Goal: Task Accomplishment & Management: Manage account settings

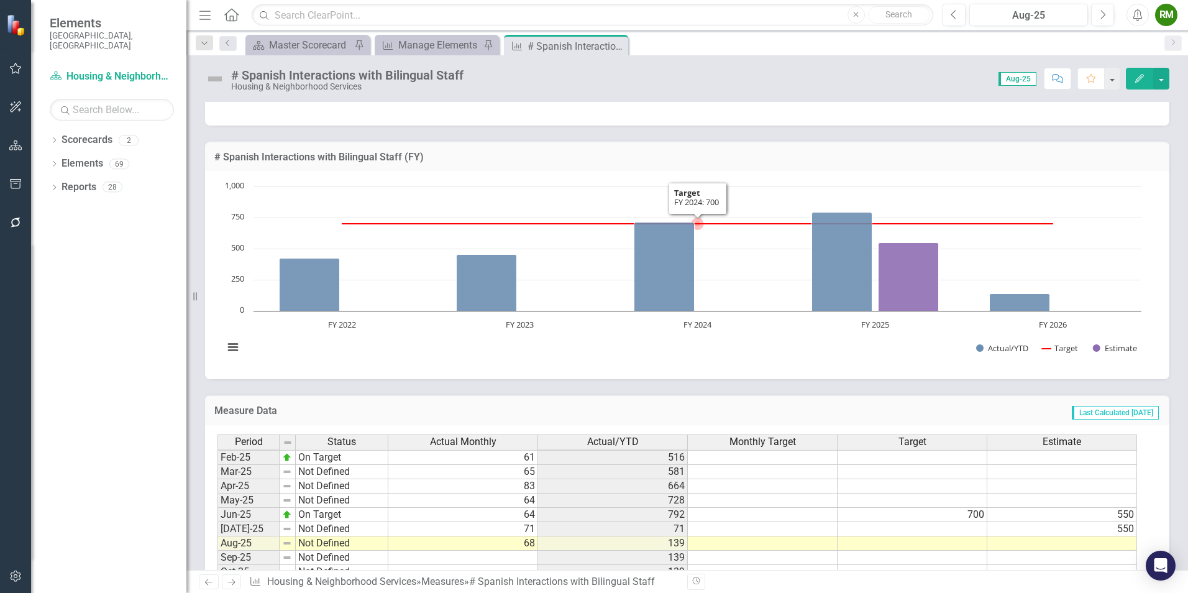
scroll to position [333, 0]
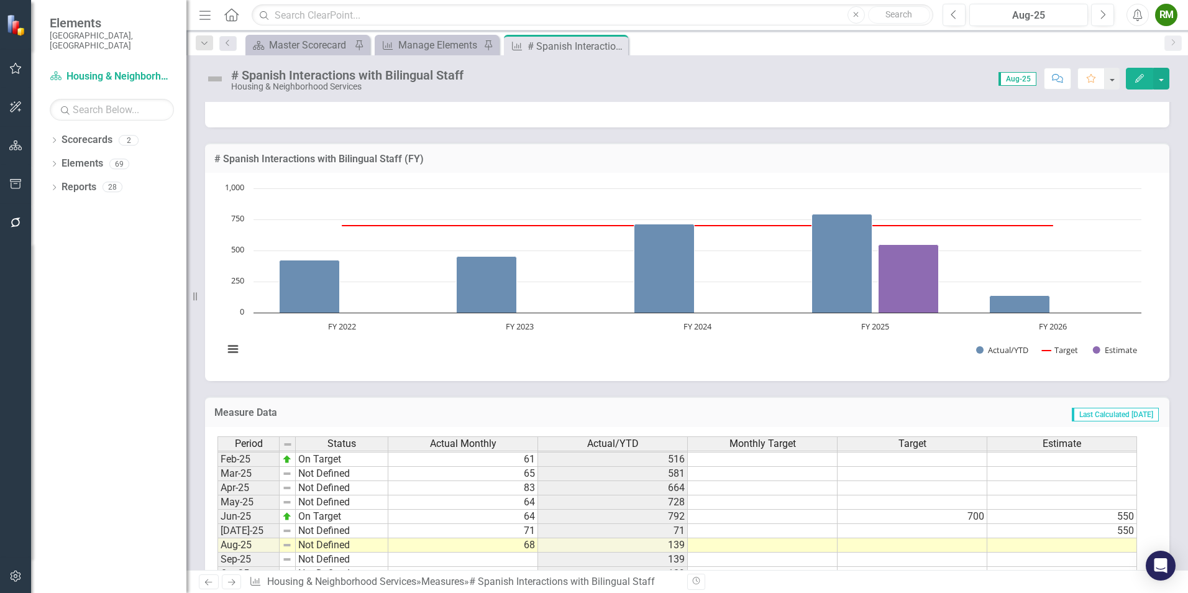
drag, startPoint x: 616, startPoint y: 44, endPoint x: 543, endPoint y: 48, distance: 72.9
click at [0, 0] on icon "Close" at bounding box center [0, 0] width 0 height 0
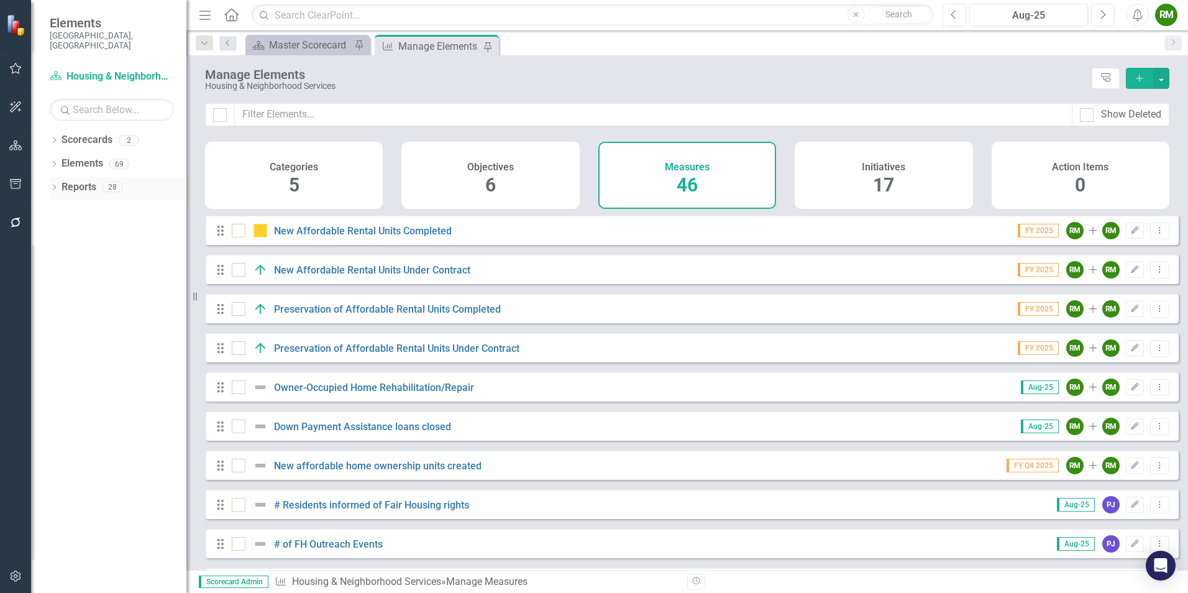
click at [56, 185] on icon "Dropdown" at bounding box center [54, 188] width 9 height 7
click at [56, 269] on div "Dropdown Measure Measures 13" at bounding box center [120, 281] width 131 height 24
click at [56, 277] on icon "Dropdown" at bounding box center [59, 280] width 9 height 7
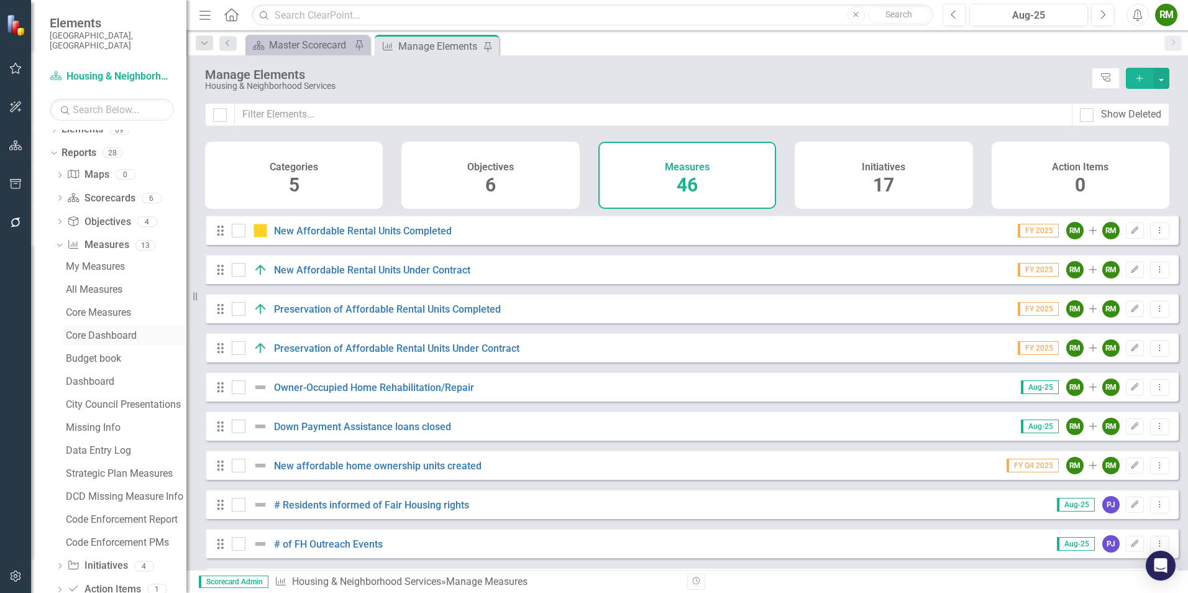
scroll to position [53, 0]
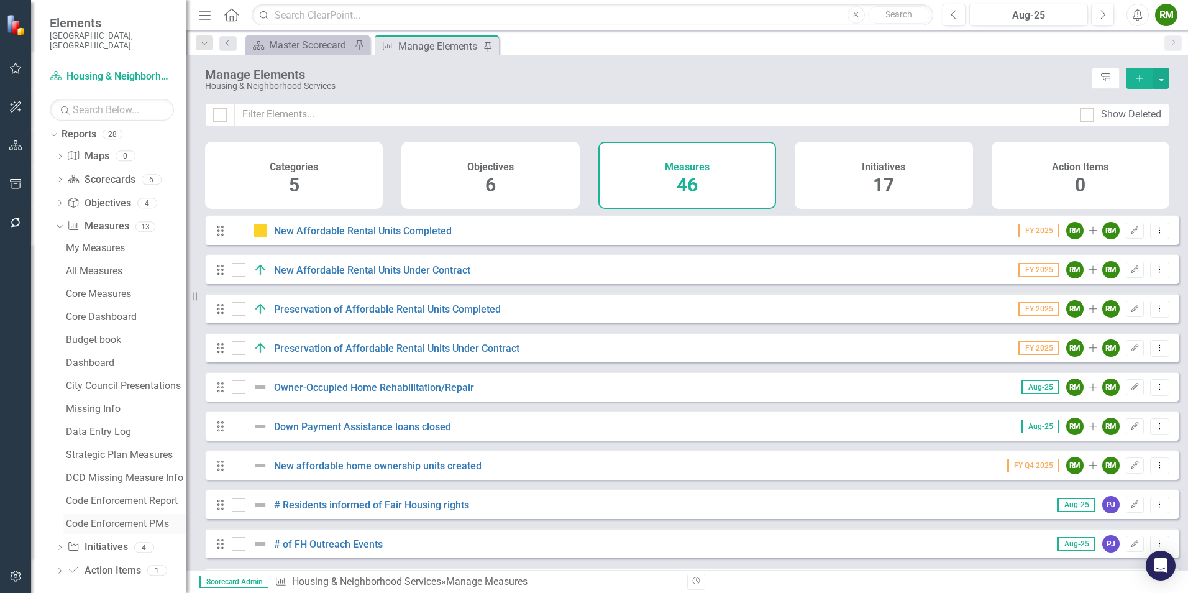
click at [118, 518] on div "Code Enforcement PMs" at bounding box center [126, 523] width 121 height 11
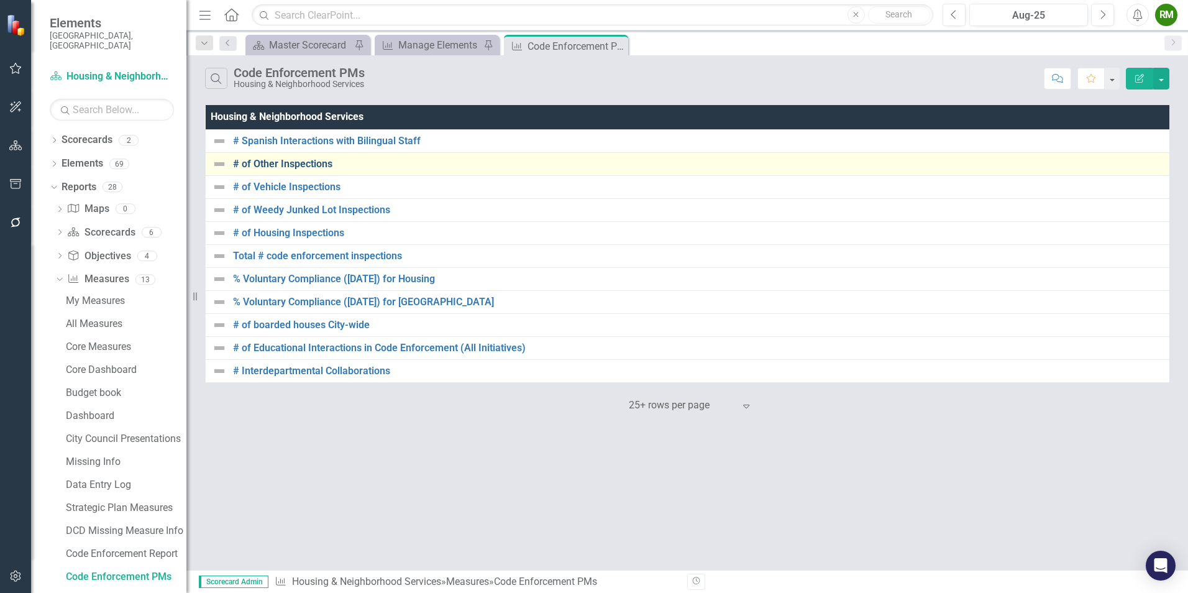
click at [300, 165] on link "# of Other Inspections" at bounding box center [700, 164] width 935 height 11
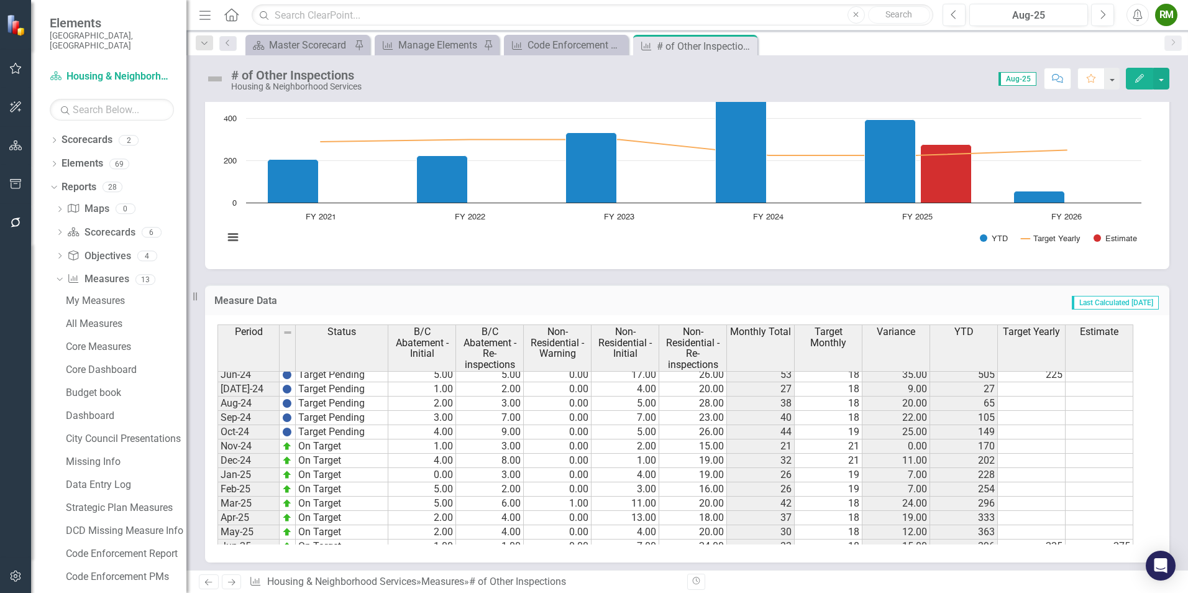
scroll to position [497, 0]
click at [236, 425] on tbody "Nov-23 Target Pending Dec-23 Target Pending Jan-24 Target Pending Feb-24 Target…" at bounding box center [303, 482] width 171 height 387
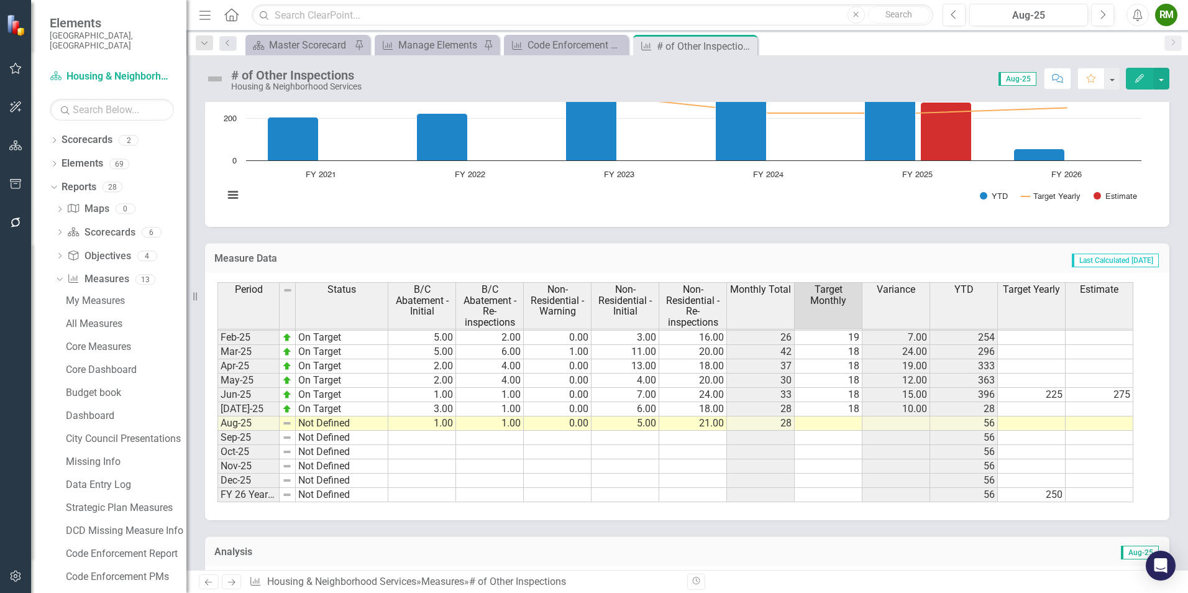
scroll to position [0, 0]
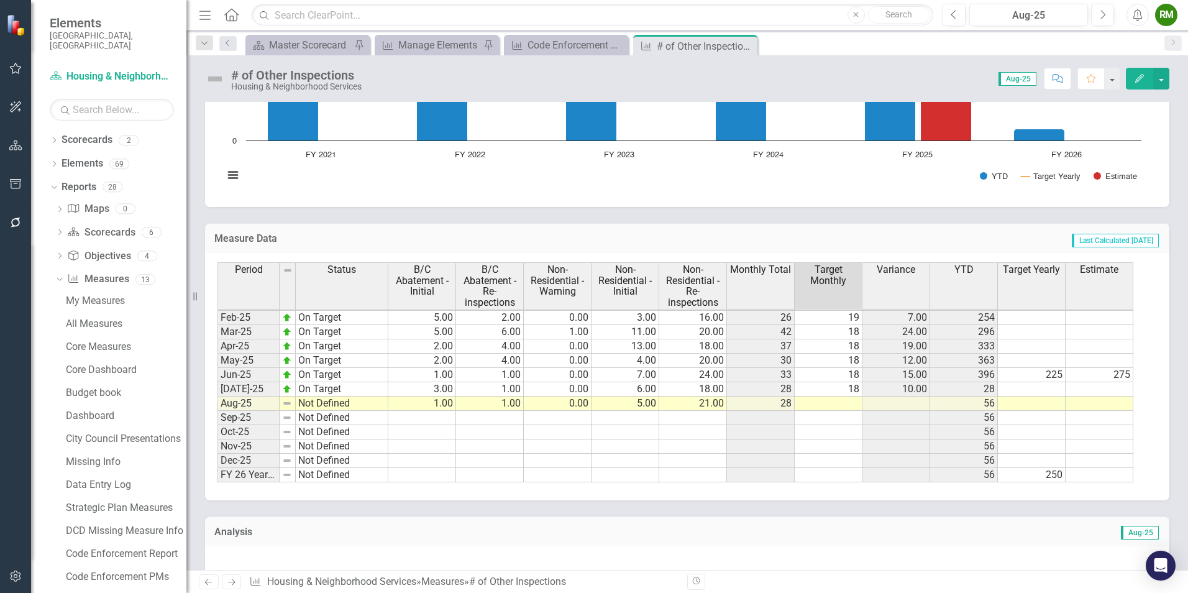
click at [807, 407] on td at bounding box center [829, 404] width 68 height 14
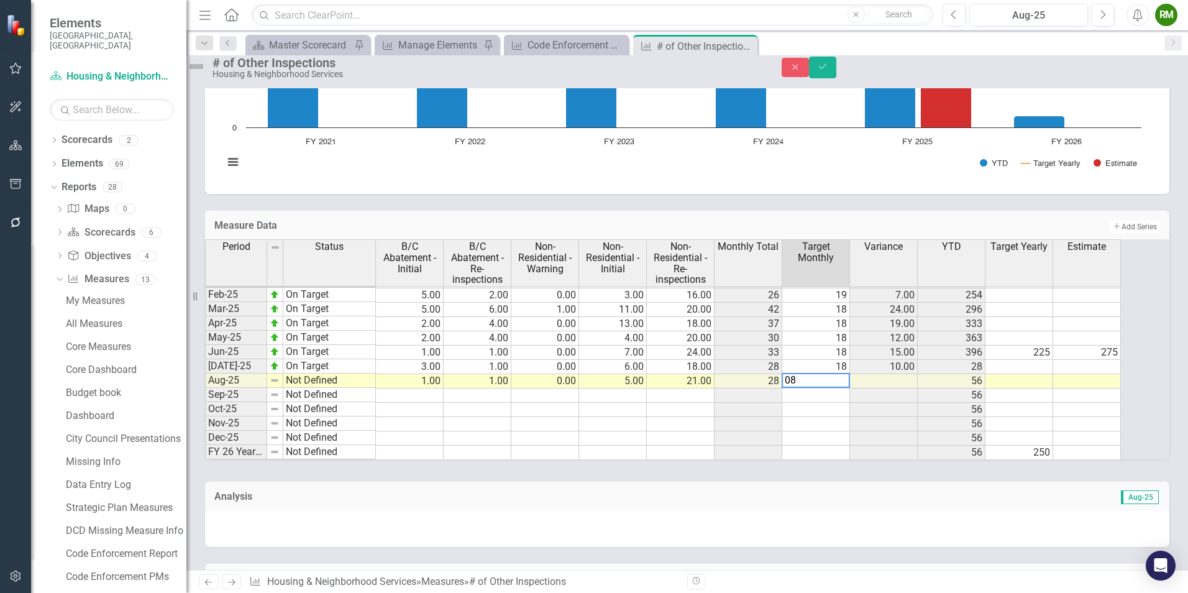
type textarea "0"
type textarea "18"
click at [837, 78] on button "Save" at bounding box center [822, 68] width 27 height 22
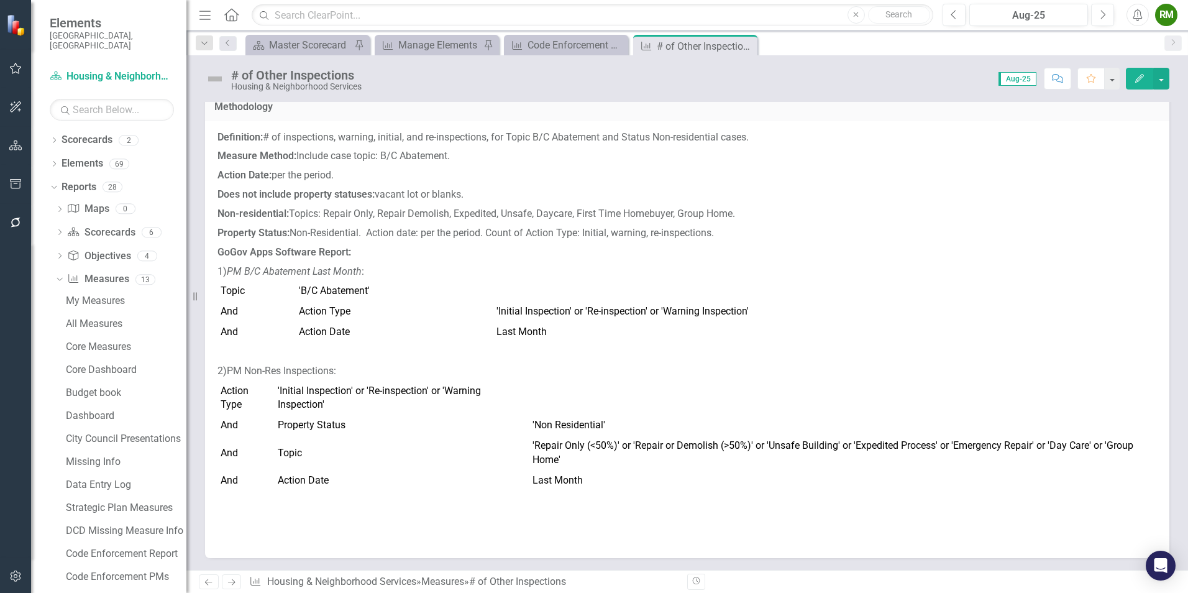
scroll to position [11, 0]
click at [1164, 82] on button "button" at bounding box center [1162, 79] width 16 height 22
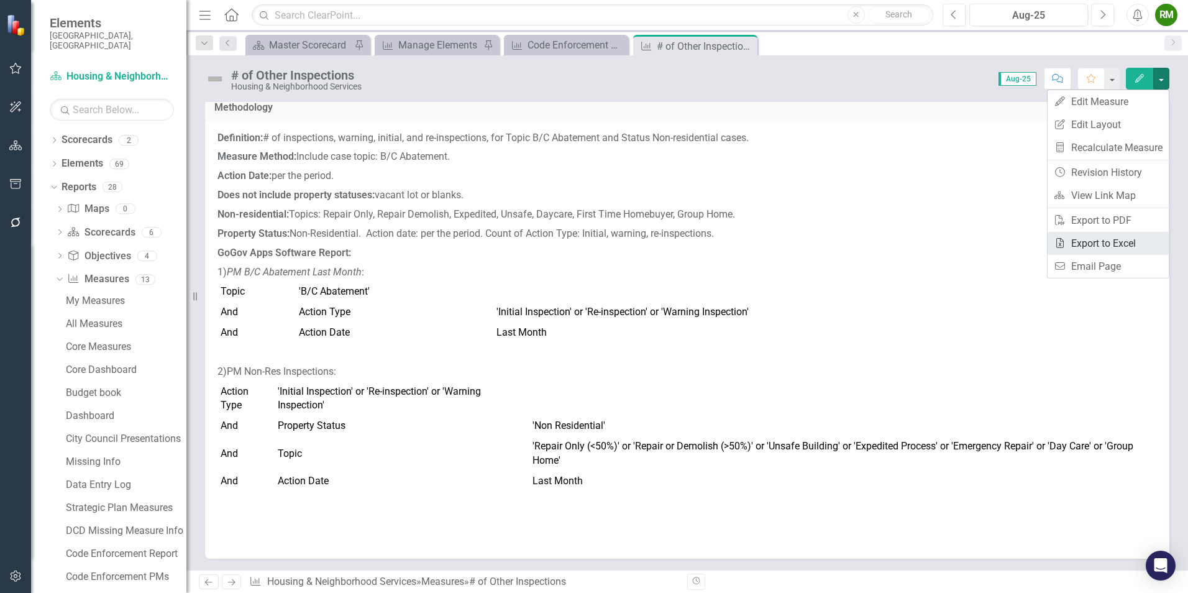
click at [1103, 247] on link "Excel Export to Excel" at bounding box center [1108, 243] width 121 height 23
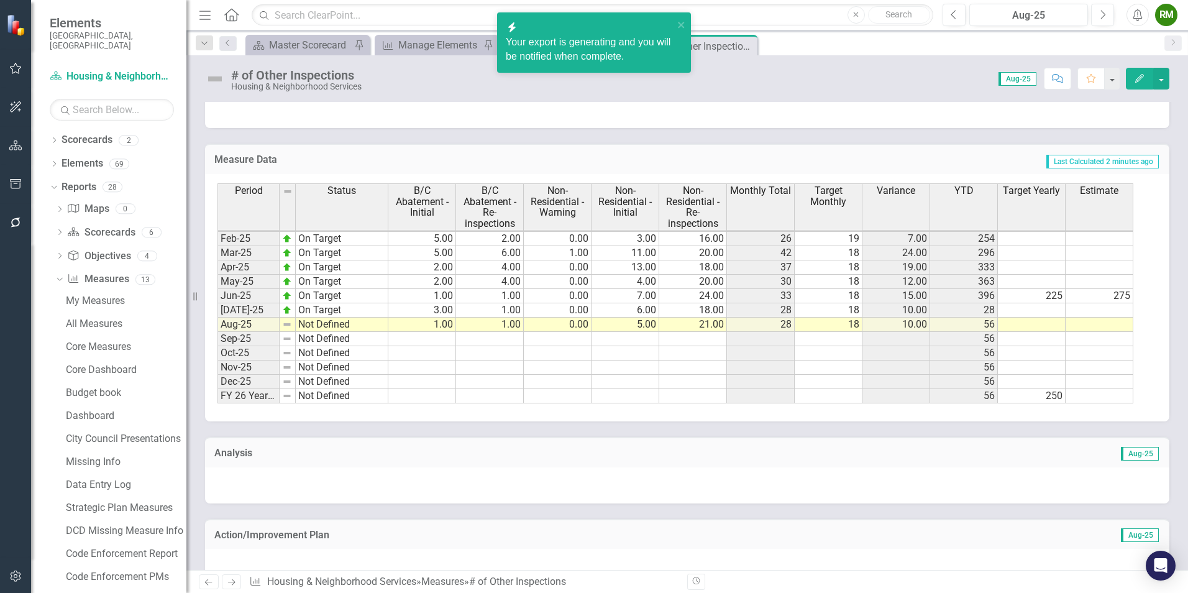
scroll to position [976, 0]
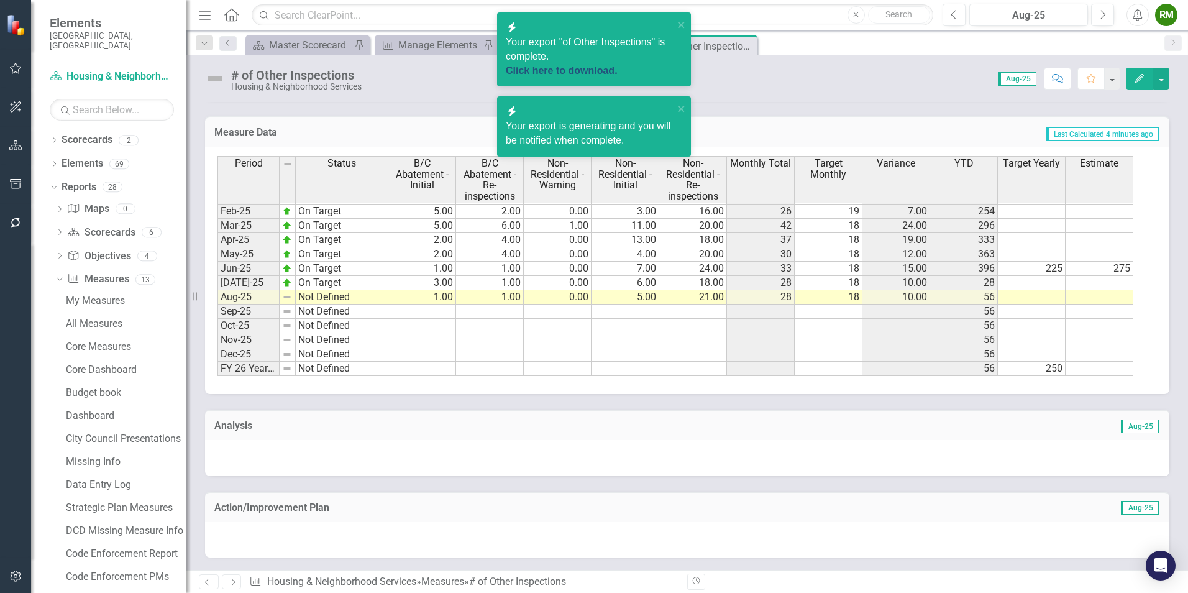
click at [589, 65] on link "Click here to download." at bounding box center [562, 70] width 112 height 11
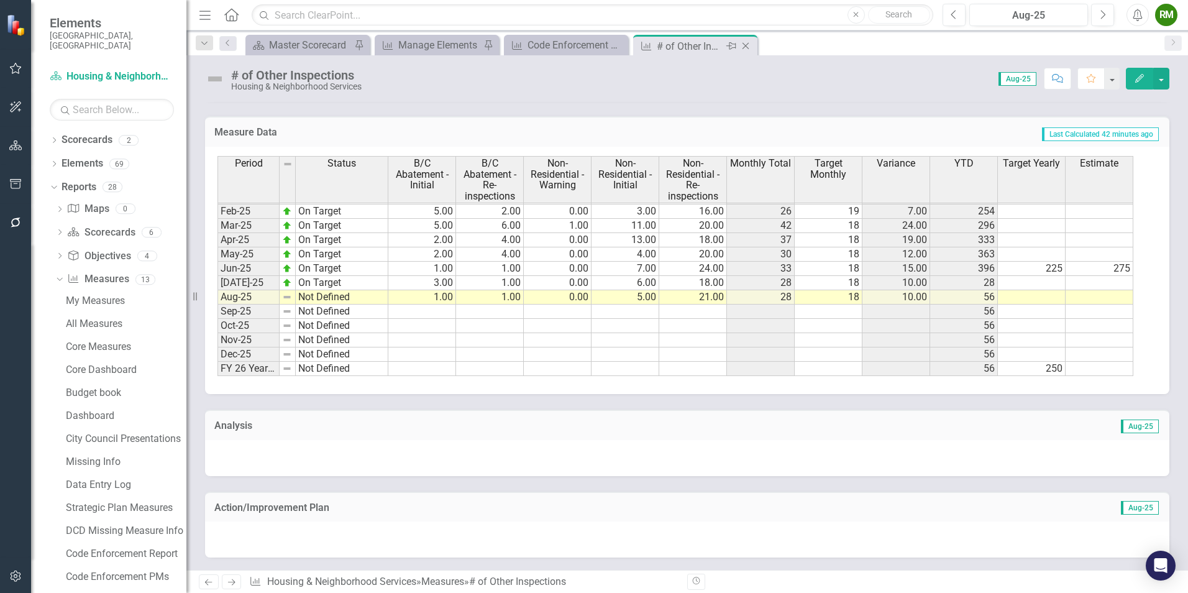
click at [749, 43] on icon at bounding box center [746, 46] width 7 height 7
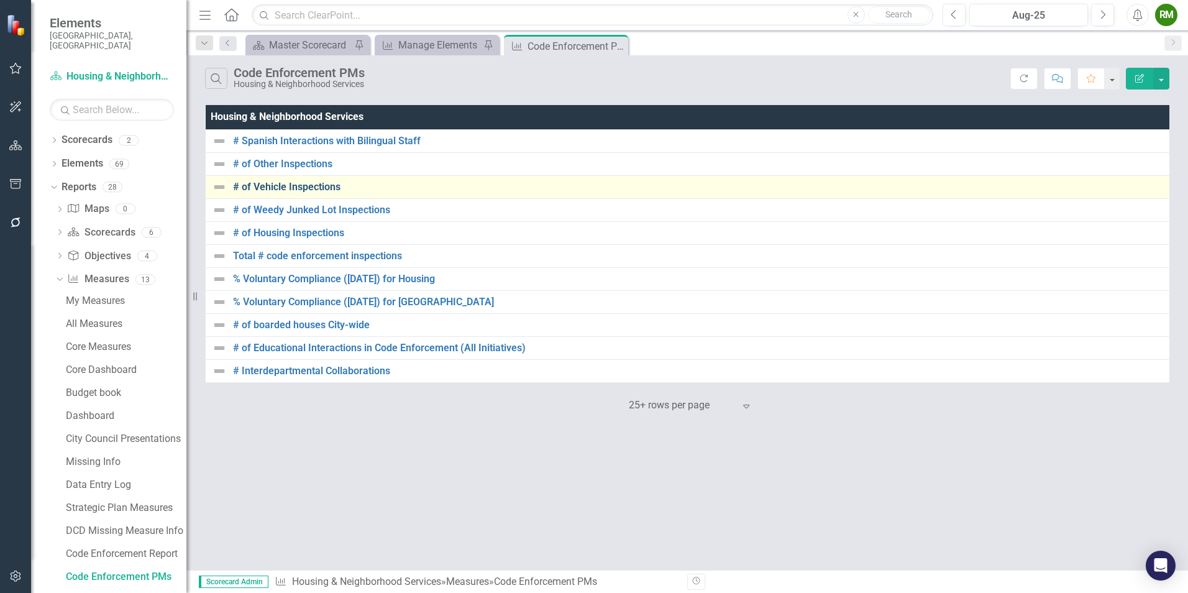
click at [277, 188] on link "# of Vehicle Inspections" at bounding box center [700, 186] width 935 height 11
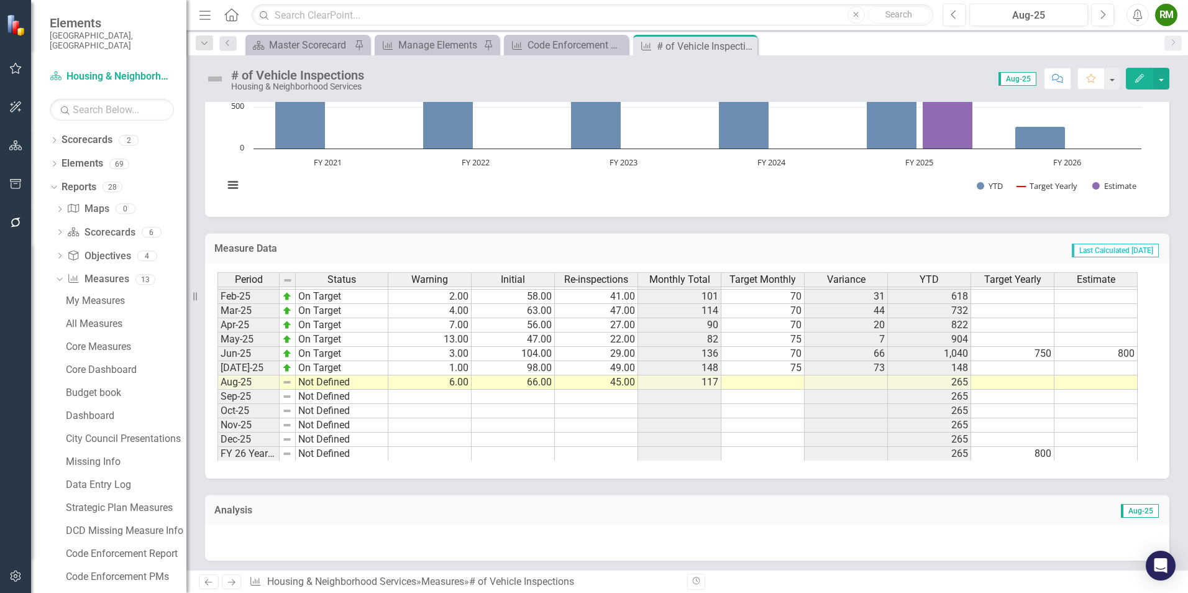
scroll to position [628, 0]
click at [1044, 353] on td "750" at bounding box center [1013, 353] width 83 height 14
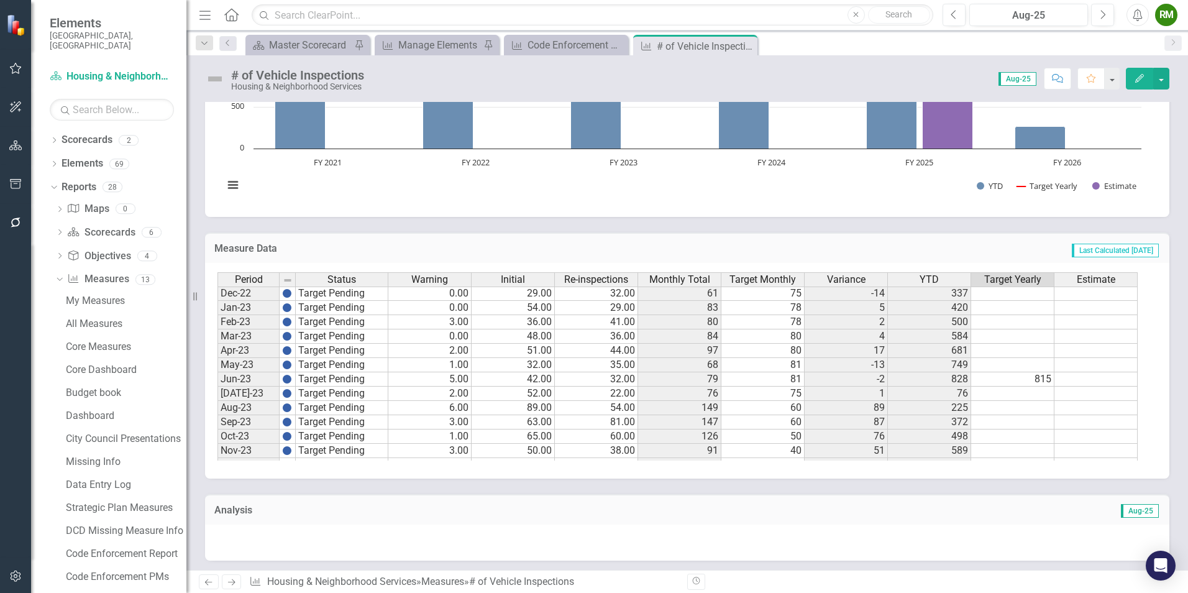
scroll to position [255, 0]
click at [1164, 70] on button "button" at bounding box center [1162, 79] width 16 height 22
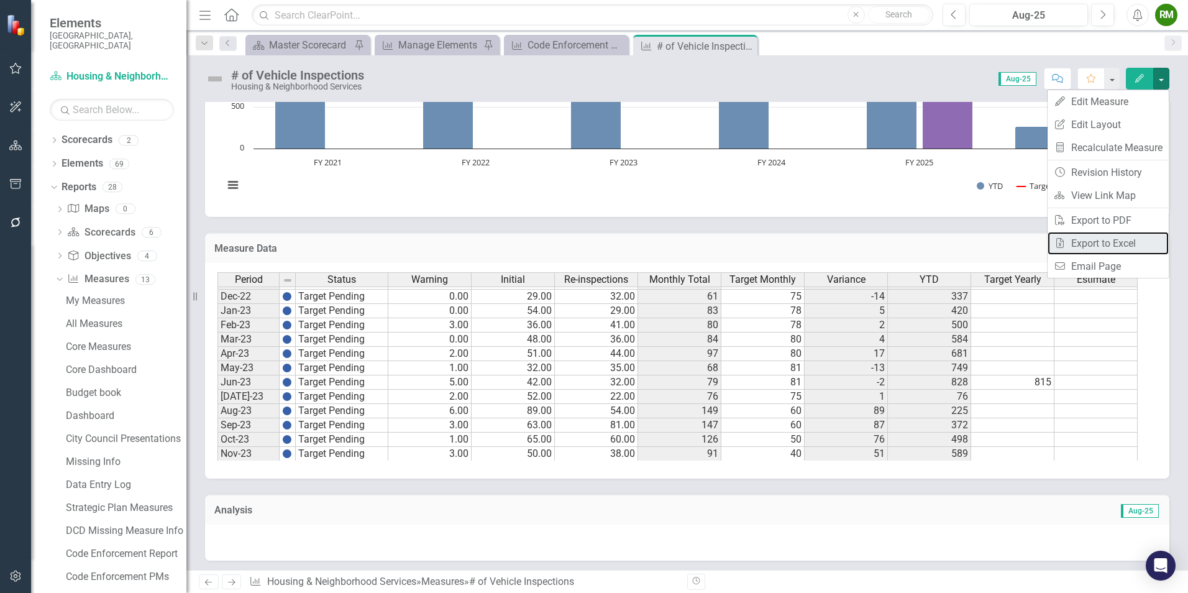
click at [1096, 245] on link "Excel Export to Excel" at bounding box center [1108, 243] width 121 height 23
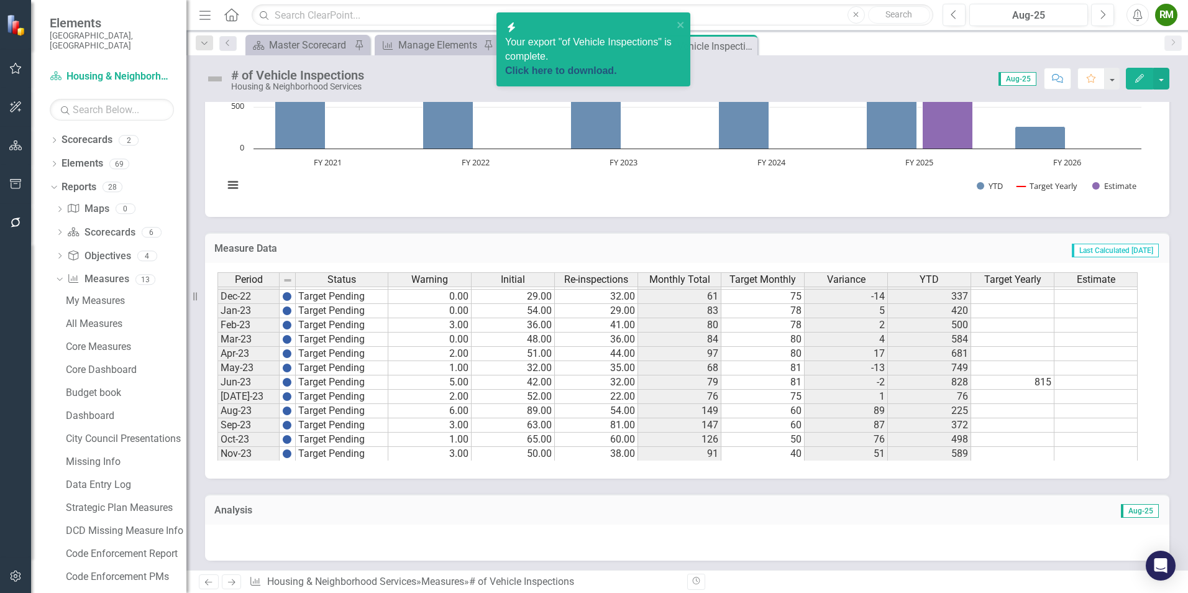
click at [601, 65] on link "Click here to download." at bounding box center [561, 70] width 112 height 11
click at [802, 200] on rect "Interactive chart" at bounding box center [683, 111] width 930 height 186
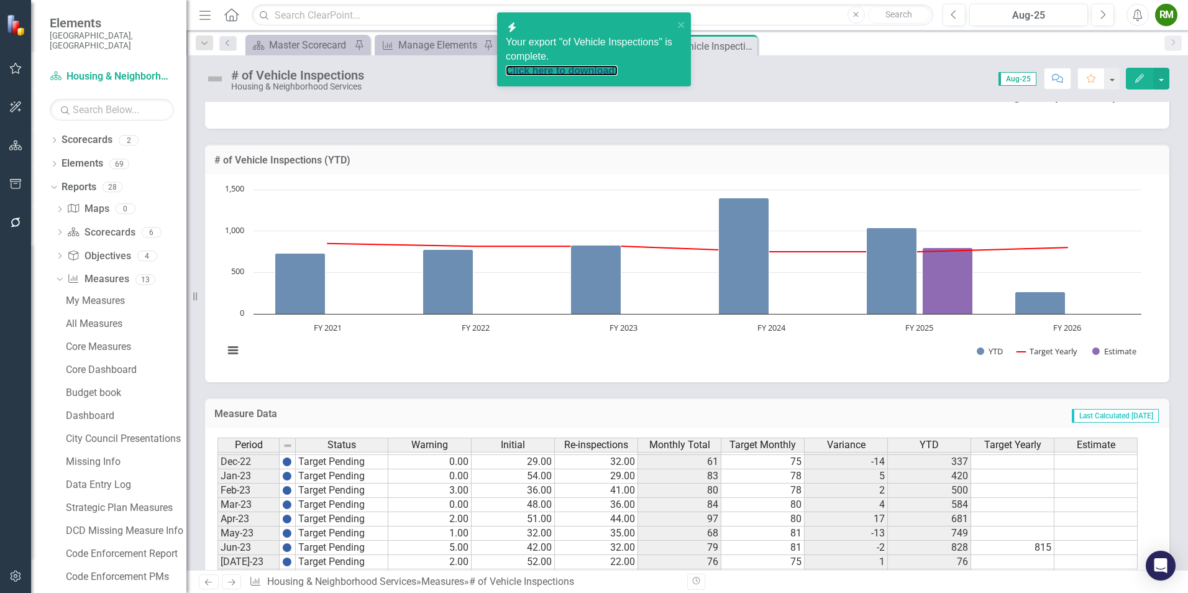
scroll to position [0, 0]
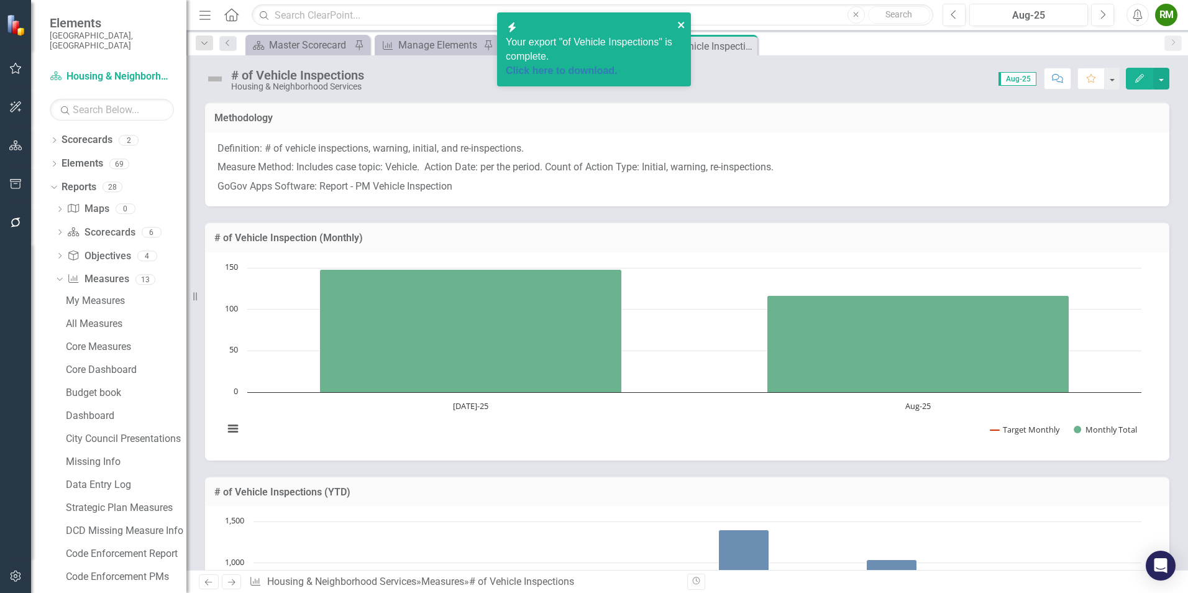
click at [682, 22] on icon "close" at bounding box center [682, 25] width 9 height 10
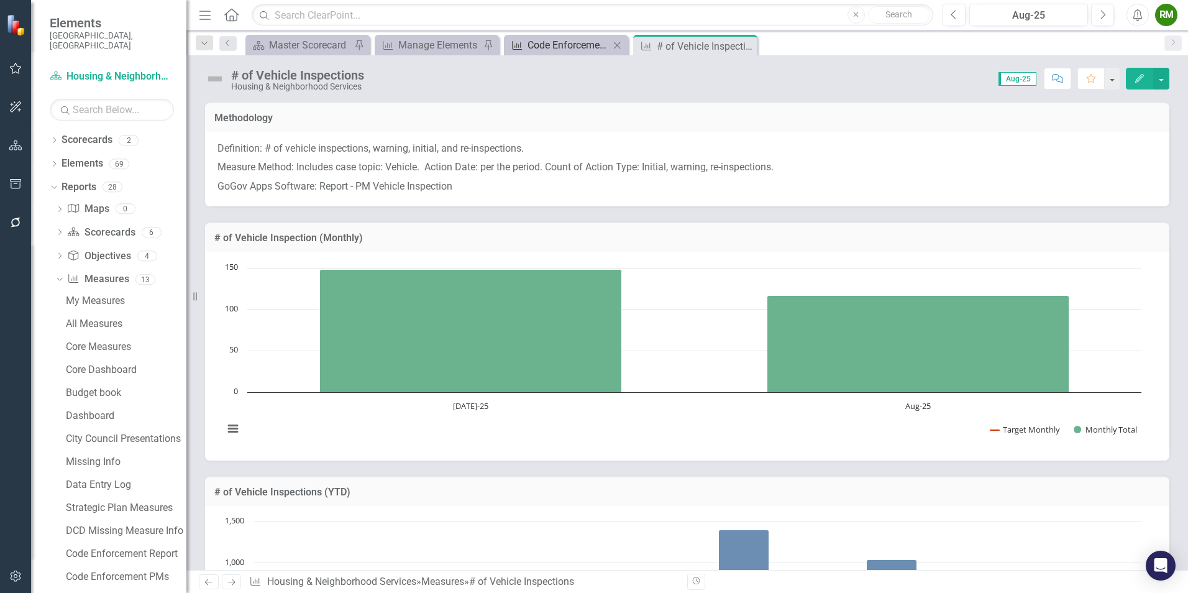
click at [580, 47] on div "Code Enforcement PMs" at bounding box center [569, 45] width 82 height 16
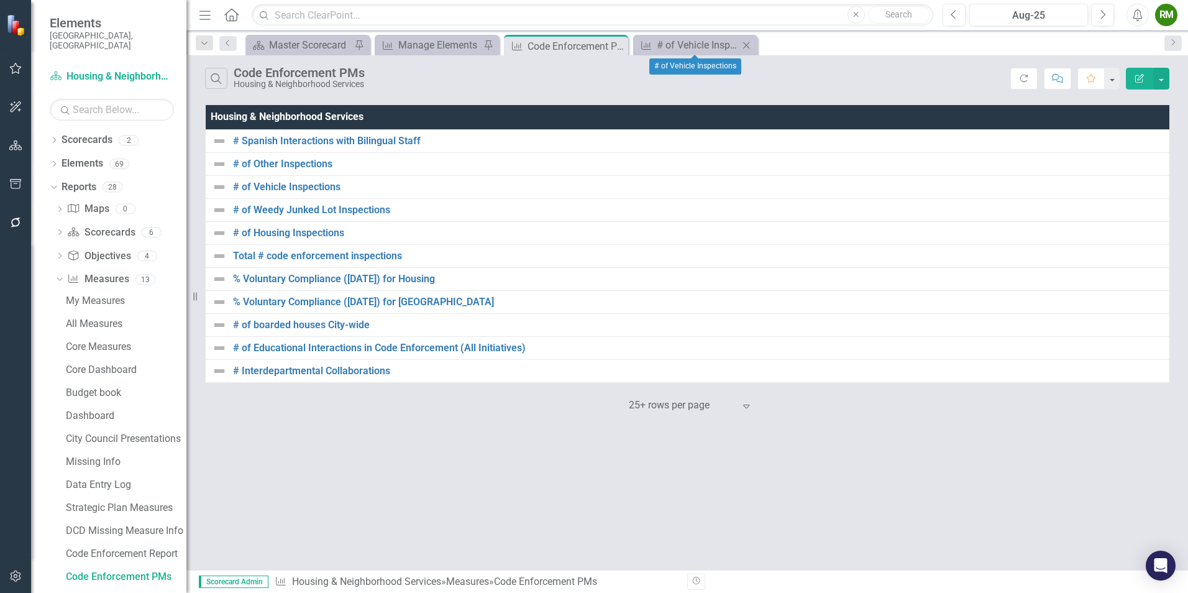
click at [752, 44] on icon "Close" at bounding box center [746, 45] width 12 height 10
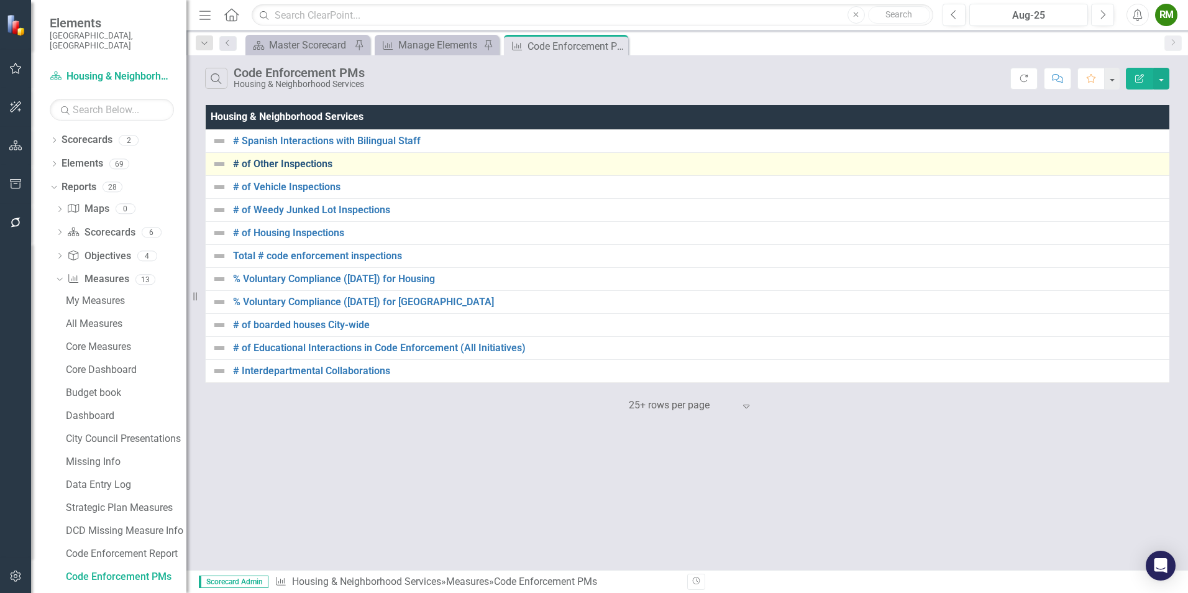
click at [292, 162] on link "# of Other Inspections" at bounding box center [700, 164] width 934 height 11
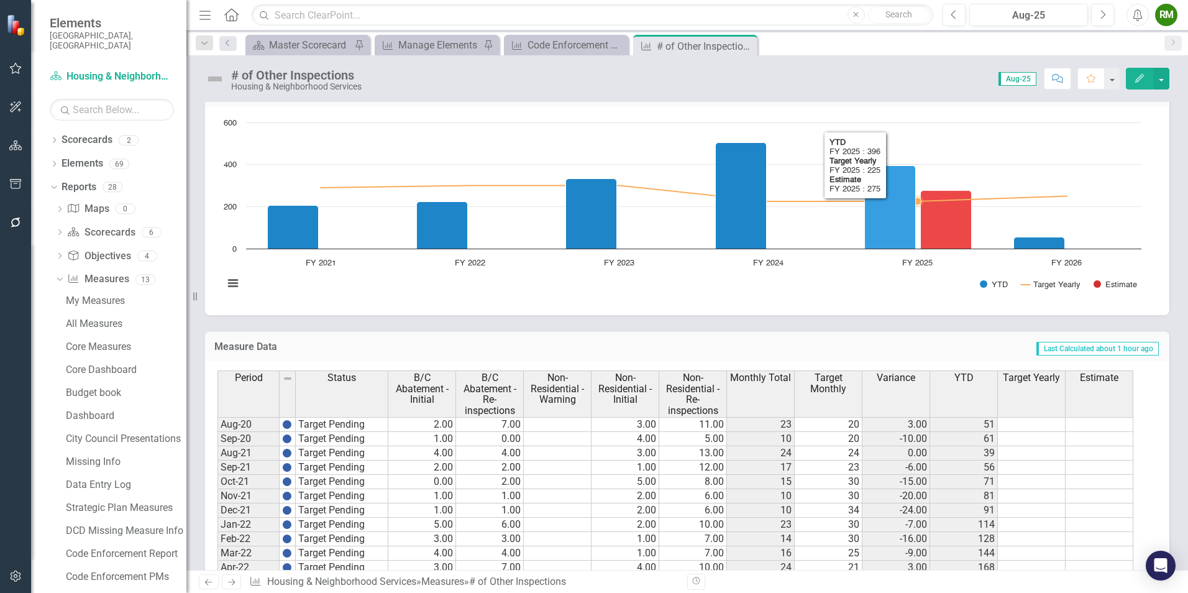
scroll to position [976, 0]
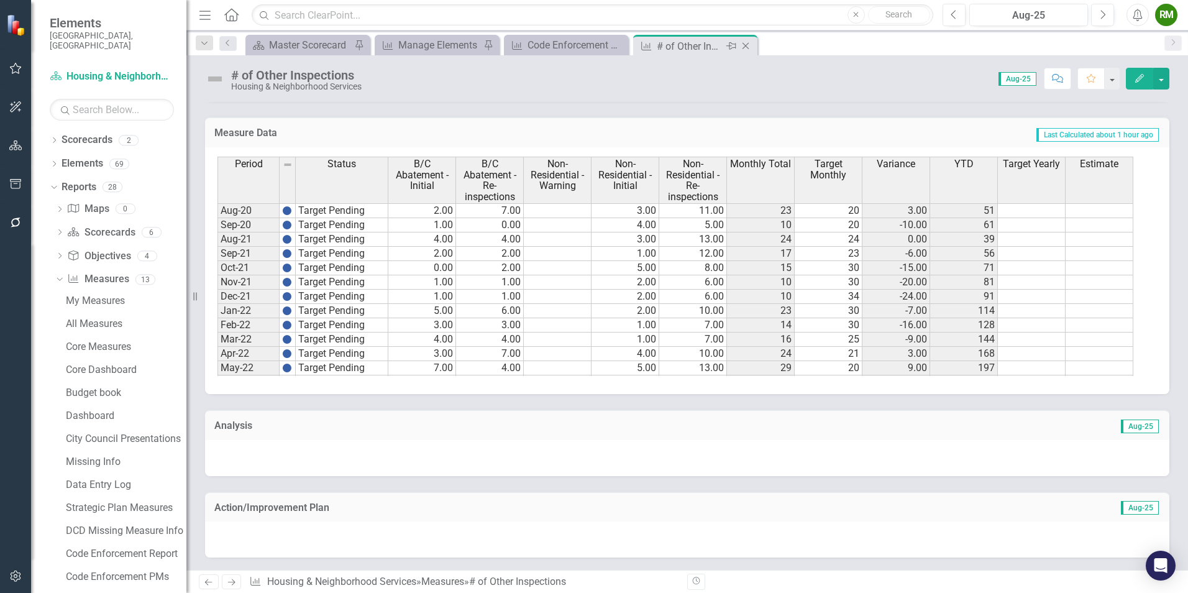
click at [746, 42] on icon "Close" at bounding box center [746, 46] width 12 height 10
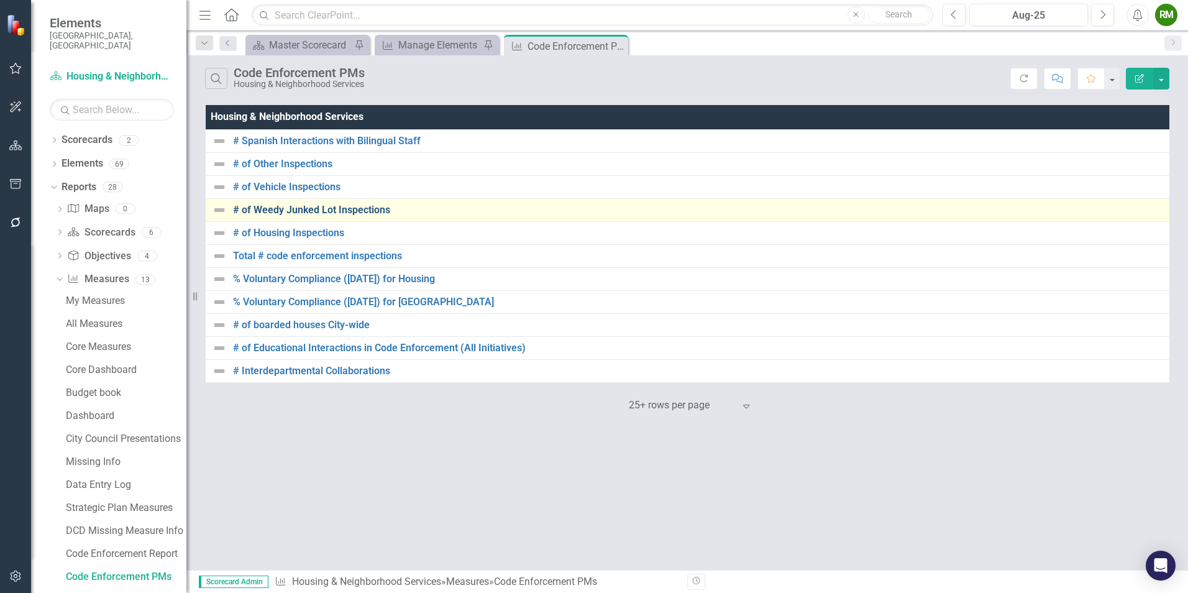
click at [318, 211] on link "# of Weedy Junked Lot Inspections" at bounding box center [699, 209] width 933 height 11
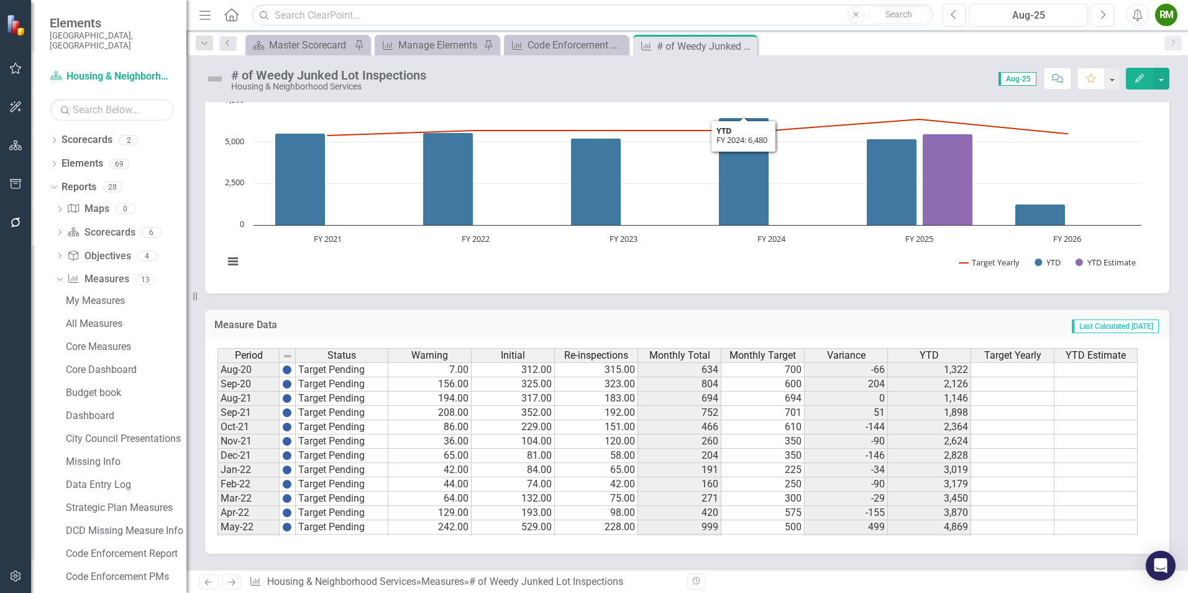
scroll to position [435, 0]
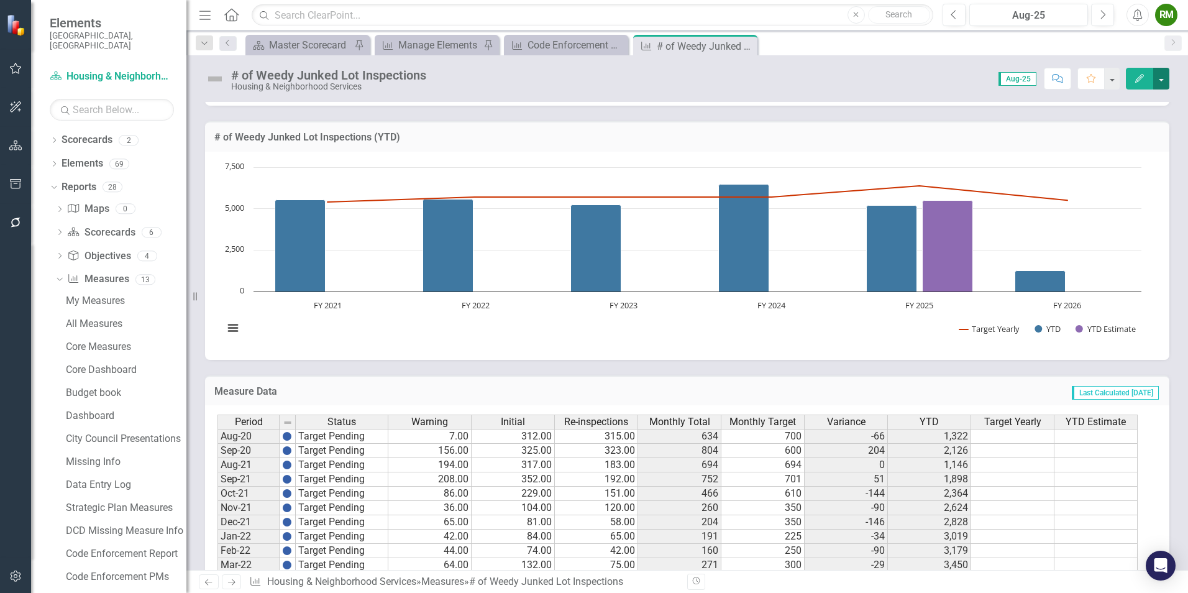
click at [1160, 77] on button "button" at bounding box center [1162, 79] width 16 height 22
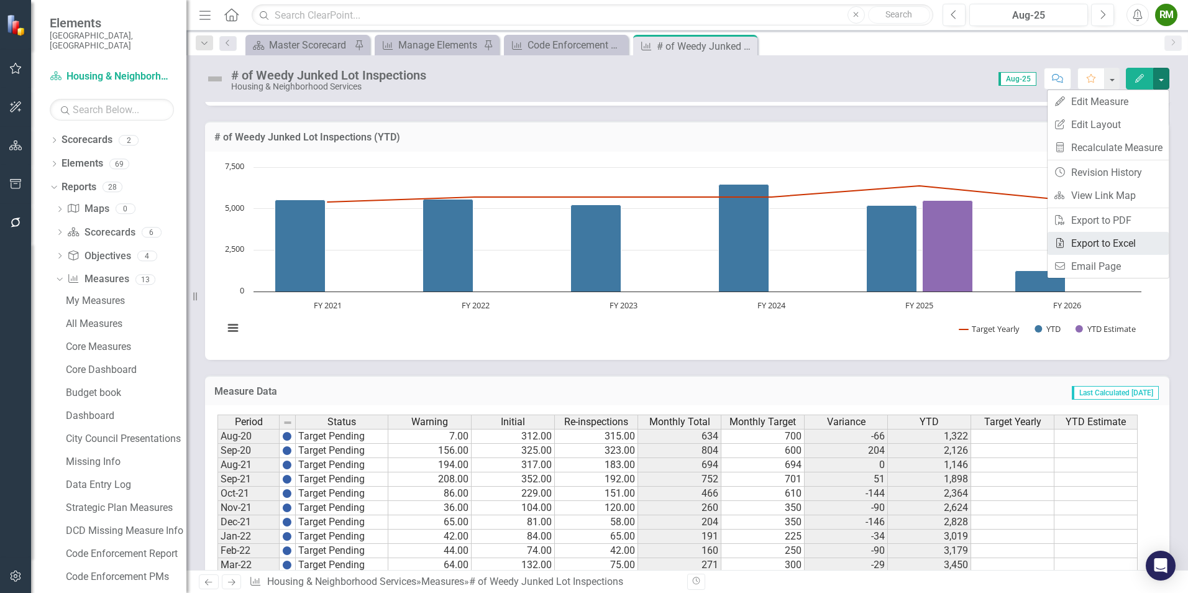
click at [1093, 239] on link "Excel Export to Excel" at bounding box center [1108, 243] width 121 height 23
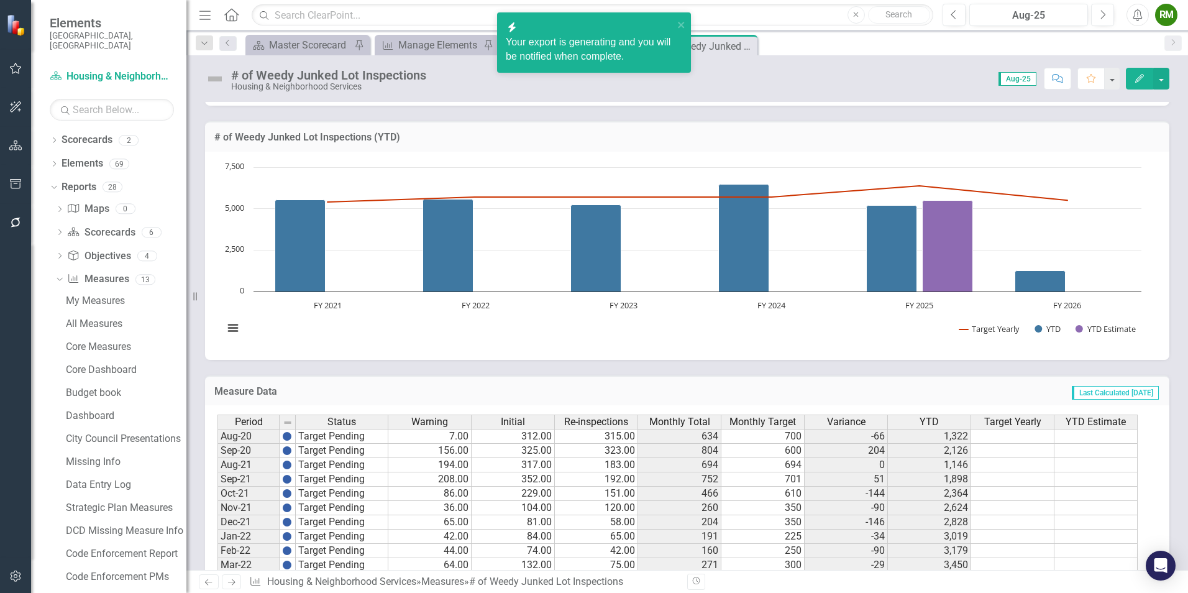
click at [801, 44] on div "Scorecard Master Scorecard Pin Measure Manage Elements Pin Measure Code Enforce…" at bounding box center [701, 45] width 916 height 20
click at [678, 24] on icon "close" at bounding box center [682, 25] width 9 height 10
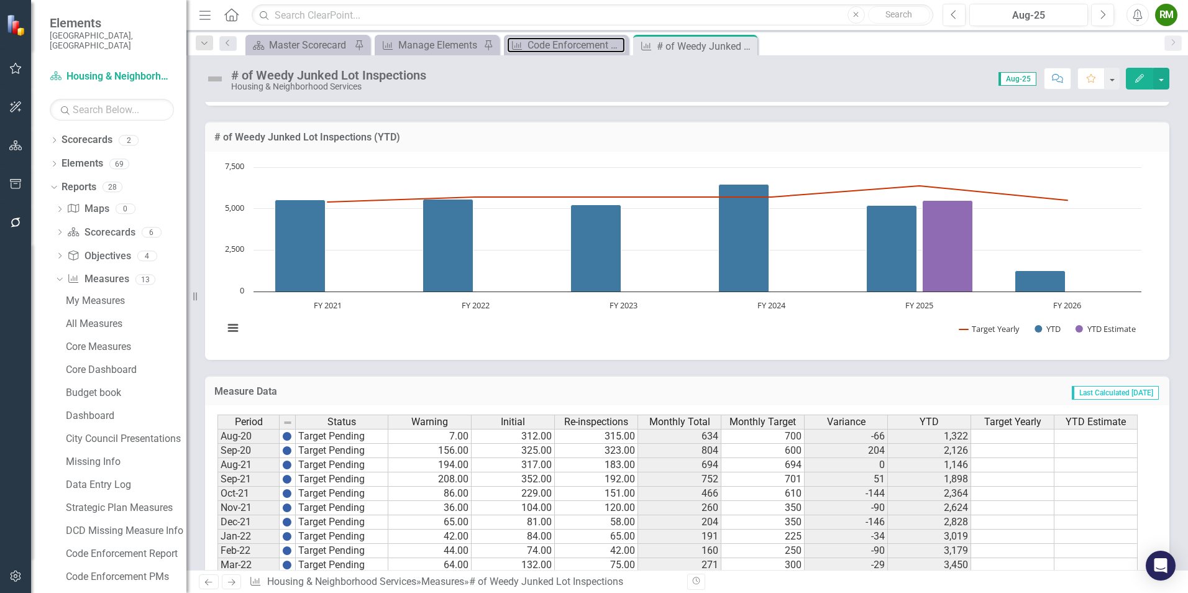
click at [589, 44] on div "Code Enforcement PMs" at bounding box center [577, 45] width 98 height 16
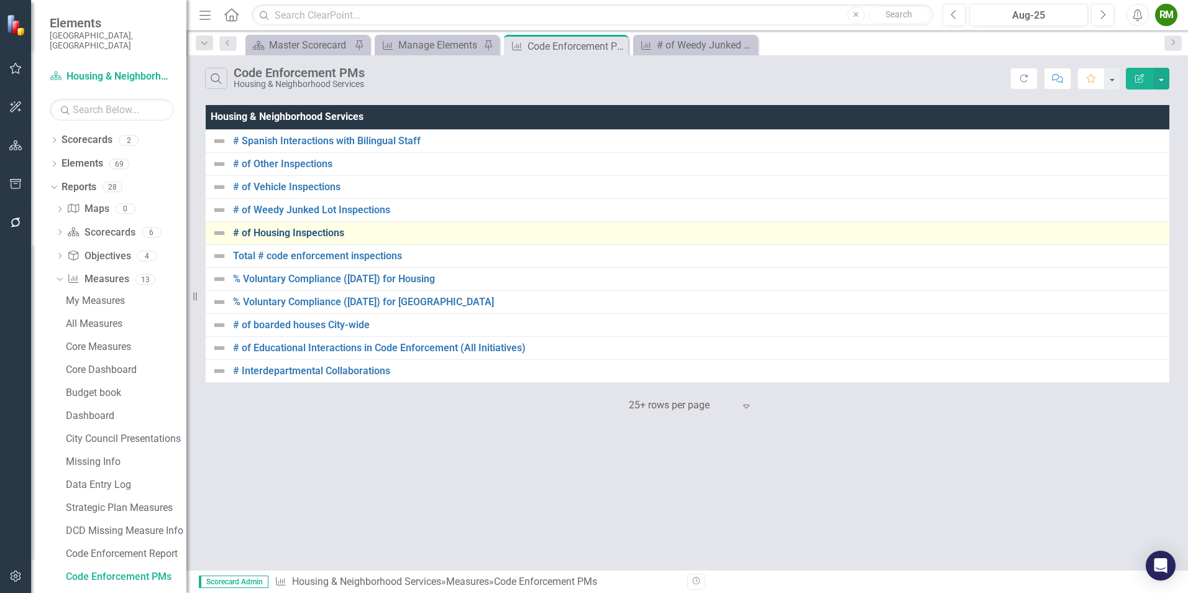
click at [289, 236] on link "# of Housing Inspections" at bounding box center [699, 232] width 933 height 11
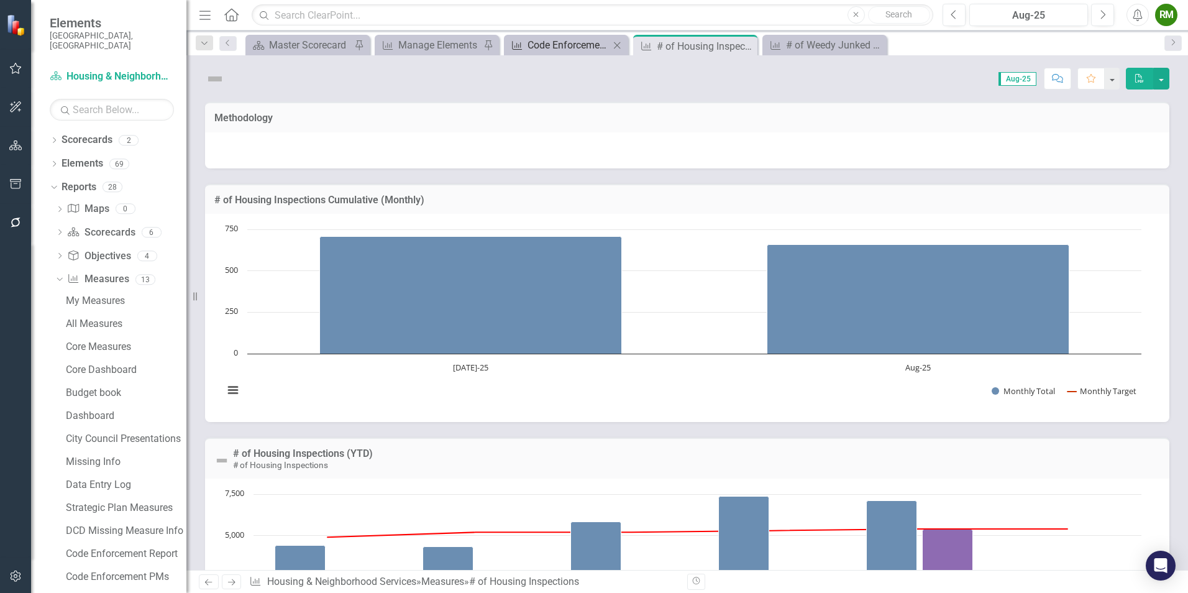
click at [566, 45] on div "Code Enforcement PMs" at bounding box center [569, 45] width 82 height 16
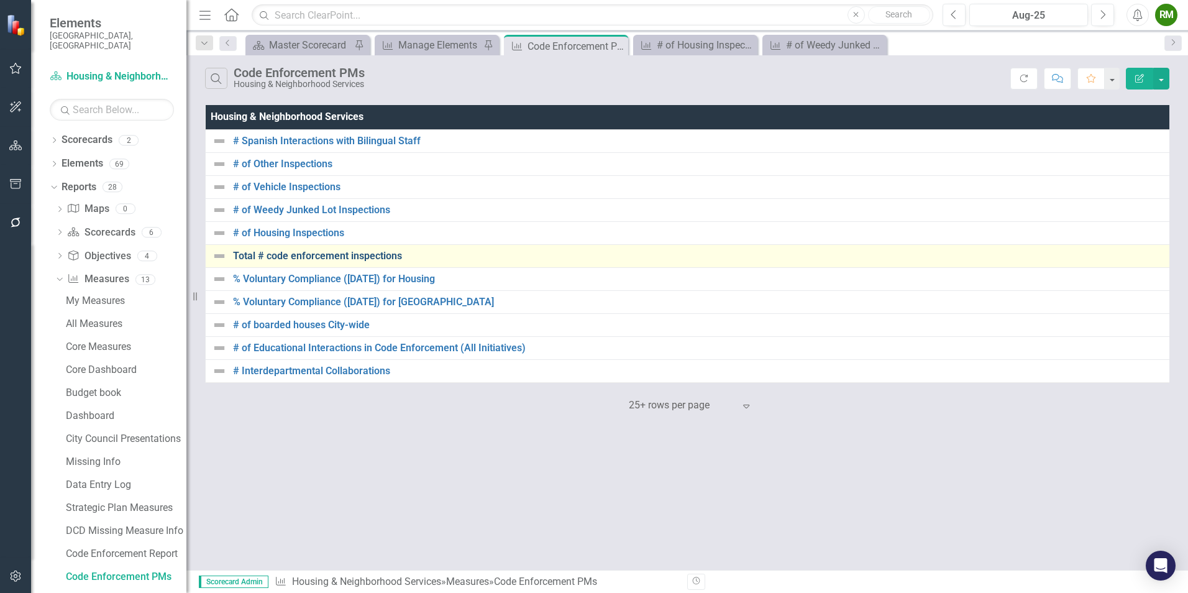
click at [311, 254] on link "Total # code enforcement inspections" at bounding box center [700, 255] width 934 height 11
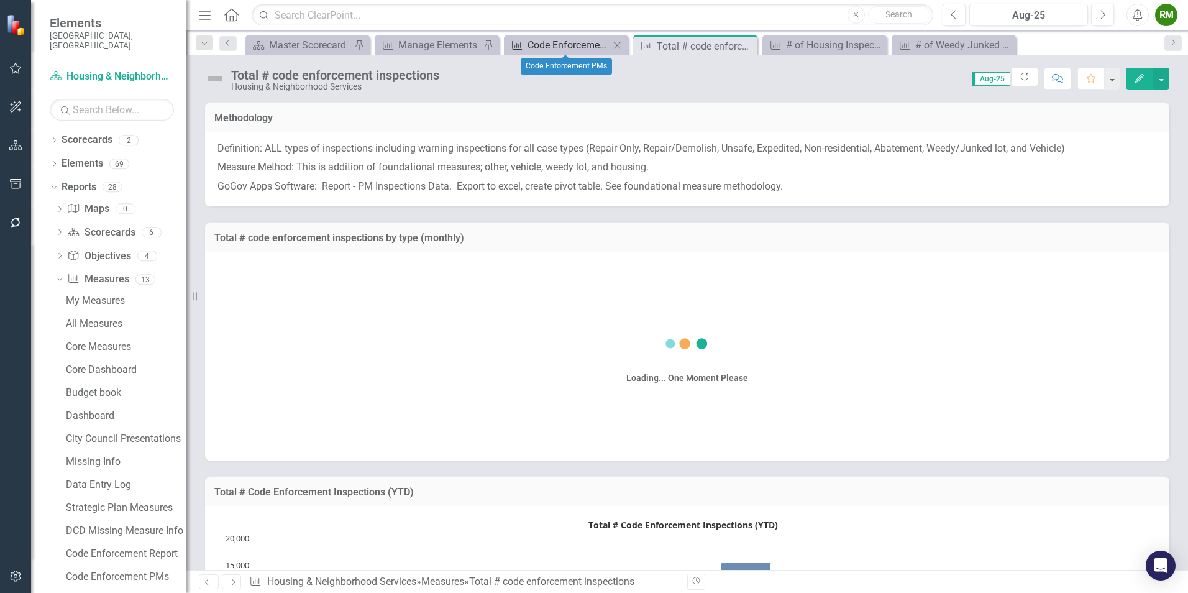
click at [559, 39] on div "Code Enforcement PMs" at bounding box center [569, 45] width 82 height 16
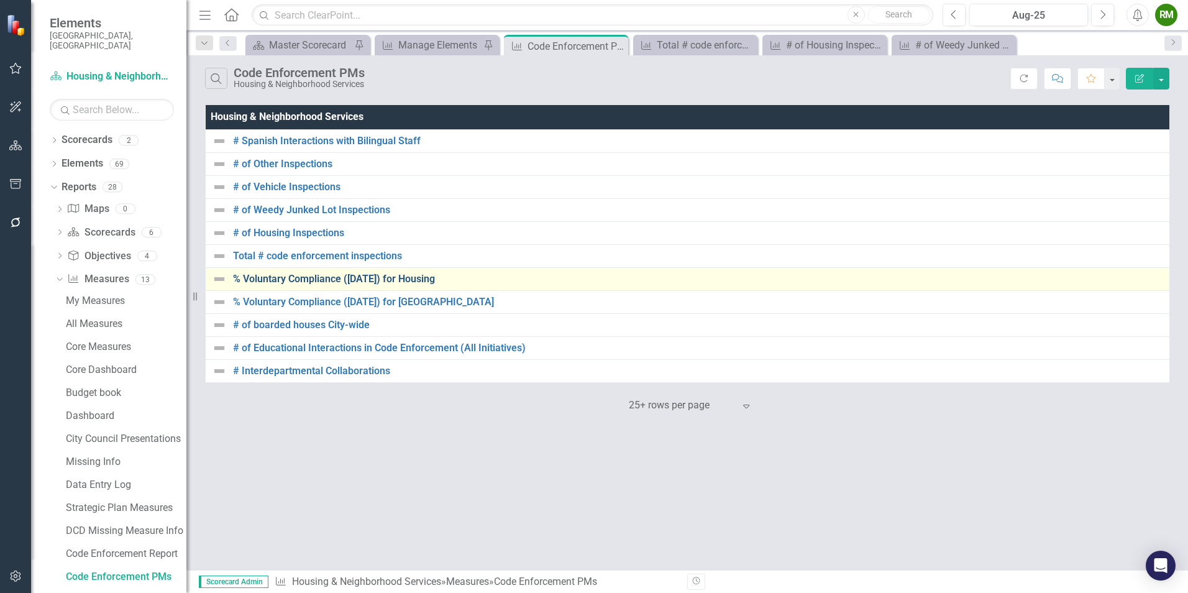
click at [290, 277] on link "% Voluntary Compliance ([DATE]) for Housing" at bounding box center [700, 278] width 934 height 11
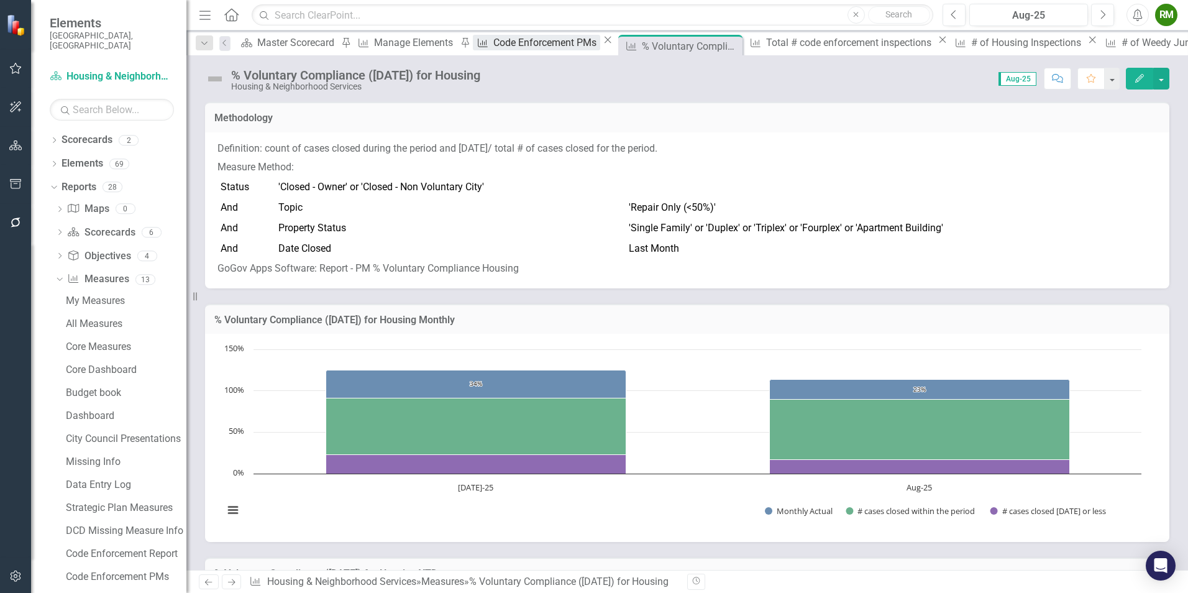
click at [522, 47] on div "Code Enforcement PMs" at bounding box center [547, 43] width 107 height 16
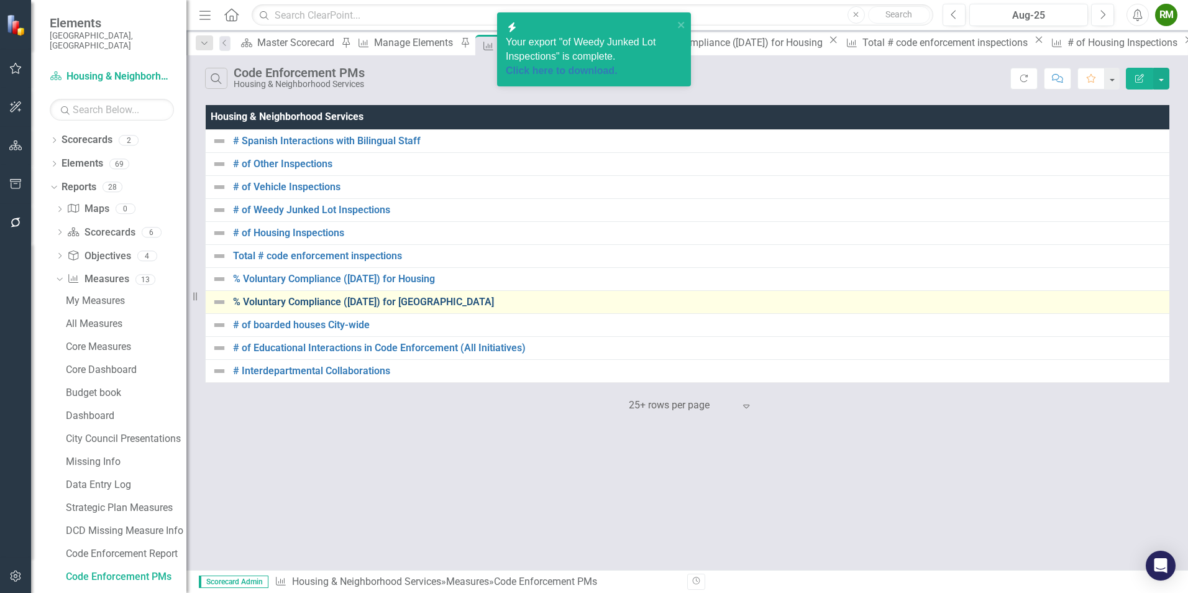
click at [340, 301] on link "% Voluntary Compliance ([DATE]) for [GEOGRAPHIC_DATA]" at bounding box center [700, 301] width 935 height 11
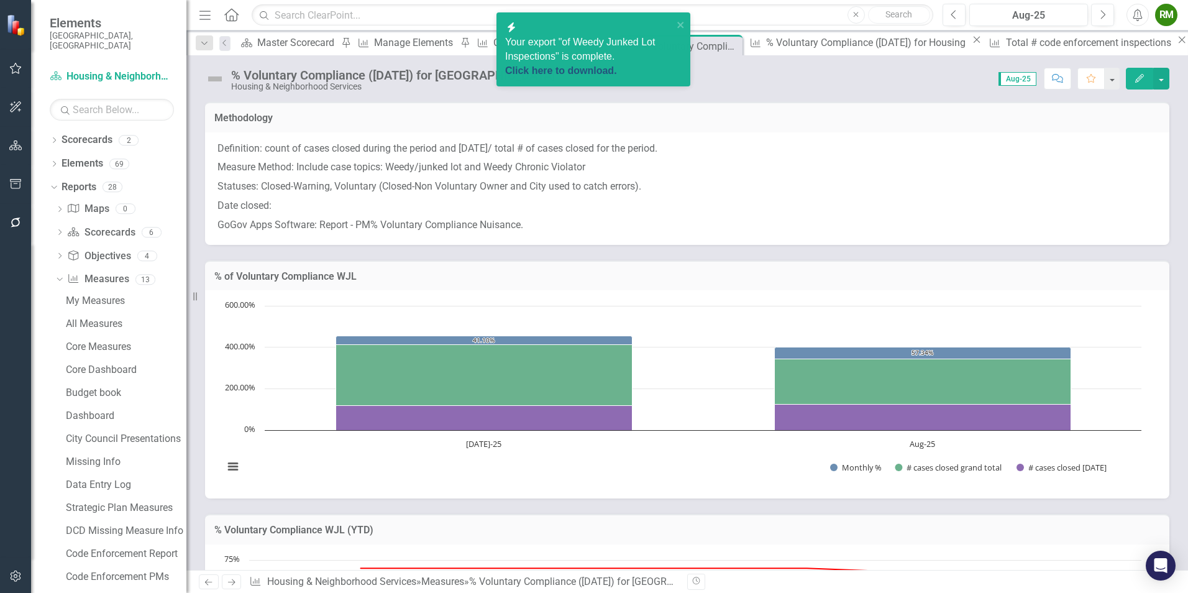
click at [599, 65] on link "Click here to download." at bounding box center [561, 70] width 112 height 11
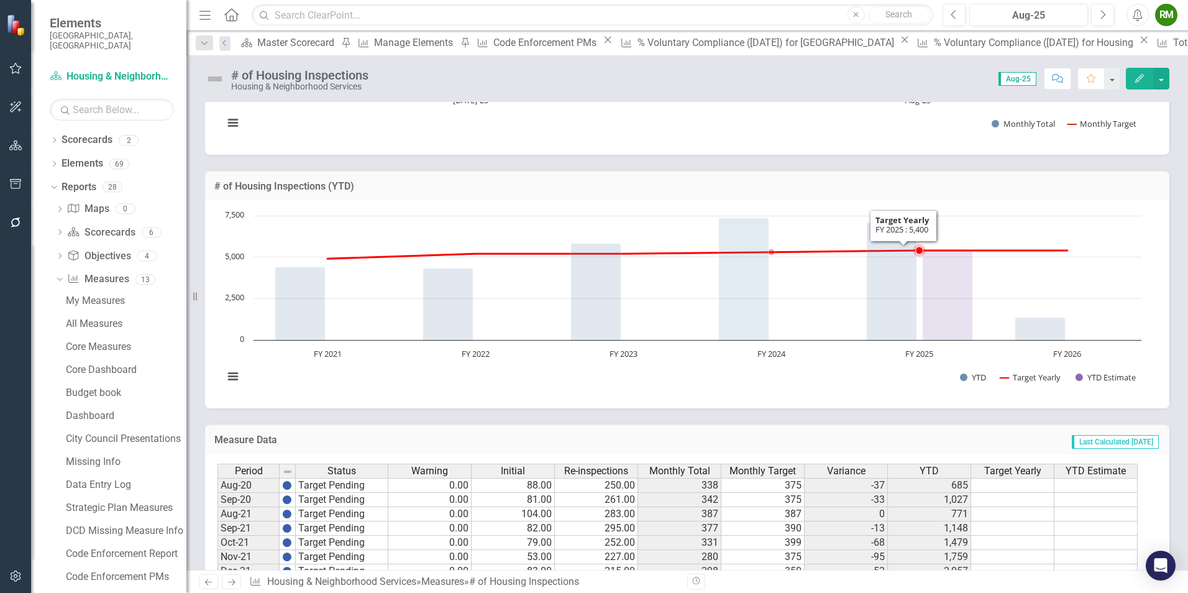
scroll to position [186, 0]
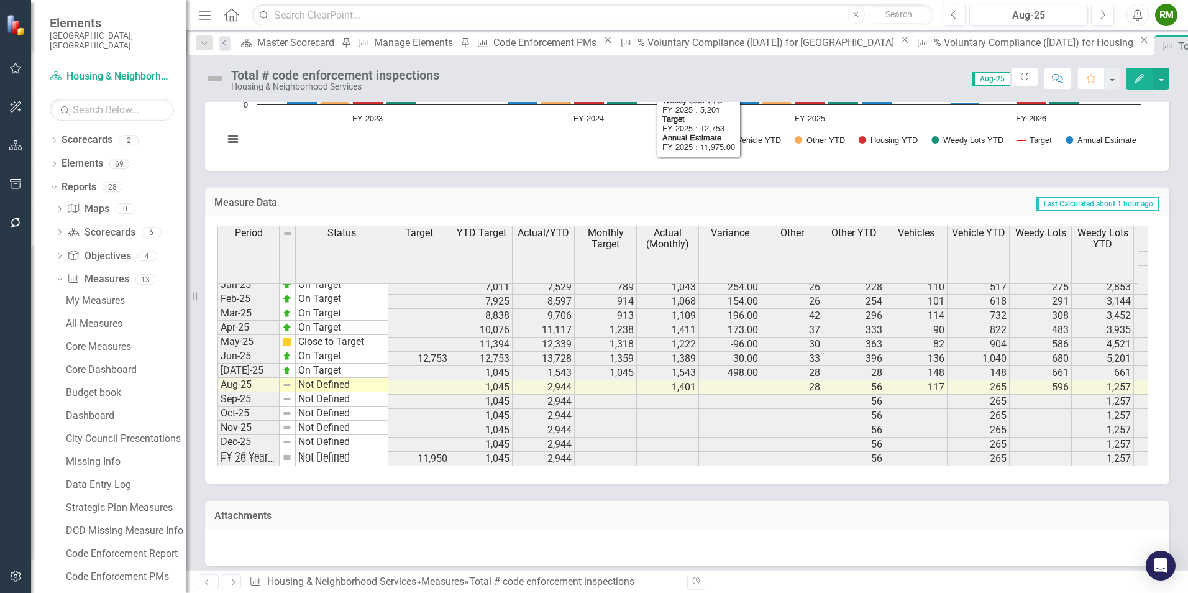
scroll to position [1057, 0]
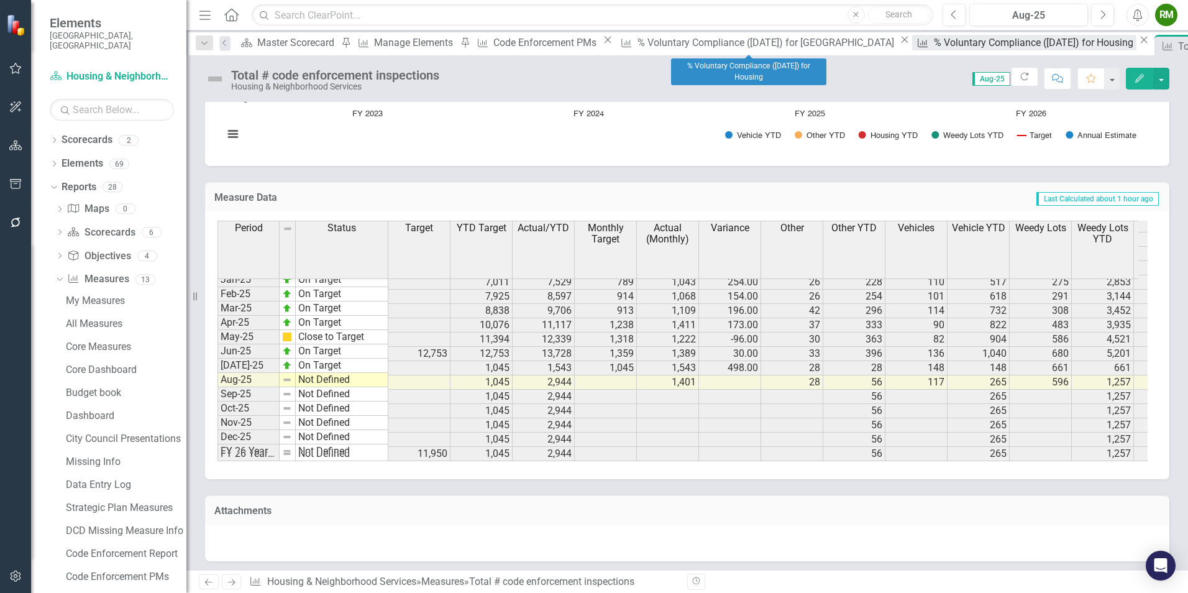
click at [934, 48] on div "% Voluntary Compliance ([DATE]) for Housing" at bounding box center [1035, 43] width 203 height 16
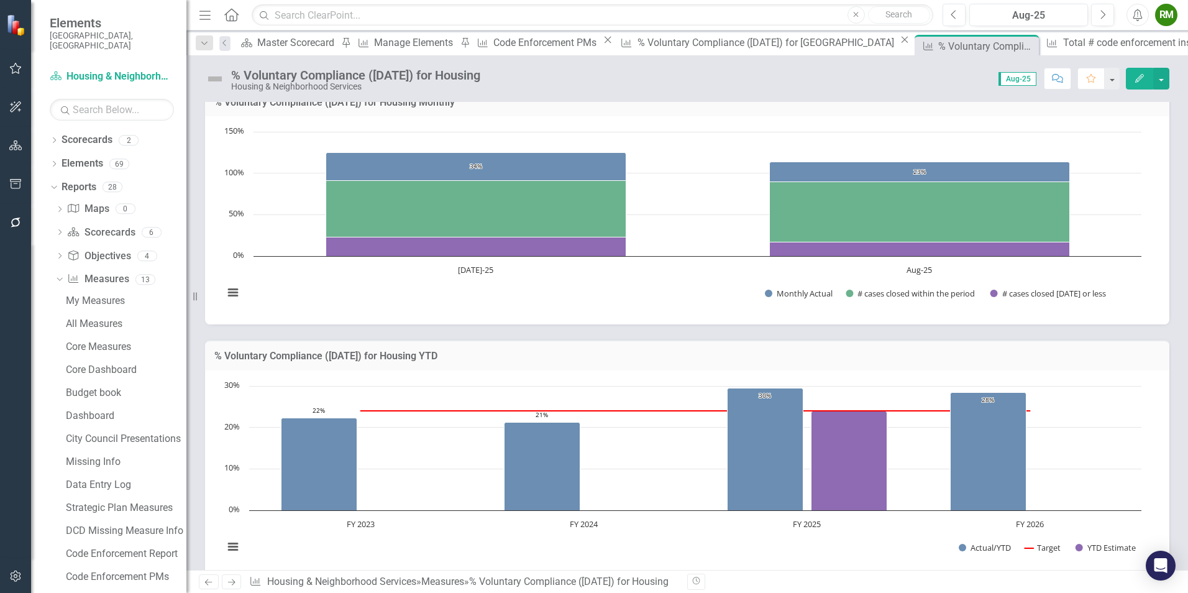
scroll to position [186, 0]
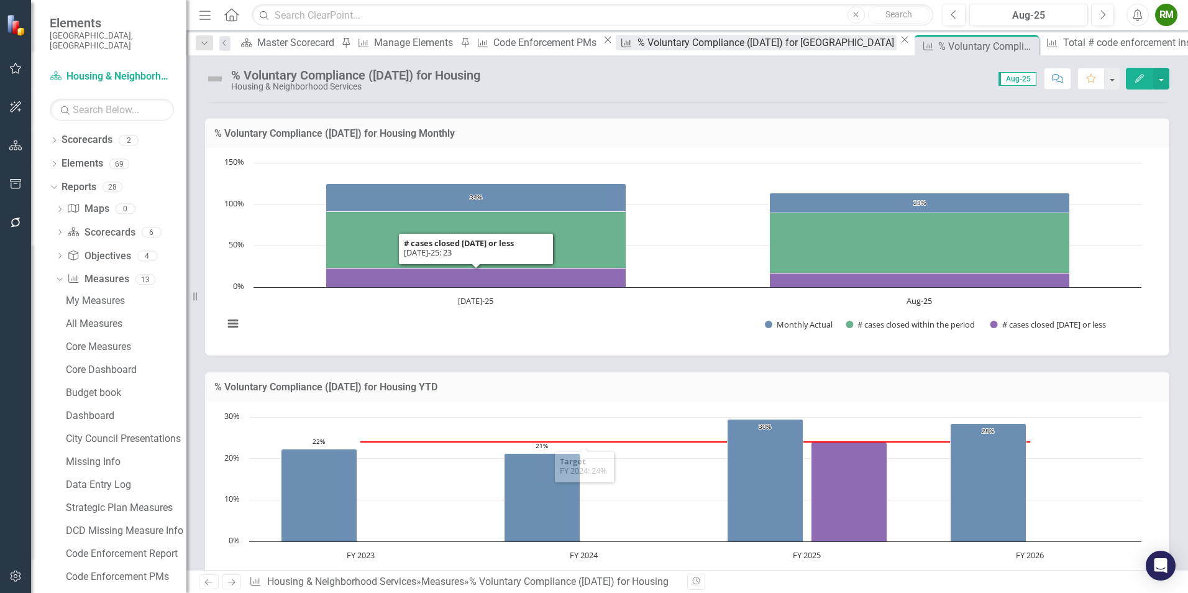
click at [638, 48] on div "% Voluntary Compliance ([DATE]) for [GEOGRAPHIC_DATA]" at bounding box center [768, 43] width 260 height 16
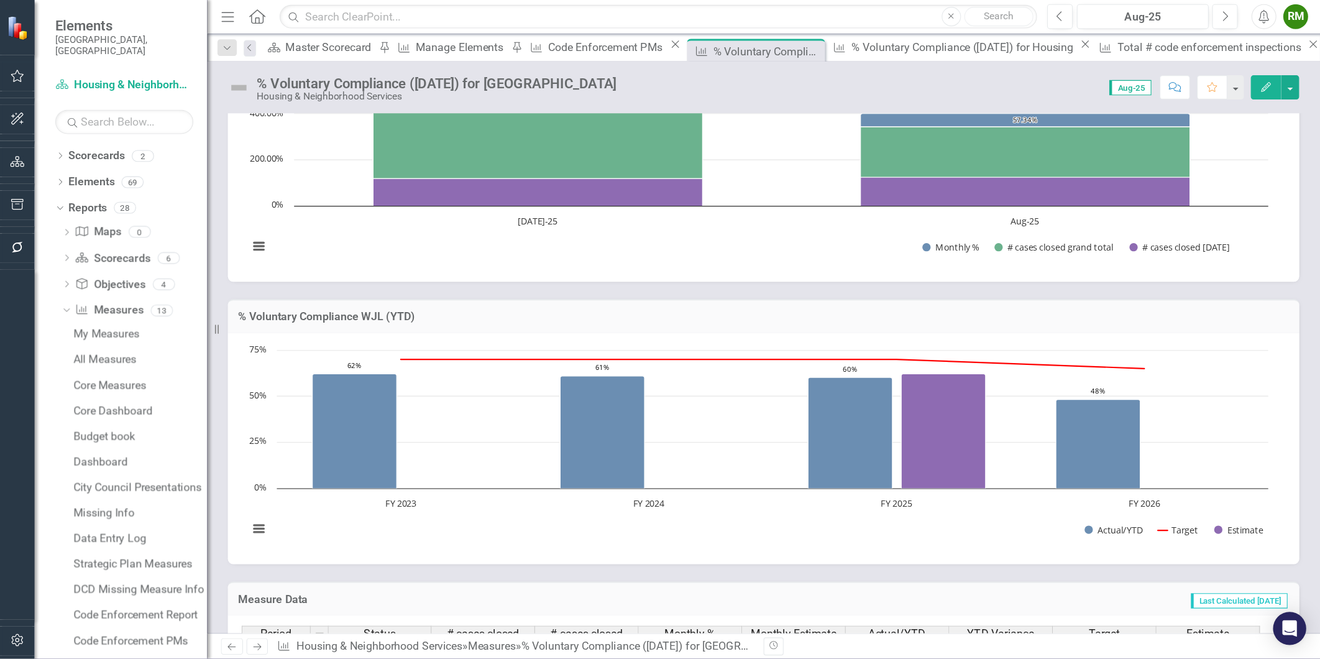
scroll to position [249, 0]
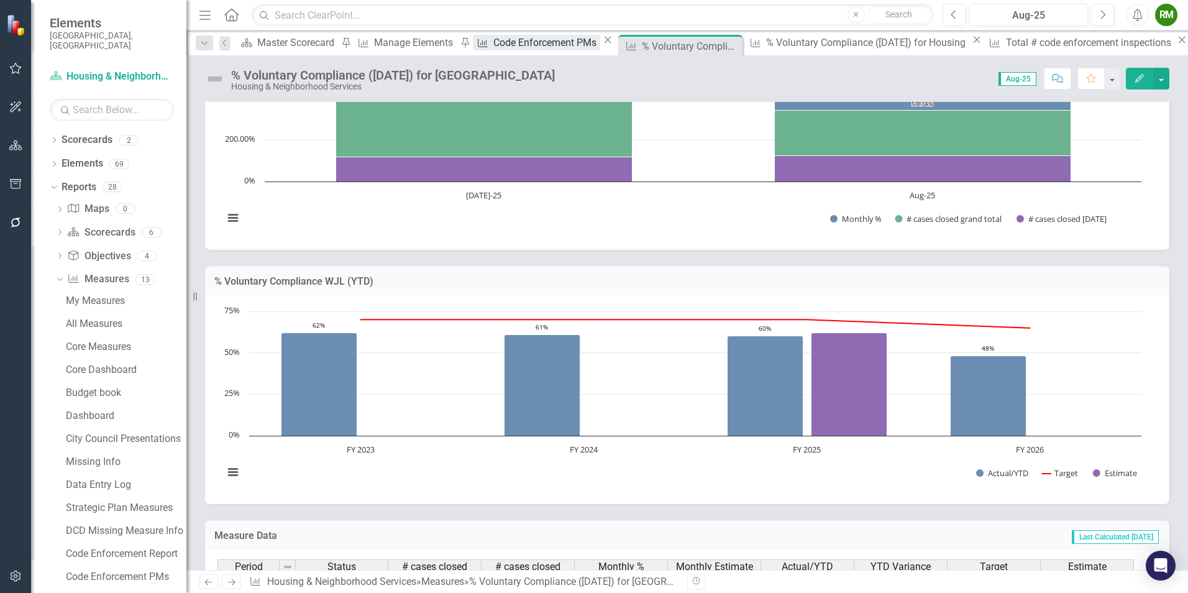
click at [536, 46] on div "Code Enforcement PMs" at bounding box center [547, 43] width 107 height 16
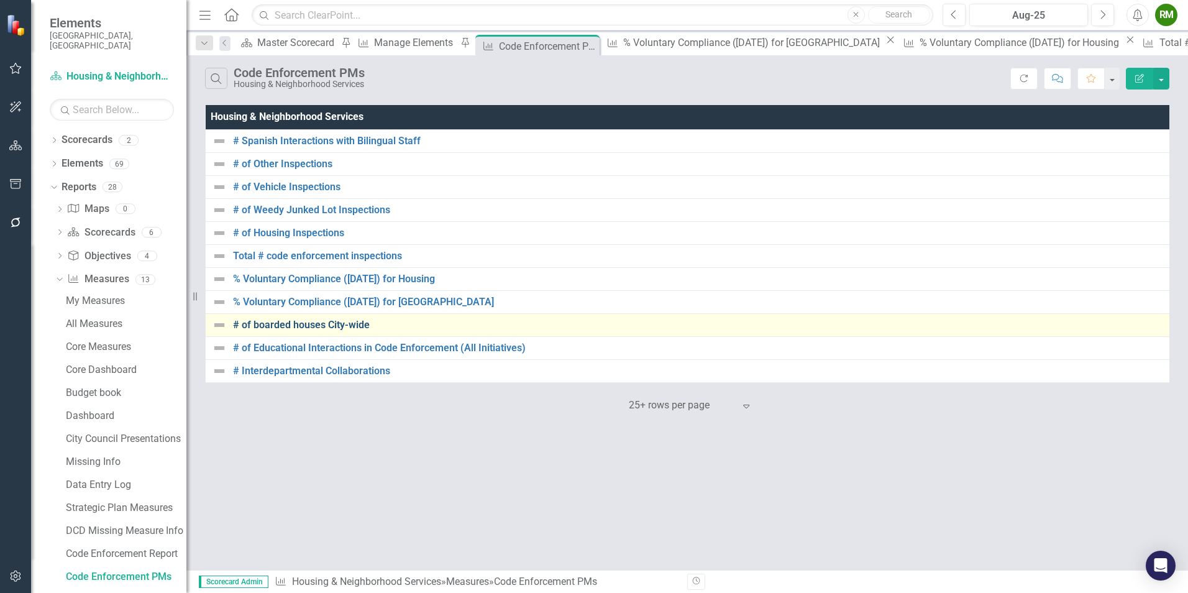
click at [347, 328] on link "# of boarded houses City-wide" at bounding box center [699, 324] width 933 height 11
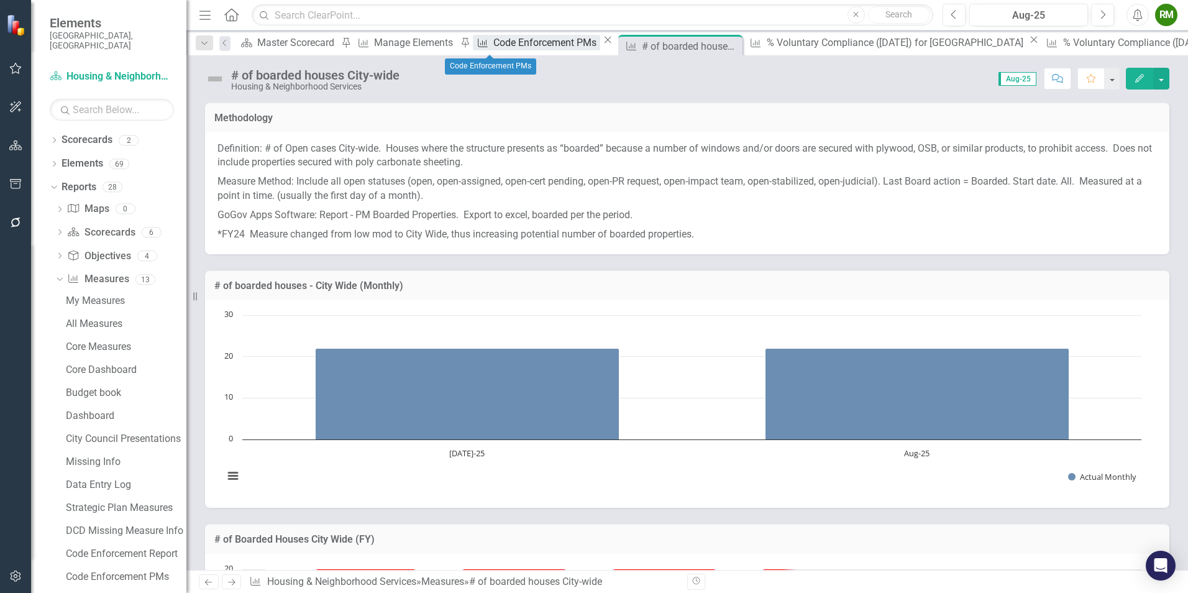
click at [503, 49] on div "Code Enforcement PMs" at bounding box center [547, 43] width 107 height 16
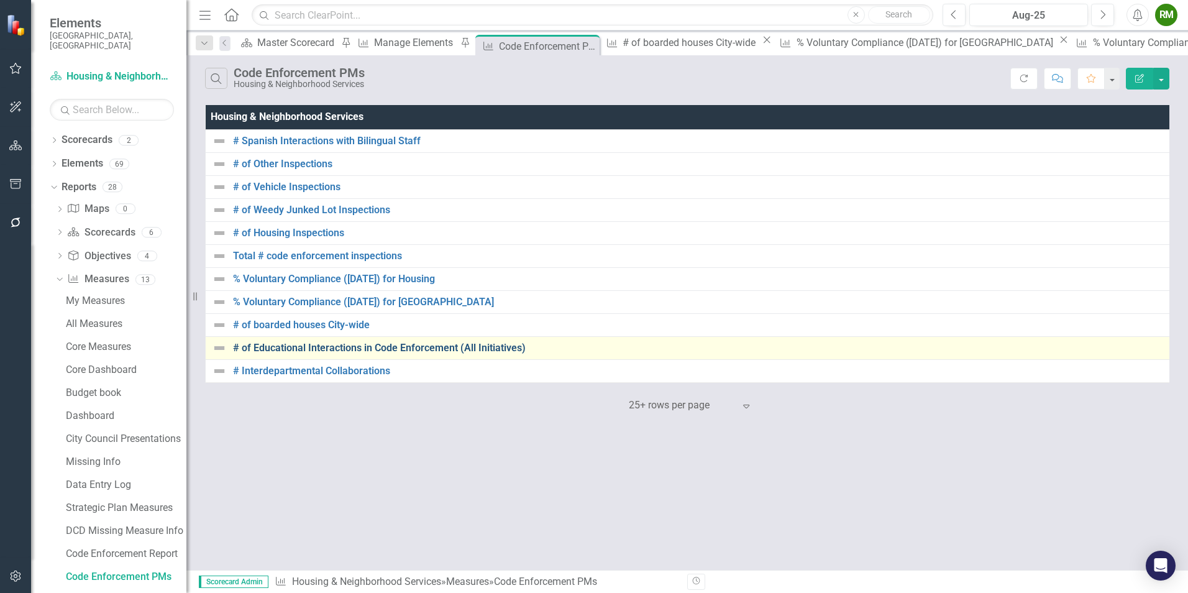
click at [363, 349] on link "# of Educational Interactions in Code Enforcement (All Initiatives)" at bounding box center [699, 347] width 933 height 11
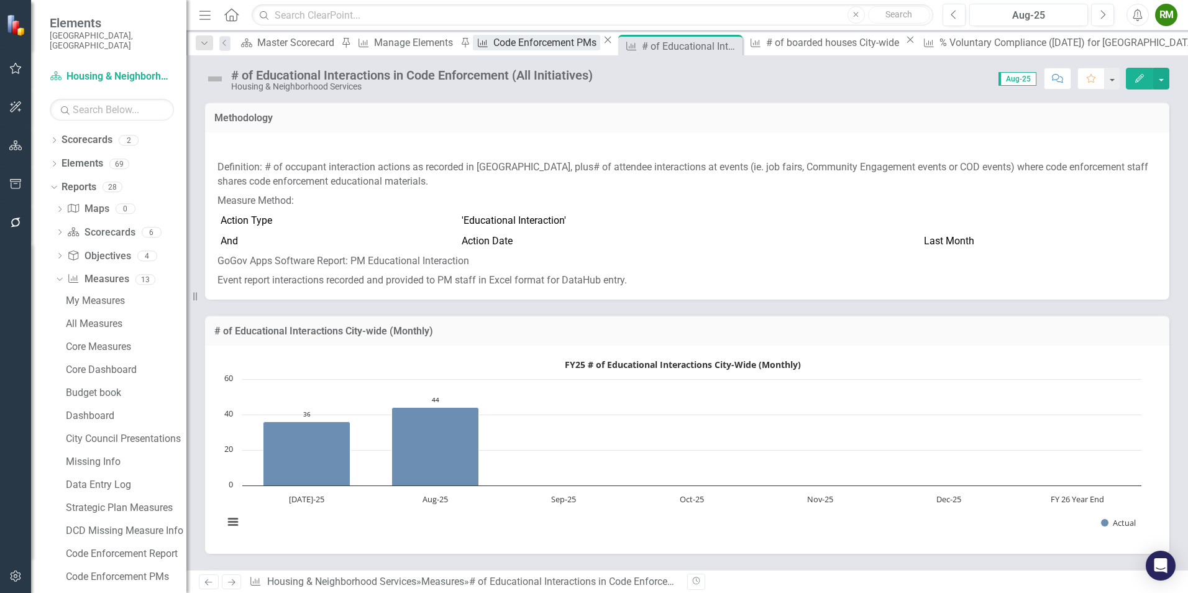
click at [494, 43] on div "Code Enforcement PMs" at bounding box center [547, 43] width 107 height 16
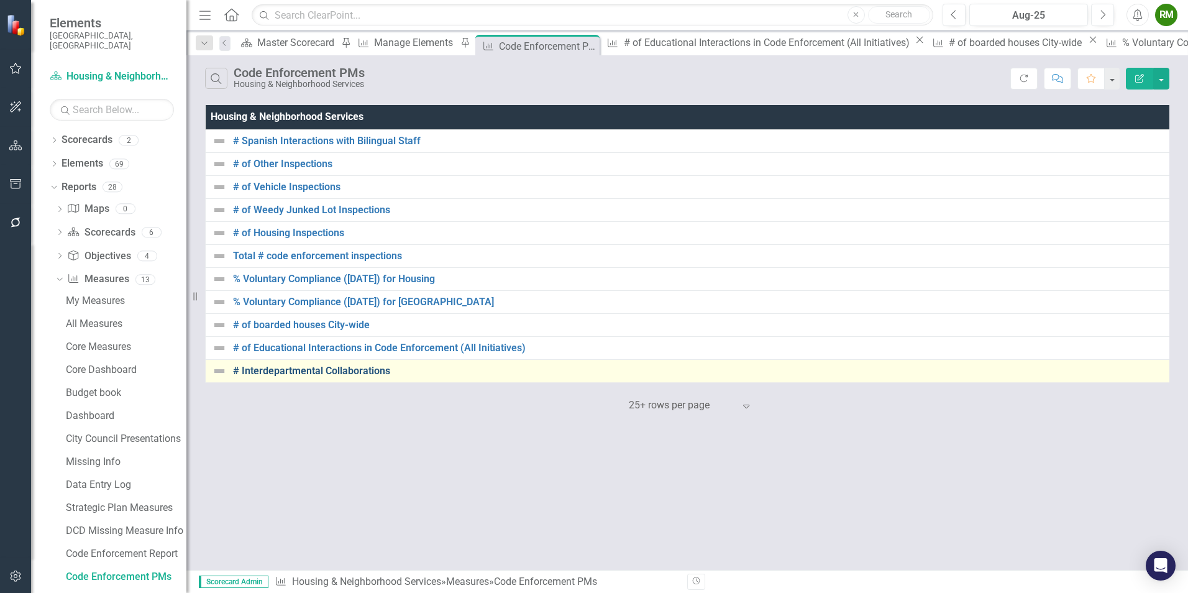
click at [298, 370] on link "# Interdepartmental Collaborations" at bounding box center [699, 370] width 933 height 11
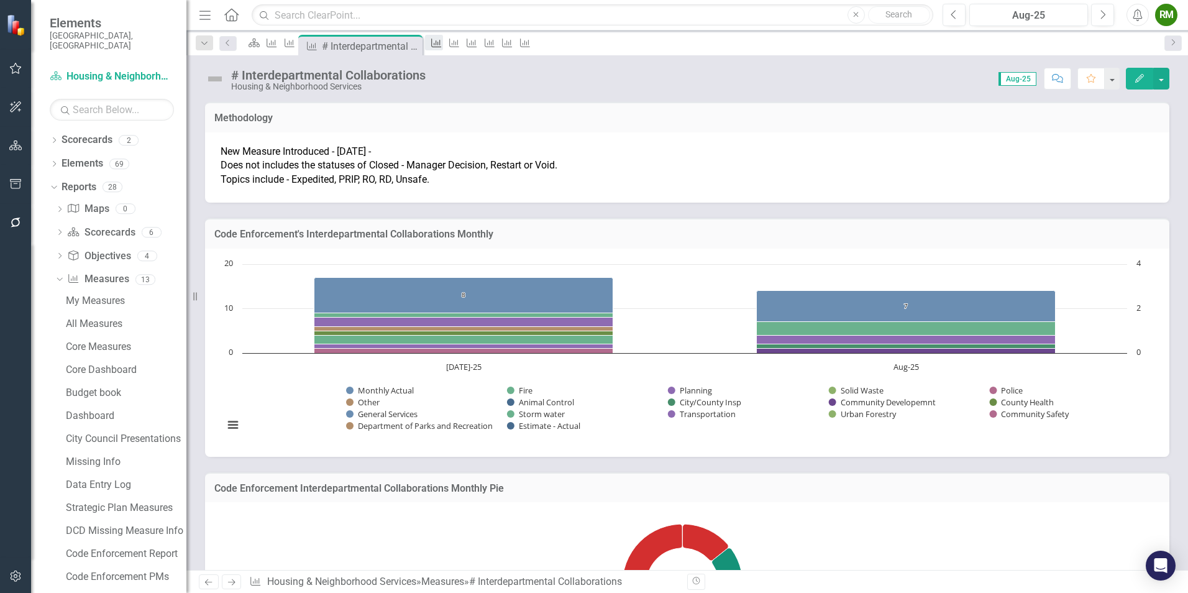
click at [443, 45] on icon "Measure" at bounding box center [436, 43] width 12 height 10
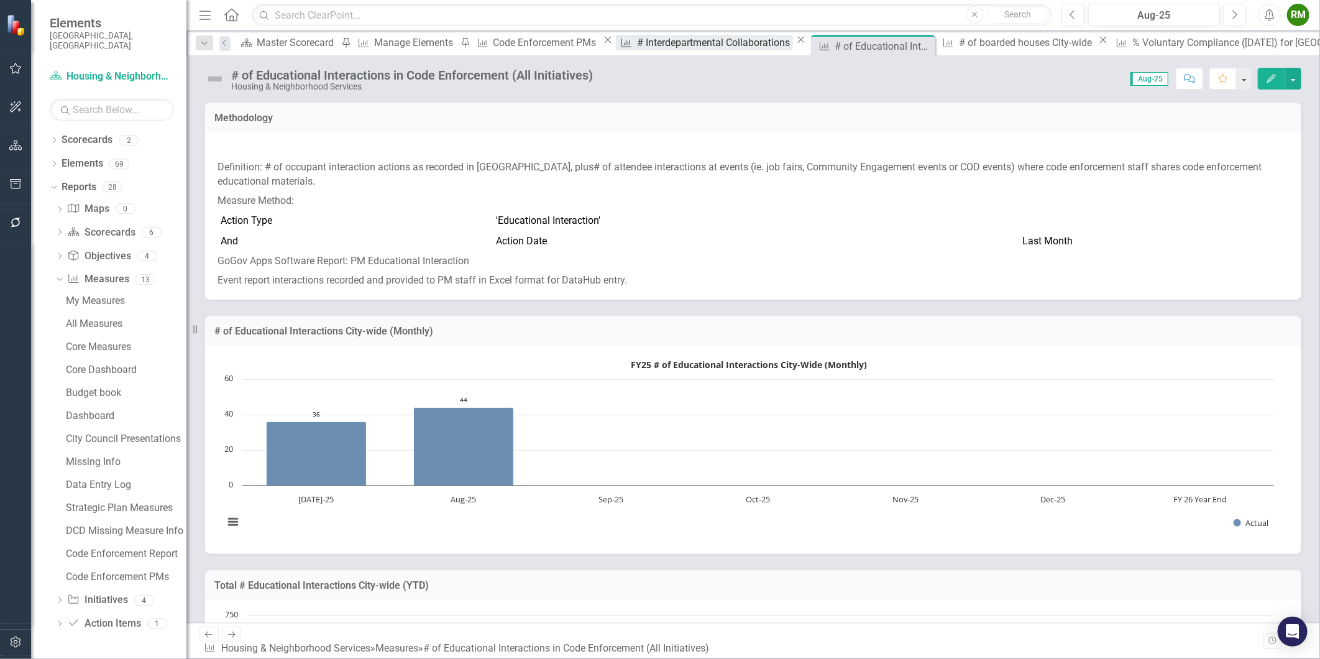
click at [637, 42] on div "# Interdepartmental Collaborations" at bounding box center [715, 43] width 156 height 16
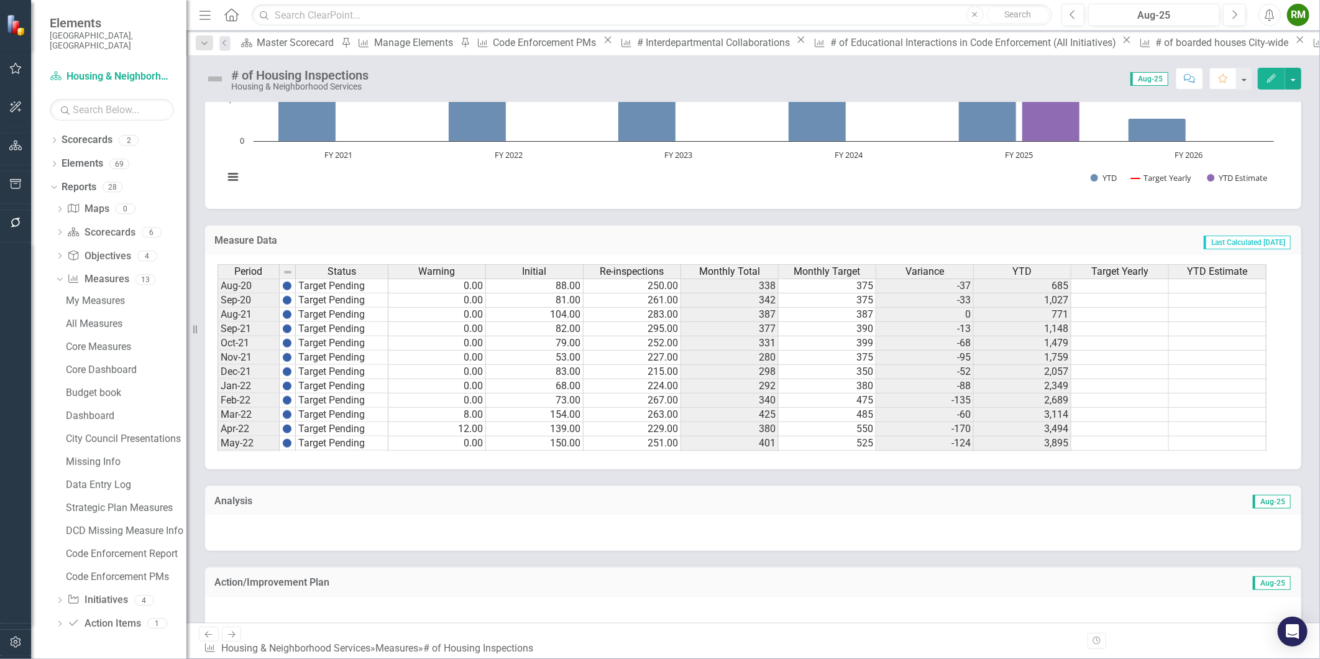
scroll to position [691, 0]
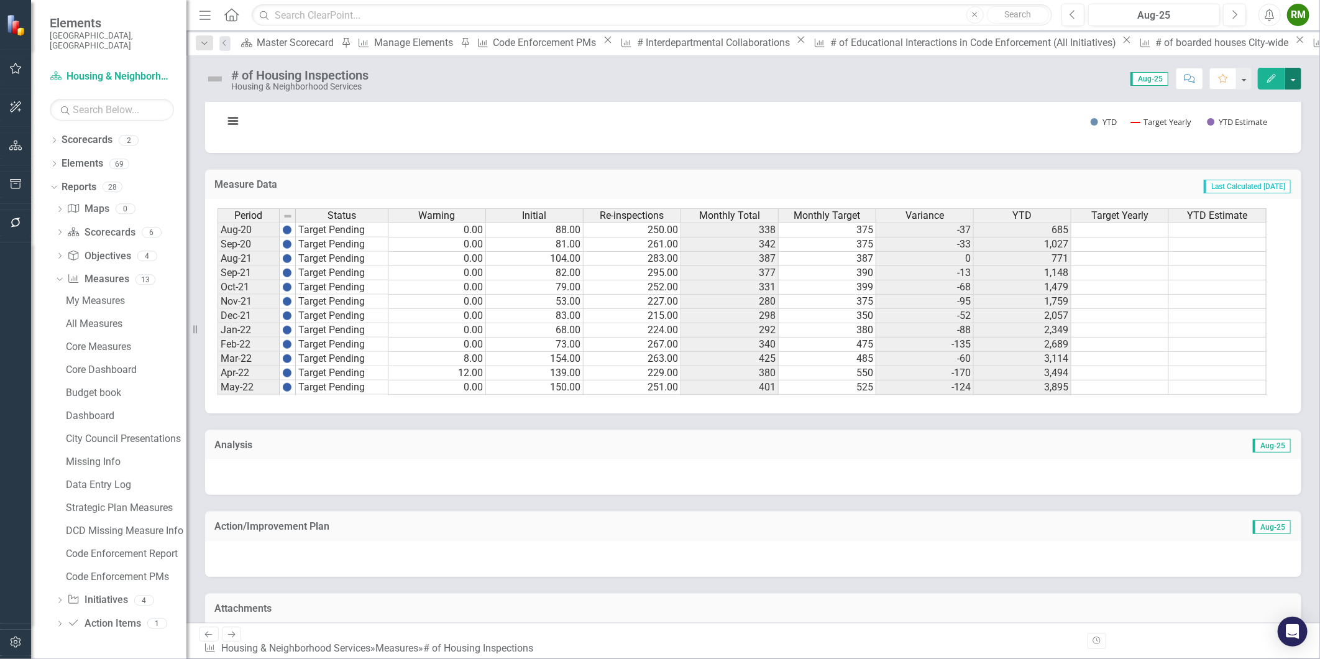
click at [1188, 80] on button "button" at bounding box center [1293, 79] width 16 height 22
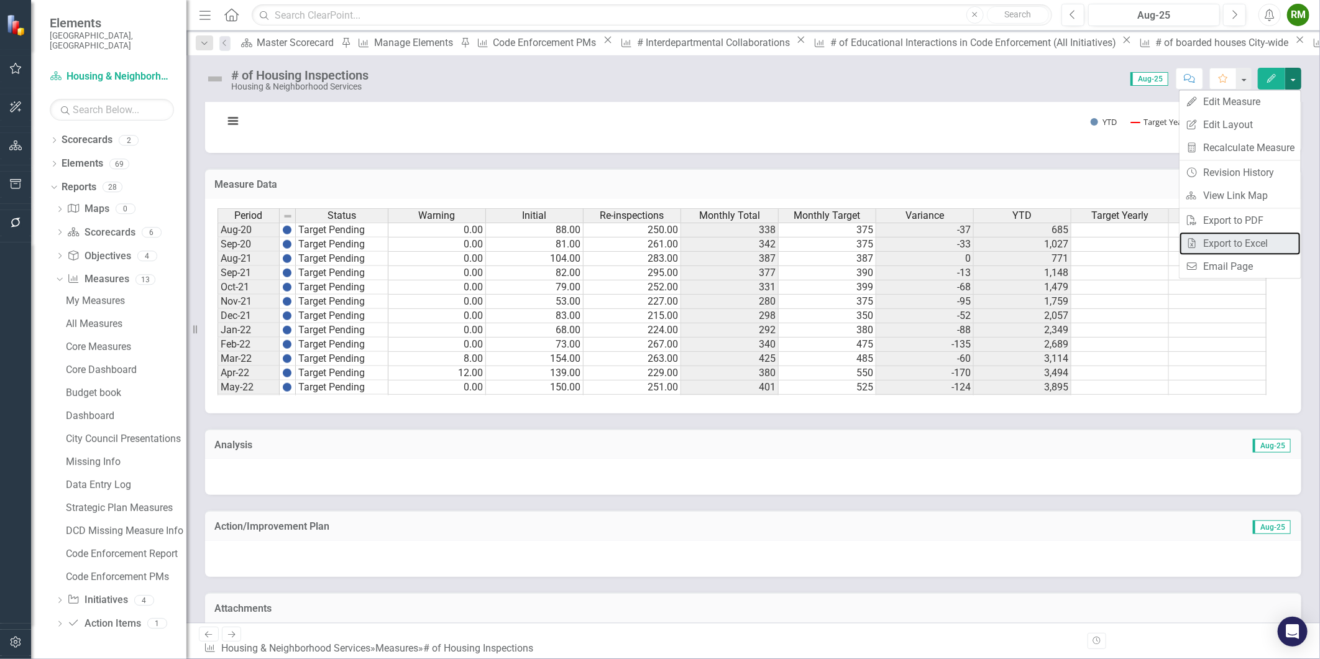
click at [1188, 242] on link "Excel Export to Excel" at bounding box center [1240, 243] width 121 height 23
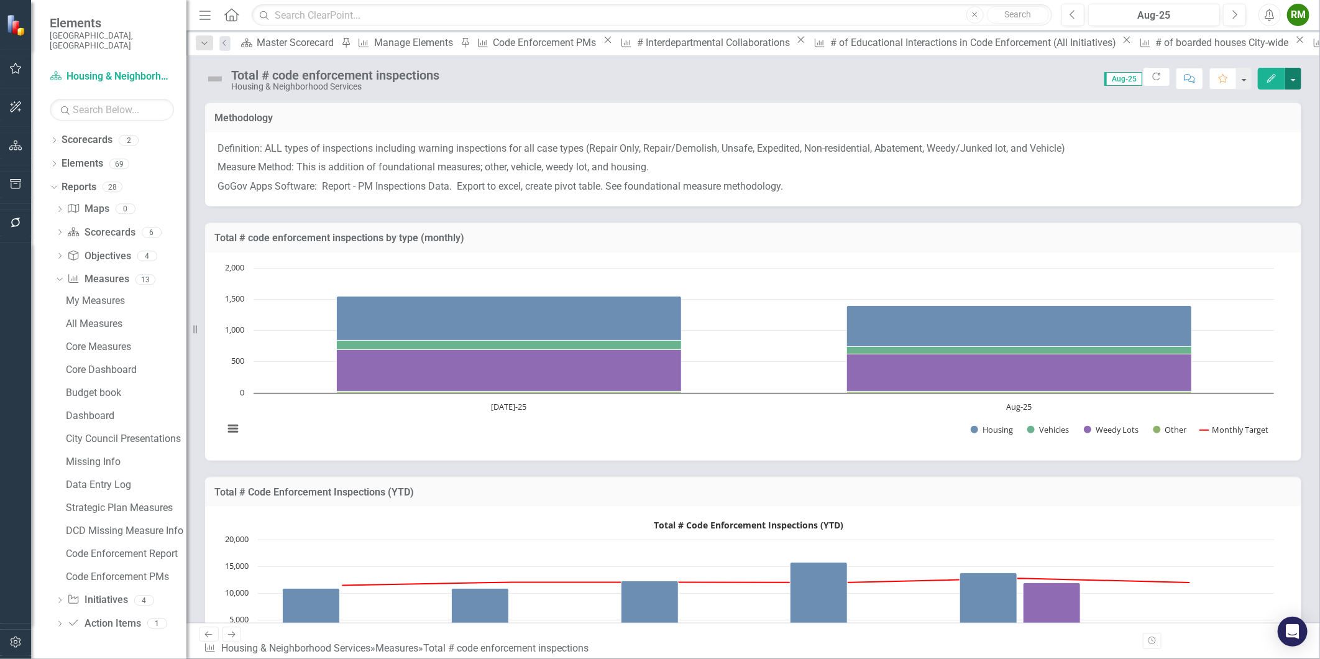
click at [1188, 77] on button "button" at bounding box center [1293, 79] width 16 height 22
click at [1188, 239] on link "Excel Export to Excel" at bounding box center [1240, 243] width 121 height 23
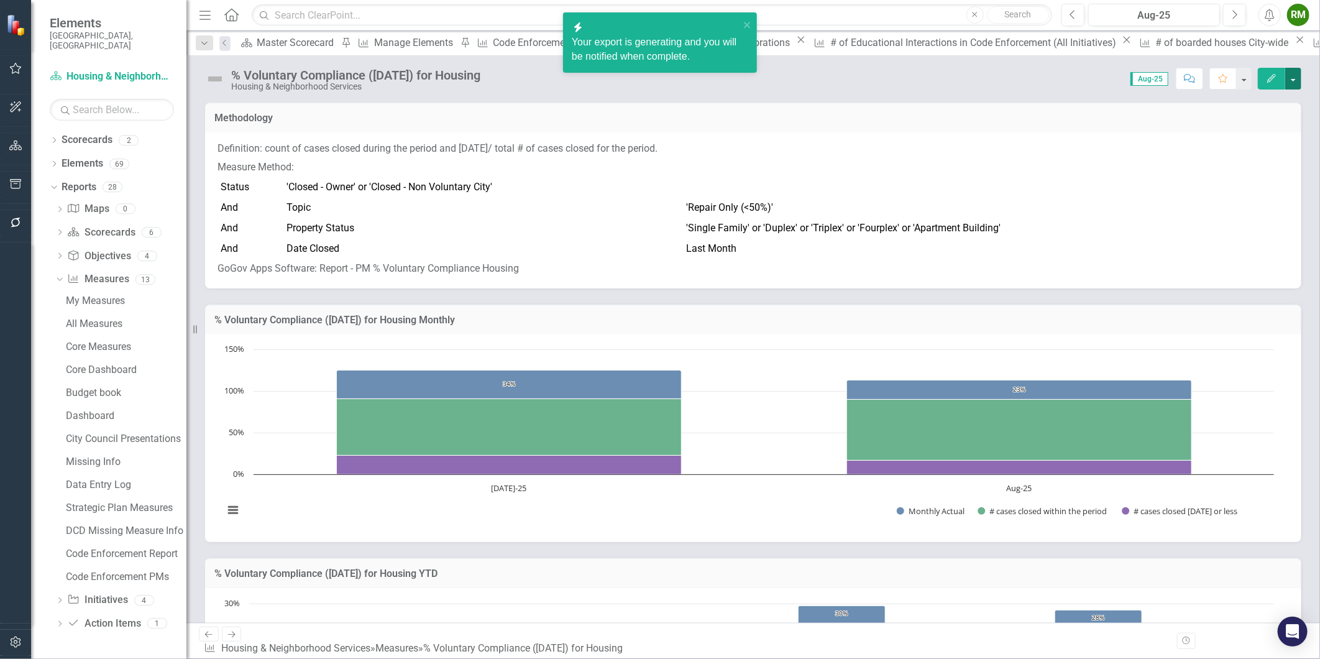
click at [1188, 78] on button "button" at bounding box center [1293, 79] width 16 height 22
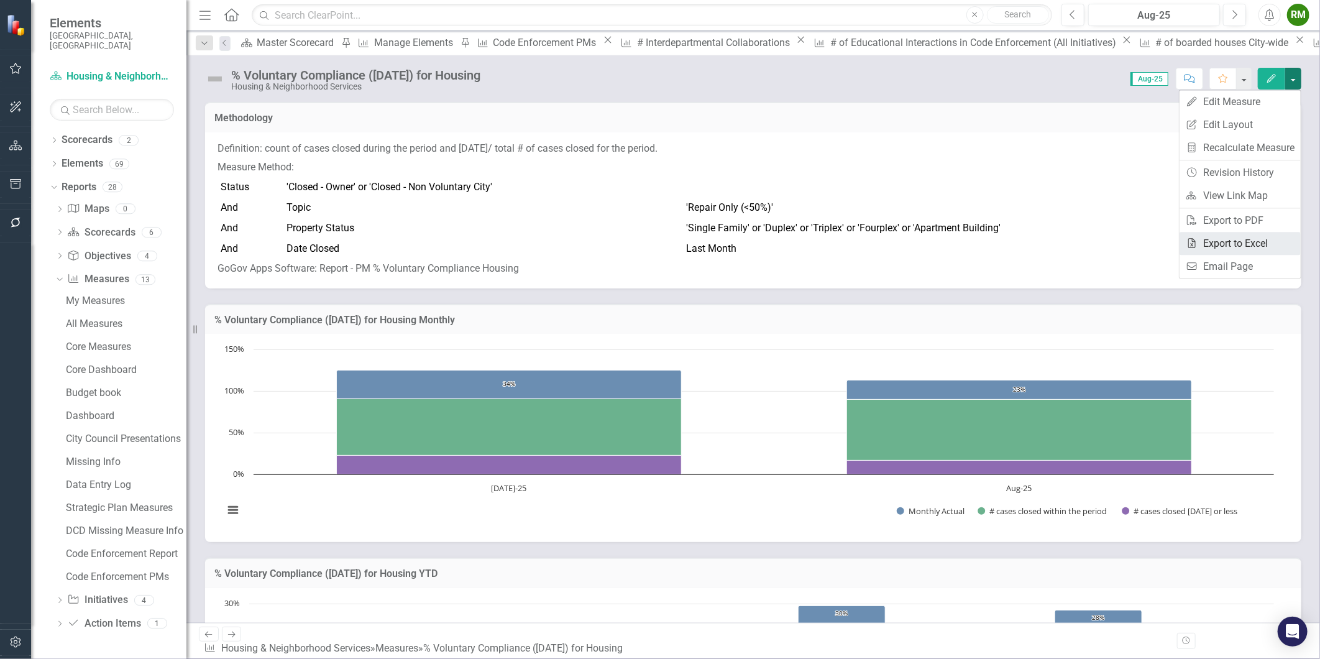
click at [1188, 238] on link "Excel Export to Excel" at bounding box center [1240, 243] width 121 height 23
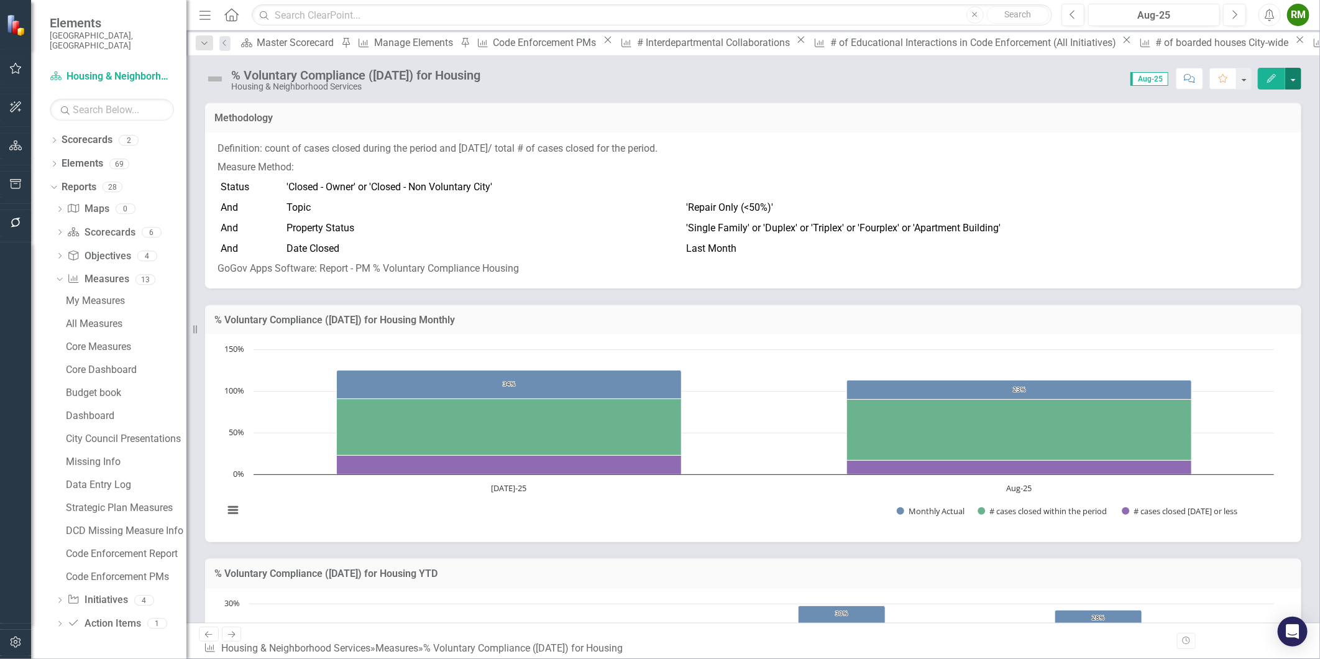
click at [1188, 73] on button "button" at bounding box center [1293, 79] width 16 height 22
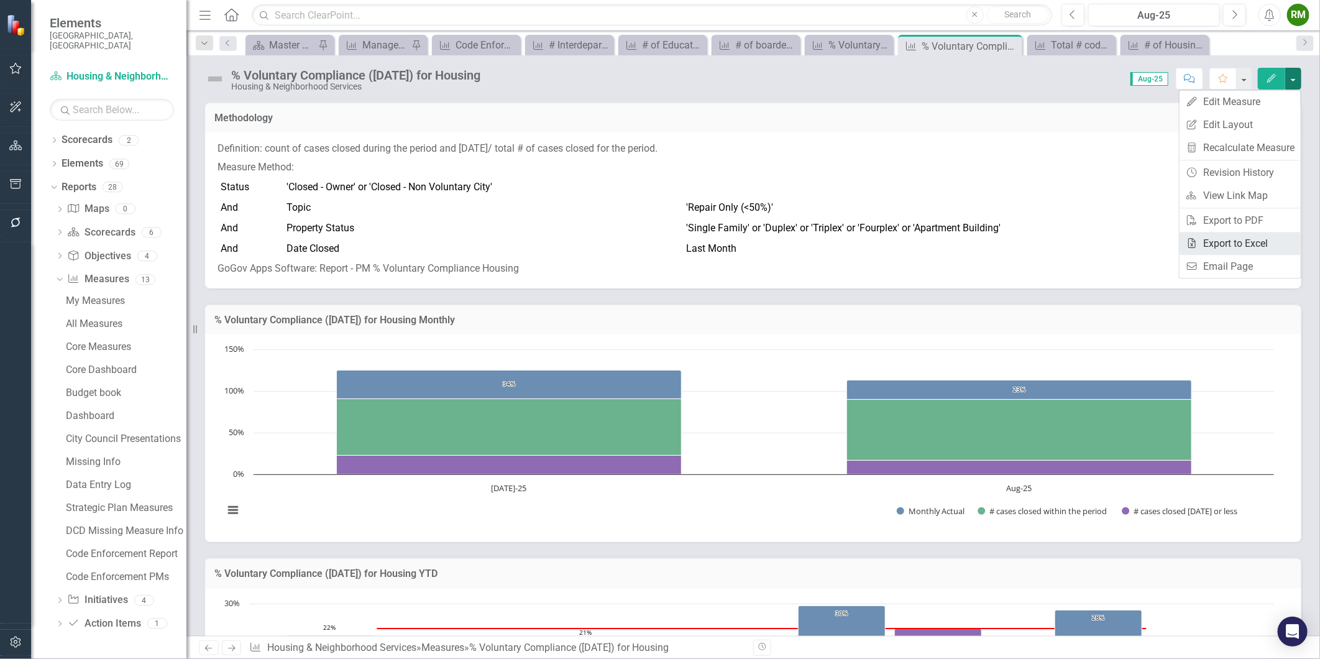
click at [1251, 239] on link "Excel Export to Excel" at bounding box center [1240, 243] width 121 height 23
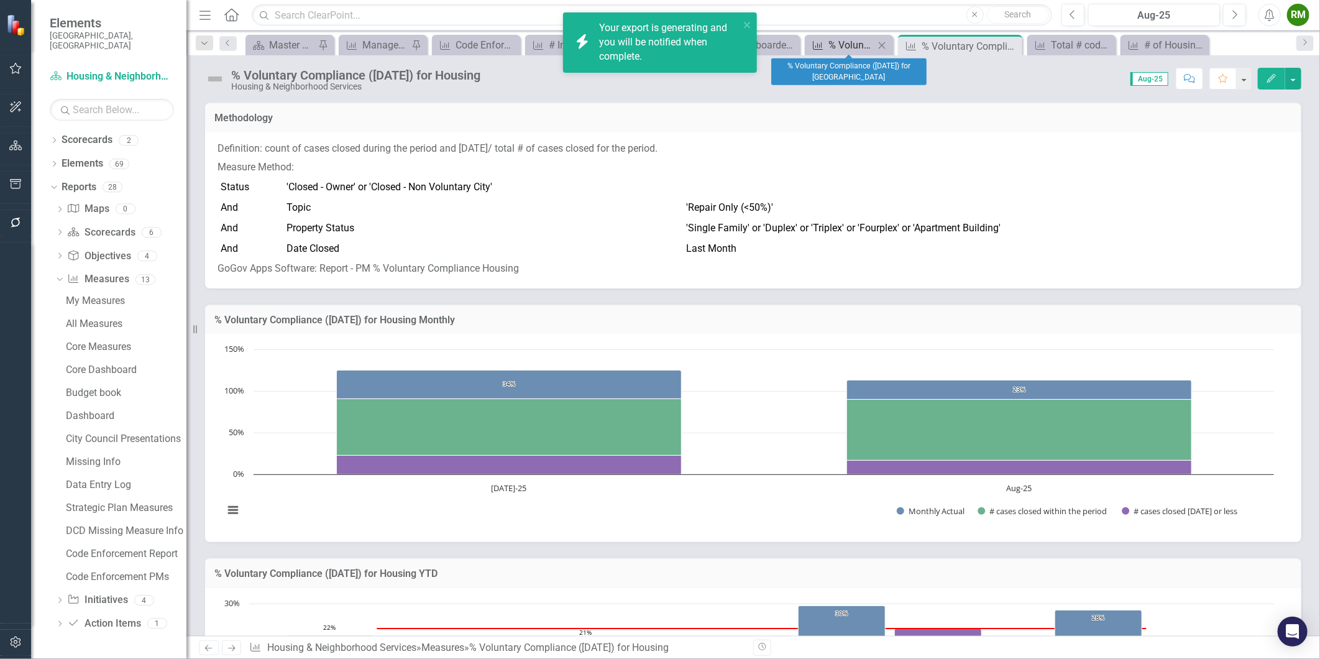
click at [842, 47] on div "% Voluntary Compliance ([DATE]) for [GEOGRAPHIC_DATA]" at bounding box center [852, 45] width 46 height 16
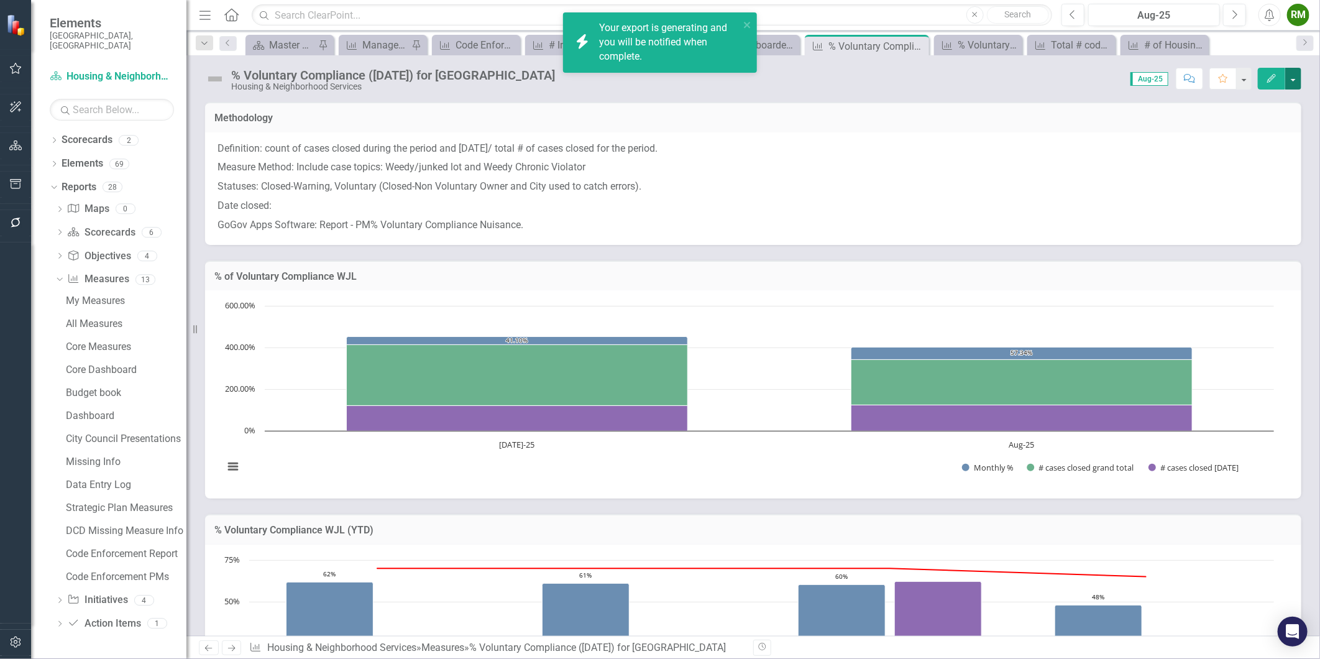
click at [1298, 75] on button "button" at bounding box center [1293, 79] width 16 height 22
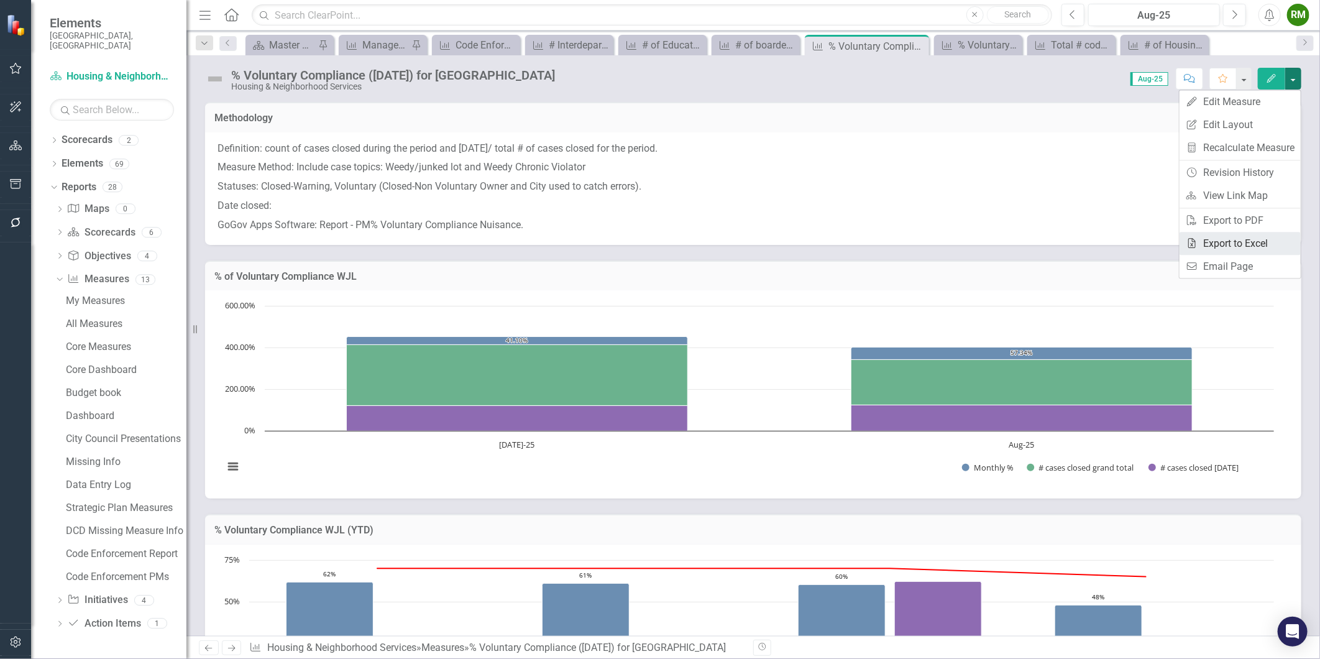
click at [1250, 243] on link "Excel Export to Excel" at bounding box center [1240, 243] width 121 height 23
click at [1294, 80] on button "button" at bounding box center [1293, 79] width 16 height 22
click at [1256, 237] on link "Excel Export to Excel" at bounding box center [1240, 243] width 121 height 23
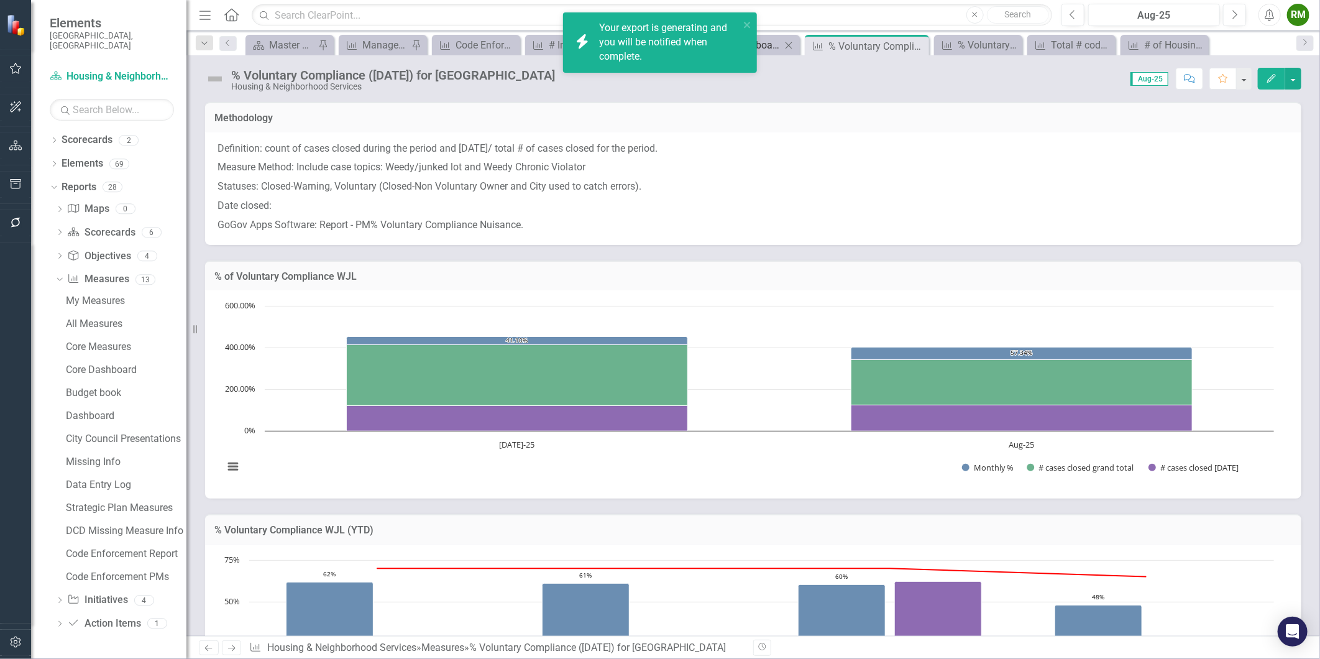
click at [768, 51] on div "# of boarded houses City-wide" at bounding box center [758, 45] width 46 height 16
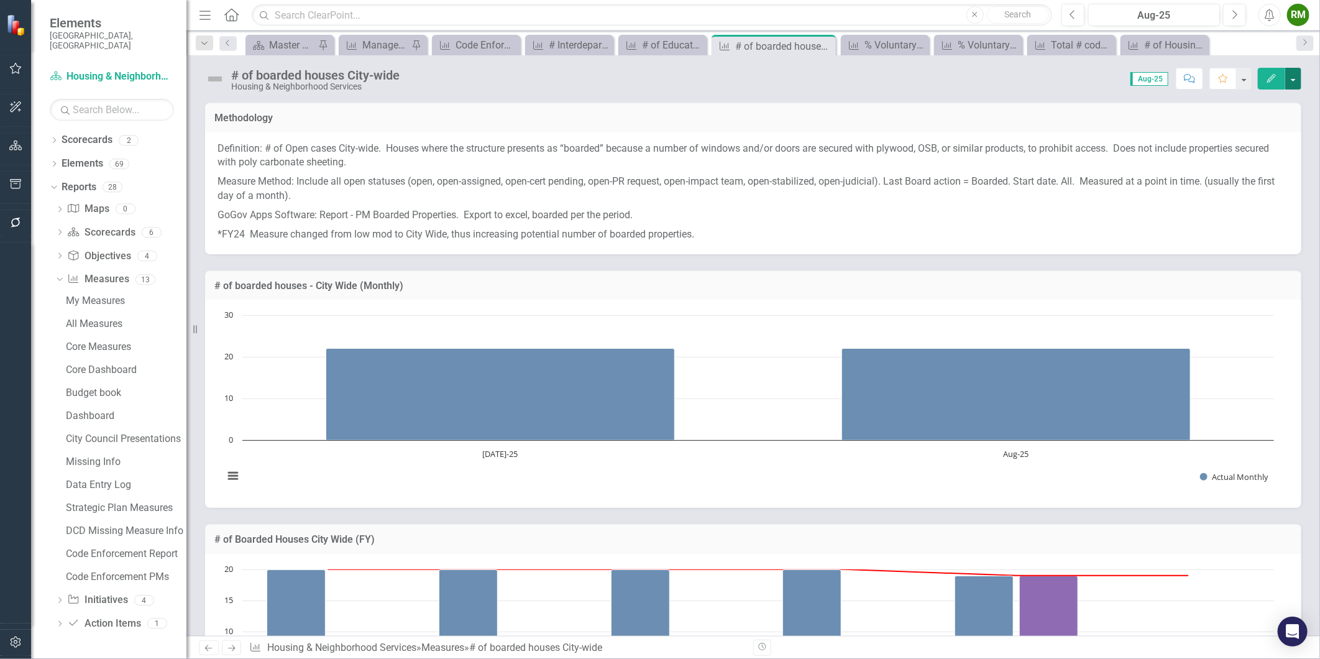
click at [1293, 75] on button "button" at bounding box center [1293, 79] width 16 height 22
click at [1217, 243] on link "Excel Export to Excel" at bounding box center [1240, 243] width 121 height 23
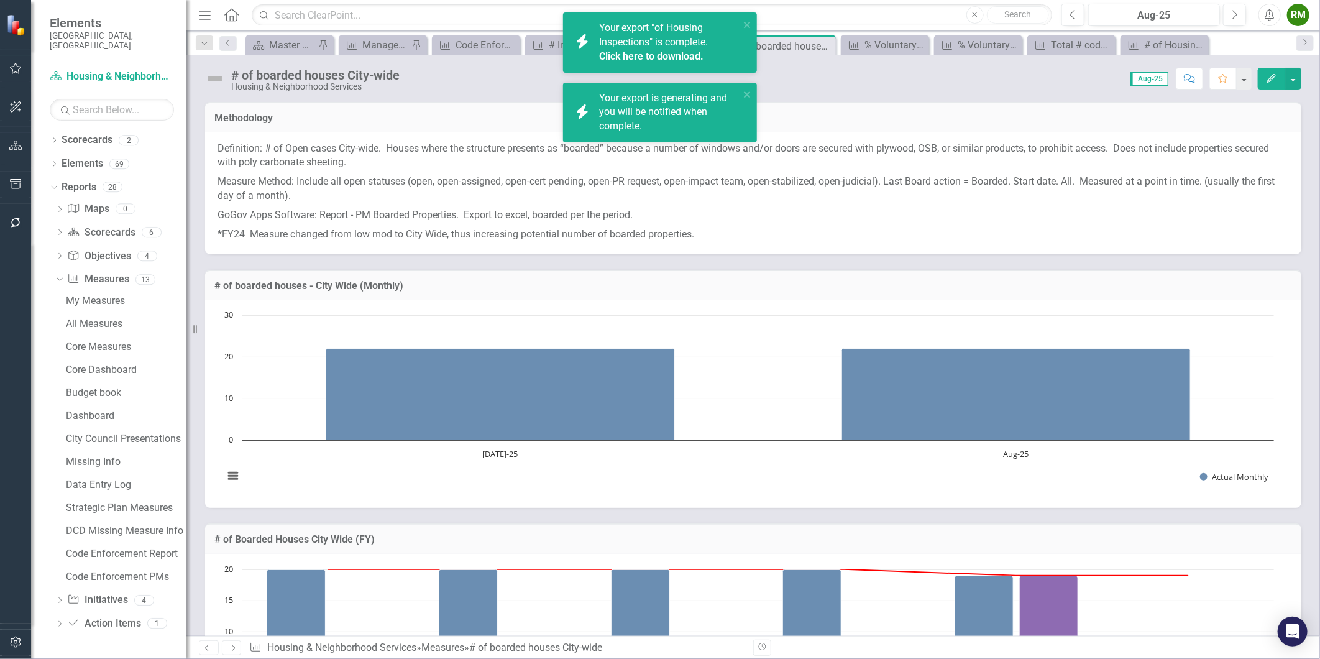
click at [676, 56] on link "Click here to download." at bounding box center [651, 56] width 104 height 12
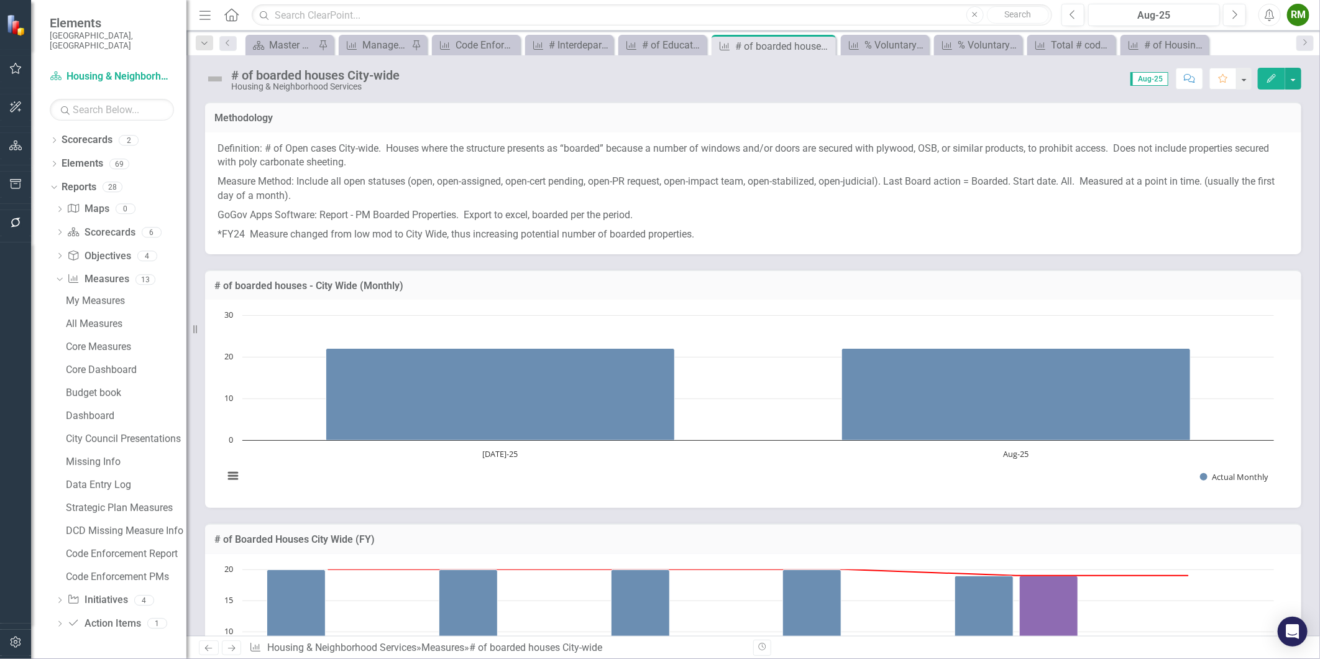
click at [833, 84] on div "Score: 0.00 Aug-25 Completed Comment Favorite Edit" at bounding box center [854, 78] width 896 height 21
click at [657, 46] on div "# of Educational Interactions in Code Enforcement (All Initiatives)" at bounding box center [665, 45] width 46 height 16
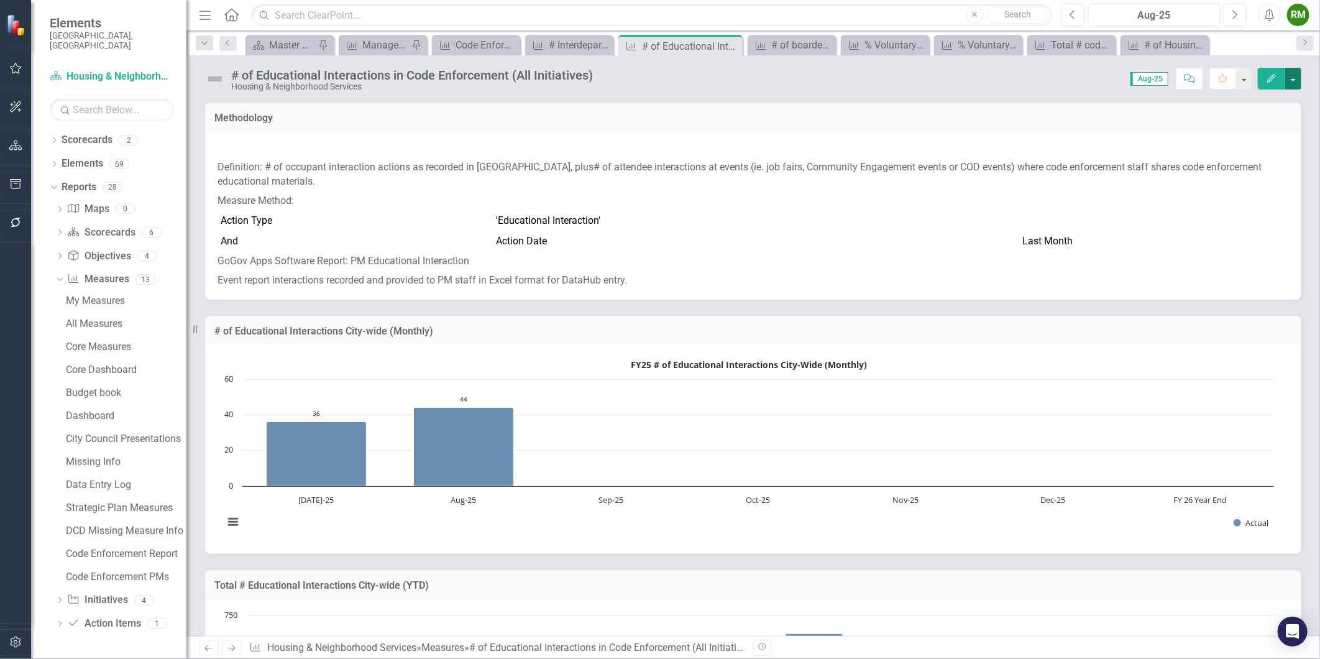
click at [1290, 81] on button "button" at bounding box center [1293, 79] width 16 height 22
click at [1231, 237] on link "Excel Export to Excel" at bounding box center [1240, 243] width 121 height 23
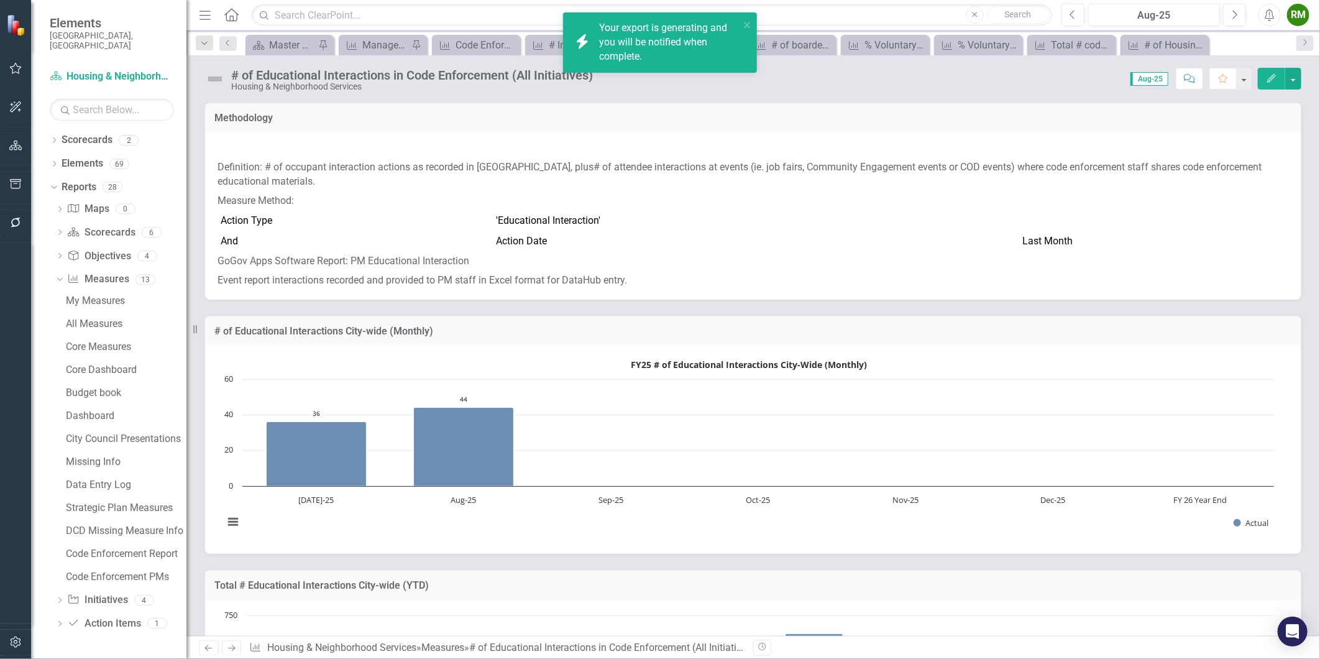
click at [916, 89] on div "# of Educational Interactions in Code Enforcement (All Initiatives) Housing & N…" at bounding box center [753, 73] width 1134 height 37
click at [537, 46] on icon "Measure" at bounding box center [538, 45] width 12 height 10
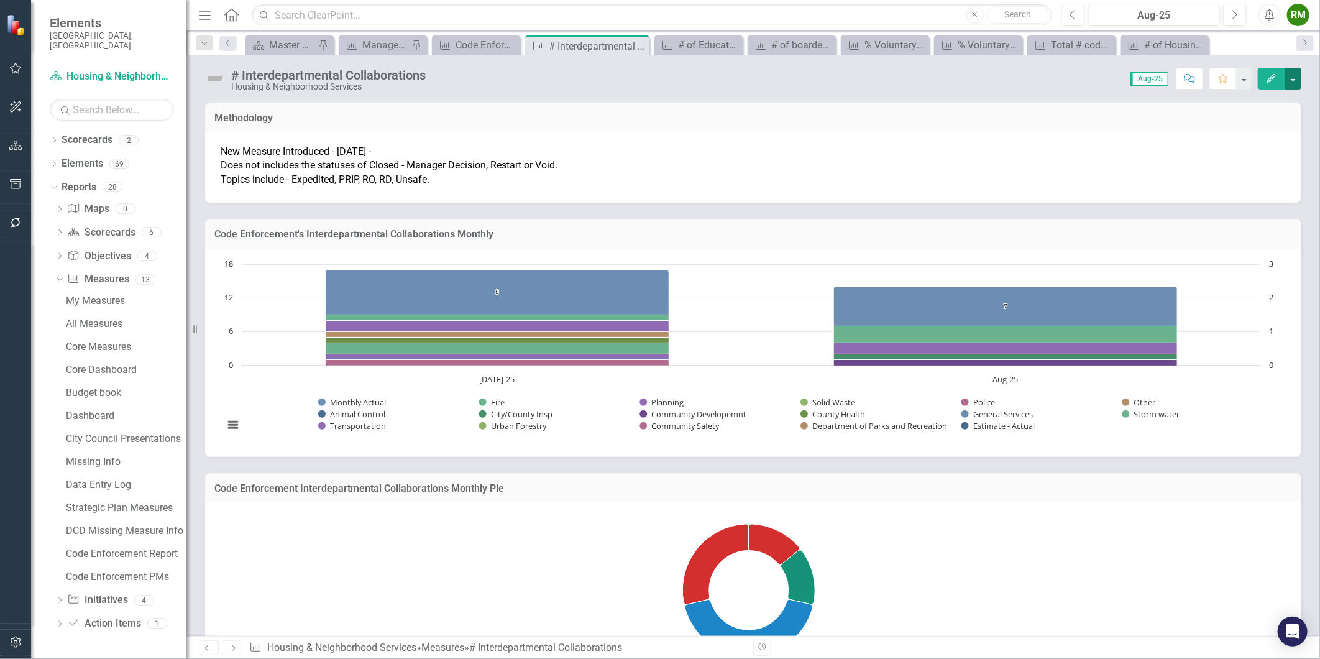
click at [1293, 81] on button "button" at bounding box center [1293, 79] width 16 height 22
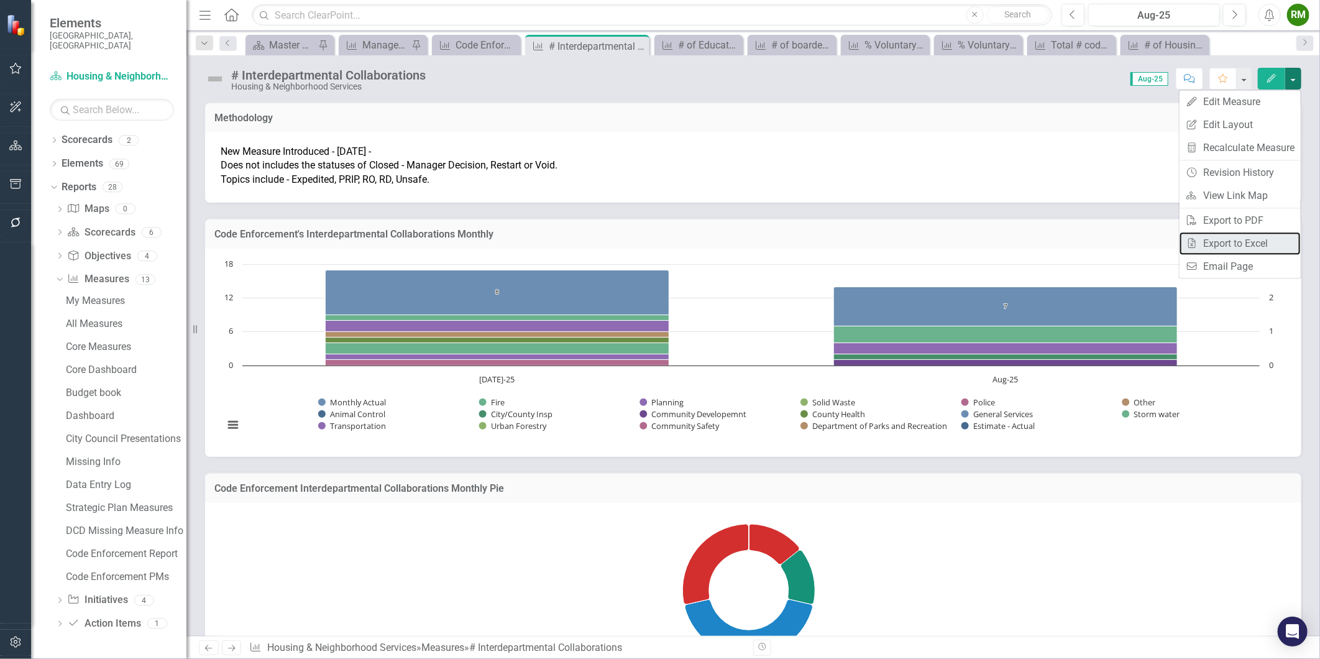
click at [1239, 241] on link "Excel Export to Excel" at bounding box center [1240, 243] width 121 height 23
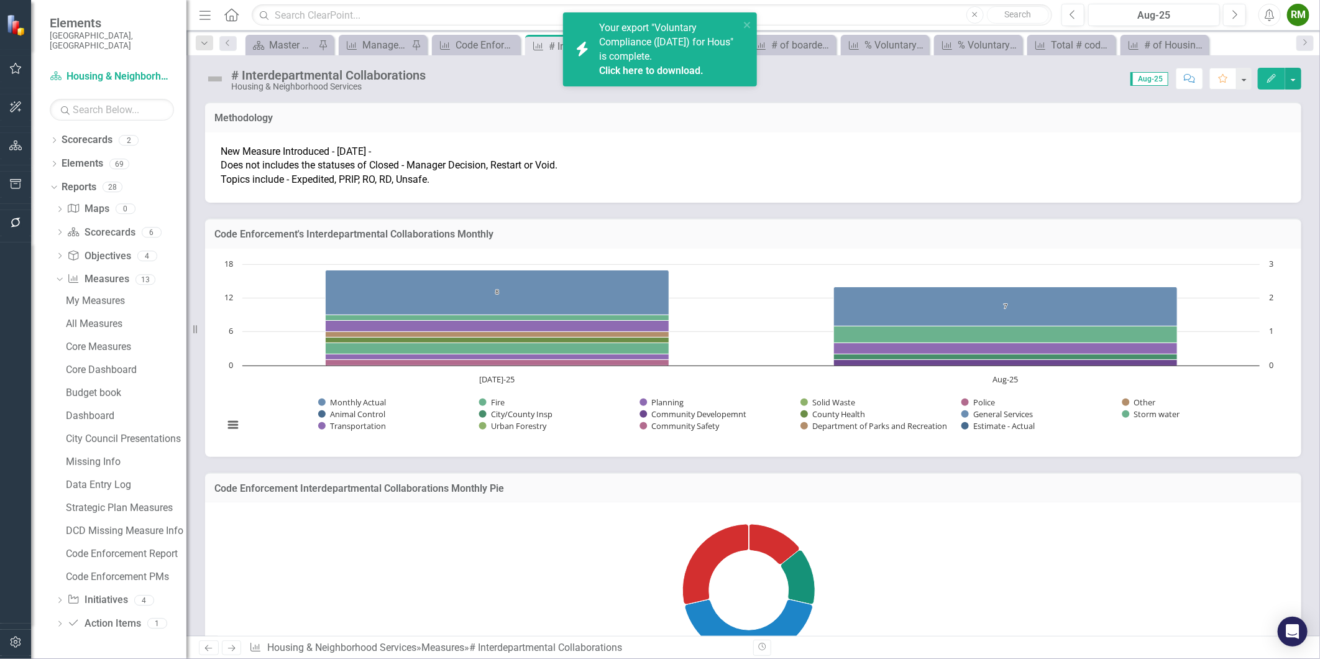
click at [655, 65] on link "Click here to download." at bounding box center [651, 71] width 104 height 12
click at [663, 67] on link "Click here to download." at bounding box center [651, 71] width 104 height 12
click at [673, 71] on link "Click here to download." at bounding box center [651, 71] width 104 height 12
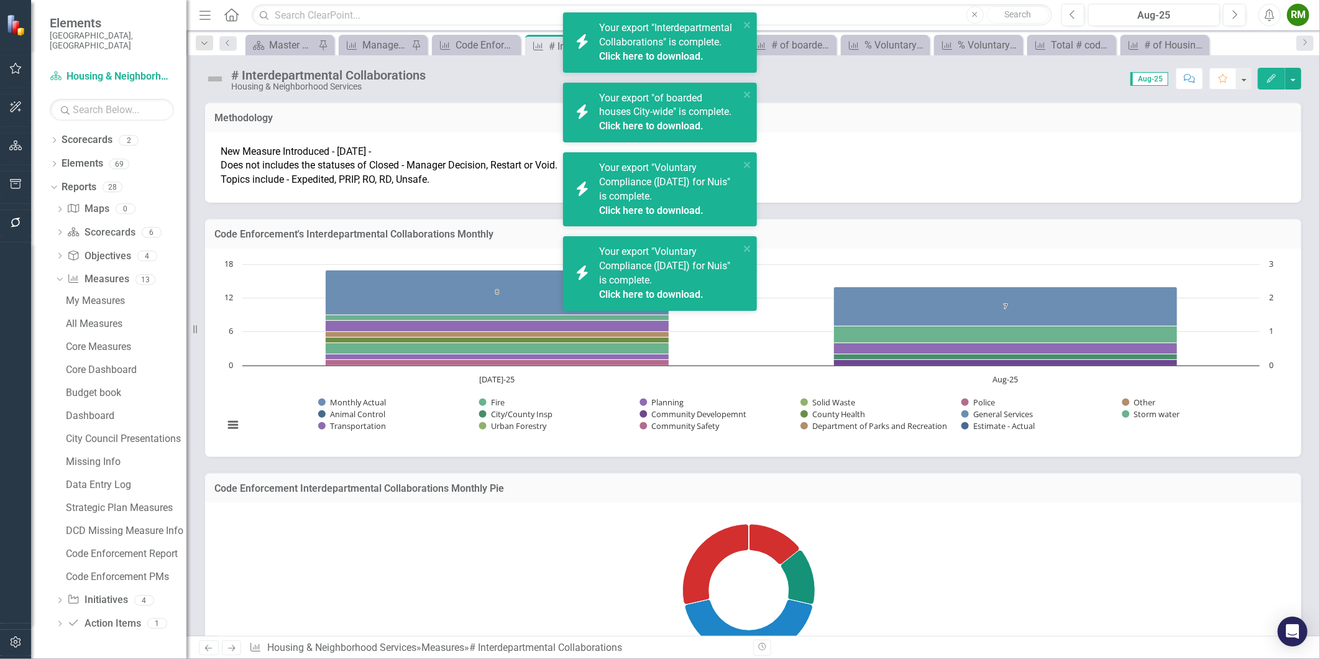
click at [581, 39] on icon at bounding box center [582, 41] width 11 height 15
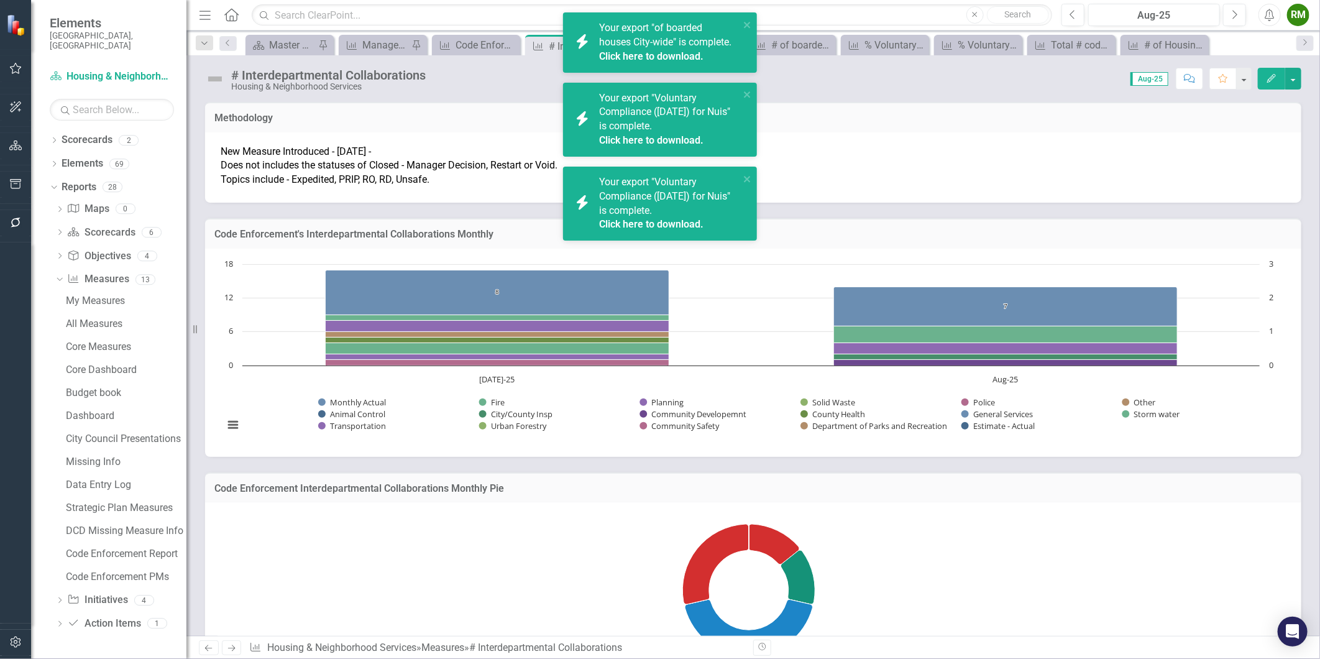
click at [1264, 17] on icon "Alerts" at bounding box center [1269, 15] width 13 height 12
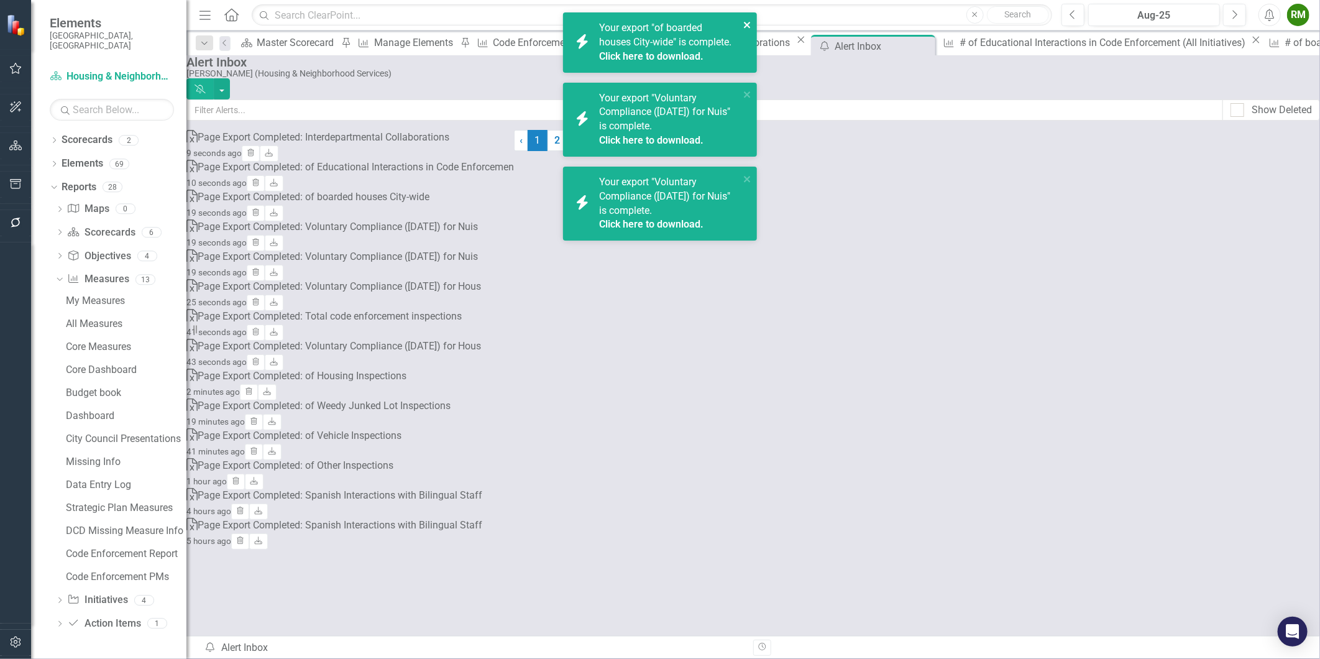
click at [744, 23] on icon "close" at bounding box center [747, 25] width 9 height 10
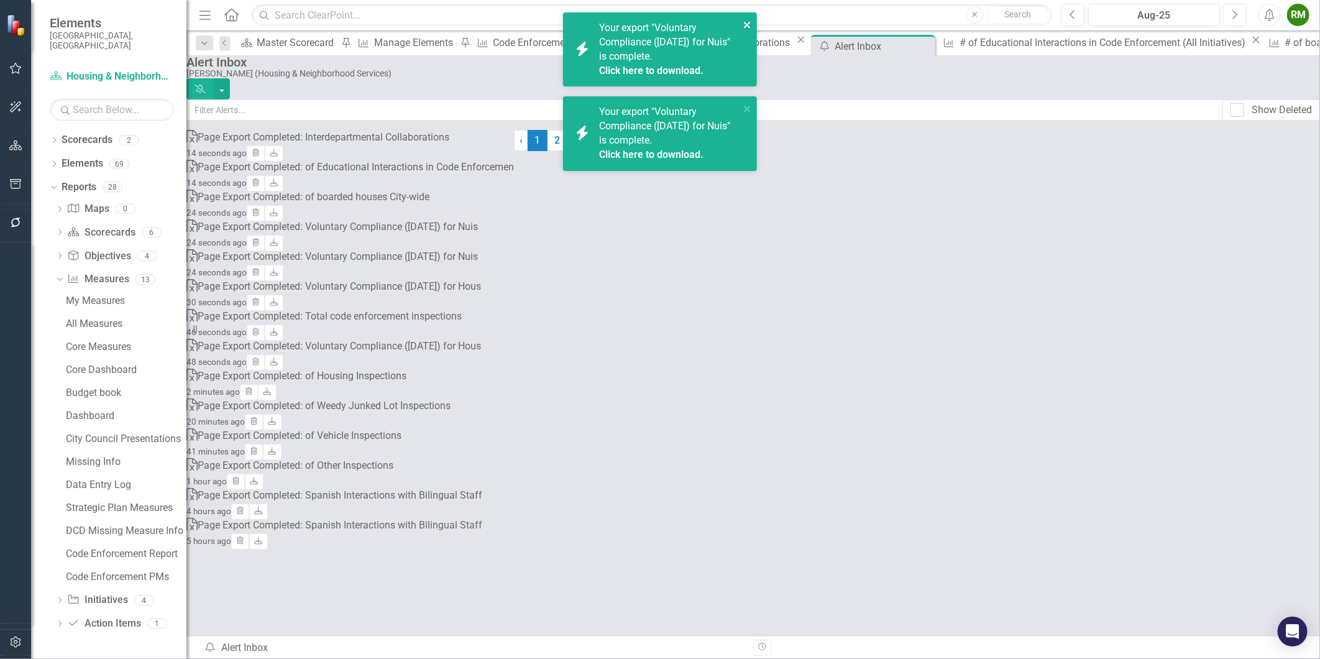
click at [745, 93] on div "icon.bolt Your export "of boarded houses City-wide" is complete. Click here to …" at bounding box center [660, 96] width 199 height 173
click at [747, 103] on button "close" at bounding box center [747, 108] width 9 height 14
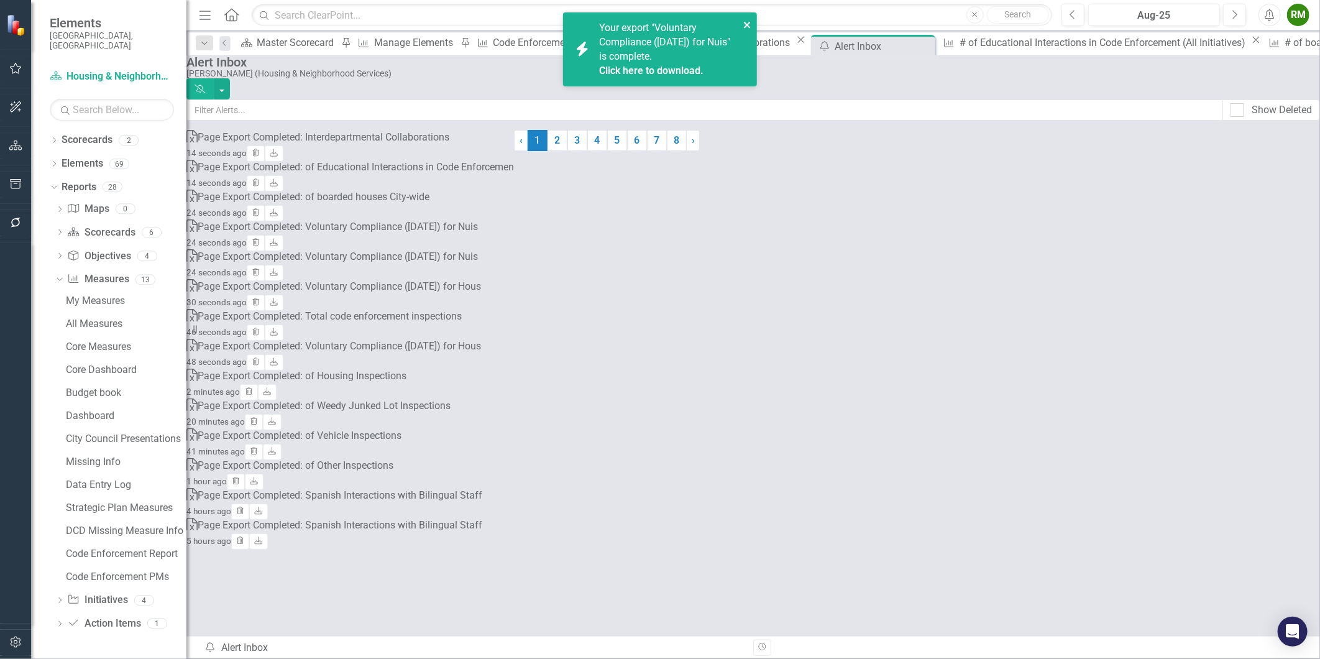
click at [750, 20] on icon "close" at bounding box center [747, 25] width 9 height 10
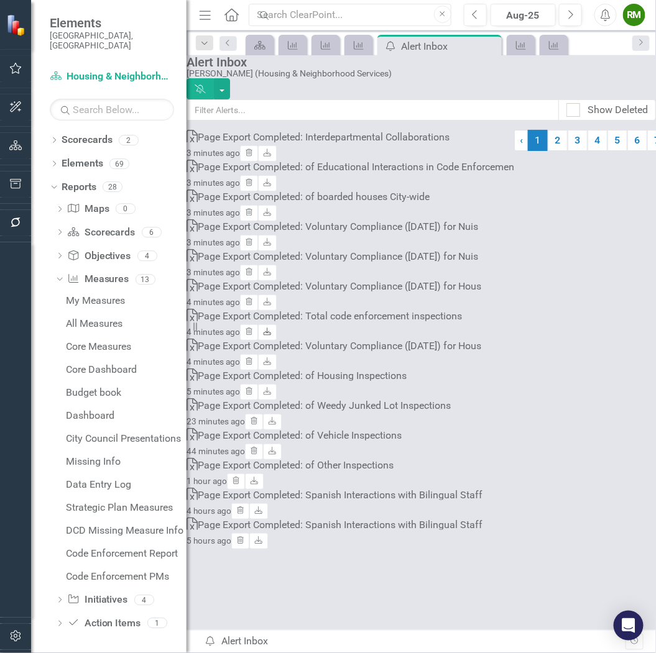
click at [272, 336] on icon "Download" at bounding box center [266, 332] width 9 height 7
click at [556, 44] on icon "Measure" at bounding box center [554, 45] width 12 height 10
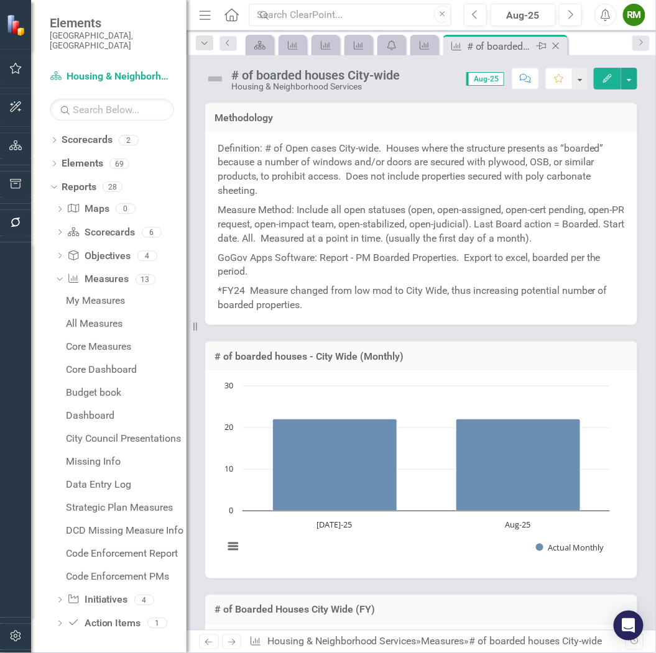
click at [469, 47] on div "# of boarded houses City-wide" at bounding box center [500, 47] width 67 height 16
click at [387, 40] on icon "icon.alertInbox" at bounding box center [391, 45] width 12 height 10
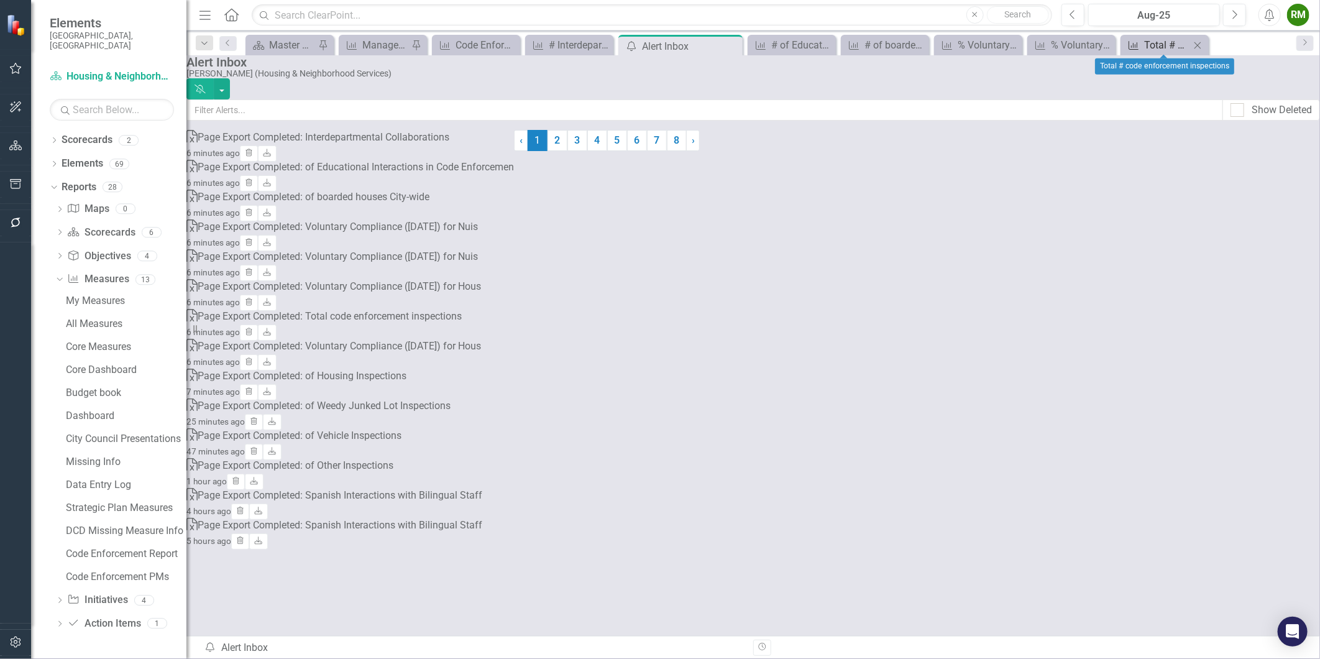
click at [1154, 44] on div "Total # code enforcement inspections" at bounding box center [1167, 45] width 46 height 16
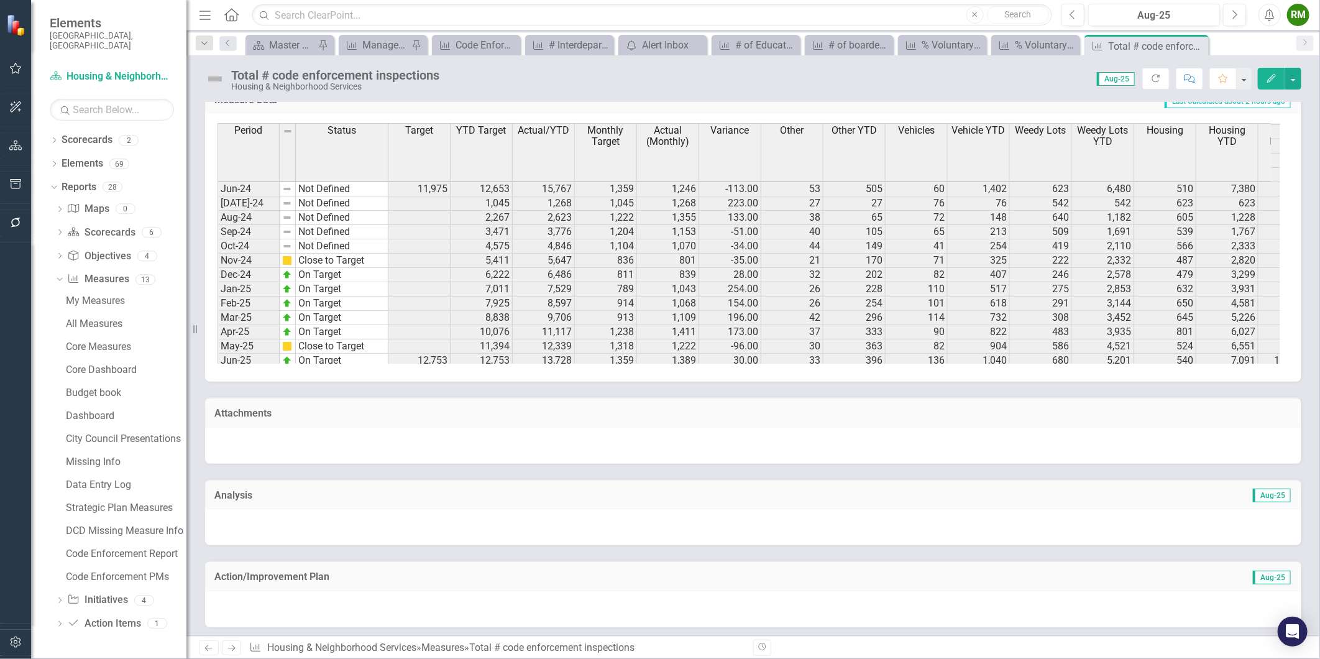
scroll to position [492, 0]
click at [627, 239] on tbody "Sep-23 Not Defined 3,461 4,761 1,194 1,659 465.00 32 88 147 372 814 2,326 666 1…" at bounding box center [1080, 283] width 1725 height 415
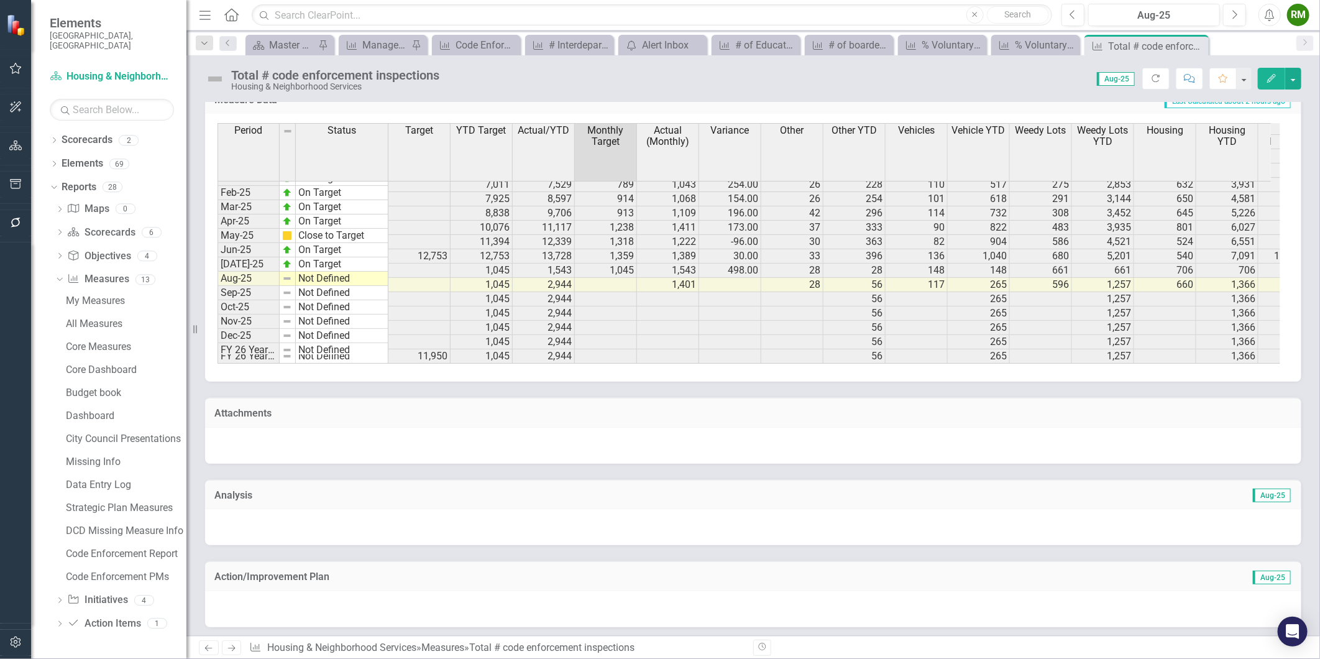
scroll to position [630, 0]
click at [622, 278] on td at bounding box center [606, 285] width 62 height 14
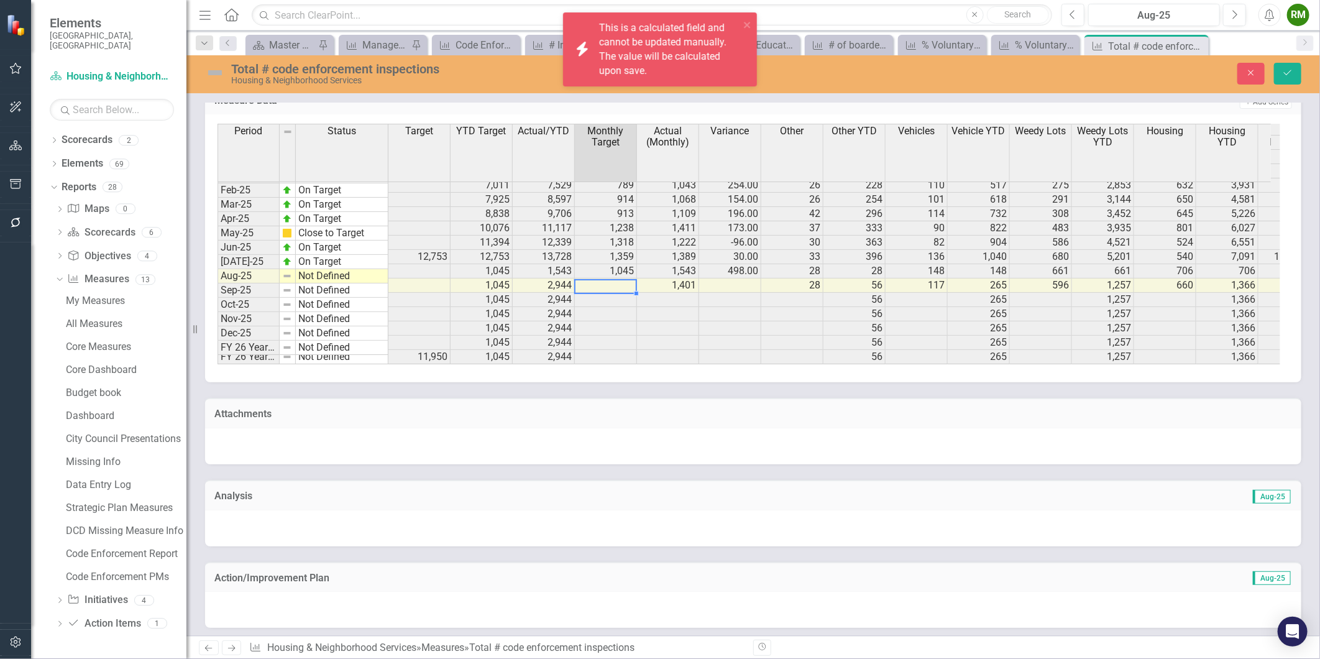
scroll to position [628, 0]
click at [623, 278] on td at bounding box center [606, 285] width 62 height 14
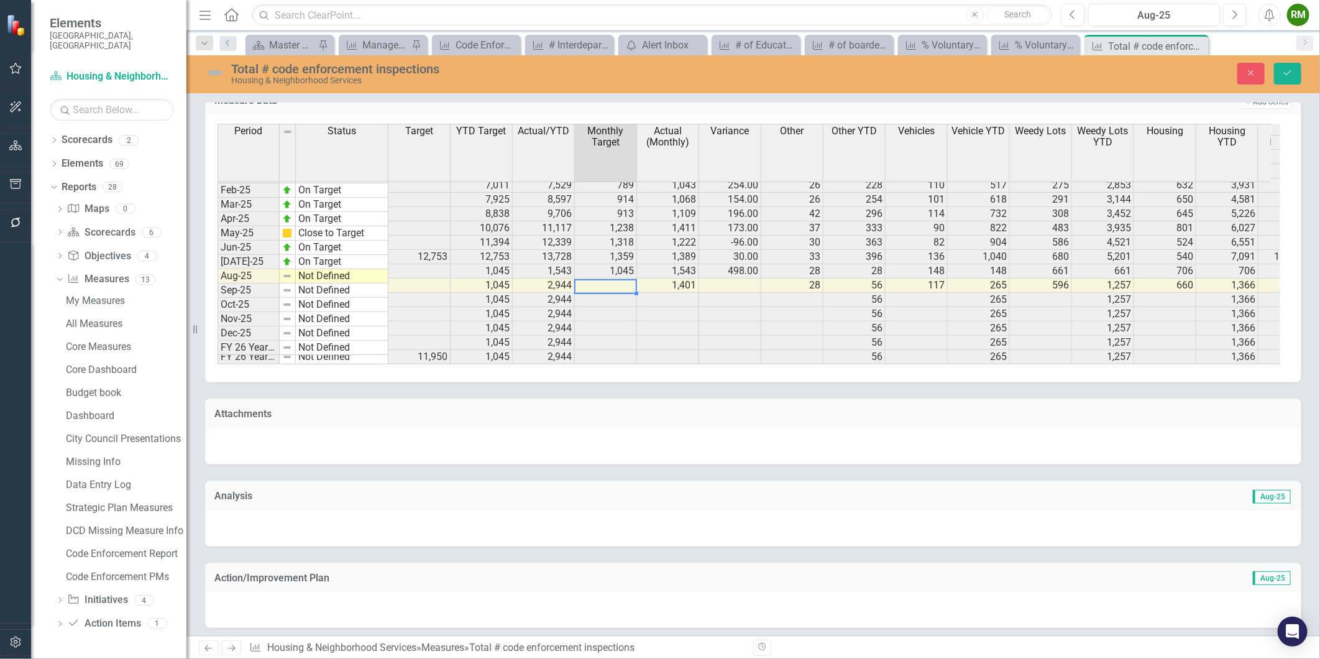
click at [610, 278] on td at bounding box center [606, 285] width 62 height 14
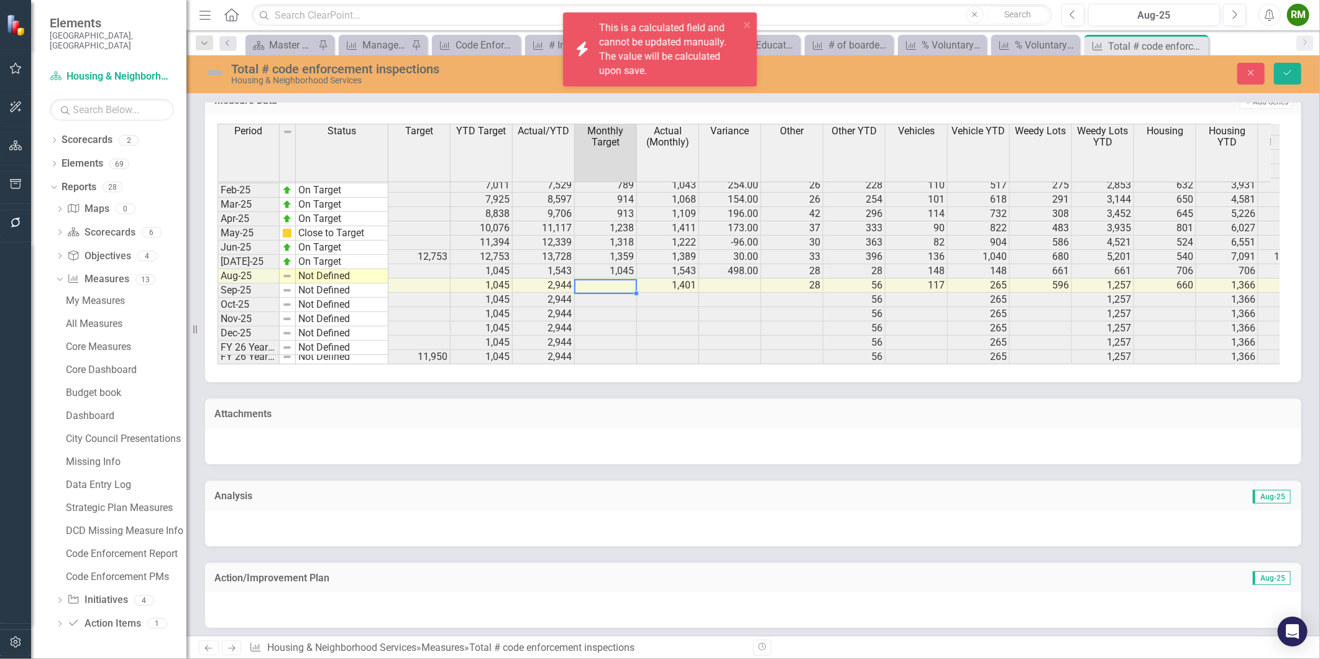
click at [610, 278] on td at bounding box center [606, 285] width 62 height 14
click at [1246, 71] on button "Close" at bounding box center [1251, 74] width 27 height 22
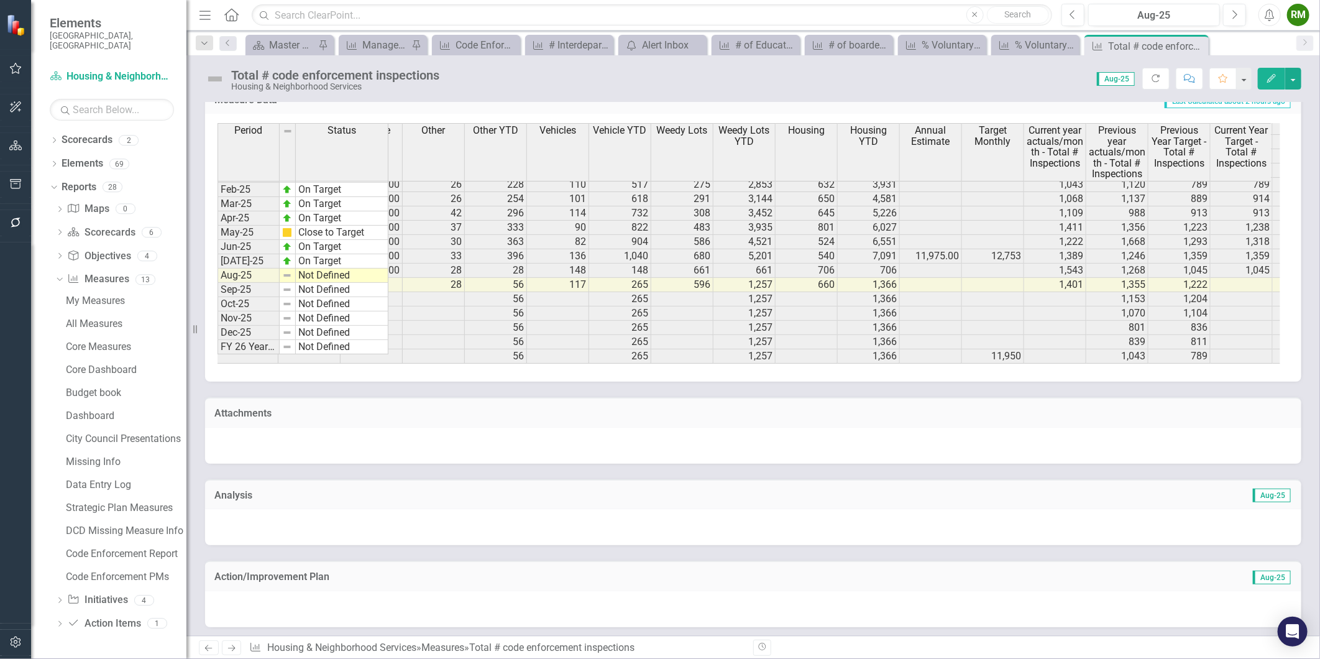
scroll to position [0, 380]
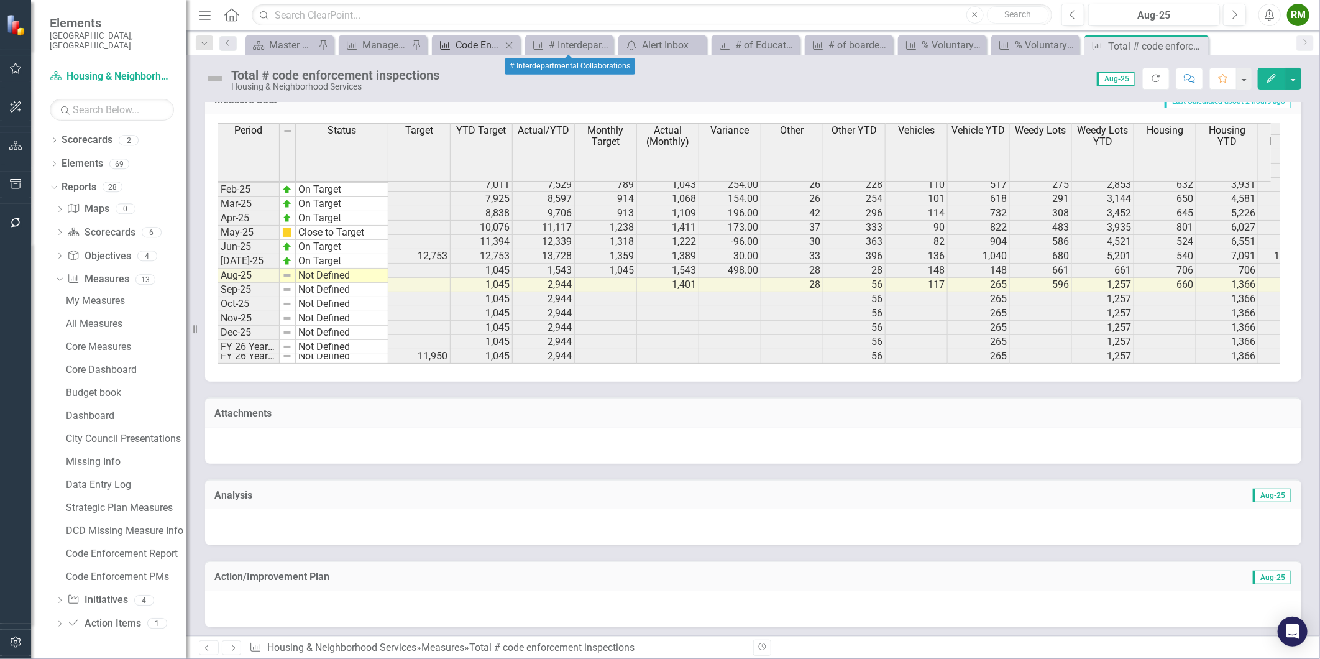
click at [470, 45] on div "Code Enforcement PMs" at bounding box center [479, 45] width 46 height 16
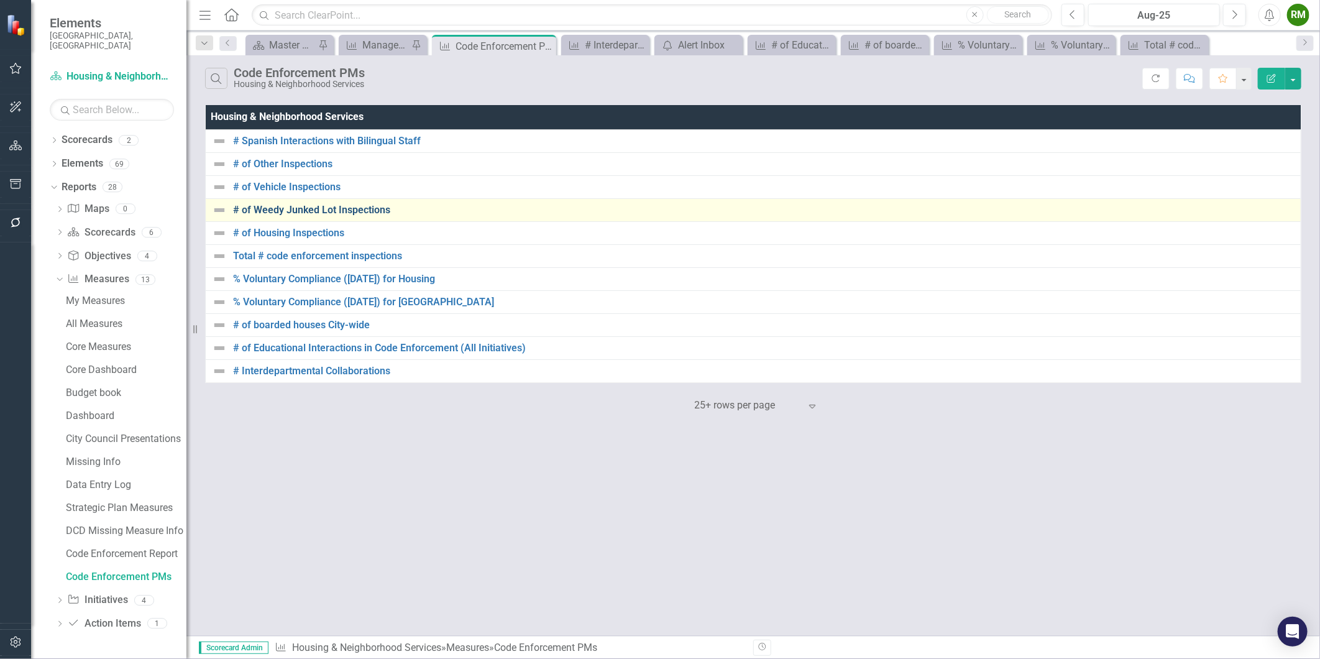
click at [330, 209] on link "# of Weedy Junked Lot Inspections" at bounding box center [764, 209] width 1062 height 11
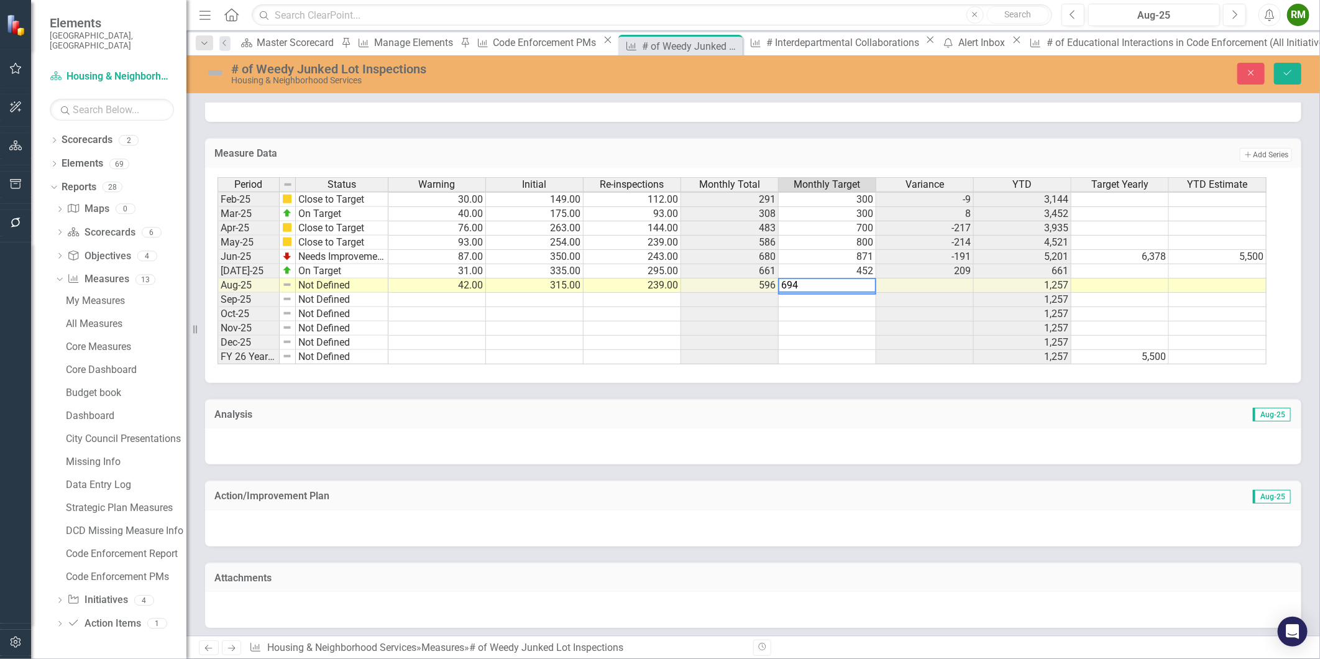
type textarea "694"
click at [1043, 324] on td "1,257" at bounding box center [1023, 328] width 98 height 14
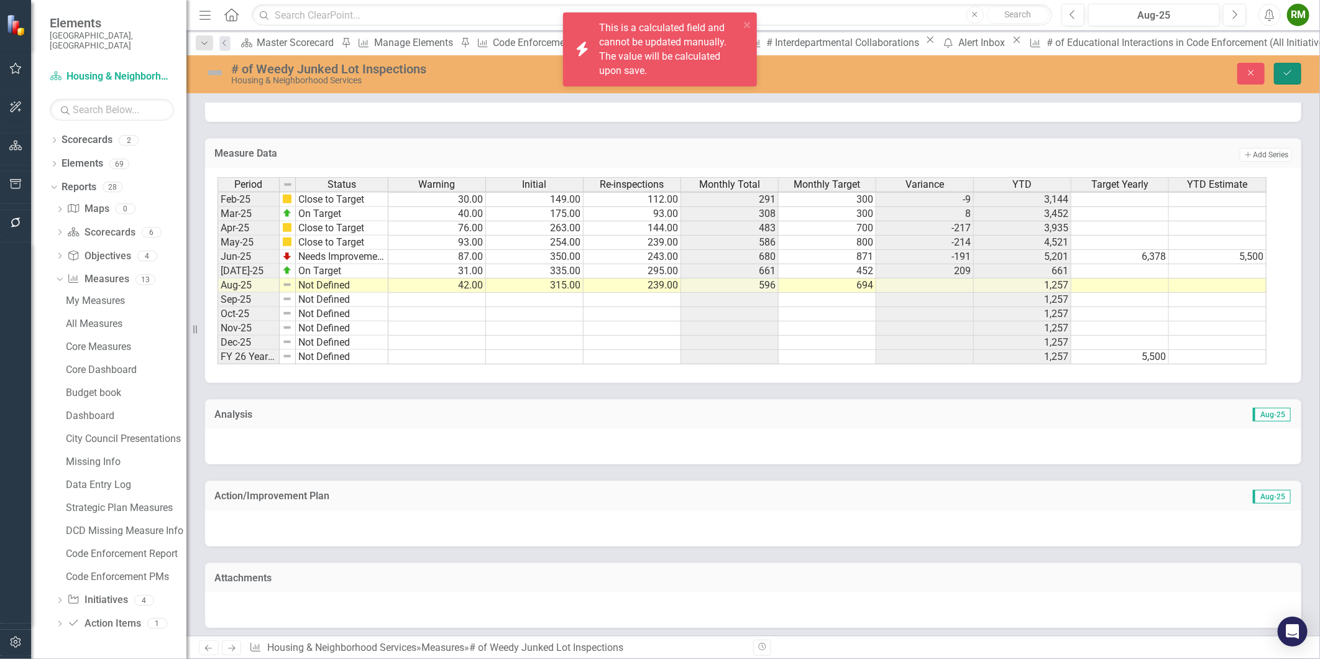
click at [1291, 76] on icon "Save" at bounding box center [1287, 72] width 11 height 9
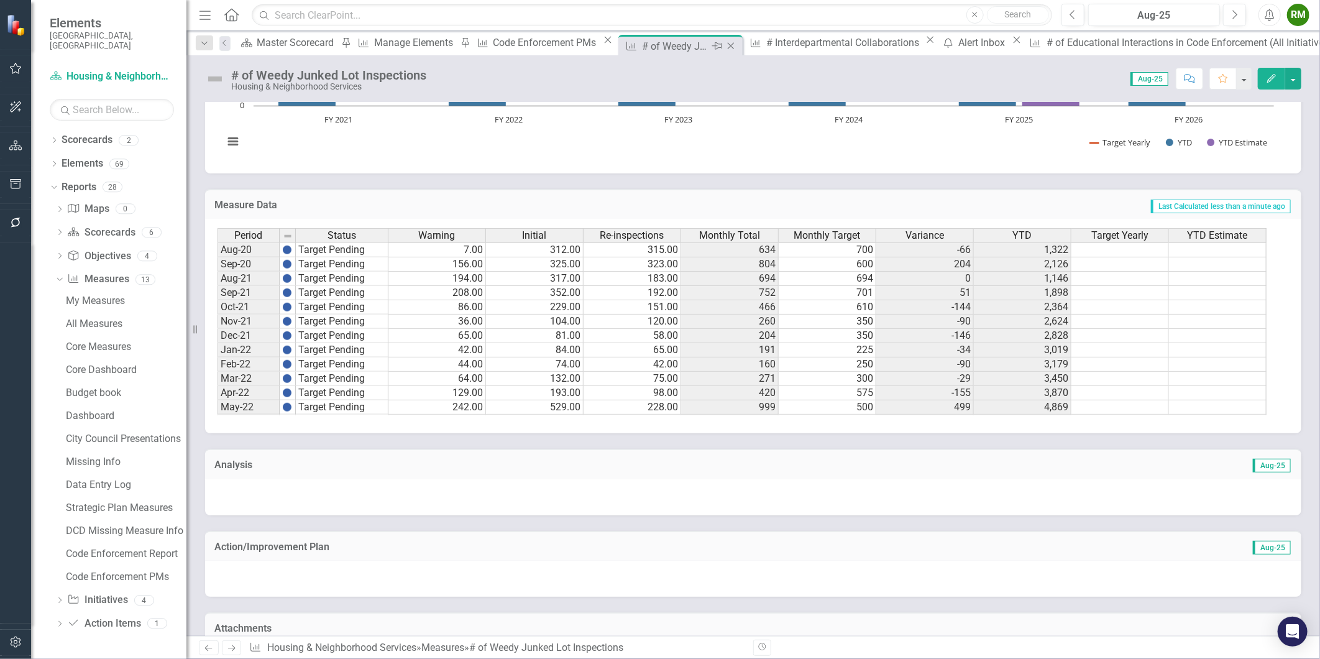
click at [725, 45] on icon "Close" at bounding box center [731, 46] width 12 height 10
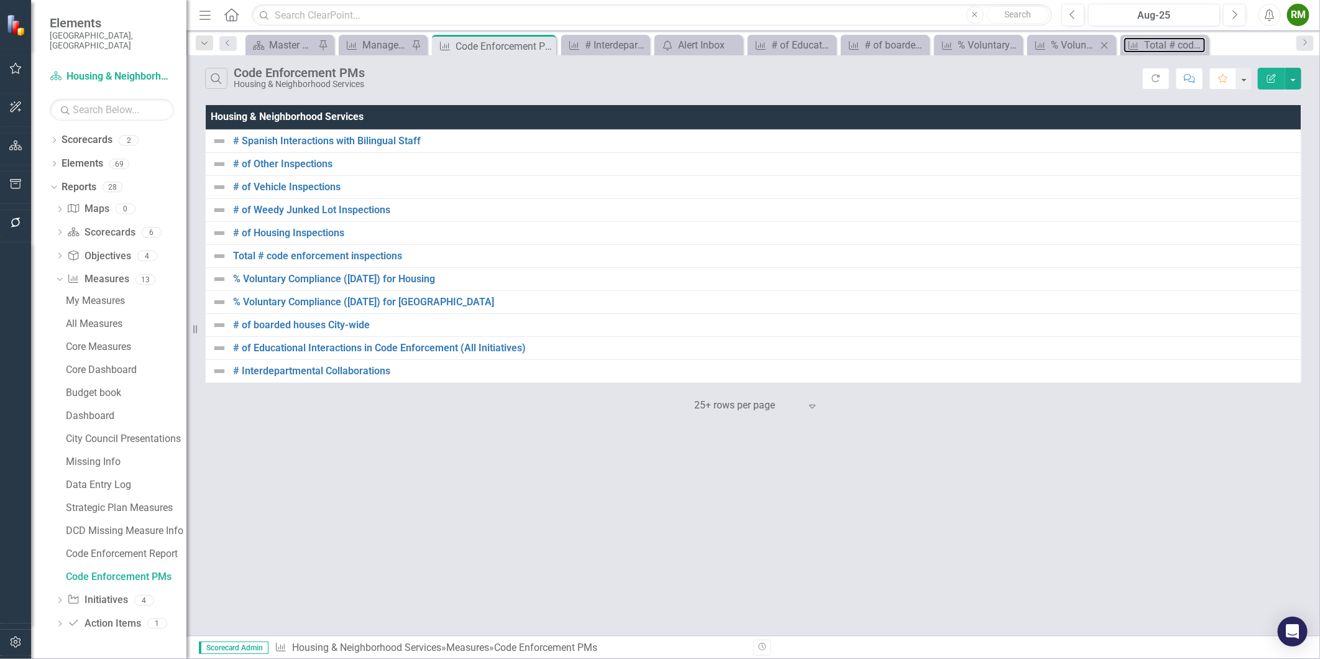
drag, startPoint x: 1160, startPoint y: 44, endPoint x: 1047, endPoint y: 54, distance: 113.6
click at [1160, 44] on div "Total # code enforcement inspections" at bounding box center [1175, 45] width 62 height 16
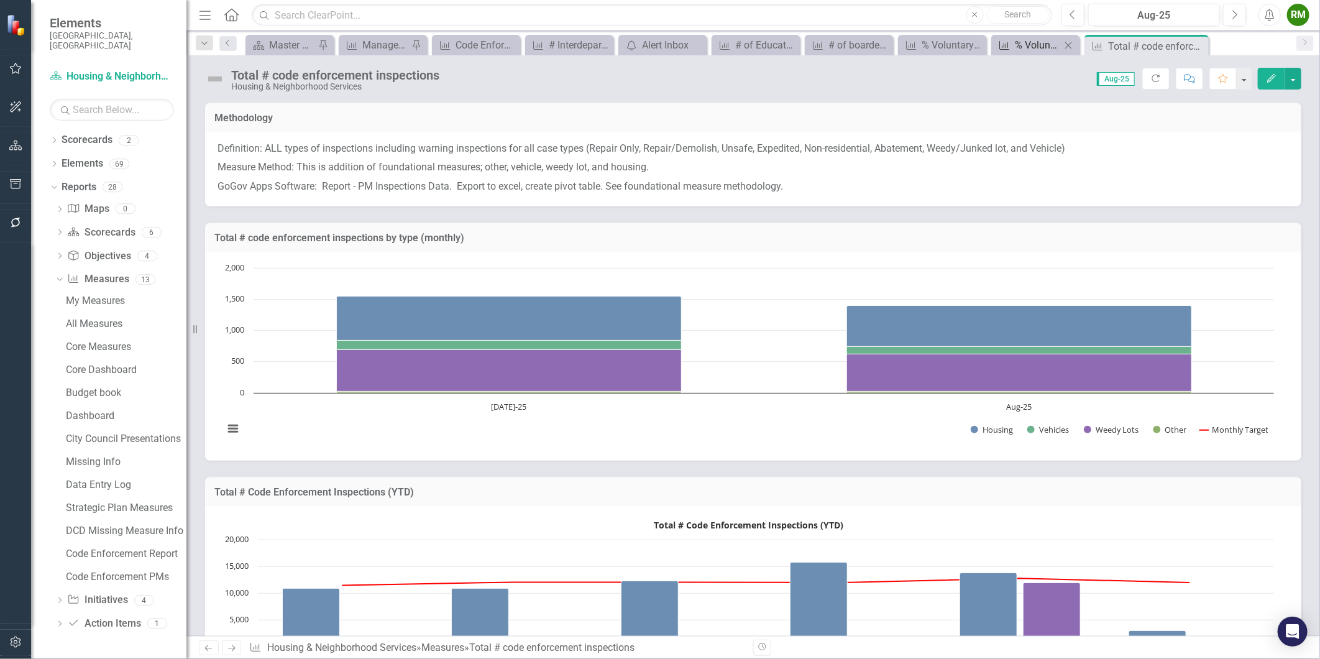
click at [1026, 40] on div "% Voluntary Compliance ([DATE]) for Housing" at bounding box center [1038, 45] width 46 height 16
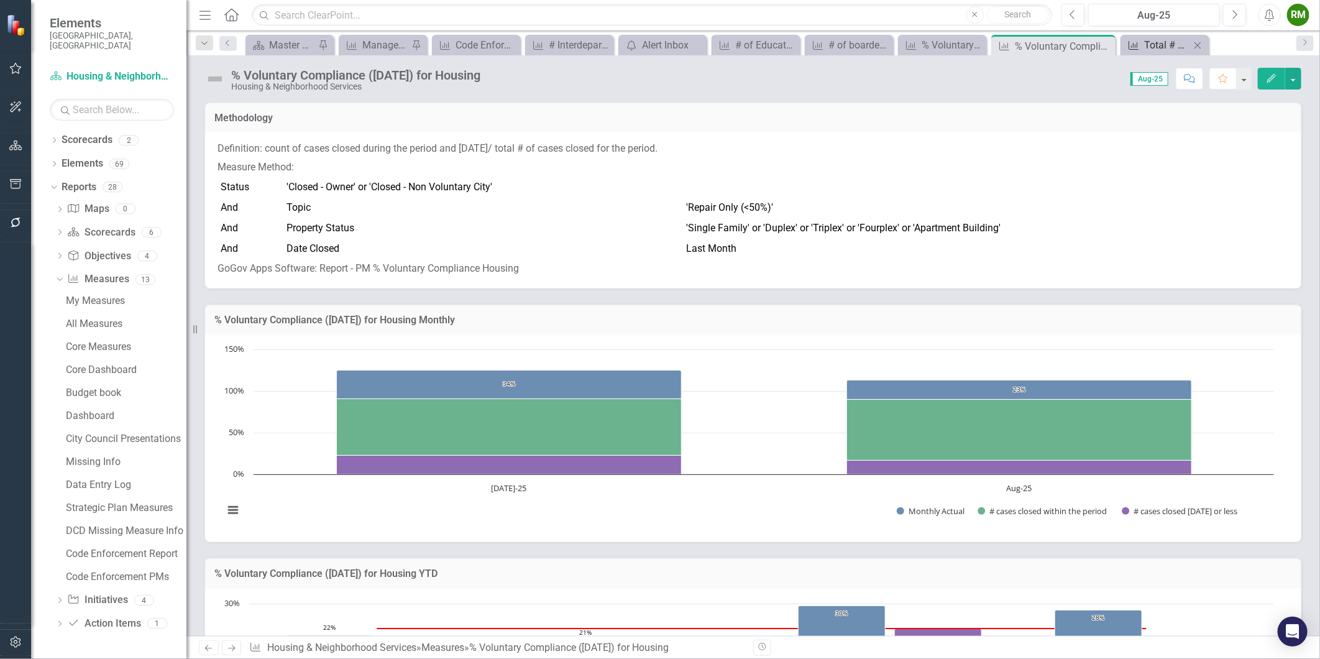
click at [1152, 39] on div "Total # code enforcement inspections" at bounding box center [1167, 45] width 46 height 16
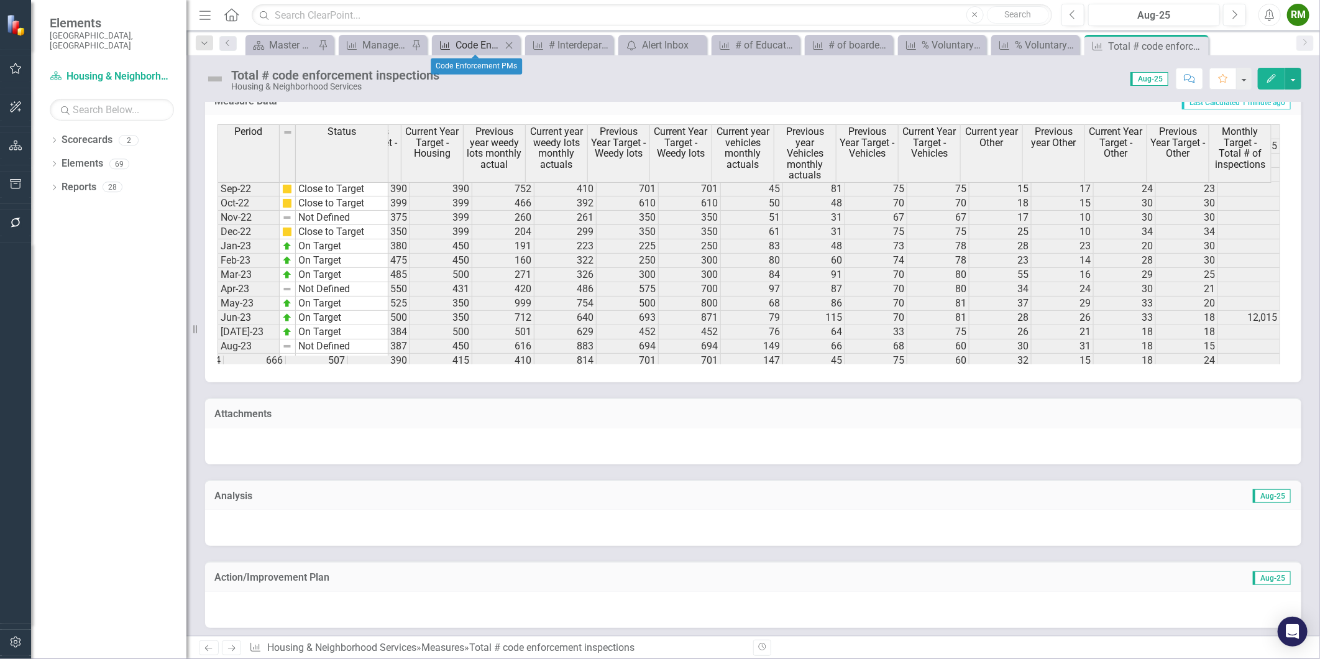
click at [461, 42] on div "Code Enforcement PMs" at bounding box center [479, 45] width 46 height 16
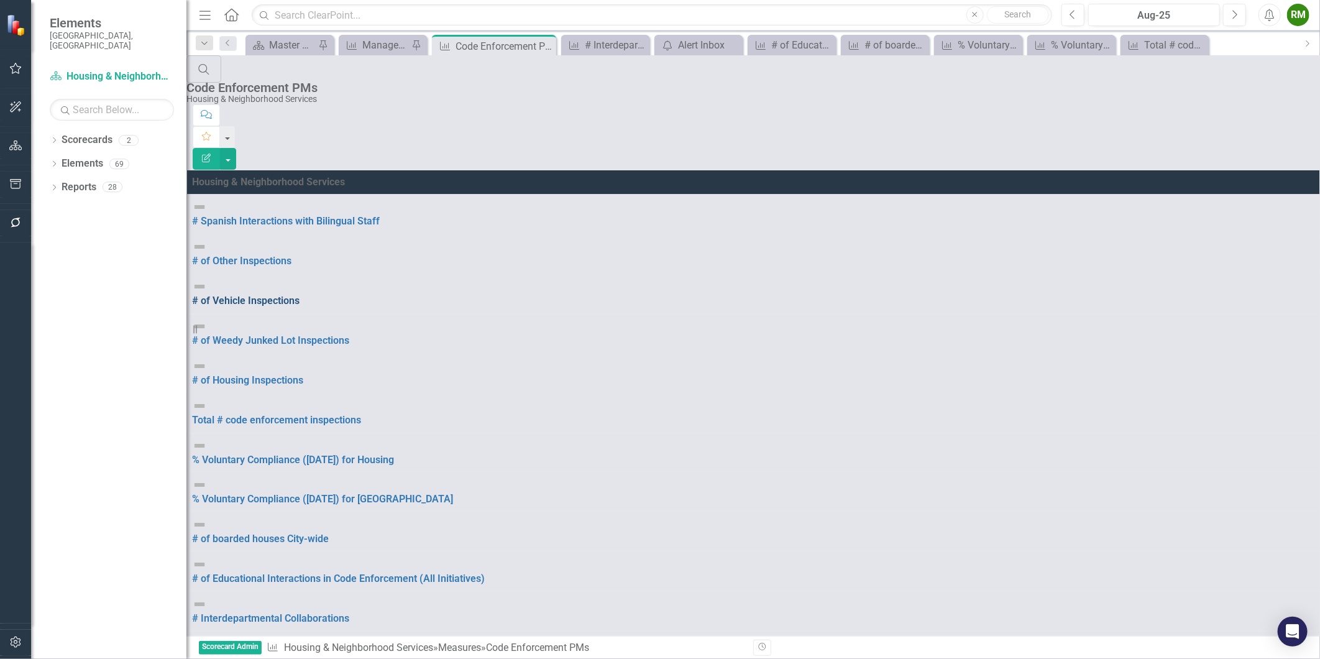
click at [300, 295] on link "# of Vehicle Inspections" at bounding box center [246, 301] width 108 height 12
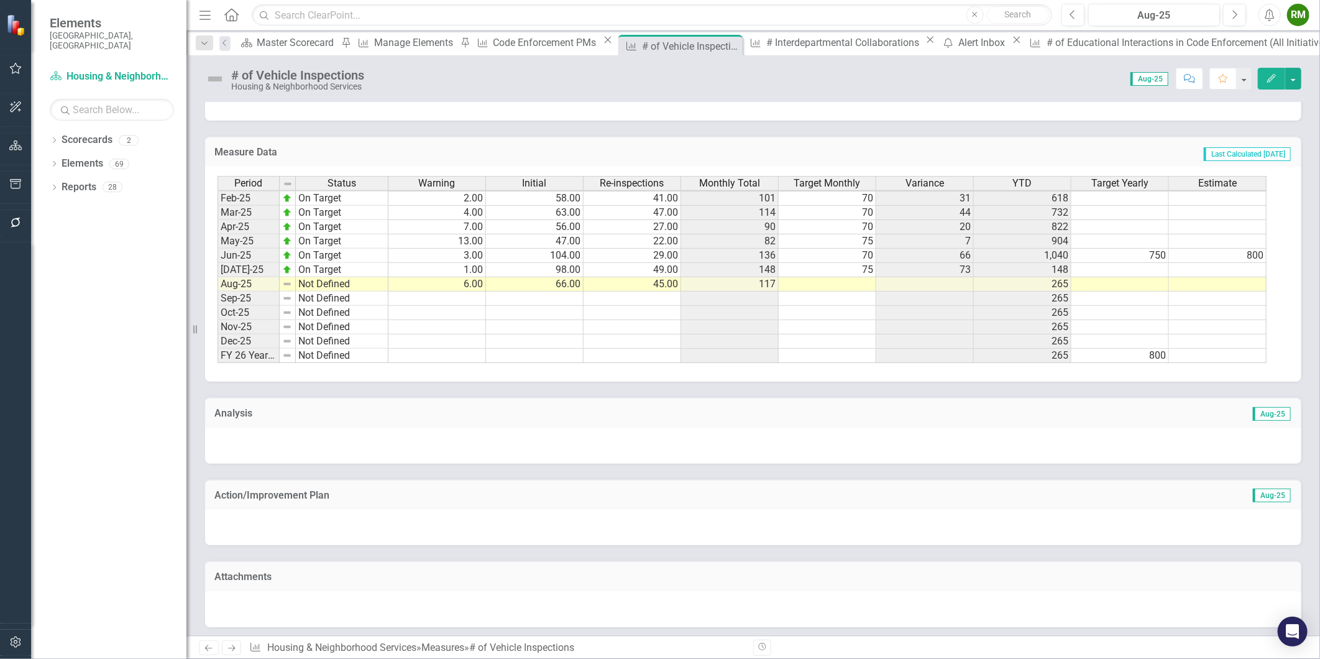
click at [849, 281] on tbody "Oct-23 Target Pending 1.00 65.00 60.00 126 50 76 498 Nov-23 Target Pending 3.00…" at bounding box center [742, 162] width 1049 height 401
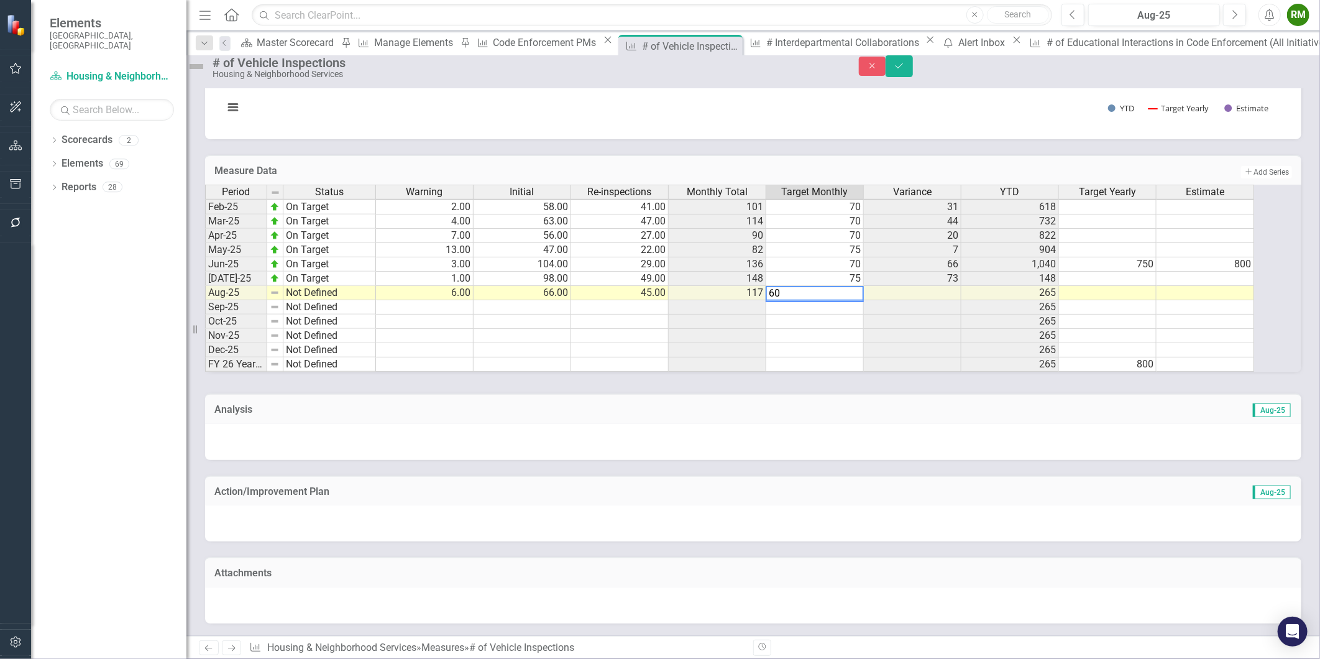
type textarea "60"
click at [852, 315] on td at bounding box center [815, 322] width 98 height 14
click at [905, 70] on icon "Save" at bounding box center [899, 66] width 11 height 9
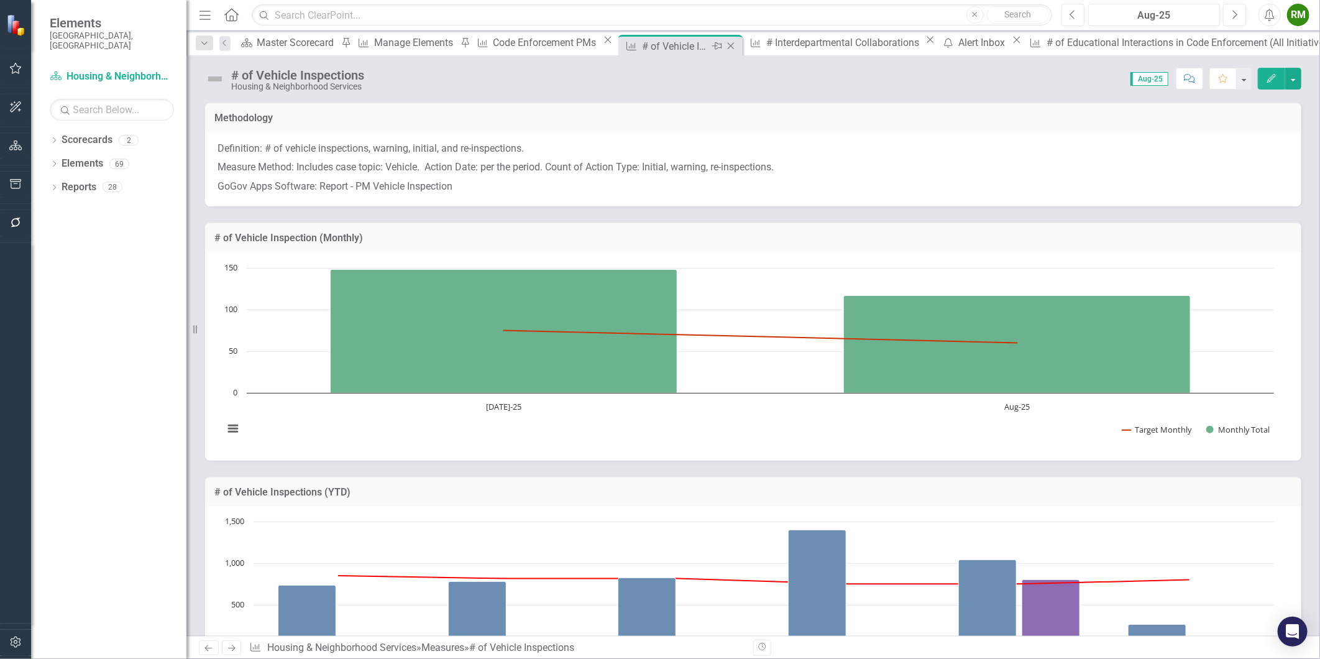
click at [725, 41] on icon "Close" at bounding box center [731, 46] width 12 height 10
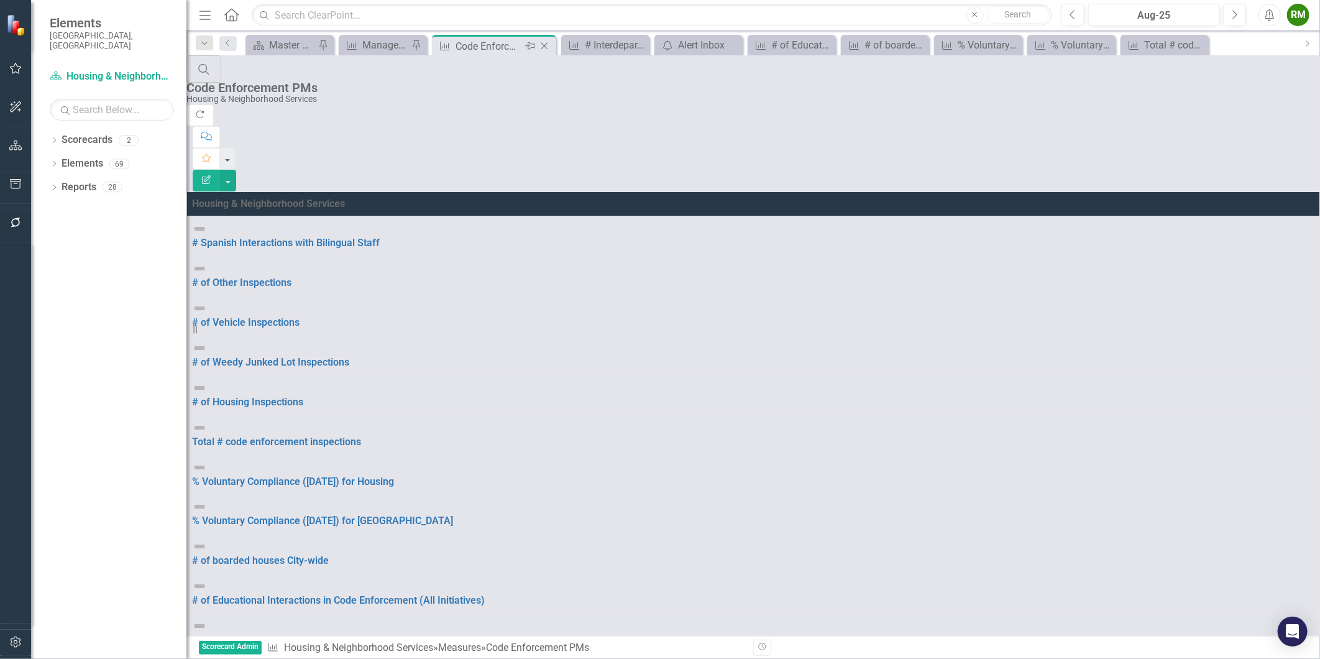
click at [466, 45] on div "Code Enforcement PMs" at bounding box center [489, 47] width 67 height 16
click at [292, 277] on link "# of Other Inspections" at bounding box center [241, 283] width 99 height 12
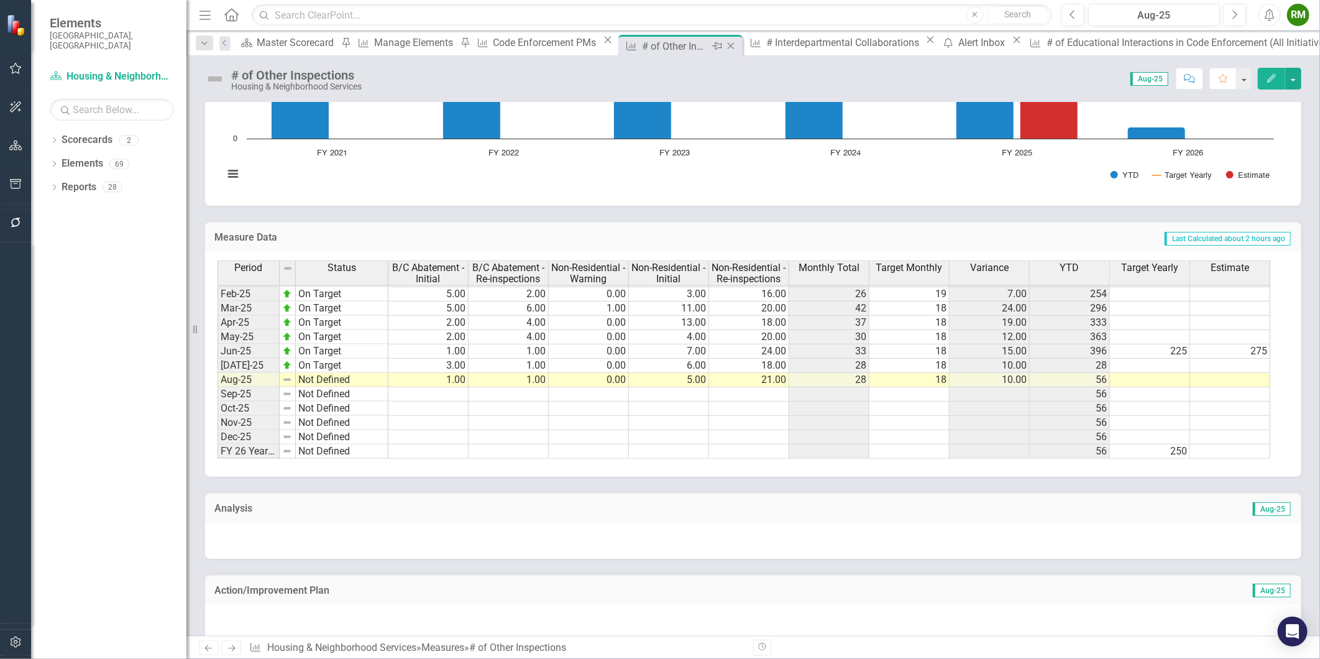
click at [728, 46] on icon at bounding box center [731, 46] width 7 height 7
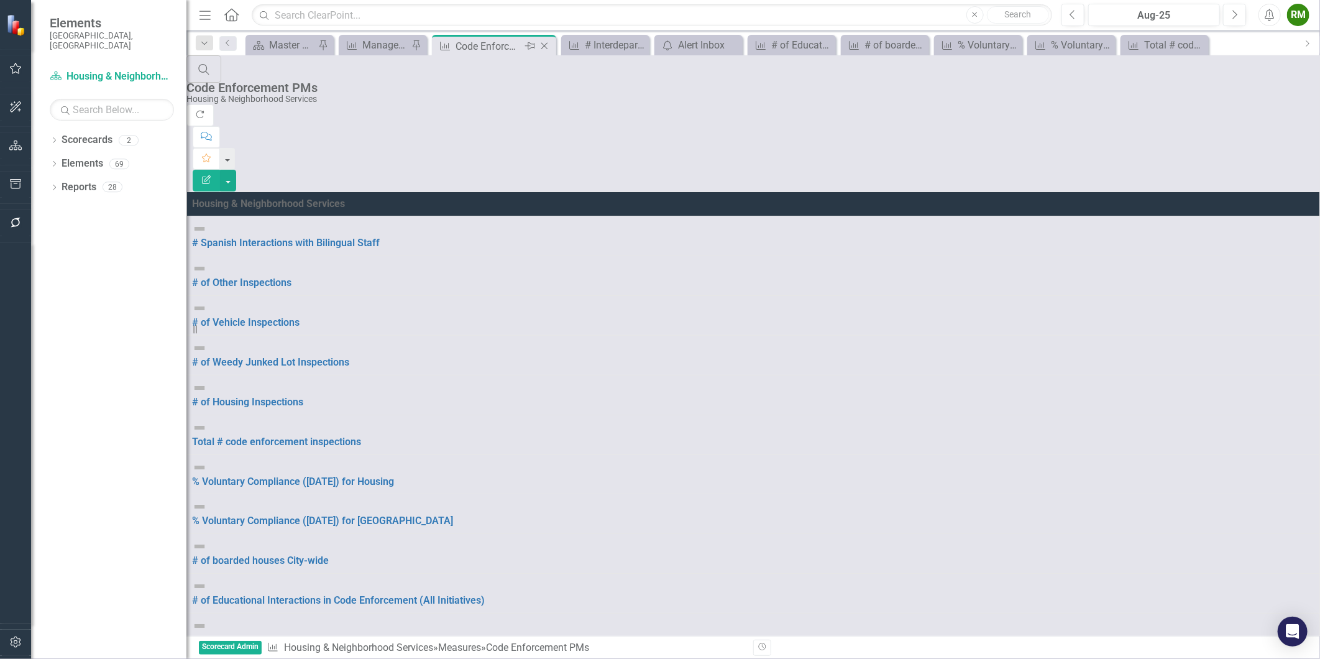
click at [476, 44] on div "Code Enforcement PMs" at bounding box center [489, 47] width 67 height 16
click at [303, 396] on link "# of Housing Inspections" at bounding box center [247, 402] width 111 height 12
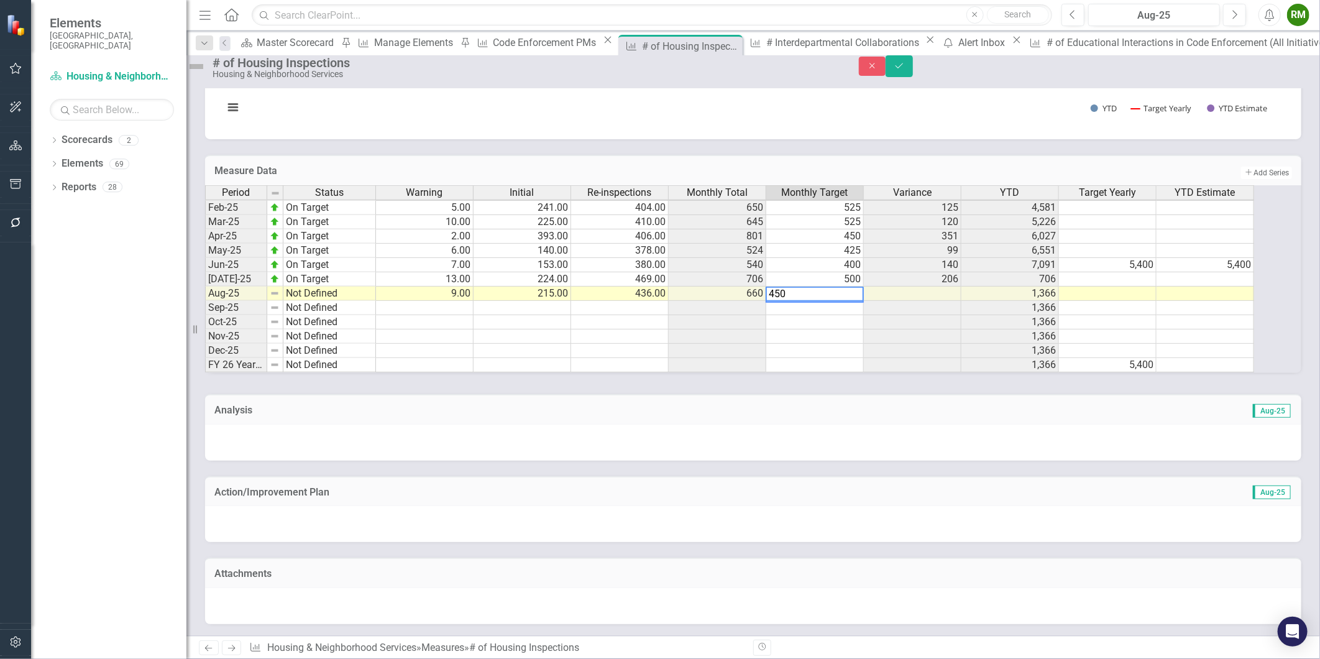
type textarea "450"
click at [844, 329] on td at bounding box center [815, 336] width 98 height 14
click at [905, 70] on icon "Save" at bounding box center [899, 66] width 11 height 9
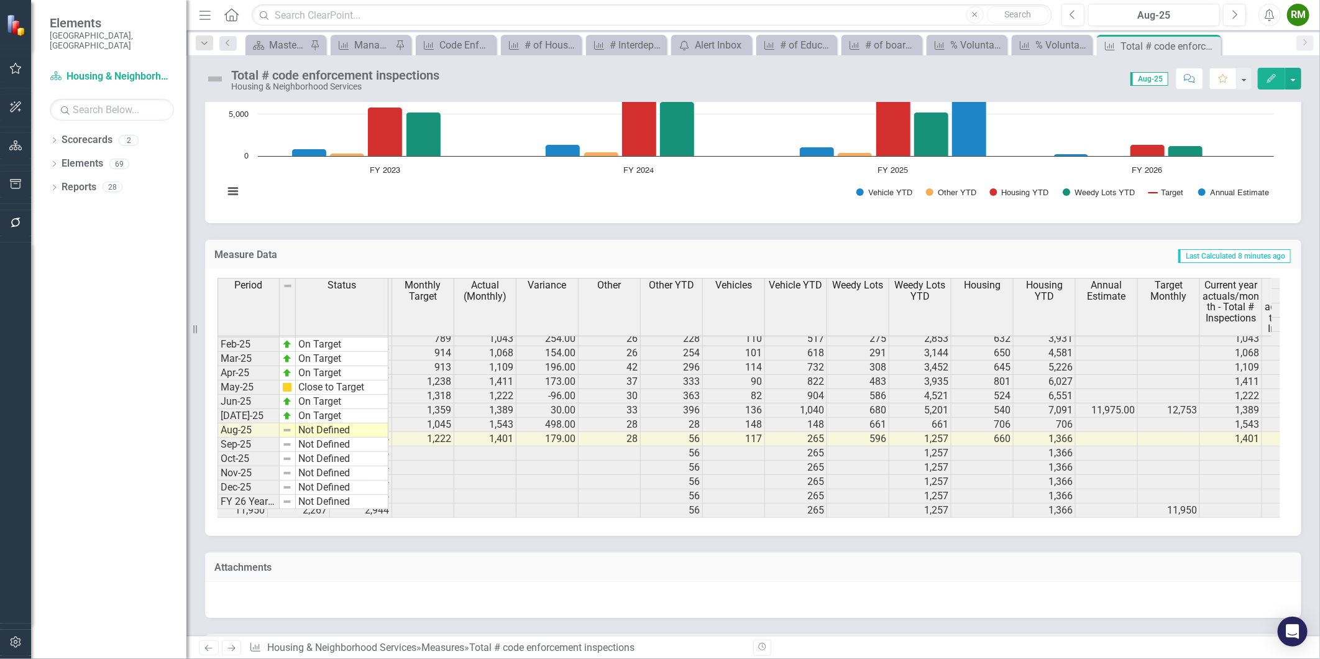
scroll to position [967, 0]
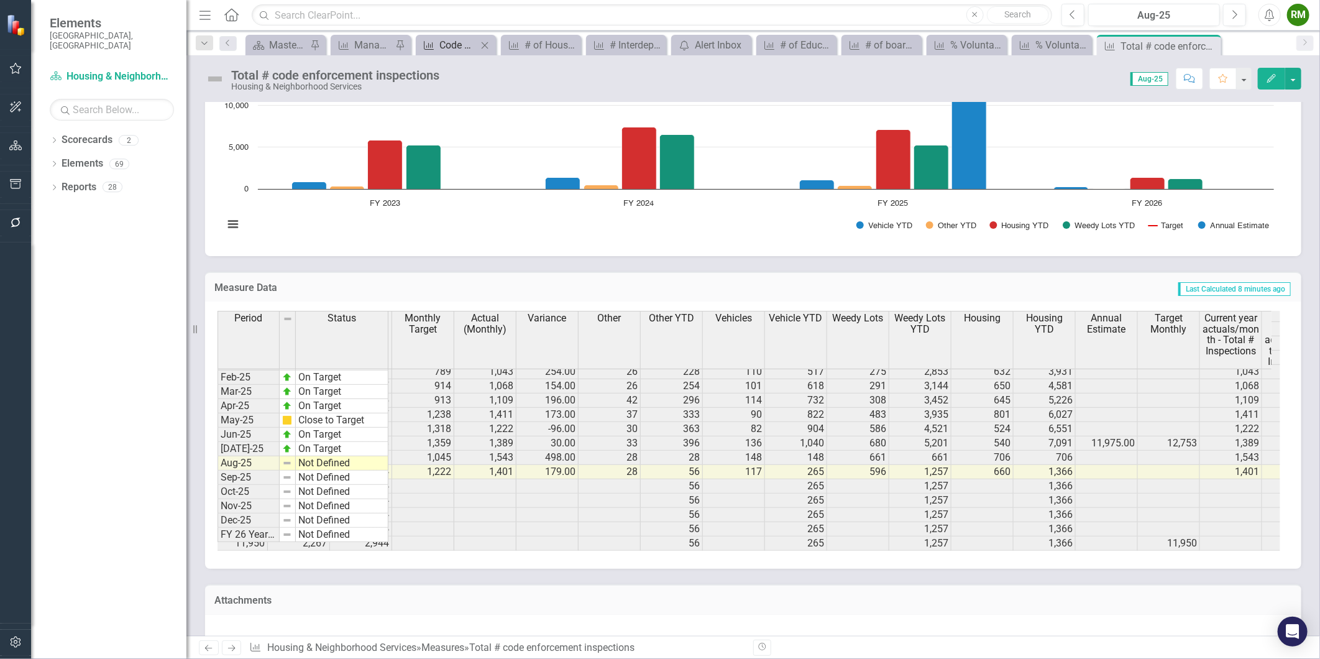
click at [452, 46] on div "Code Enforcement PMs" at bounding box center [458, 45] width 38 height 16
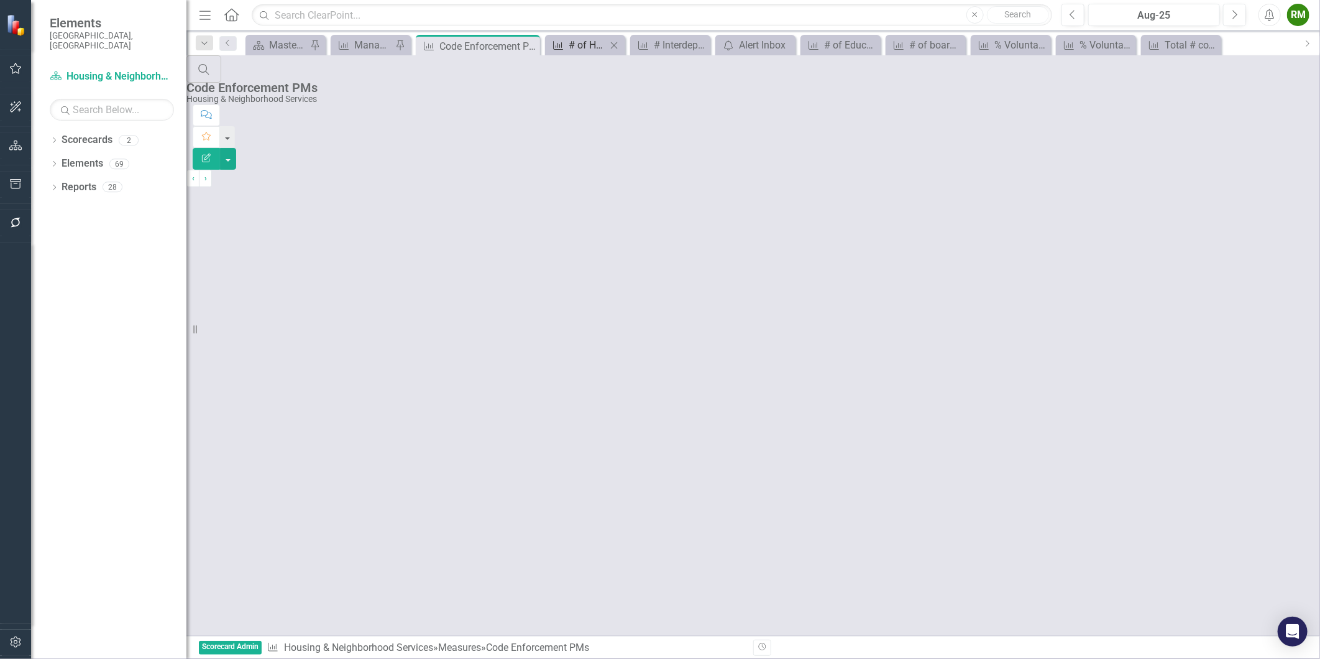
click at [586, 47] on div "# of Housing Inspections" at bounding box center [588, 45] width 38 height 16
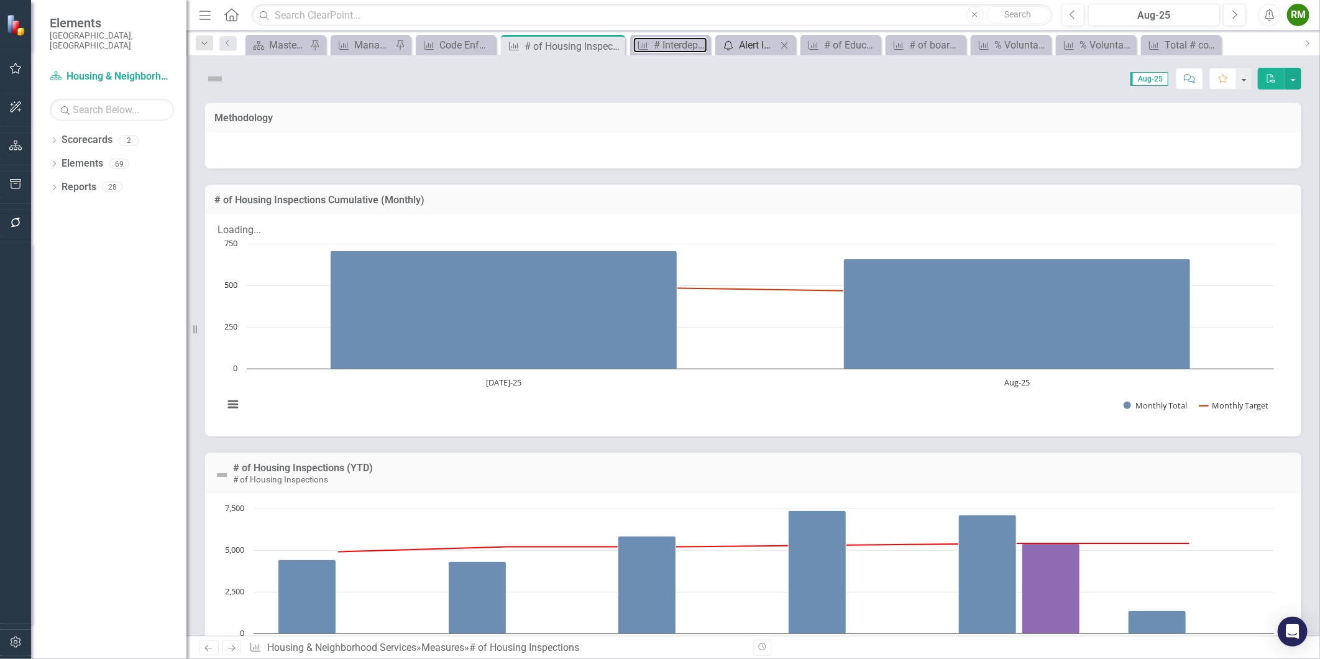
click at [650, 40] on link "Measure # Interdepartmental Collaborations" at bounding box center [670, 45] width 74 height 16
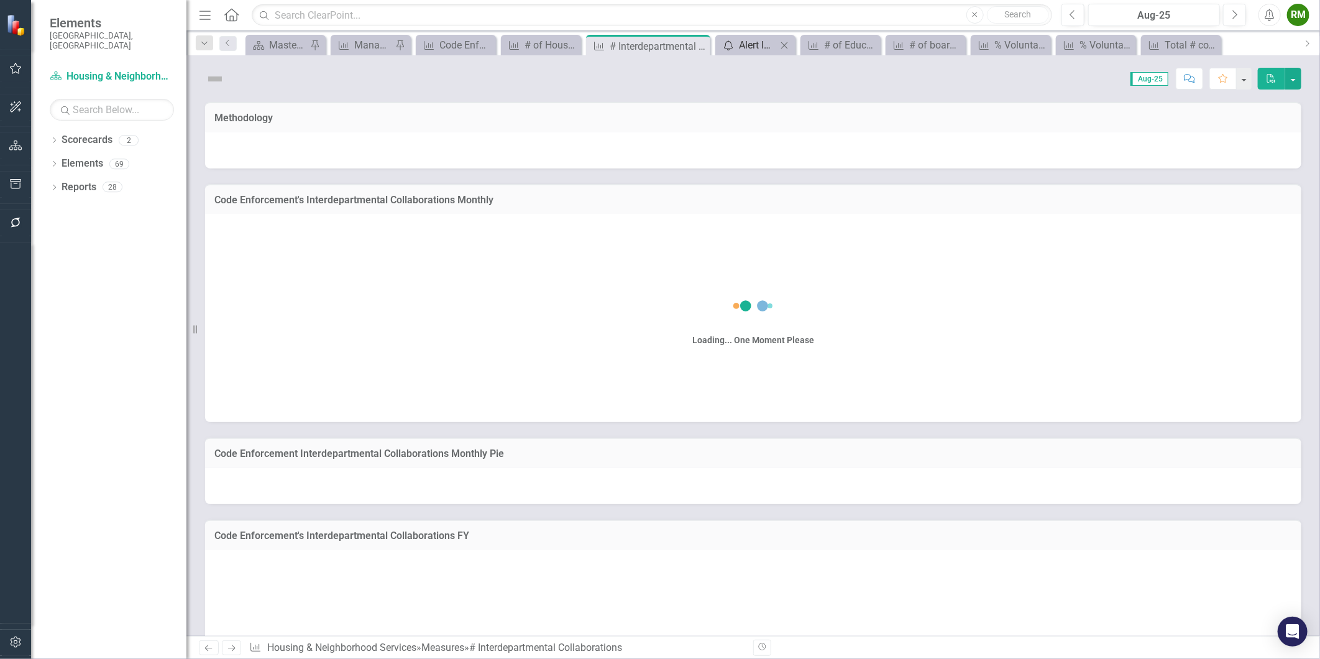
click at [744, 45] on div "Alert Inbox" at bounding box center [758, 45] width 38 height 16
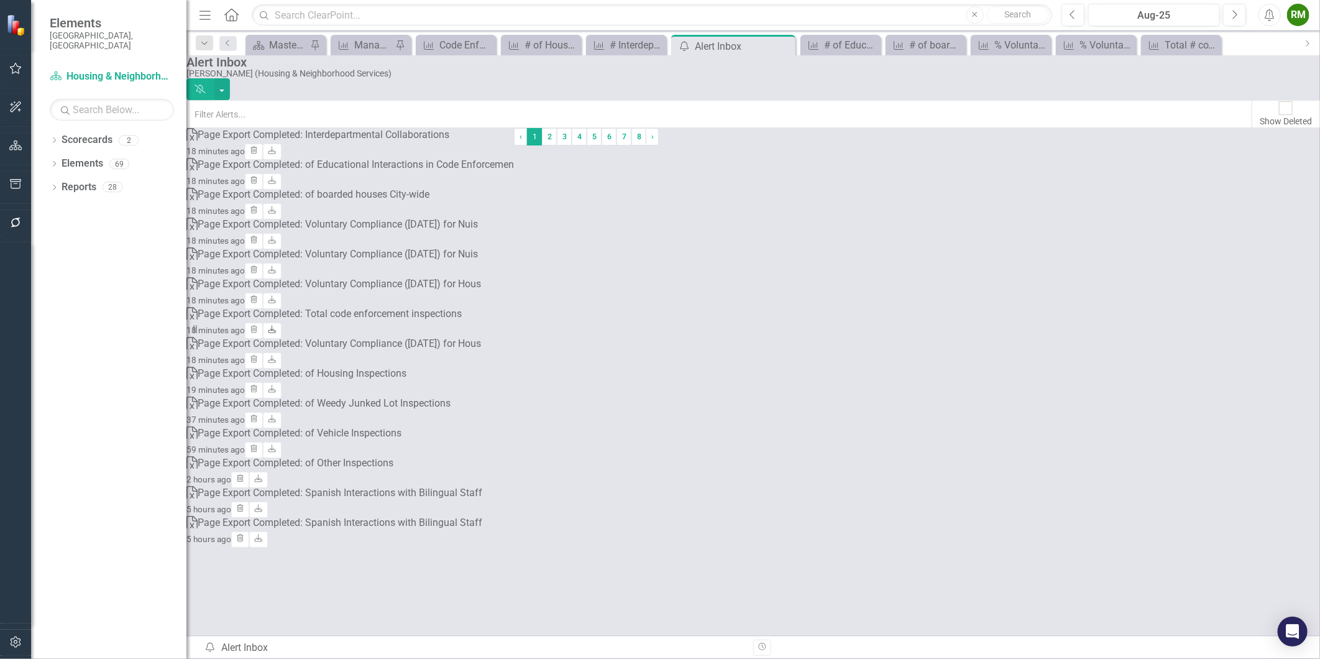
click at [281, 331] on link "Download" at bounding box center [272, 331] width 18 height 16
click at [281, 301] on link "Download" at bounding box center [272, 301] width 18 height 16
drag, startPoint x: 1155, startPoint y: 44, endPoint x: 1087, endPoint y: 47, distance: 68.4
click at [1155, 44] on icon "Measure" at bounding box center [1154, 45] width 12 height 10
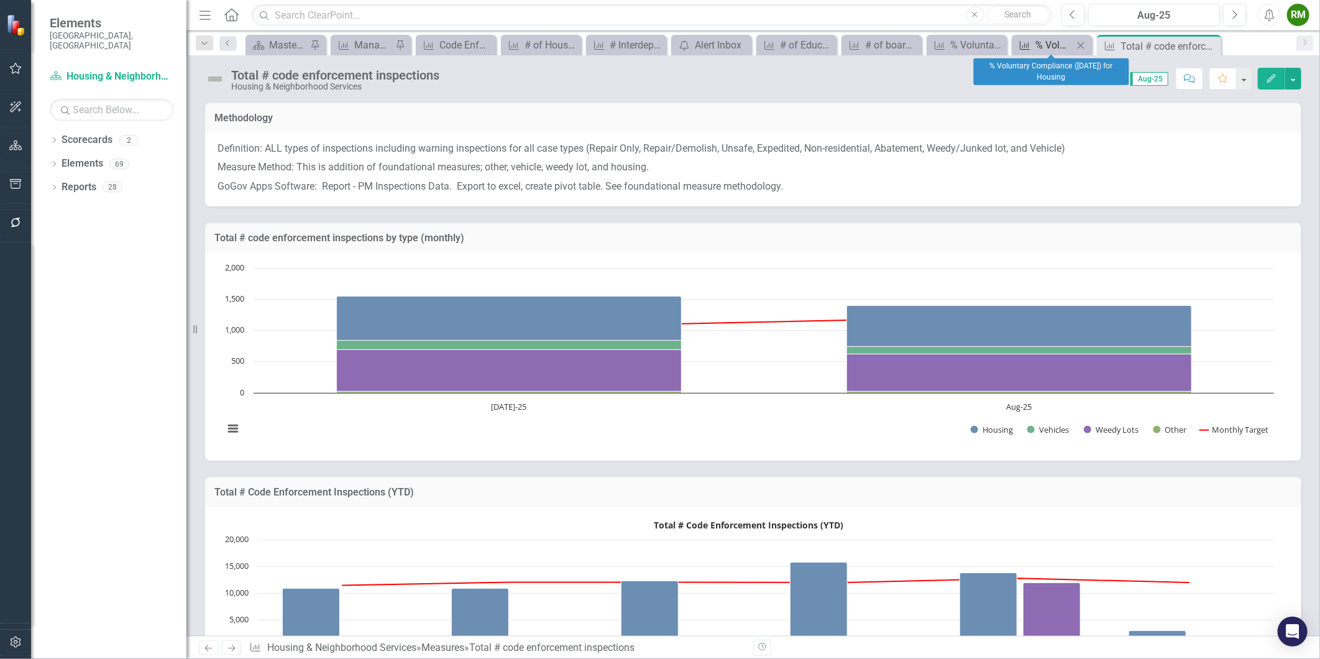
click at [1052, 44] on div "% Voluntary Compliance ([DATE]) for Housing" at bounding box center [1055, 45] width 38 height 16
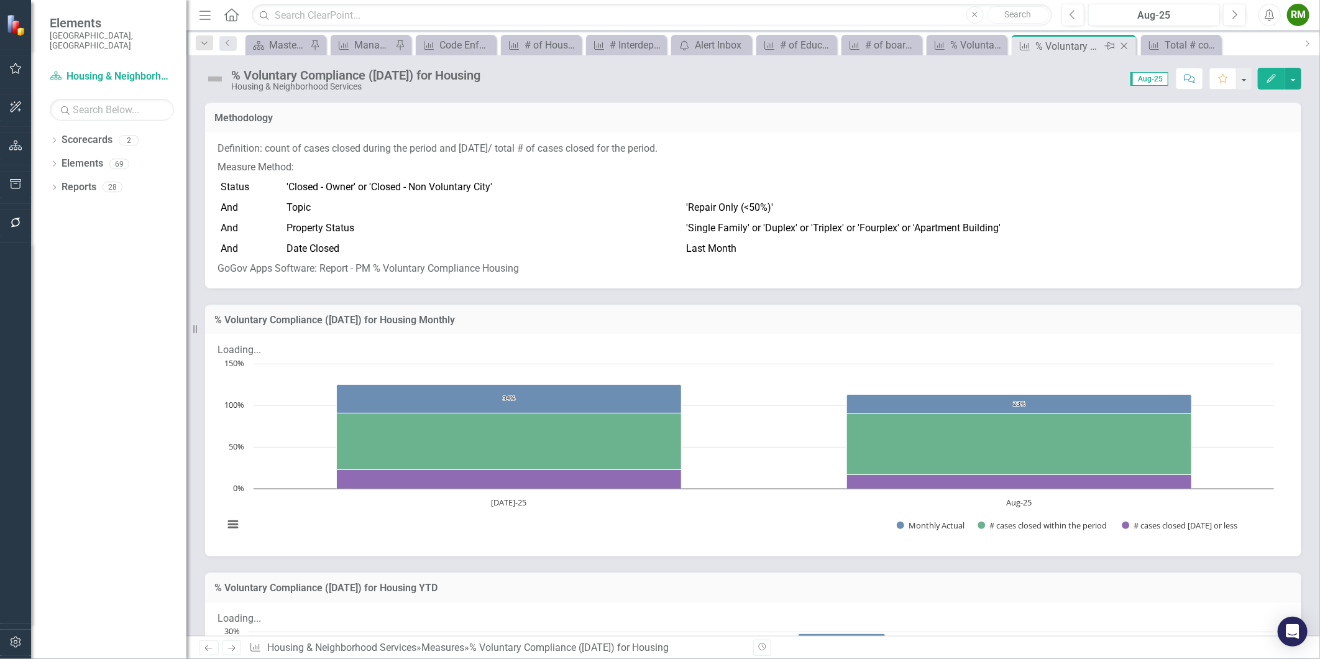
click at [1126, 47] on icon "Close" at bounding box center [1124, 46] width 12 height 10
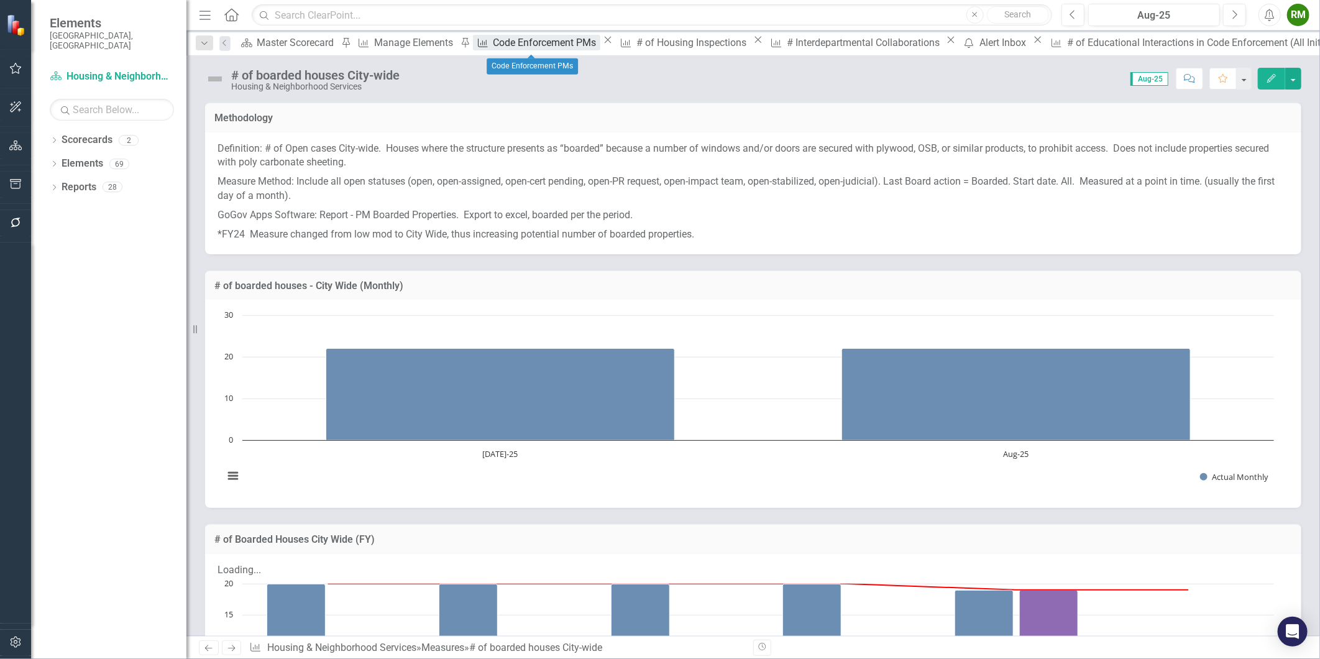
click at [528, 44] on div "Code Enforcement PMs" at bounding box center [547, 43] width 107 height 16
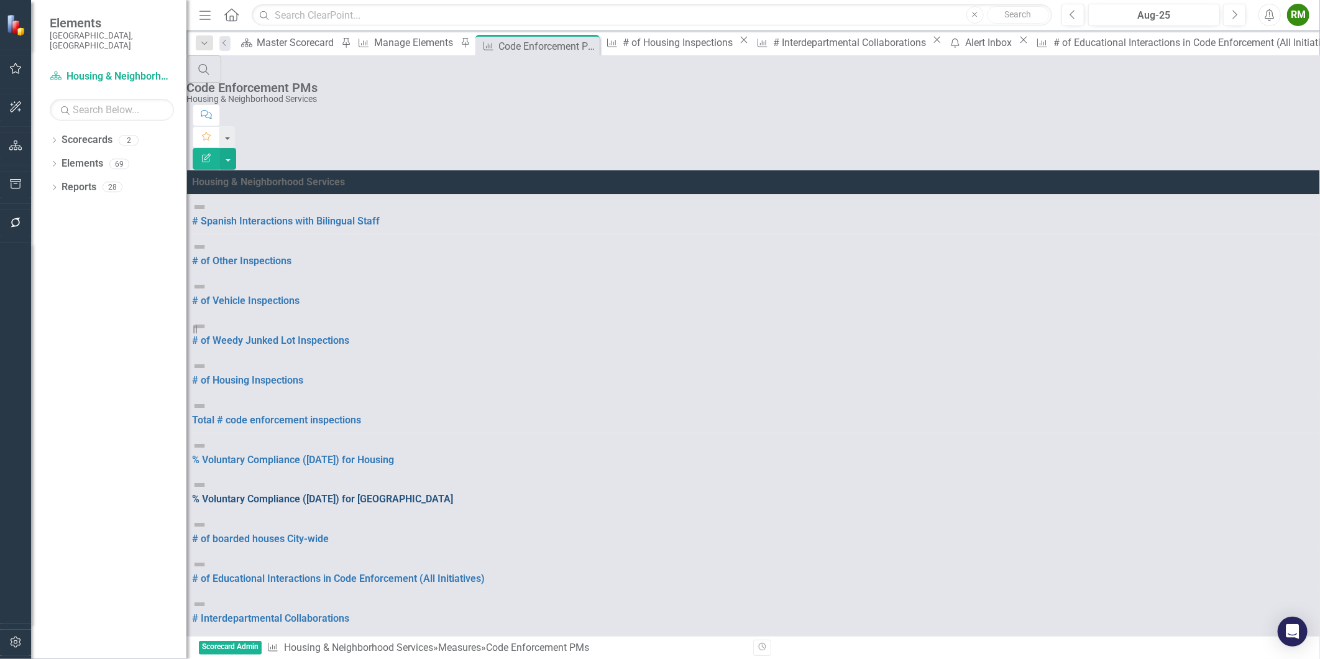
click at [356, 493] on link "% Voluntary Compliance ([DATE]) for [GEOGRAPHIC_DATA]" at bounding box center [322, 499] width 261 height 12
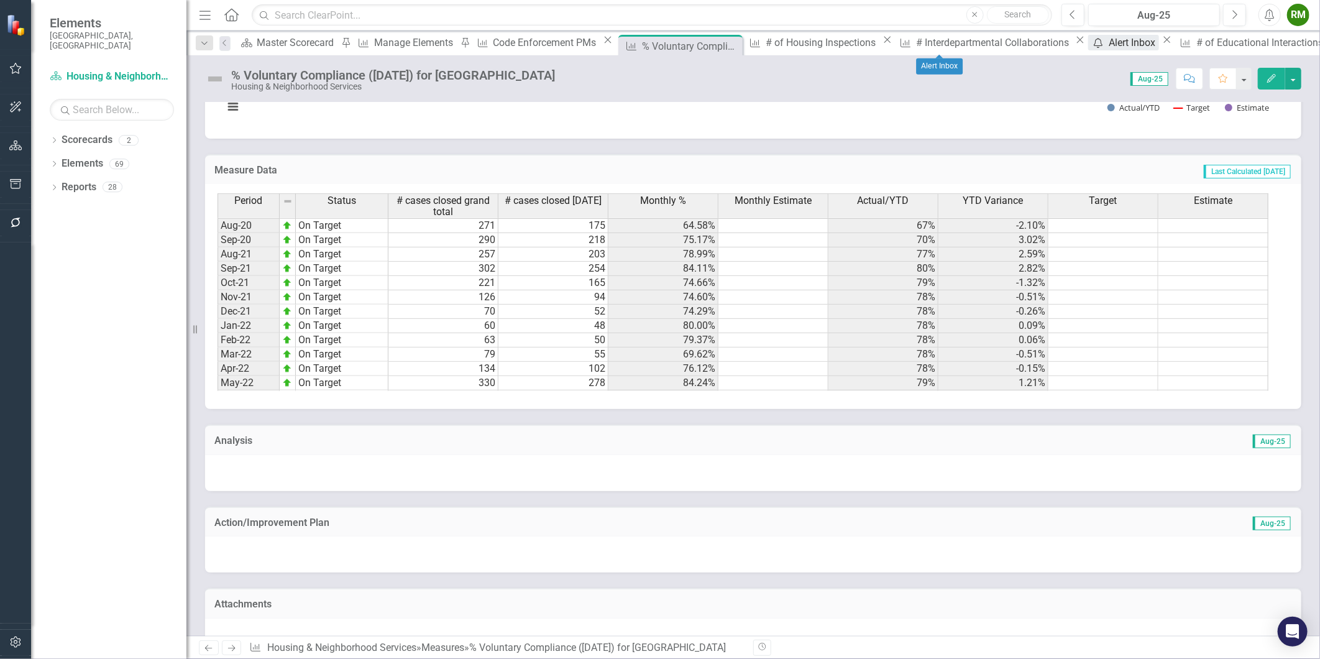
click at [1109, 44] on div "Alert Inbox" at bounding box center [1134, 43] width 50 height 16
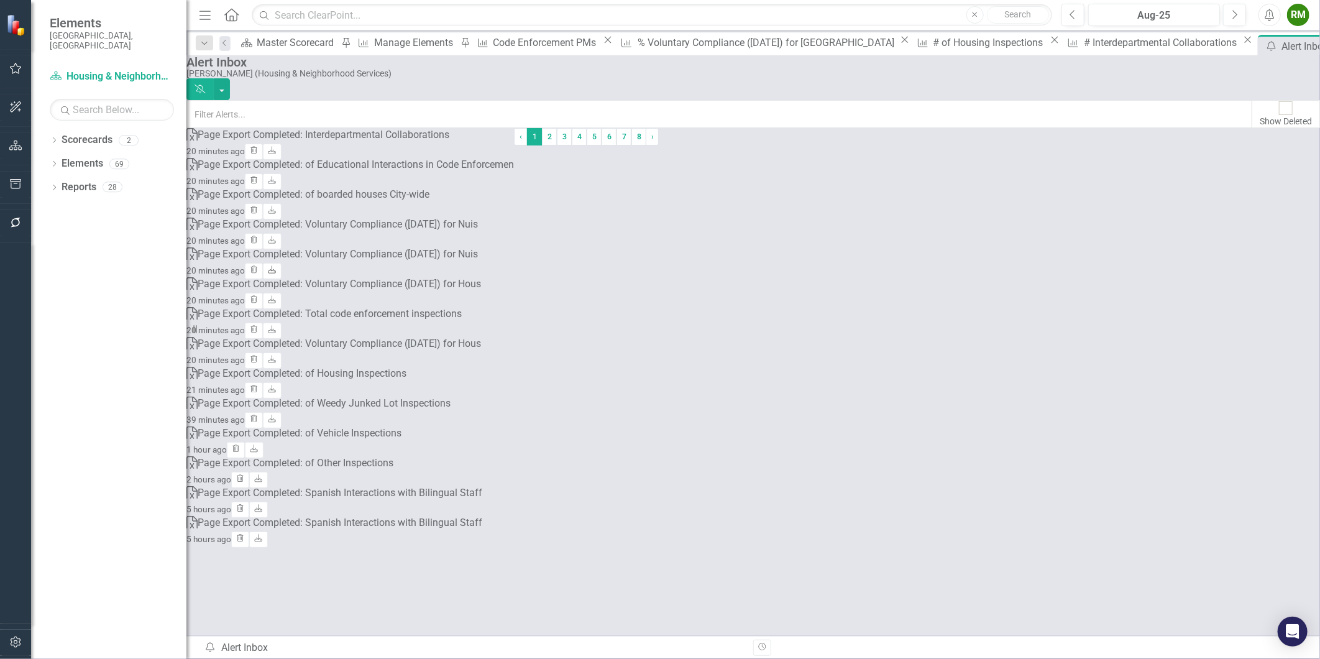
click at [281, 271] on link "Download" at bounding box center [272, 271] width 18 height 16
click at [277, 213] on icon "Download" at bounding box center [271, 210] width 9 height 7
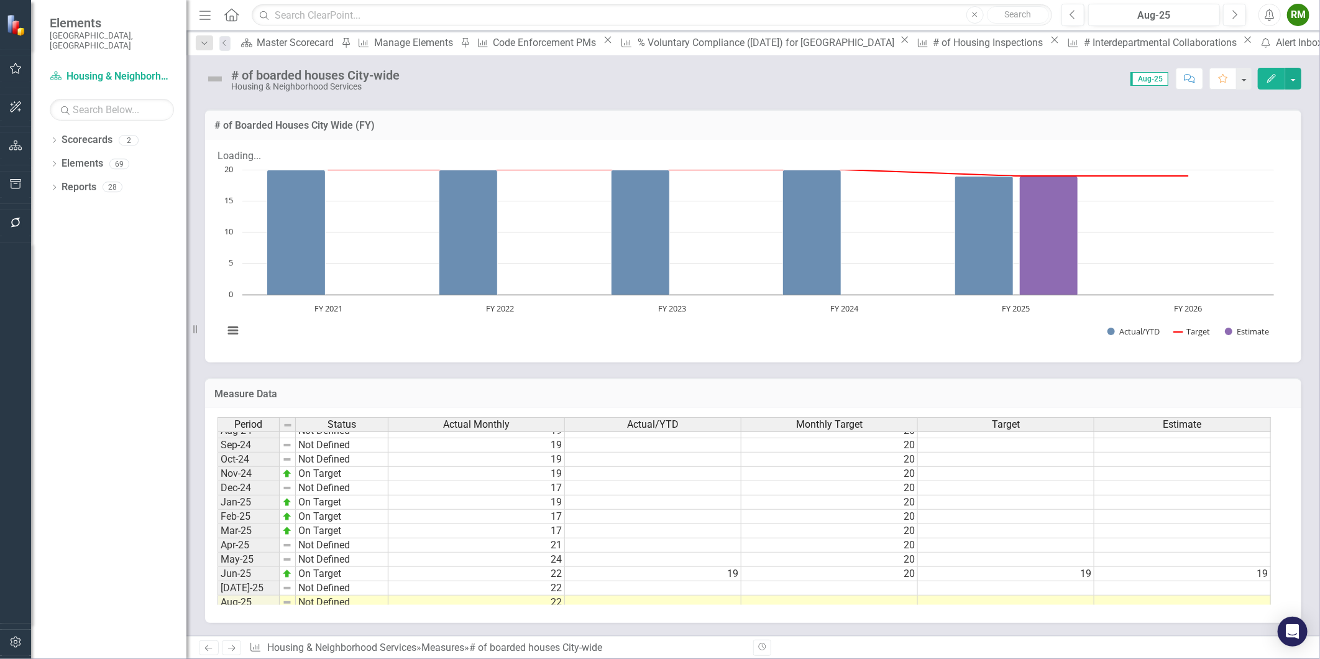
scroll to position [587, 0]
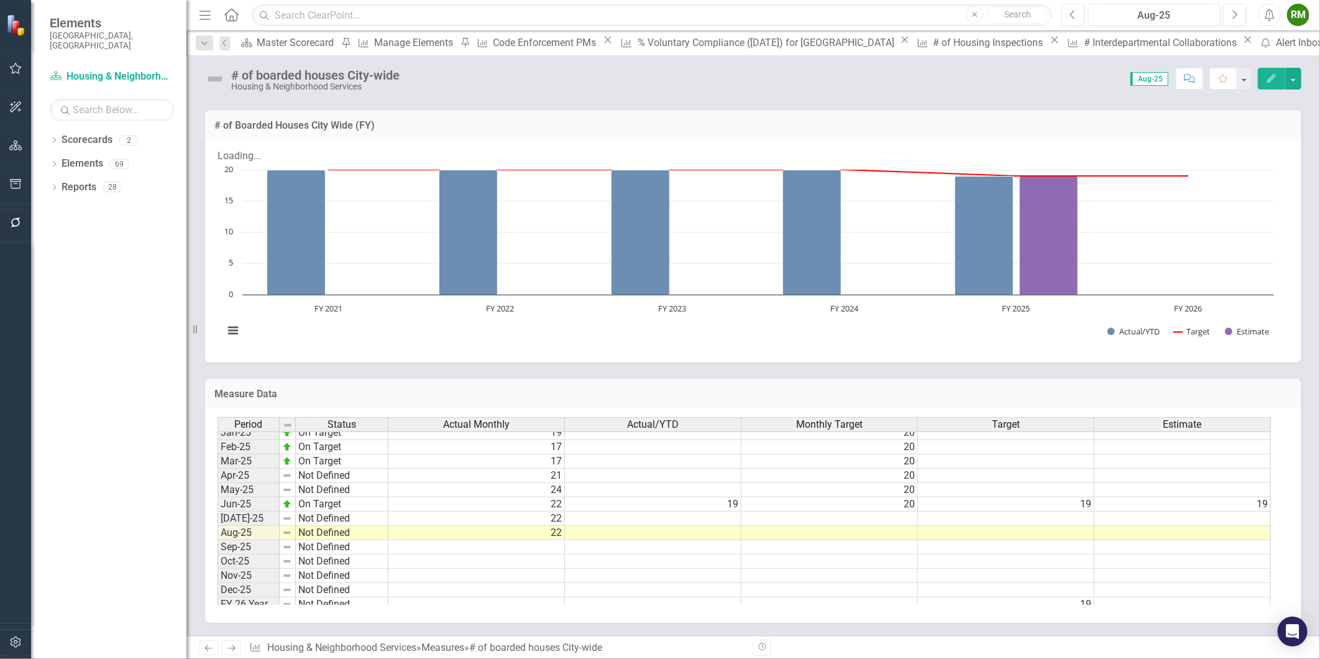
click at [822, 505] on tbody "Sep-23 Not Defined 20 20 Oct-23 Not Defined 20 20 Nov-23 Not Defined 20 20 Dec-…" at bounding box center [745, 403] width 1054 height 415
click at [822, 512] on td at bounding box center [830, 519] width 177 height 14
type textarea "20"
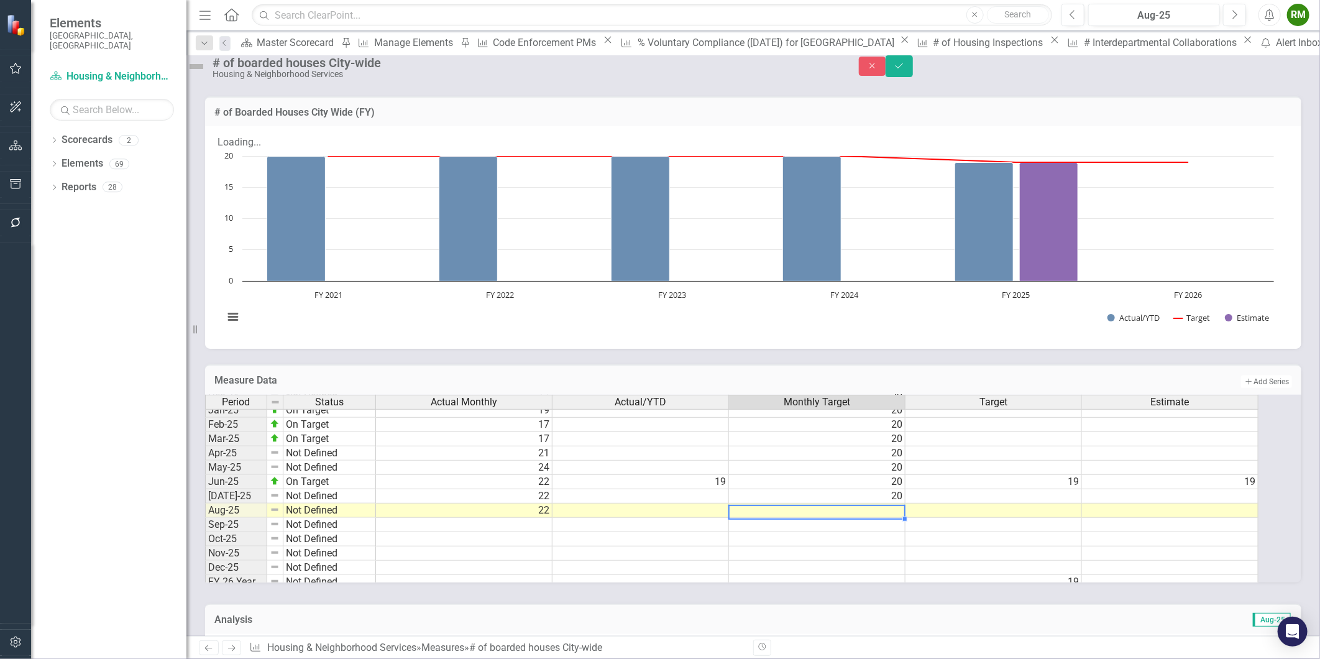
type textarea "20"
click at [903, 68] on icon "submit" at bounding box center [899, 65] width 7 height 5
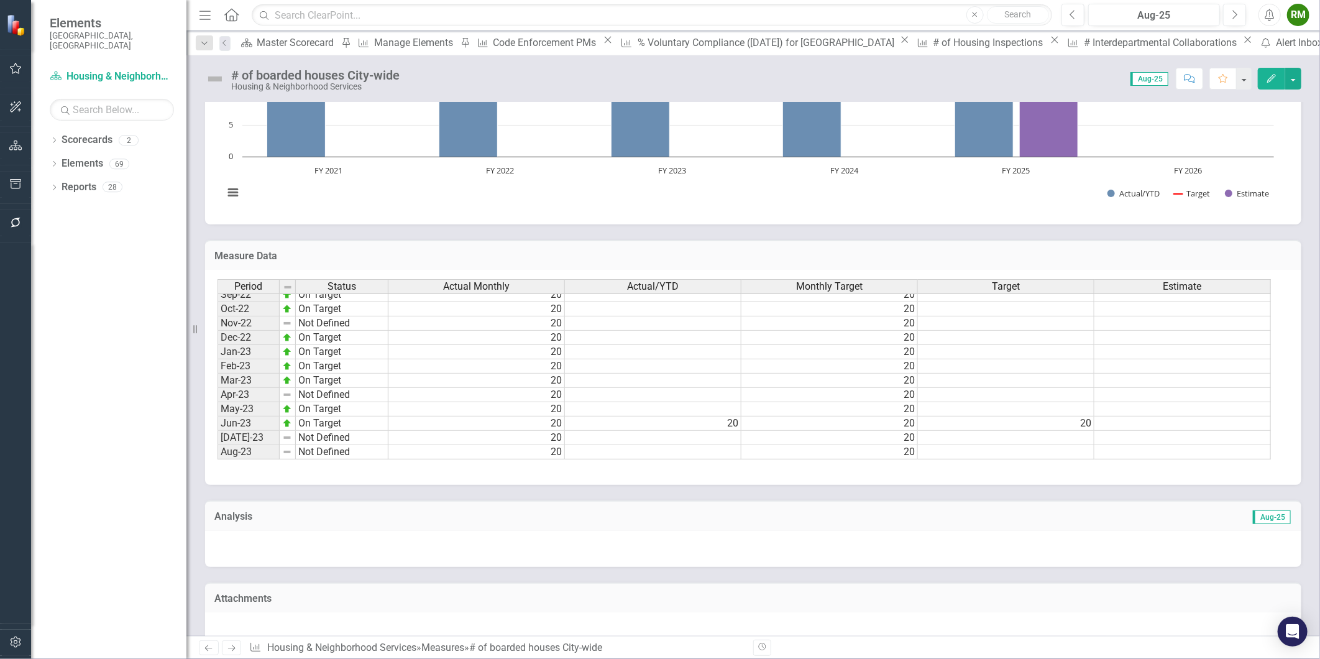
scroll to position [286, 0]
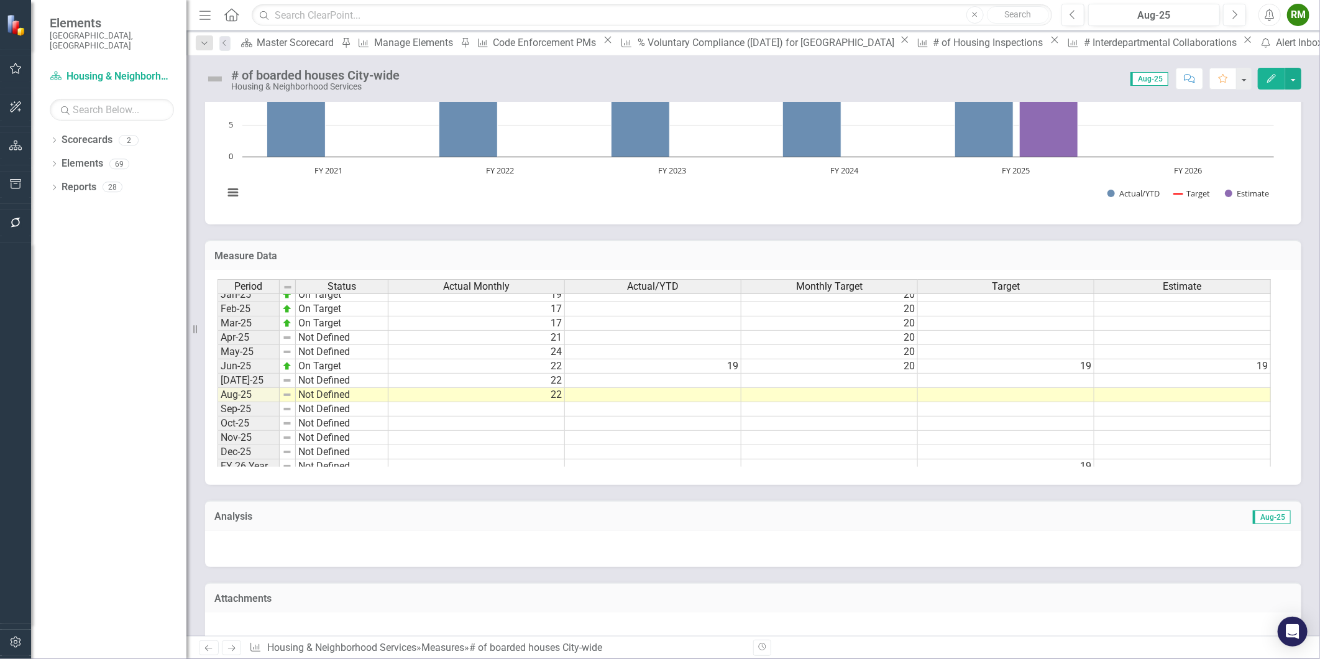
click at [864, 363] on tbody "Dec-23 Not Defined 20 20 Jan-24 On Target 20 20 Feb-24 Not Defined 20 20 Mar-24…" at bounding box center [745, 287] width 1054 height 372
type textarea "20"
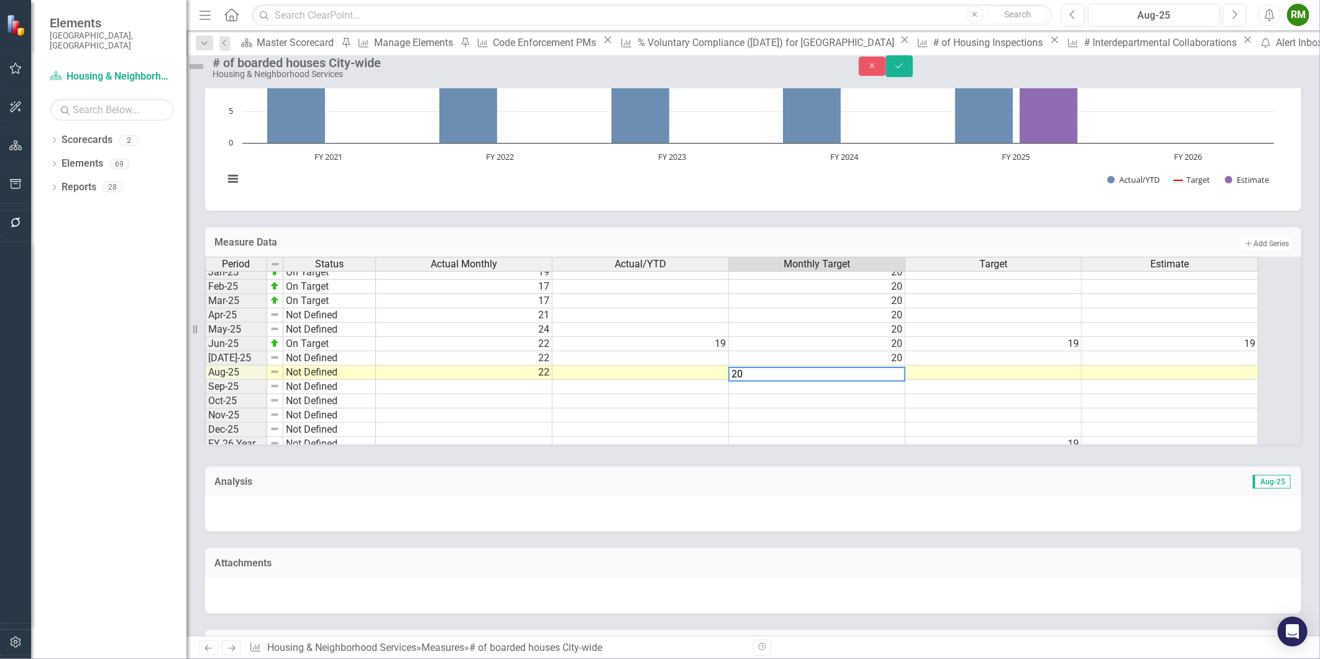
type textarea "20"
click at [866, 423] on td at bounding box center [817, 415] width 177 height 14
click at [913, 73] on button "Save" at bounding box center [899, 66] width 27 height 22
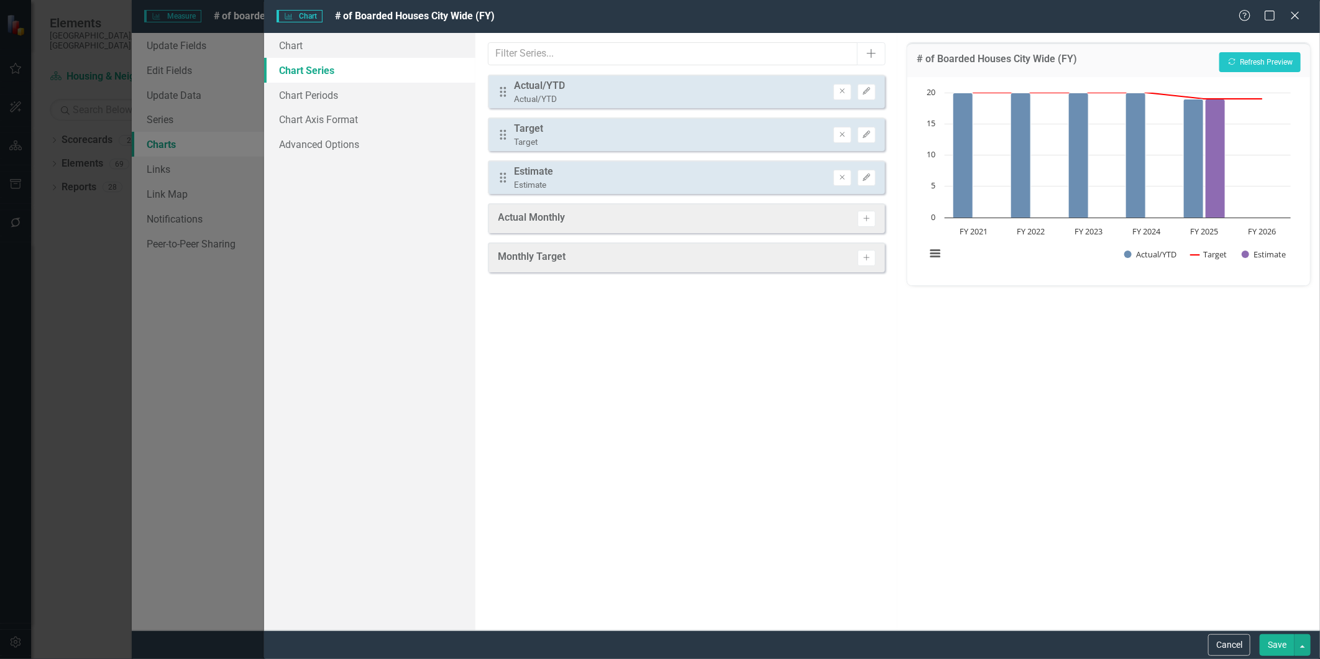
scroll to position [629, 0]
click at [868, 92] on icon "Edit" at bounding box center [866, 91] width 9 height 7
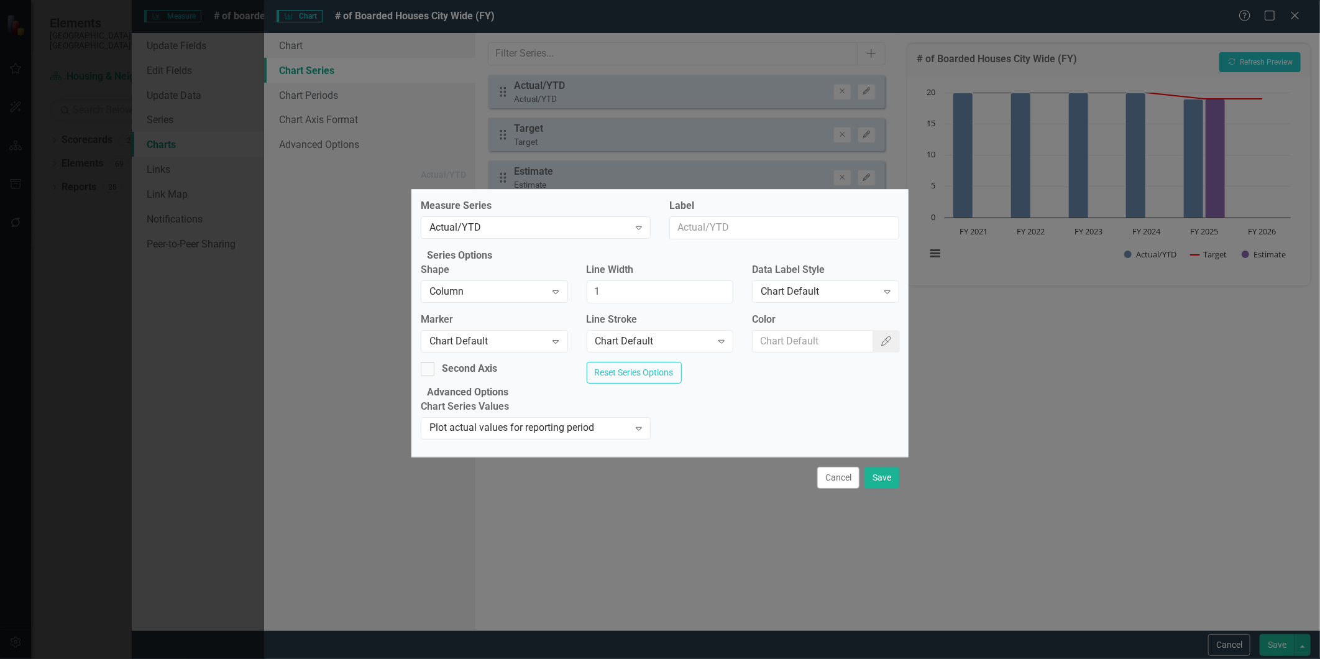
click at [841, 489] on button "Cancel" at bounding box center [838, 478] width 42 height 22
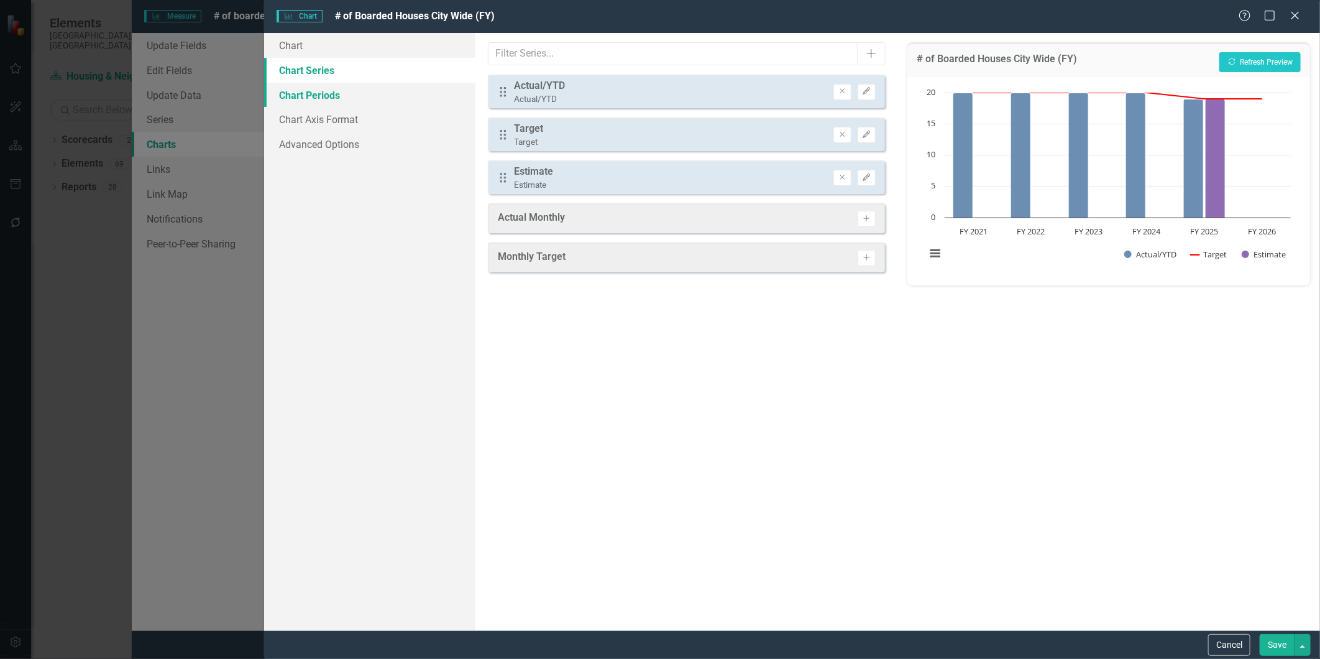
click at [318, 90] on link "Chart Periods" at bounding box center [369, 95] width 211 height 25
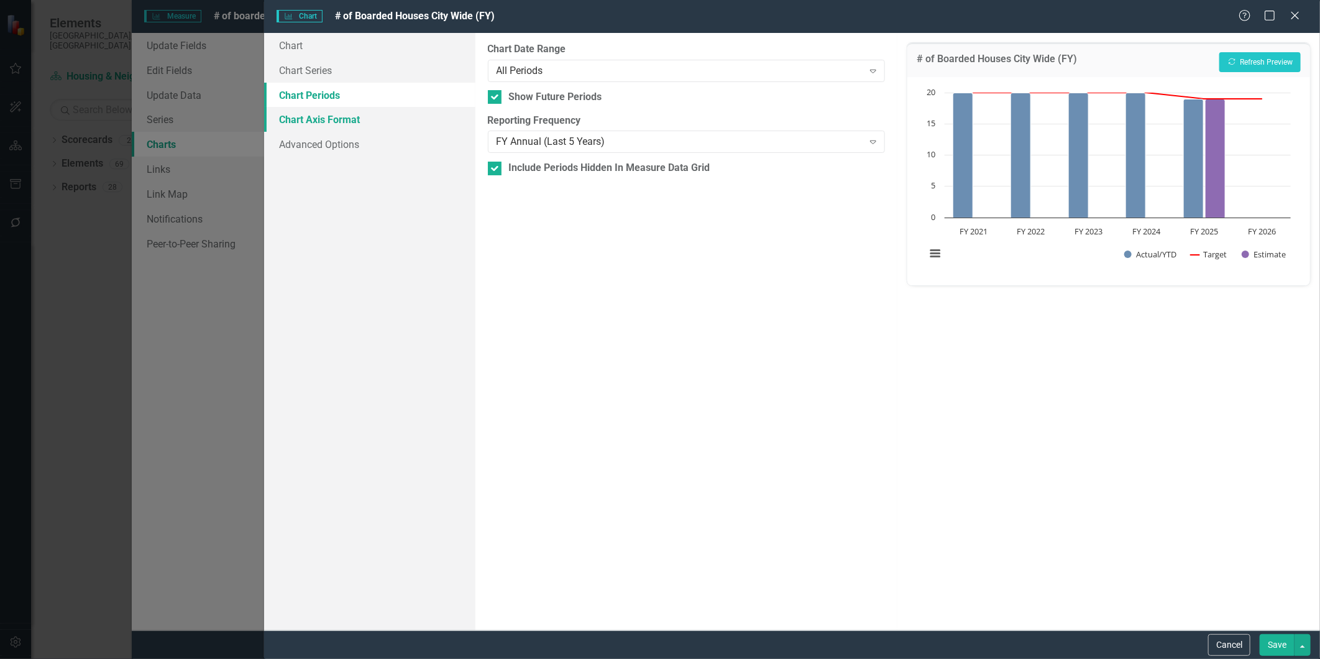
click at [324, 114] on link "Chart Axis Format" at bounding box center [369, 119] width 211 height 25
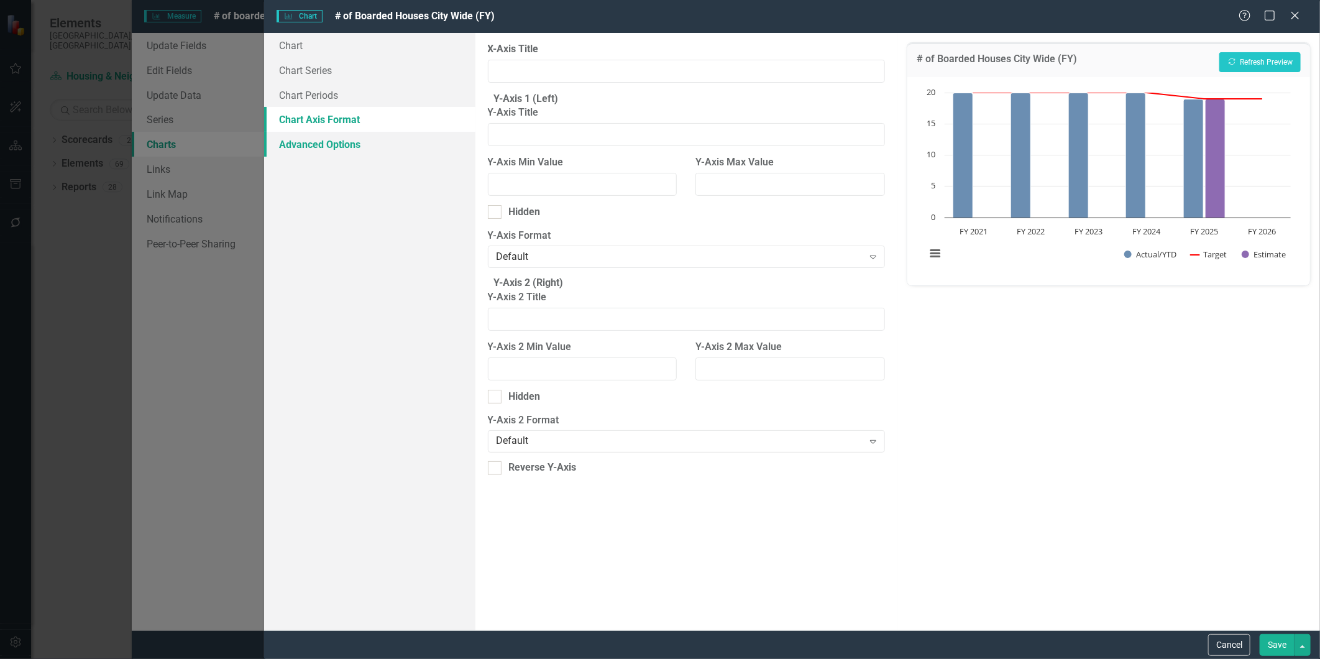
click at [352, 144] on link "Advanced Options" at bounding box center [369, 144] width 211 height 25
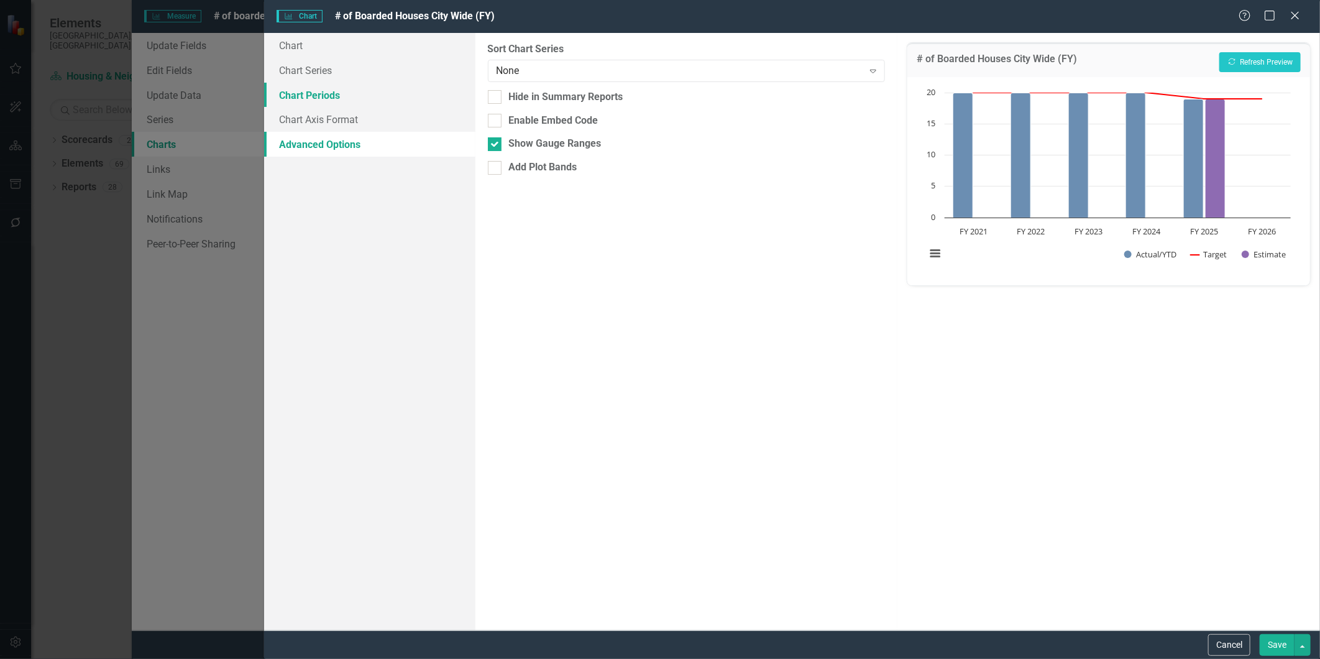
click at [348, 98] on link "Chart Periods" at bounding box center [369, 95] width 211 height 25
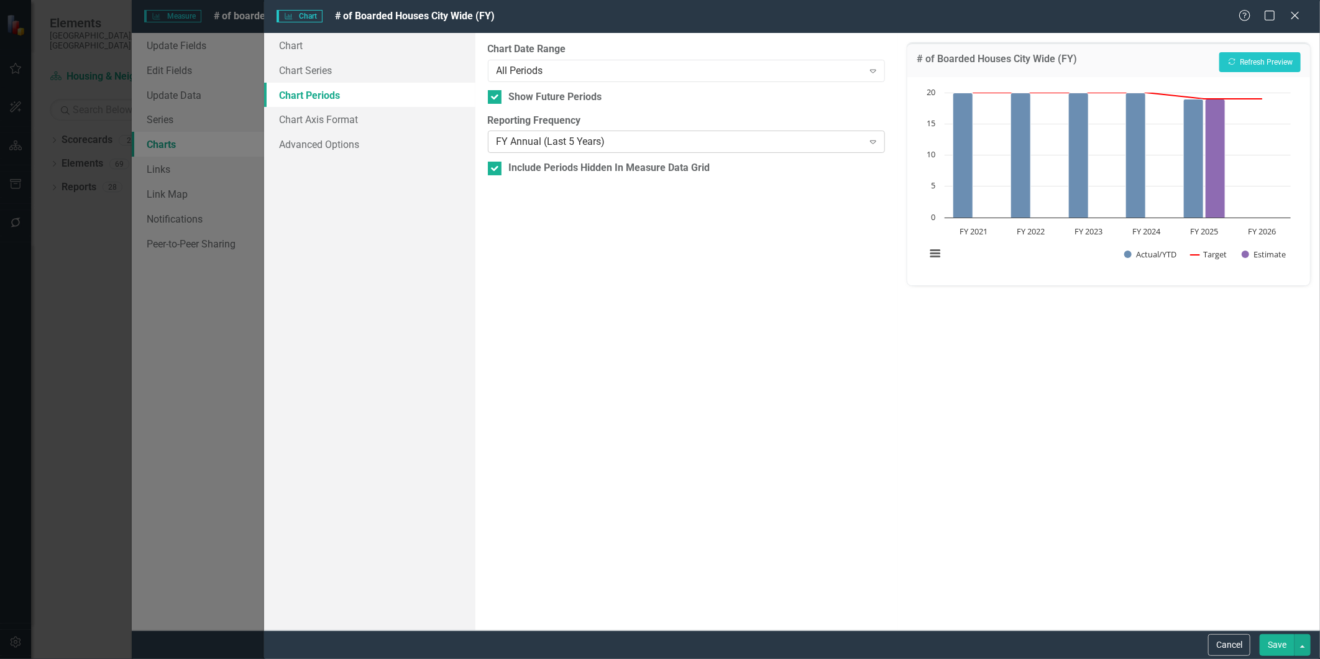
click at [581, 141] on div "FY Annual (Last 5 Years)" at bounding box center [680, 142] width 367 height 14
click at [650, 395] on div "From this tab, you define the periods you want included in the chart. For examp…" at bounding box center [687, 331] width 423 height 597
click at [552, 65] on div "All Periods" at bounding box center [680, 70] width 367 height 14
click at [650, 370] on div "From this tab, you define the periods you want included in the chart. For examp…" at bounding box center [687, 331] width 423 height 597
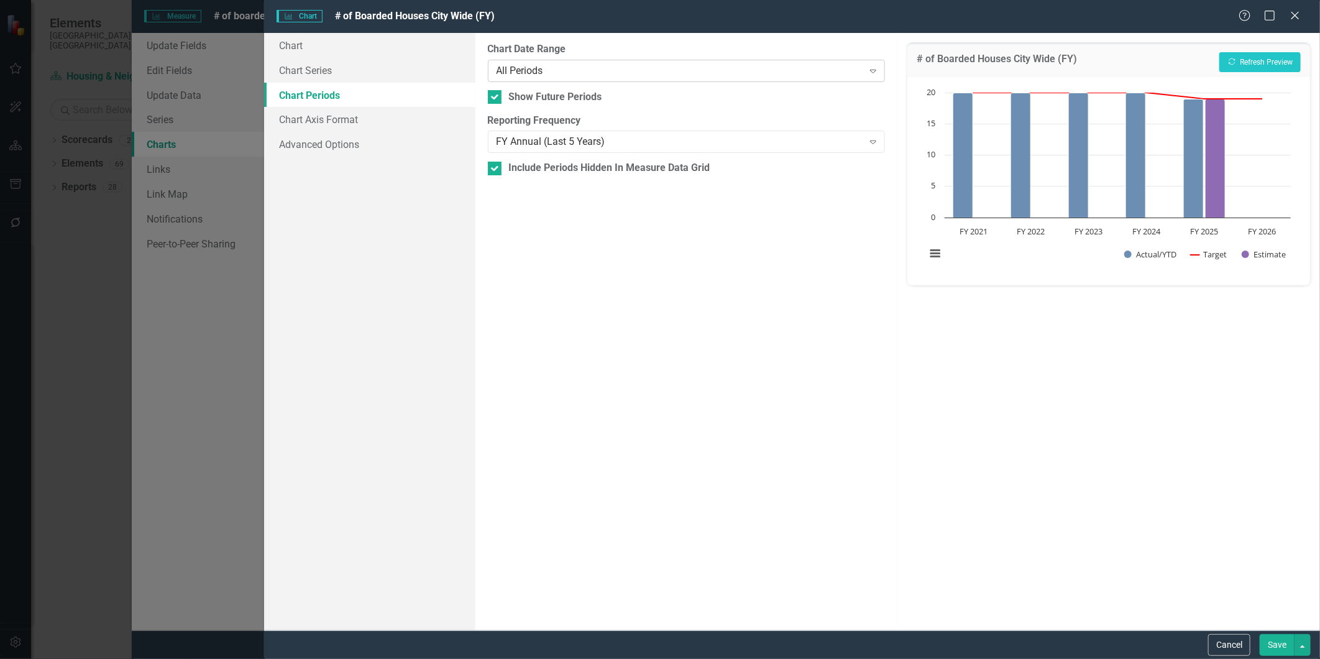
click at [567, 63] on div "All Periods" at bounding box center [680, 70] width 367 height 14
click at [604, 358] on div "From this tab, you define the periods you want included in the chart. For examp…" at bounding box center [687, 331] width 423 height 597
click at [324, 69] on link "Chart Series" at bounding box center [369, 70] width 211 height 25
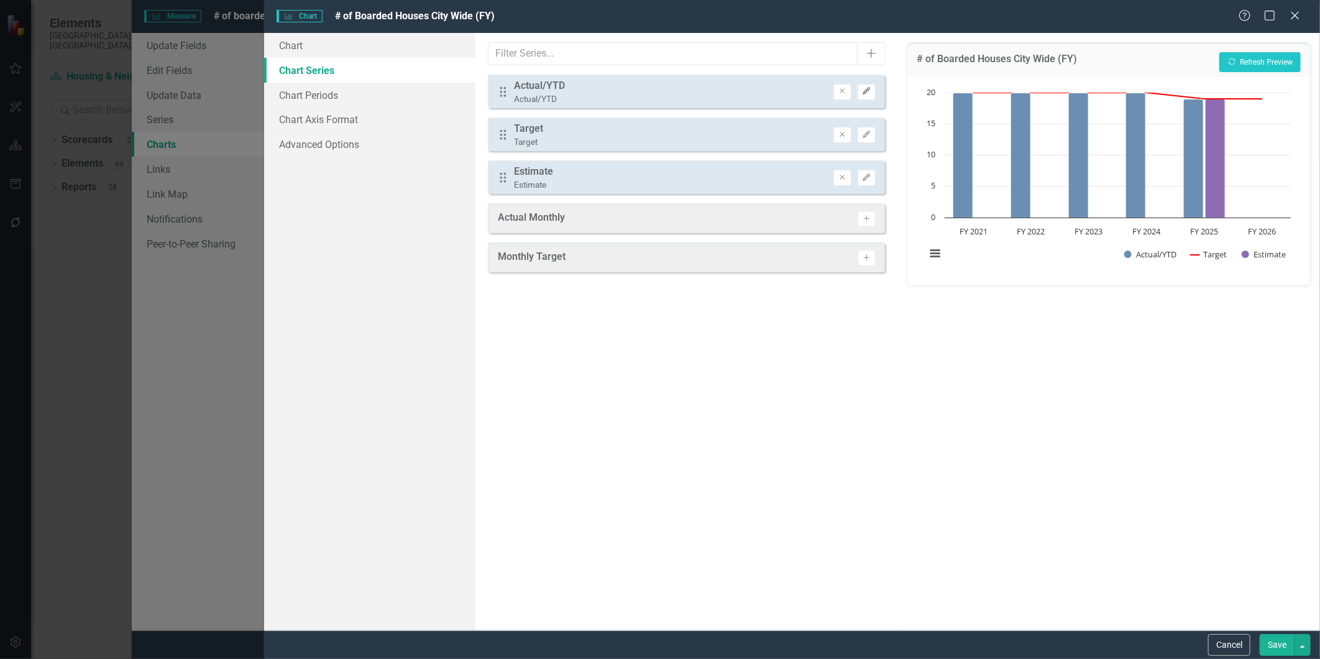
click at [867, 90] on icon "Edit" at bounding box center [866, 91] width 9 height 7
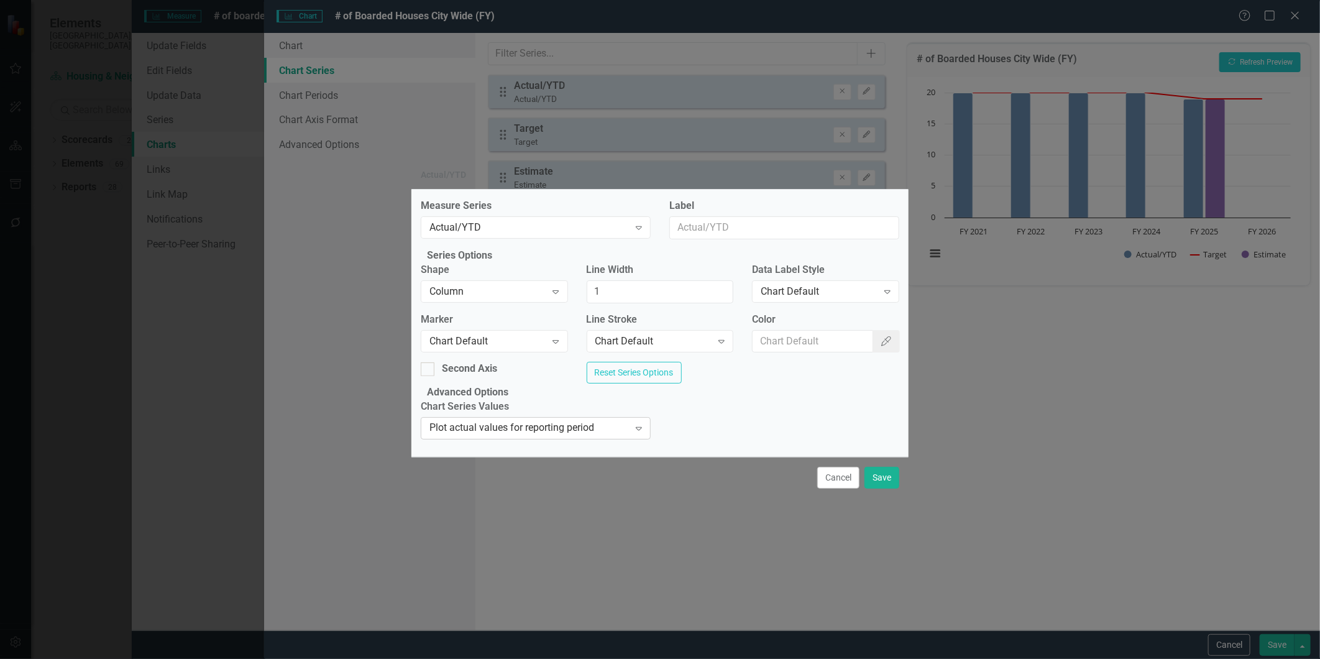
click at [622, 436] on div "Plot actual values for reporting period" at bounding box center [530, 428] width 200 height 14
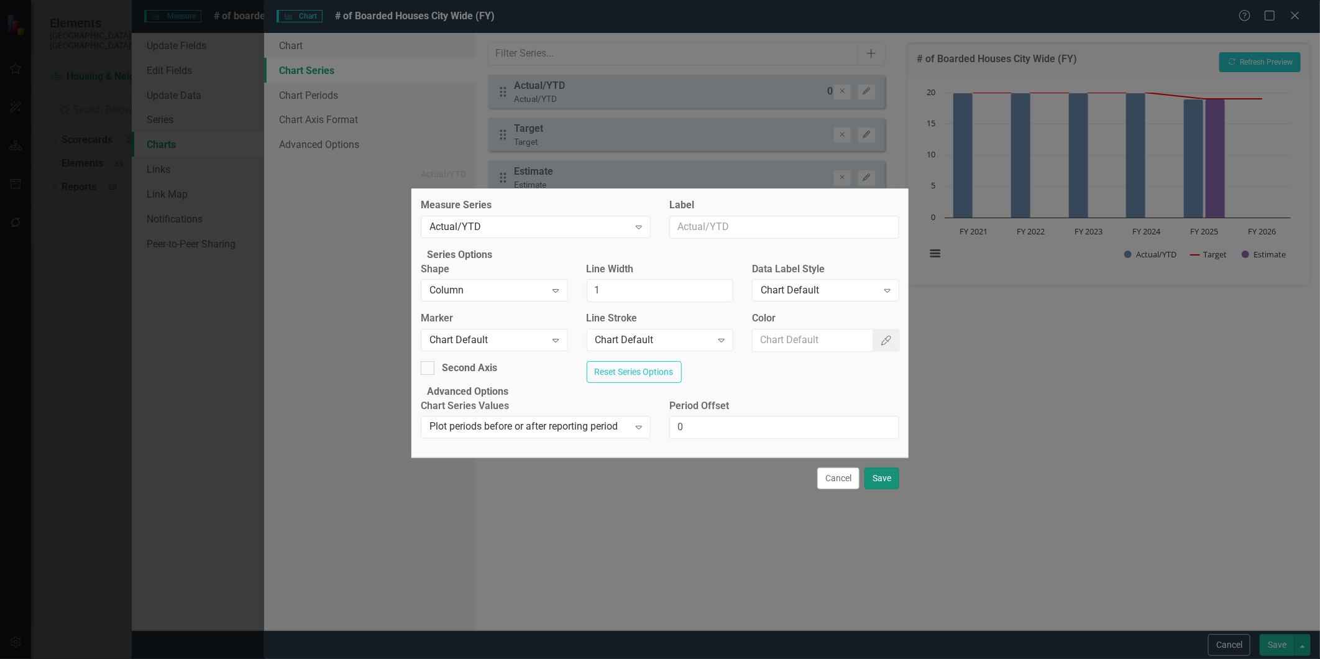
click at [886, 489] on button "Save" at bounding box center [882, 478] width 35 height 22
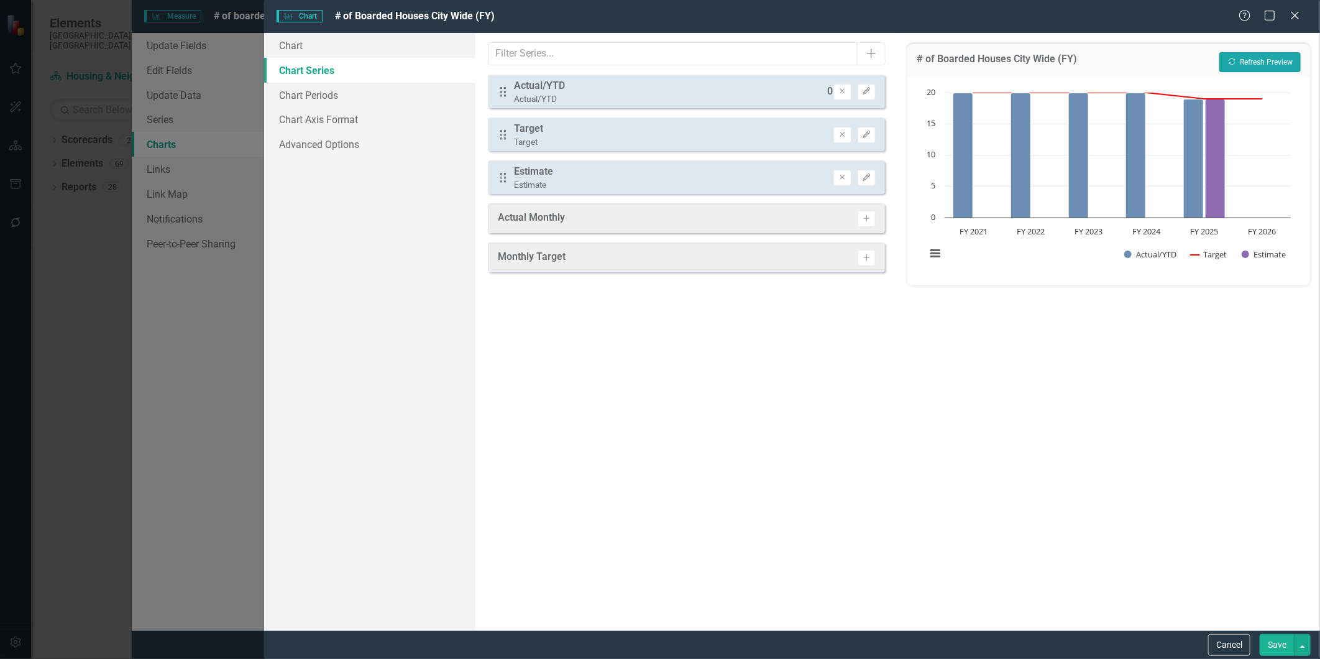
click at [1247, 63] on button "Recalculate Refresh Preview" at bounding box center [1260, 62] width 81 height 20
click at [1212, 642] on button "Cancel" at bounding box center [1229, 645] width 42 height 22
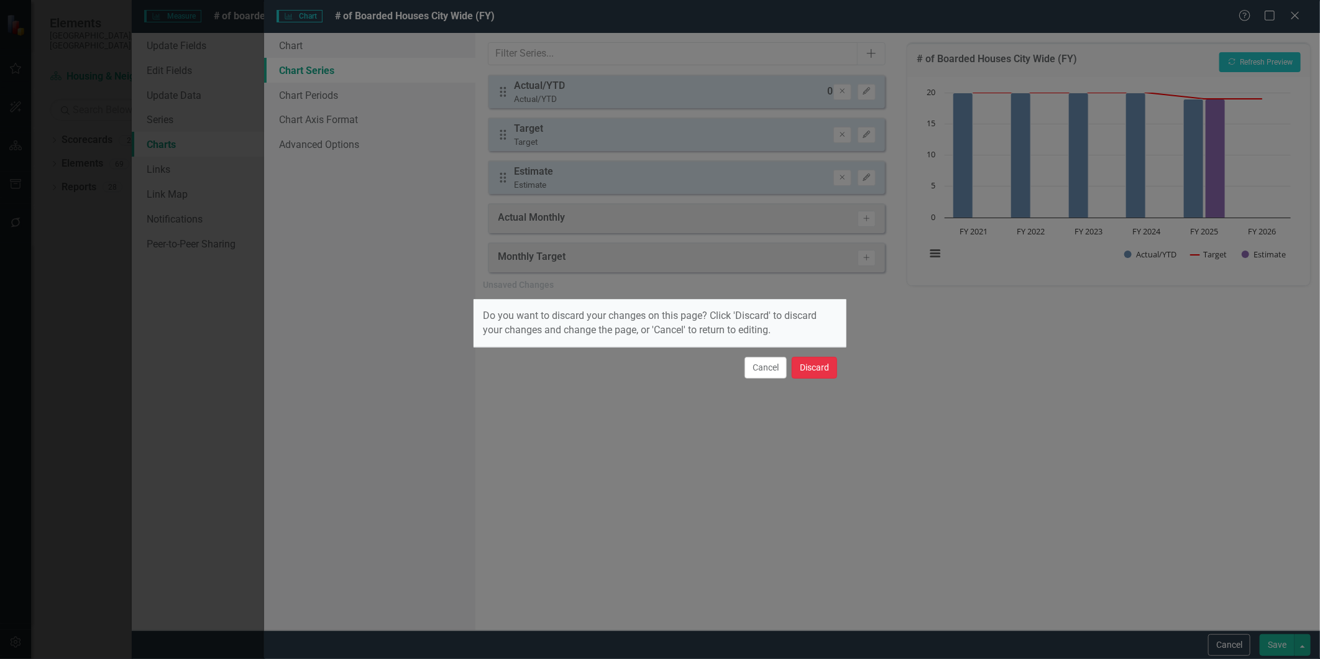
click at [800, 362] on button "Discard" at bounding box center [814, 368] width 45 height 22
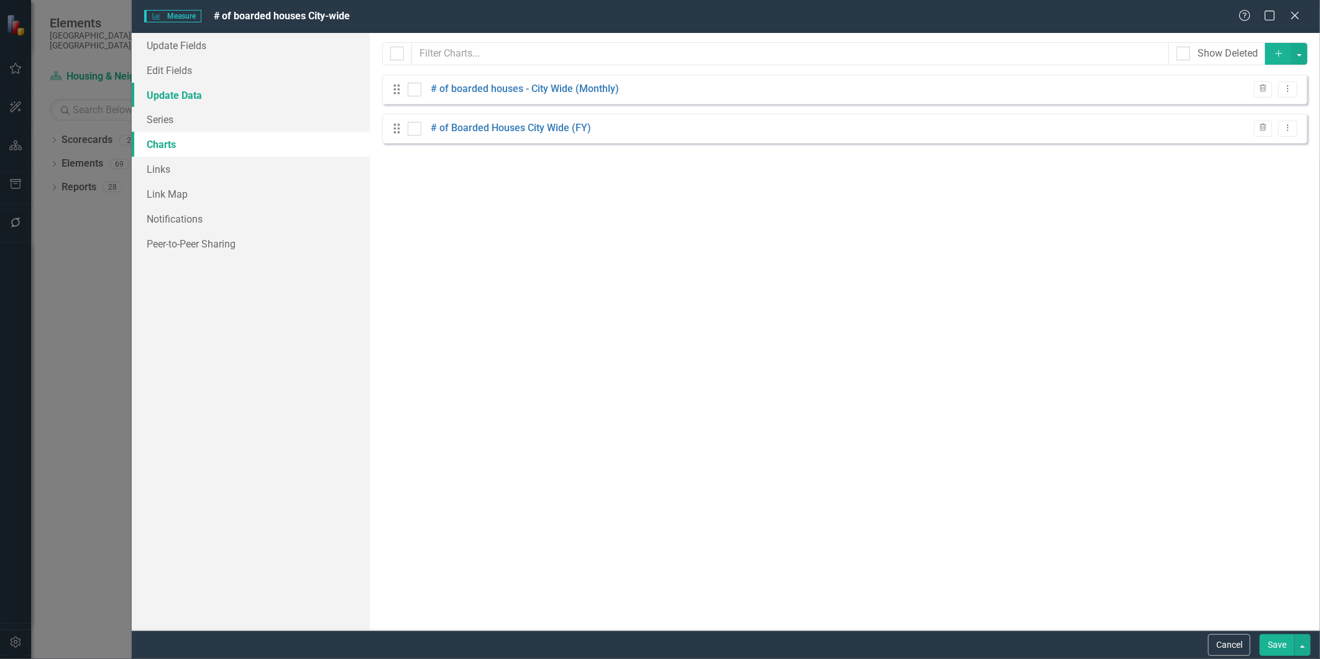
click at [164, 90] on link "Update Data" at bounding box center [250, 95] width 237 height 25
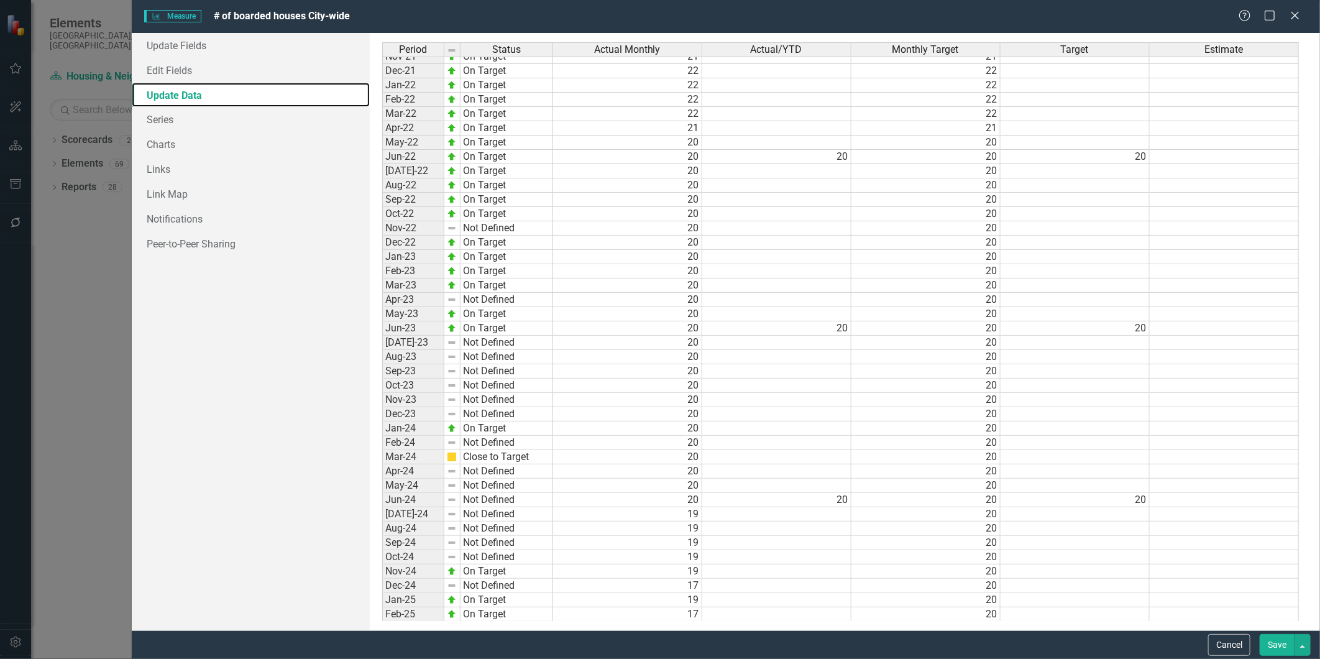
scroll to position [241, 0]
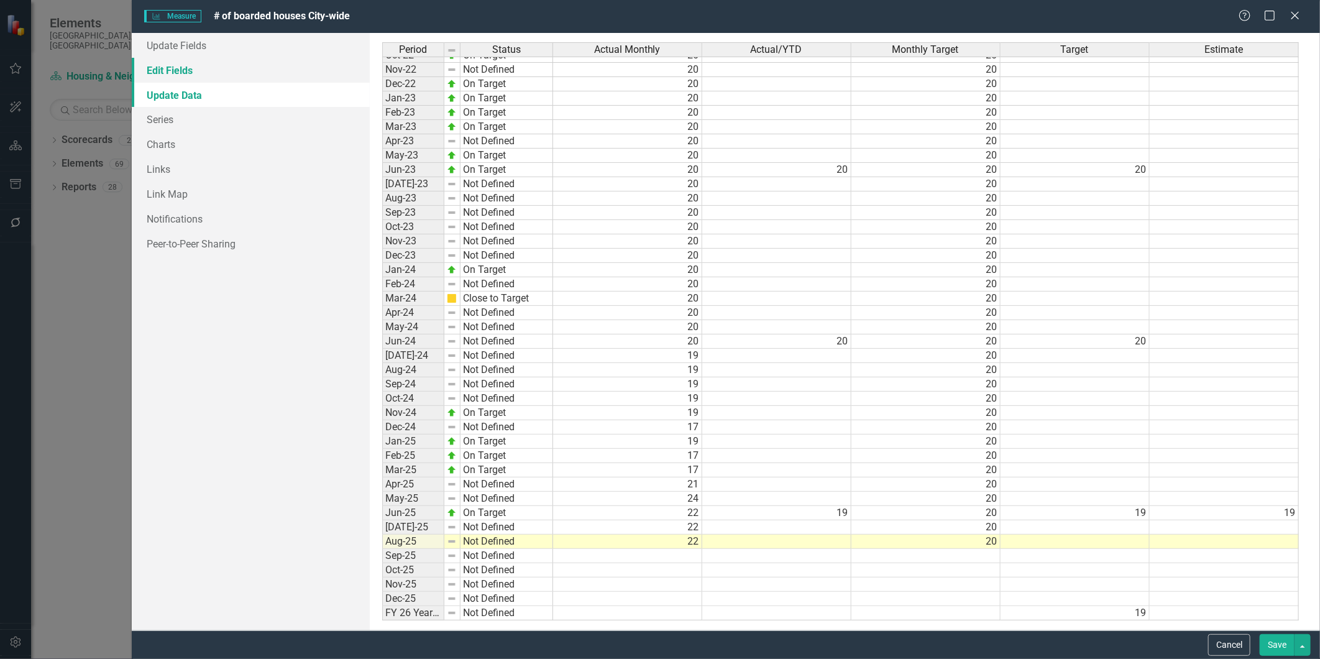
click at [183, 70] on link "Edit Fields" at bounding box center [250, 70] width 237 height 25
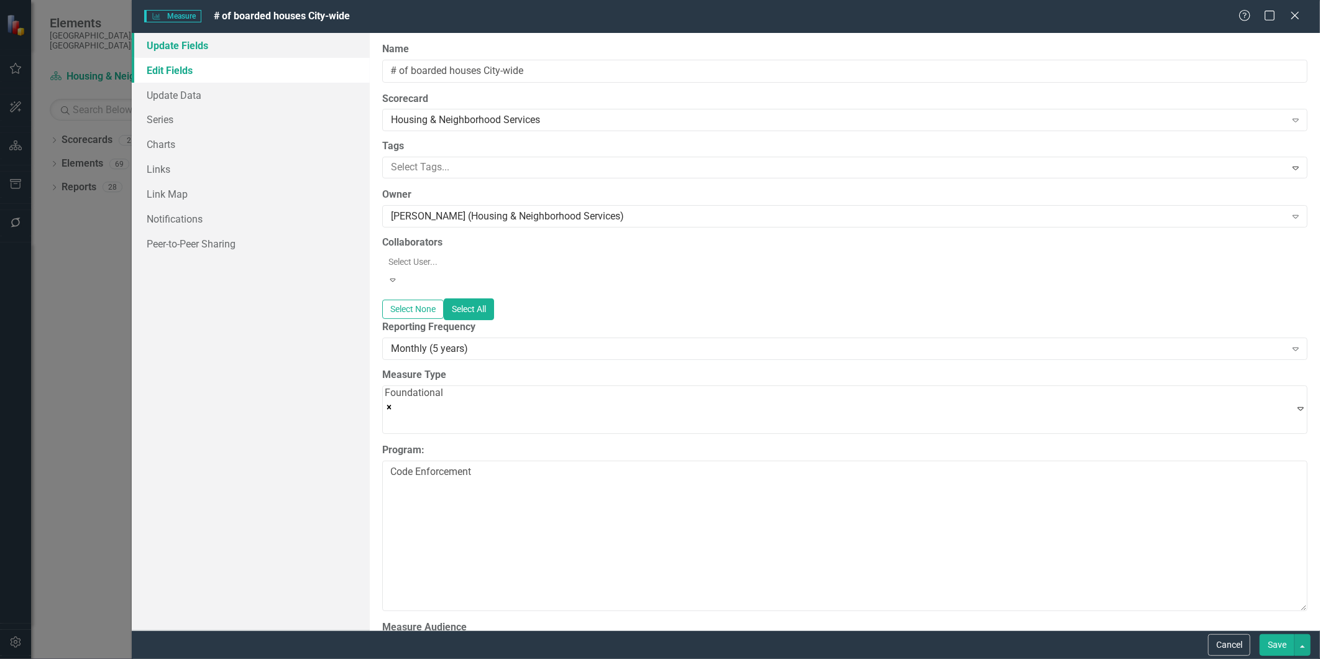
click at [178, 47] on link "Update Fields" at bounding box center [250, 45] width 237 height 25
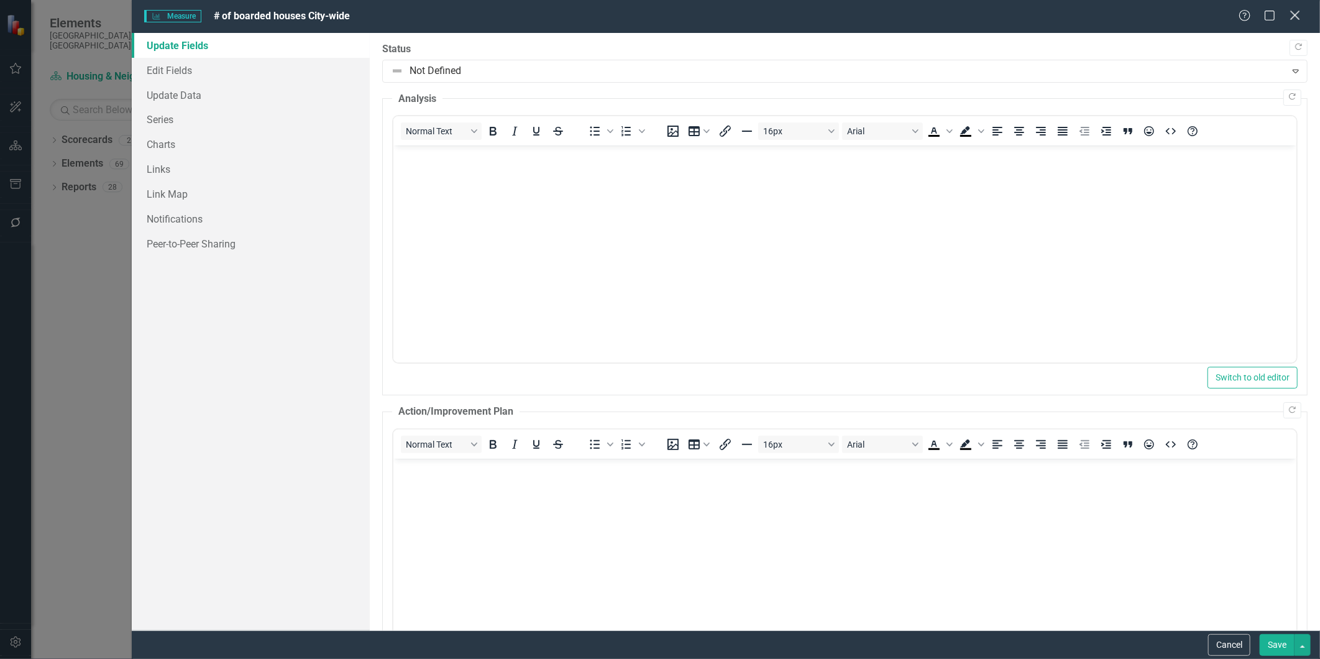
click at [1291, 15] on icon "Close" at bounding box center [1295, 15] width 16 height 12
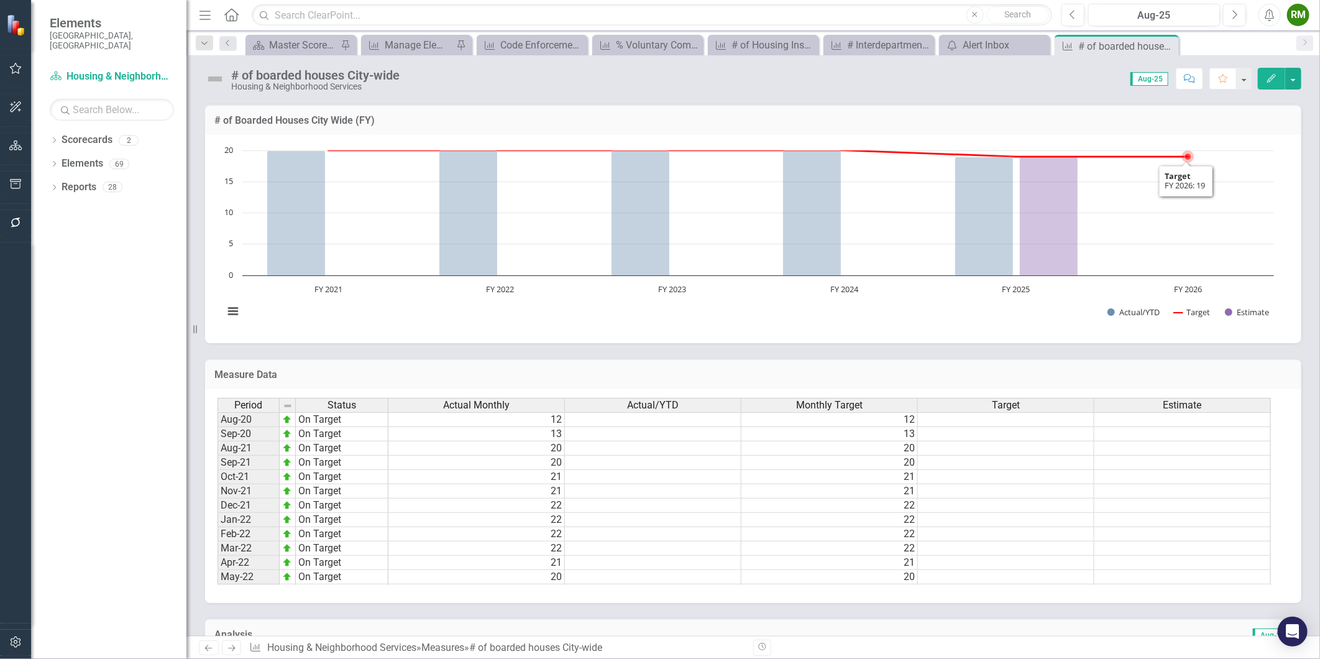
scroll to position [296, 0]
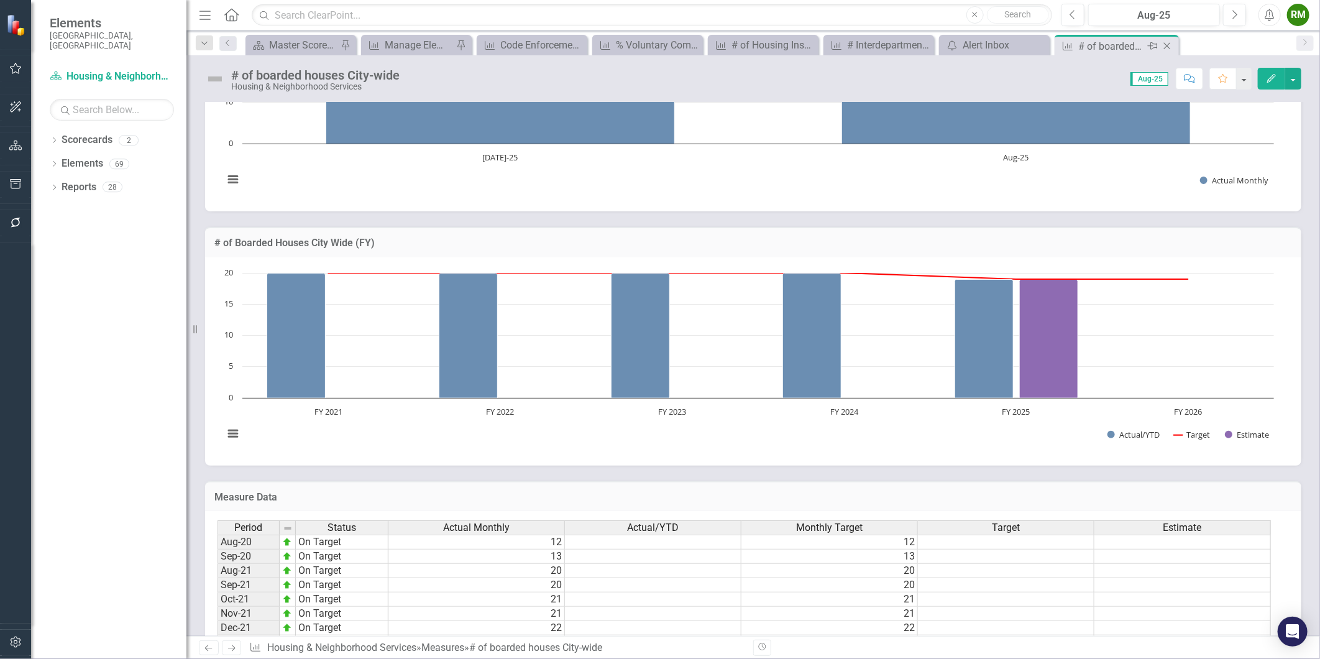
click at [1170, 43] on icon at bounding box center [1167, 46] width 7 height 7
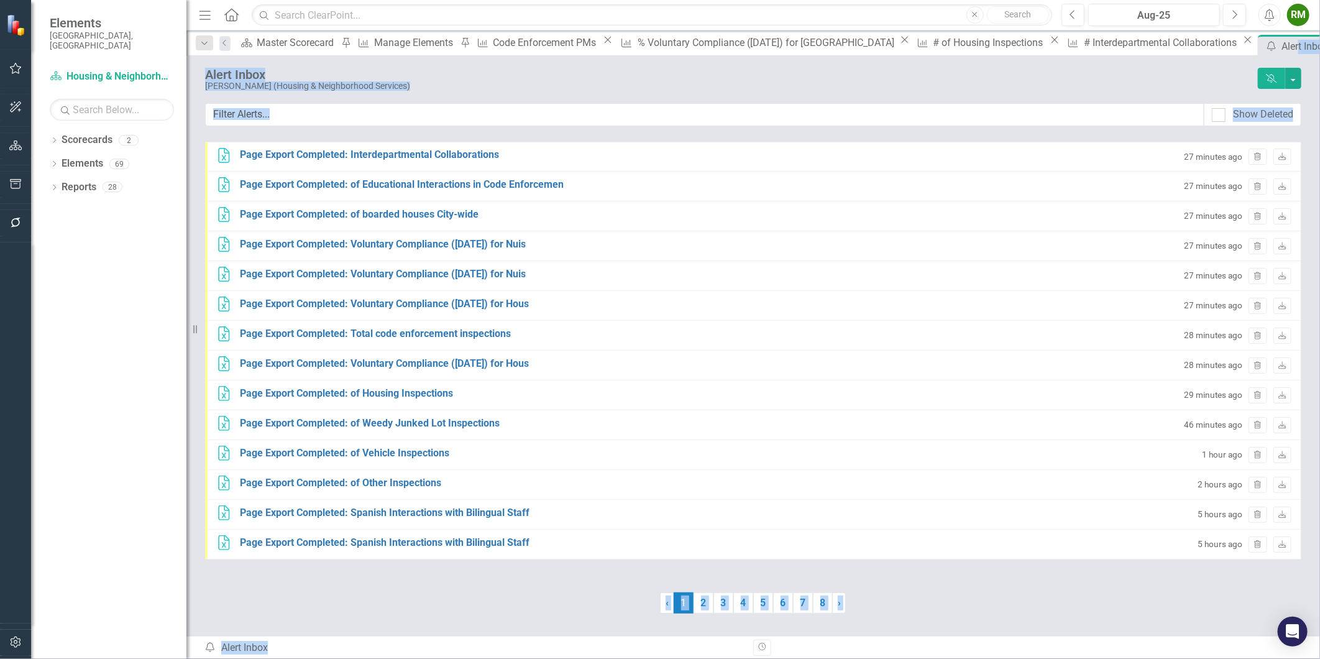
click at [903, 54] on body "Elements [GEOGRAPHIC_DATA], [GEOGRAPHIC_DATA] Scorecard Housing & Neighborhood …" at bounding box center [660, 329] width 1320 height 659
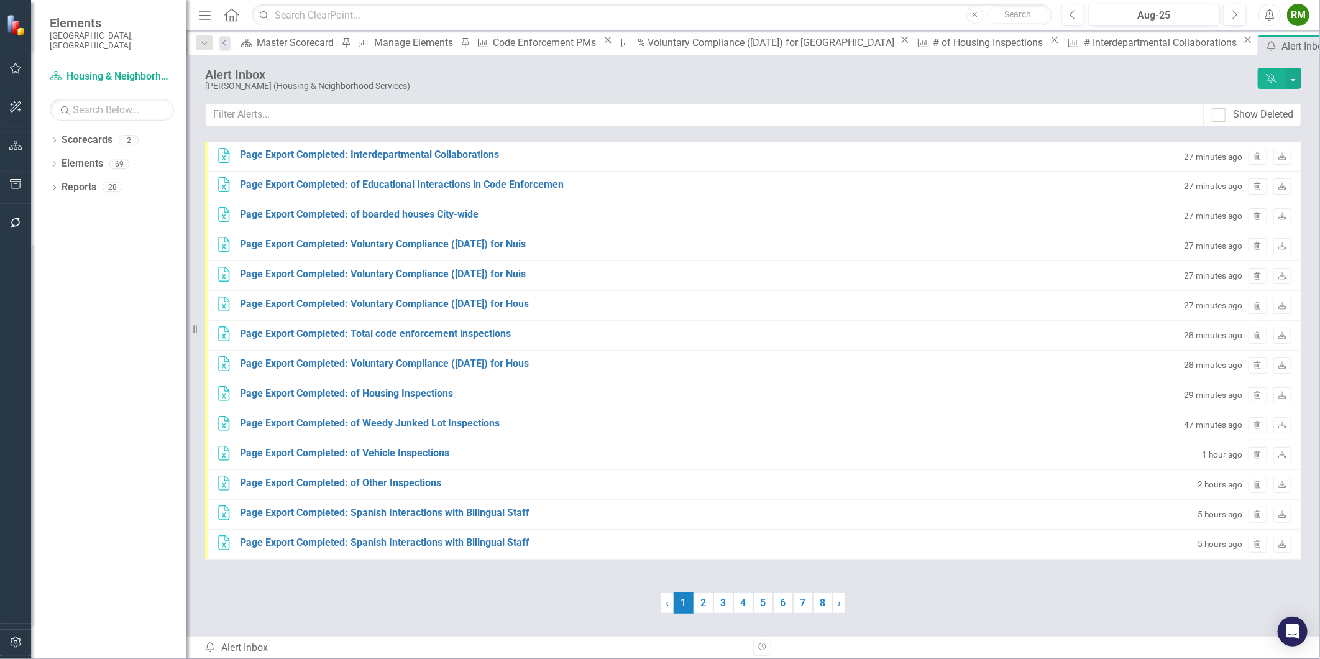
drag, startPoint x: 900, startPoint y: 53, endPoint x: 1062, endPoint y: 44, distance: 161.9
click at [1282, 44] on div "Alert Inbox" at bounding box center [1315, 47] width 67 height 16
click at [1084, 45] on div "# Interdepartmental Collaborations" at bounding box center [1162, 43] width 156 height 16
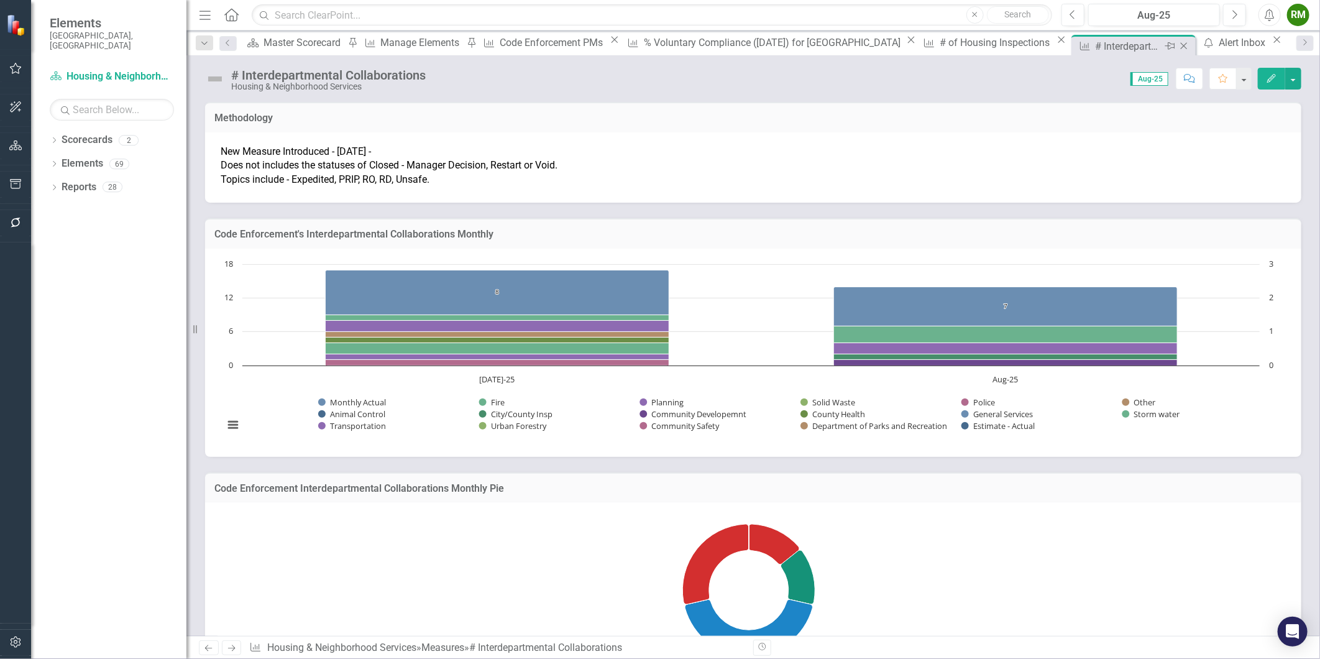
click at [1178, 44] on icon "Close" at bounding box center [1184, 46] width 12 height 10
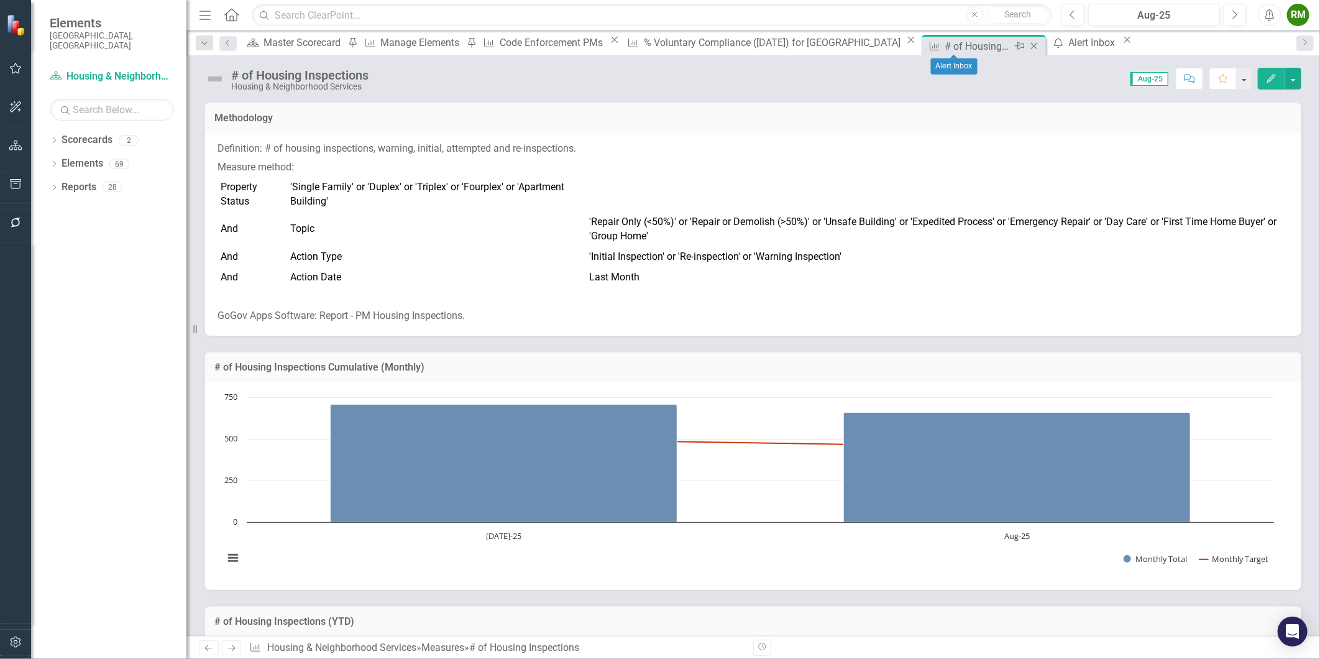
click at [1031, 44] on icon at bounding box center [1034, 46] width 7 height 7
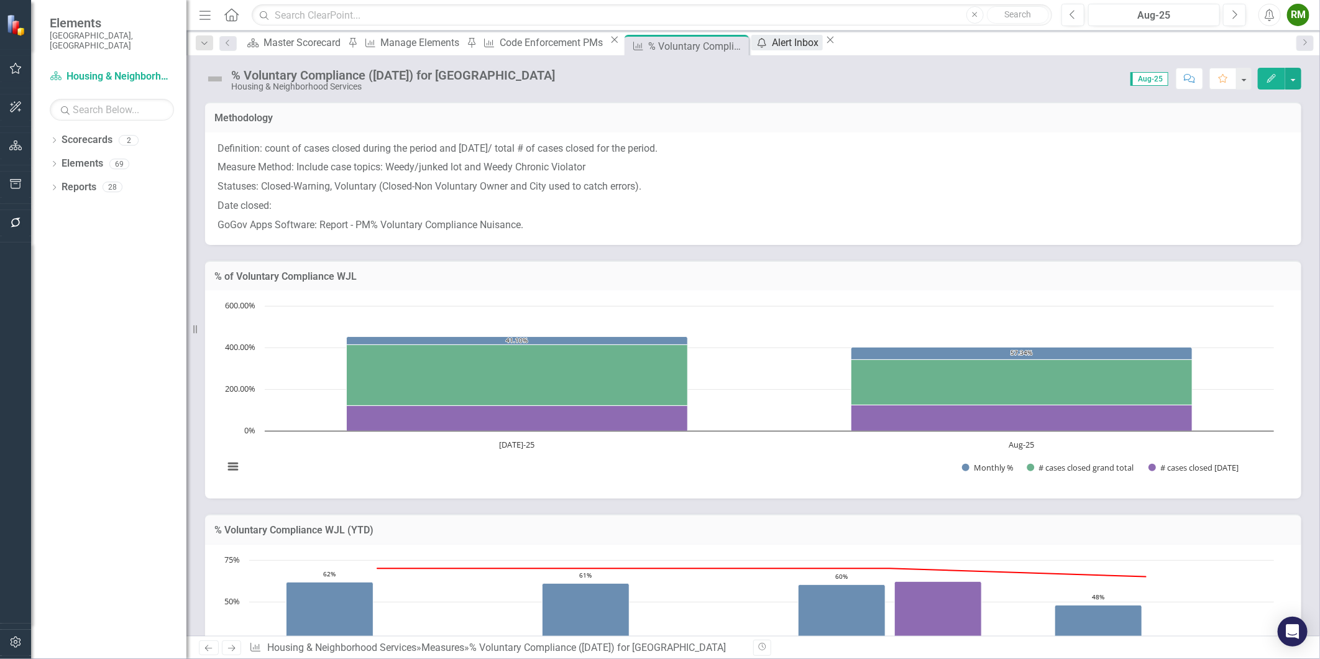
click at [822, 48] on div "Alert Inbox" at bounding box center [797, 43] width 50 height 16
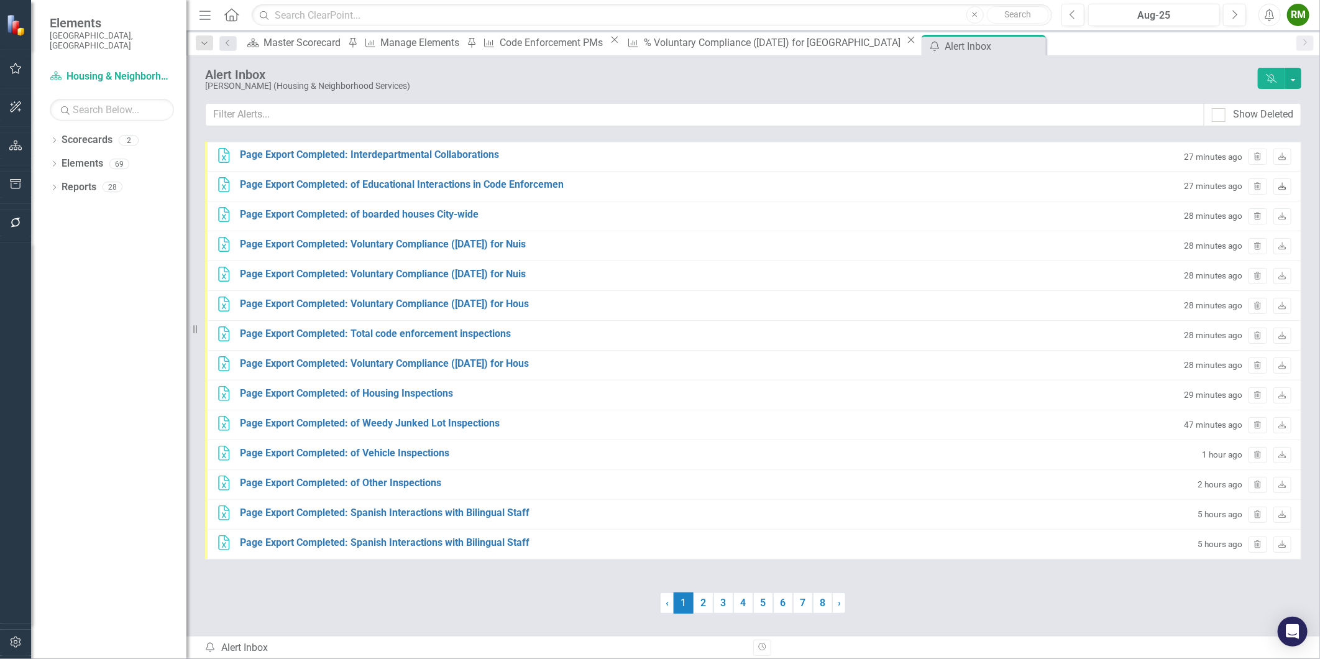
click at [1275, 184] on link "Download" at bounding box center [1283, 186] width 18 height 16
click at [674, 35] on div "Measure % Voluntary Compliance ([DATE]) for Nuisance Close" at bounding box center [770, 43] width 296 height 16
click at [678, 50] on div "Measure % Voluntary Compliance ([DATE]) for Nuisance Close" at bounding box center [770, 43] width 296 height 16
click at [686, 47] on div "% Voluntary Compliance ([DATE]) for [GEOGRAPHIC_DATA]" at bounding box center [774, 43] width 260 height 16
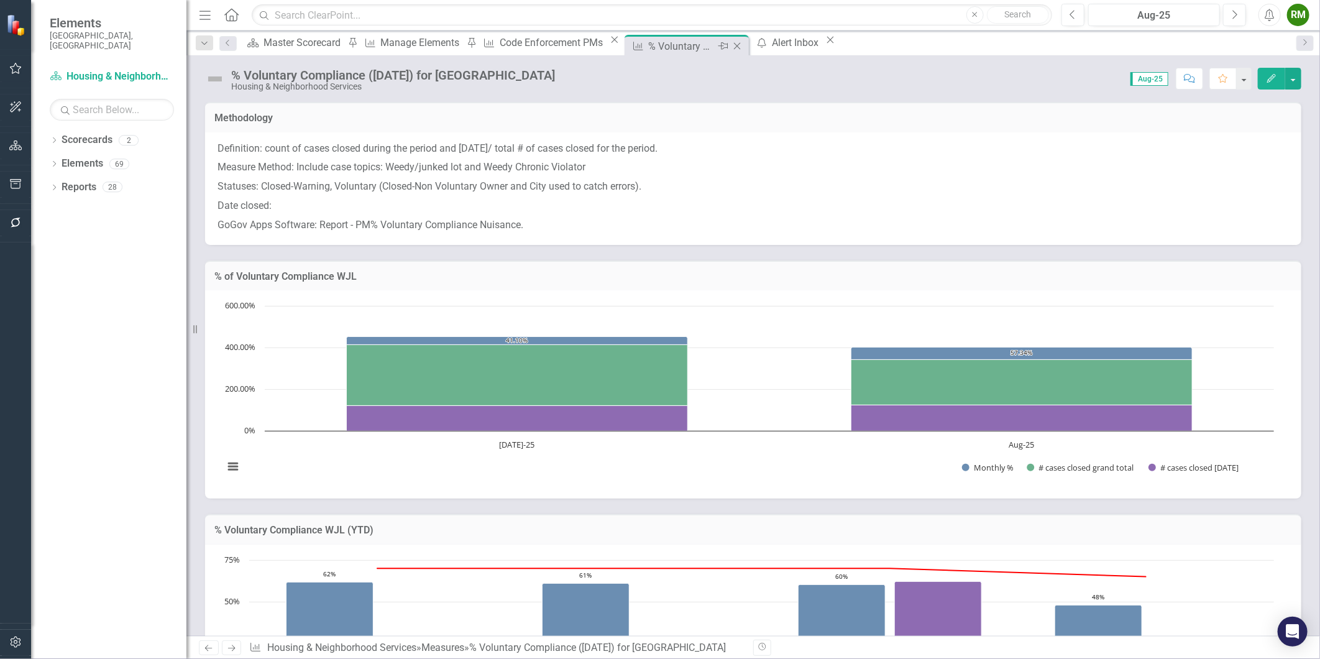
drag, startPoint x: 686, startPoint y: 47, endPoint x: 746, endPoint y: 47, distance: 59.7
click at [743, 47] on icon "Close" at bounding box center [737, 46] width 12 height 10
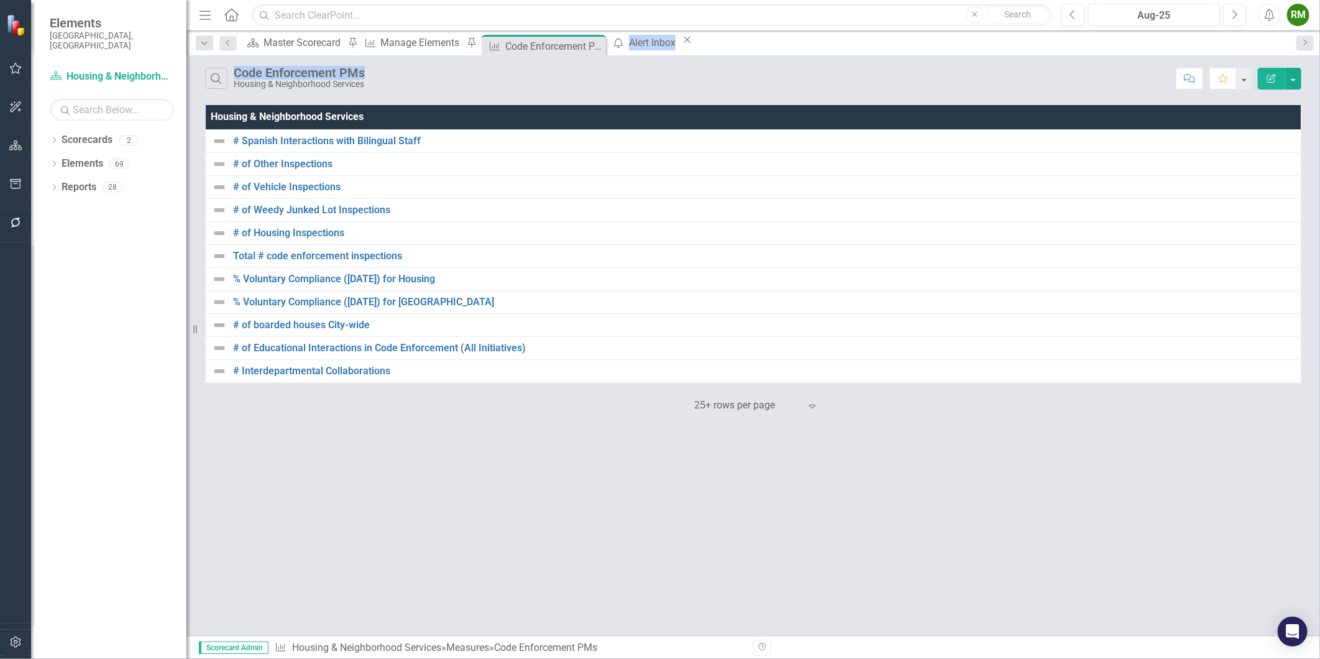
drag, startPoint x: 615, startPoint y: 47, endPoint x: 586, endPoint y: 90, distance: 51.7
drag, startPoint x: 586, startPoint y: 90, endPoint x: 392, endPoint y: 515, distance: 467.3
click at [392, 515] on div "Search Code Enforcement PMs Housing & Neighborhood Services Comment Favorite Ed…" at bounding box center [753, 345] width 1134 height 581
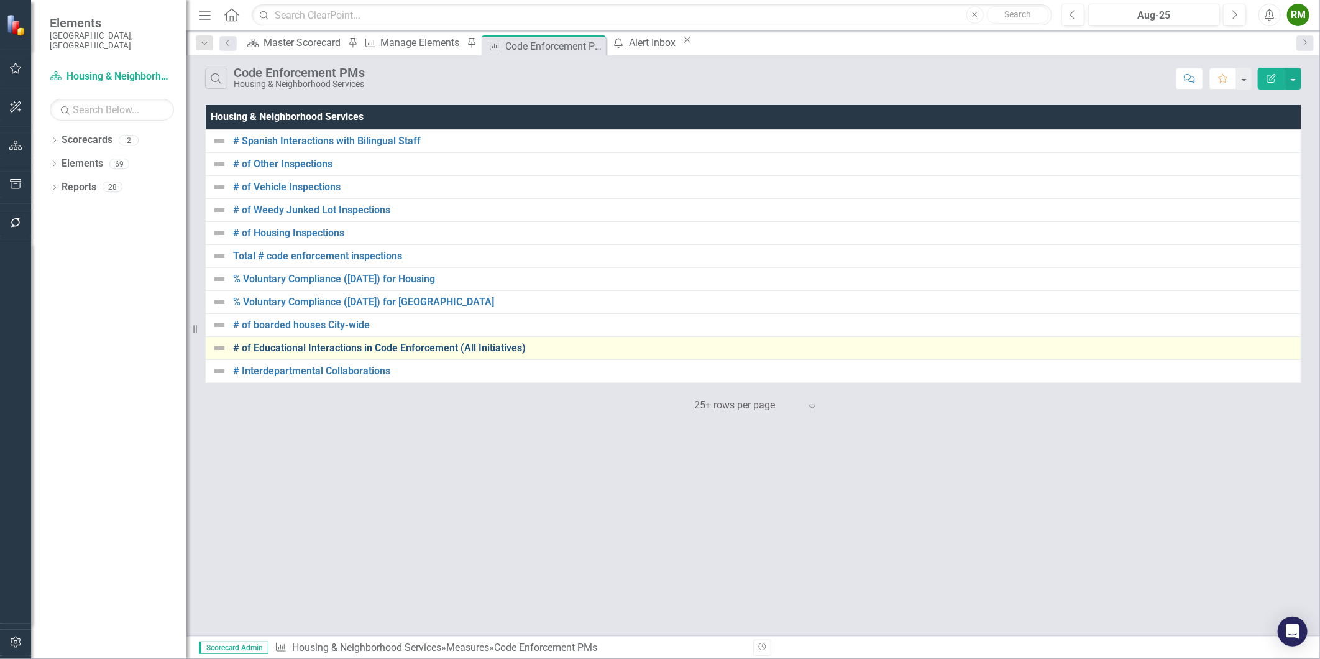
click at [295, 344] on link "# of Educational Interactions in Code Enforcement (All Initiatives)" at bounding box center [764, 347] width 1062 height 11
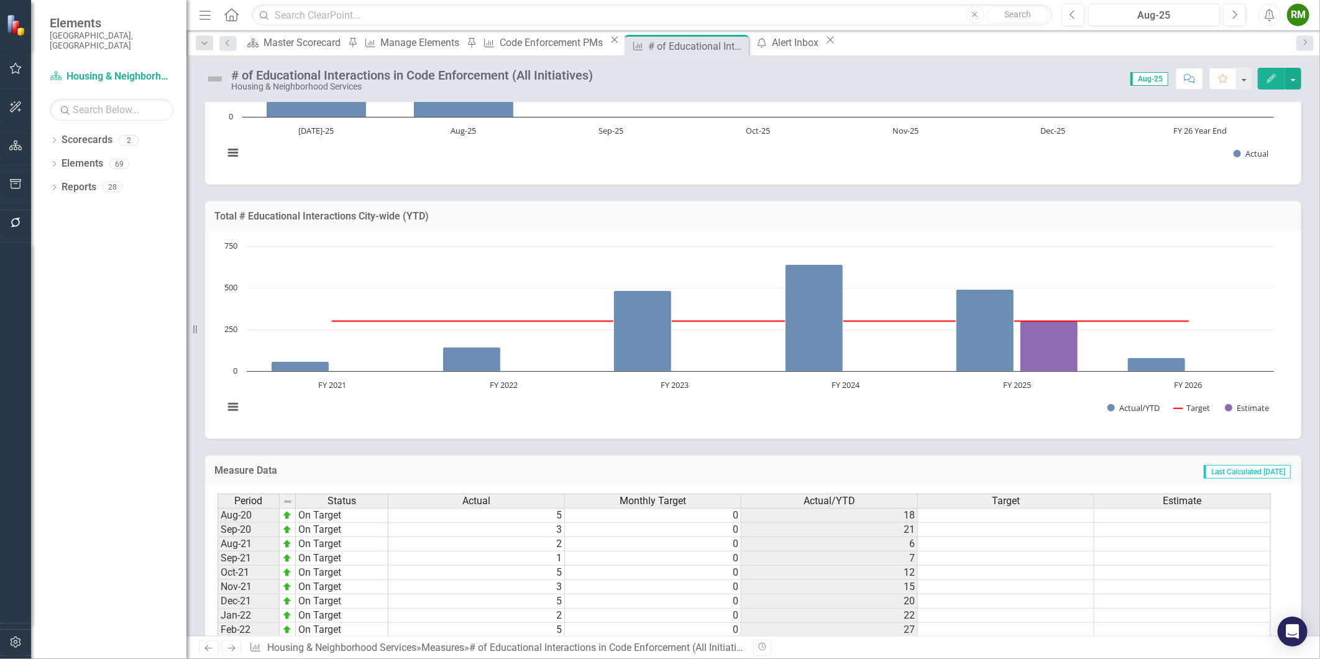
scroll to position [345, 0]
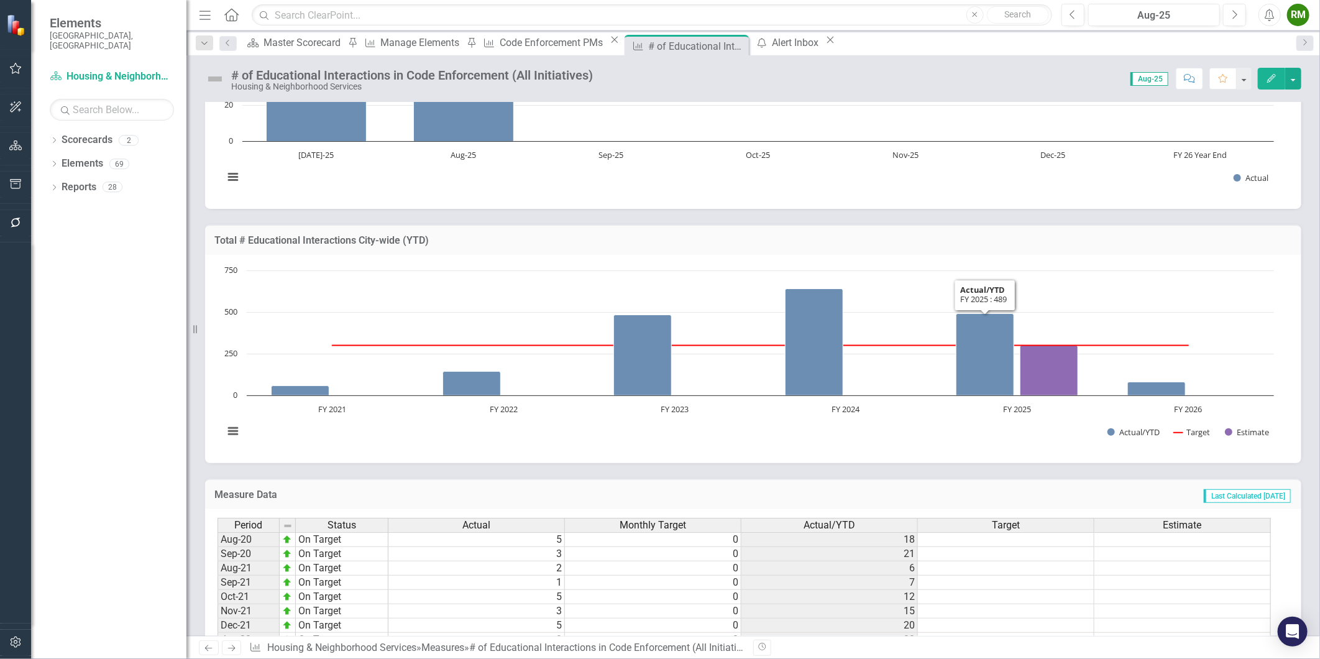
click at [967, 465] on div "Measure Data Last Calculated [DATE] Period Status Actual Monthly Target Actual/…" at bounding box center [753, 593] width 1115 height 260
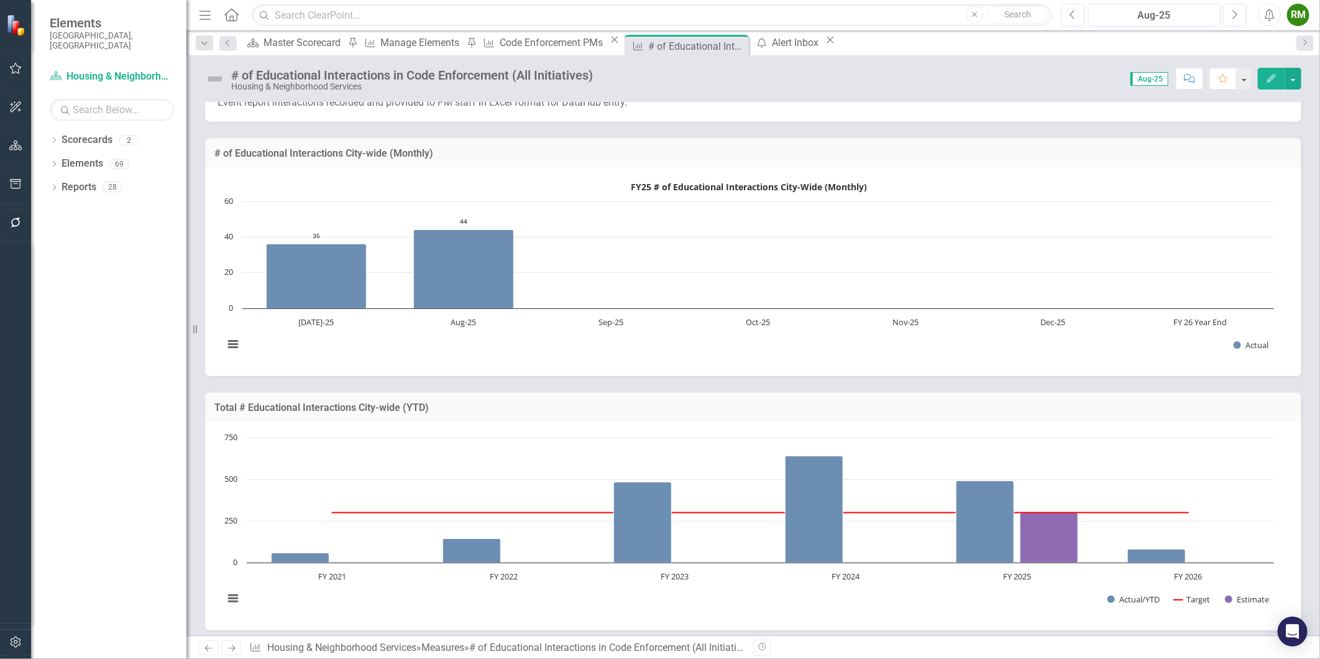
scroll to position [0, 0]
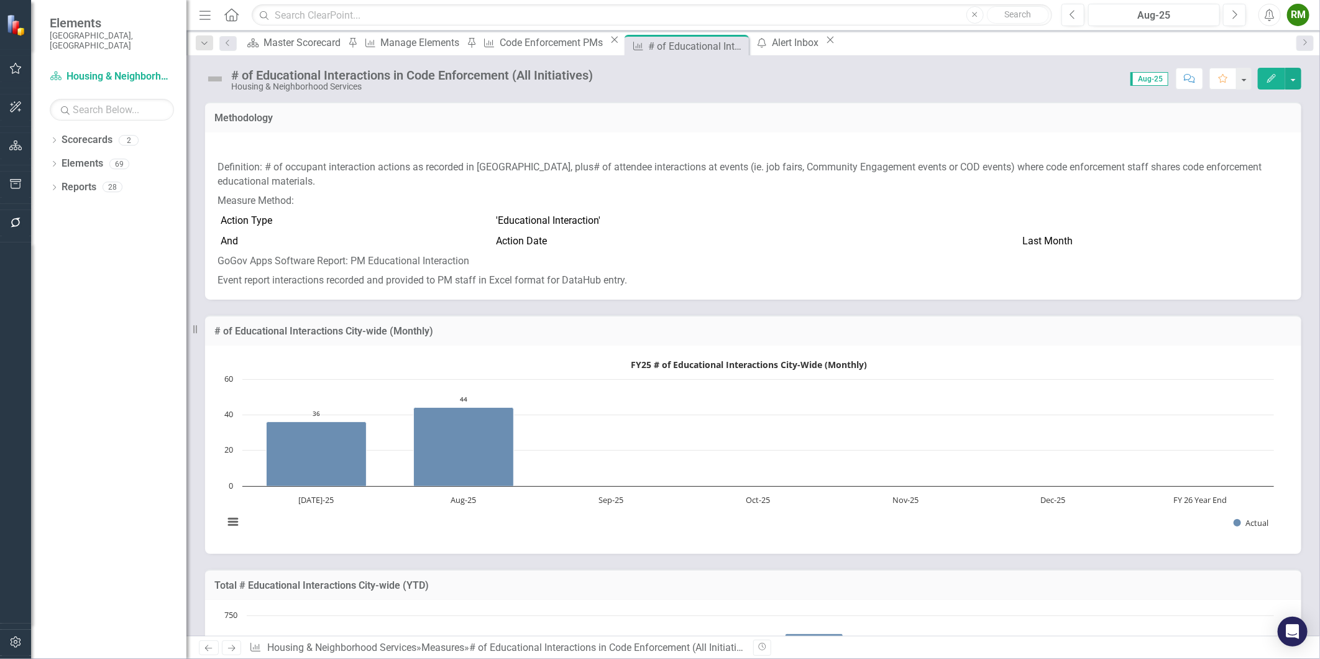
drag, startPoint x: 1083, startPoint y: 240, endPoint x: 1018, endPoint y: 241, distance: 65.3
click at [1020, 243] on td "Last Month" at bounding box center [1154, 241] width 269 height 21
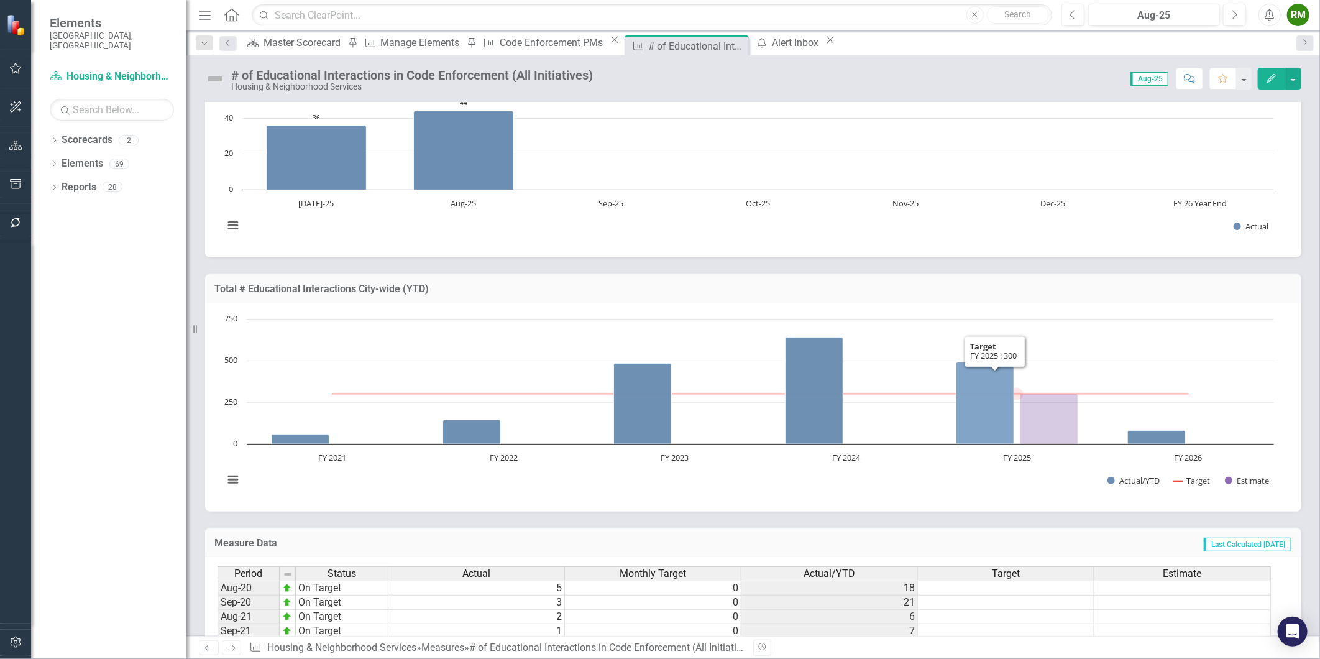
scroll to position [276, 0]
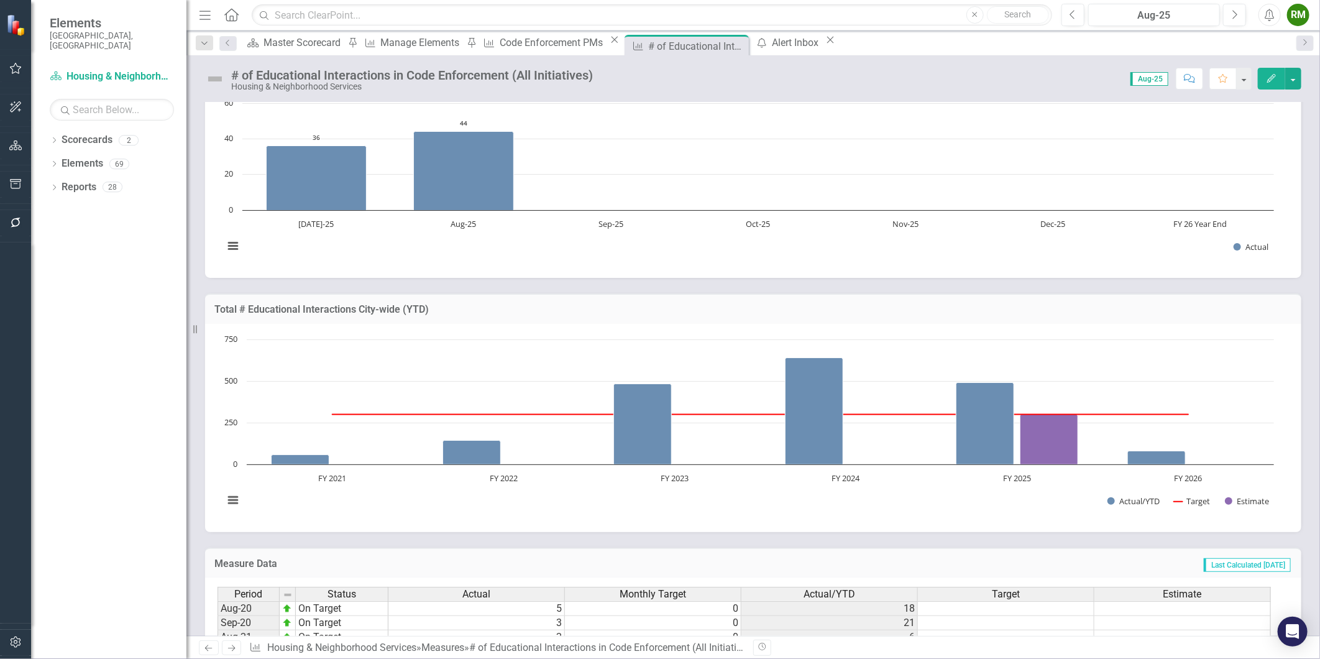
click at [1008, 255] on rect "Interactive chart" at bounding box center [749, 172] width 1063 height 186
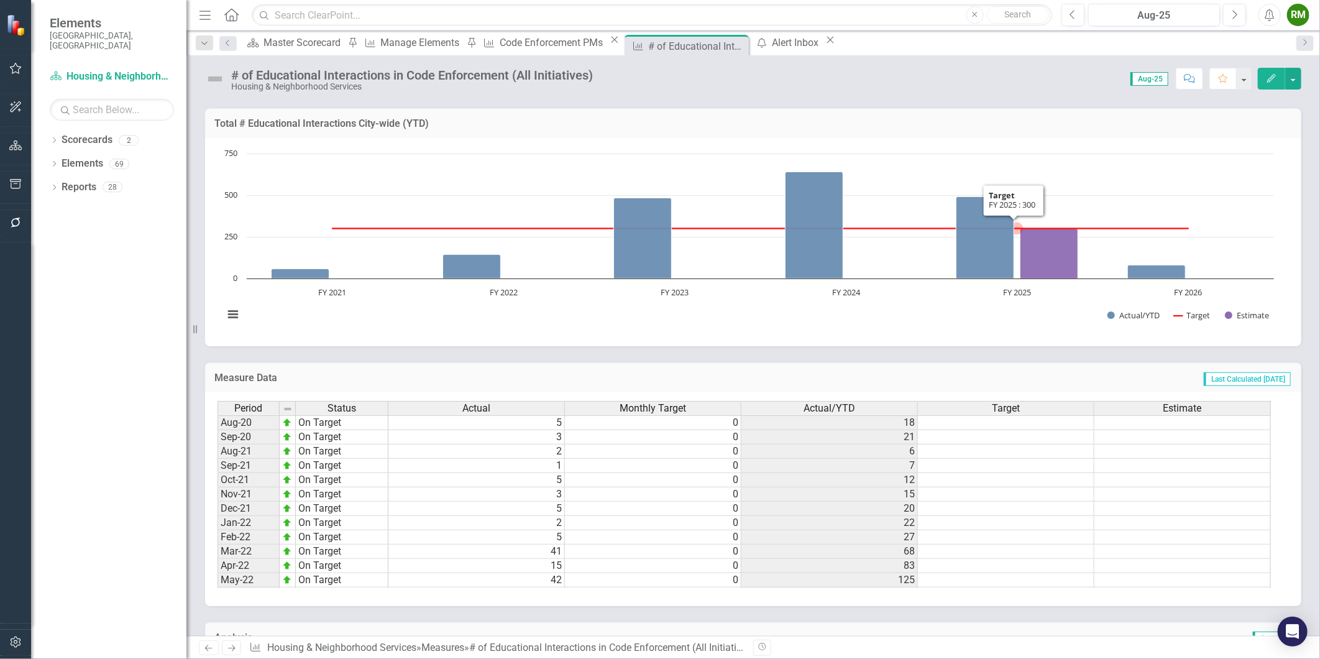
scroll to position [483, 0]
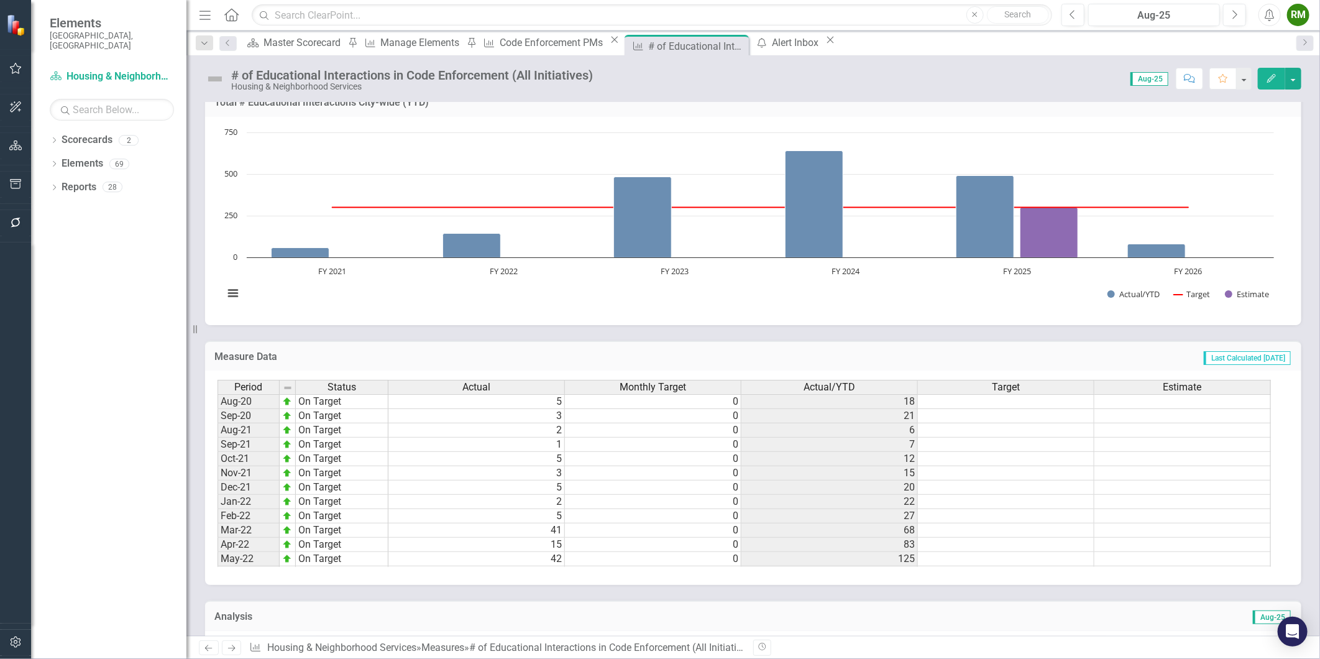
click at [1022, 305] on rect "Interactive chart" at bounding box center [749, 219] width 1063 height 186
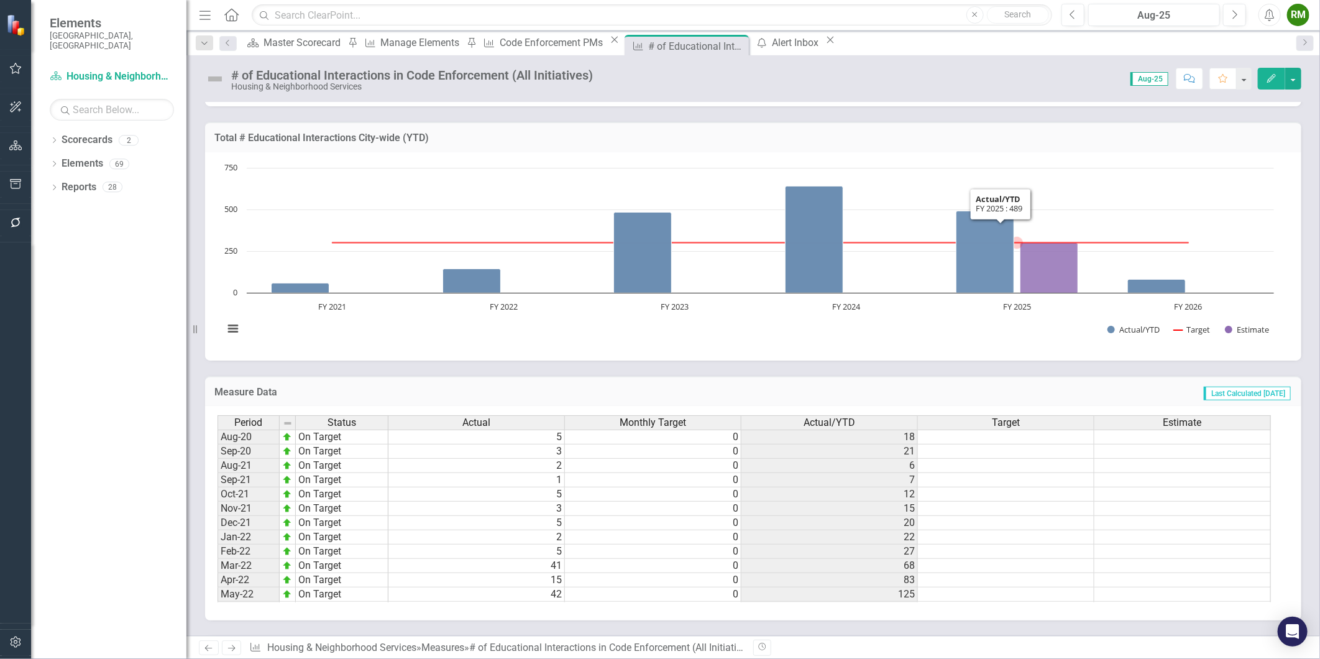
scroll to position [467, 0]
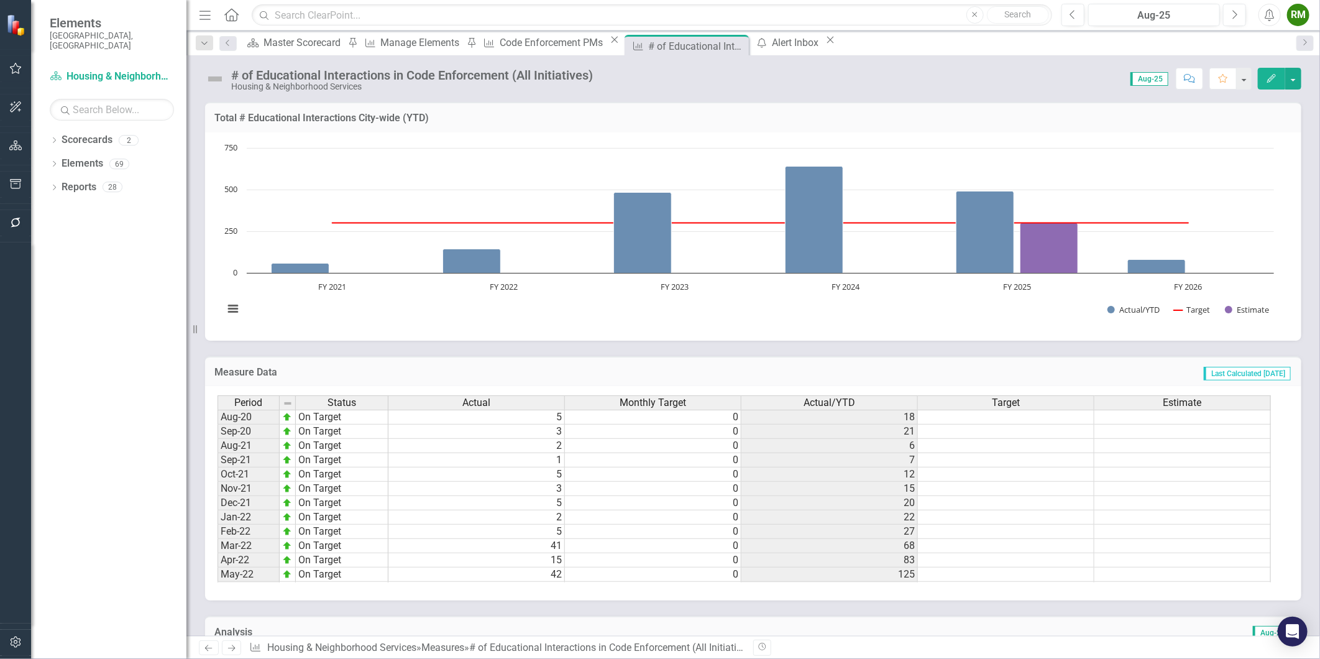
click at [1009, 311] on rect "Interactive chart" at bounding box center [749, 235] width 1063 height 186
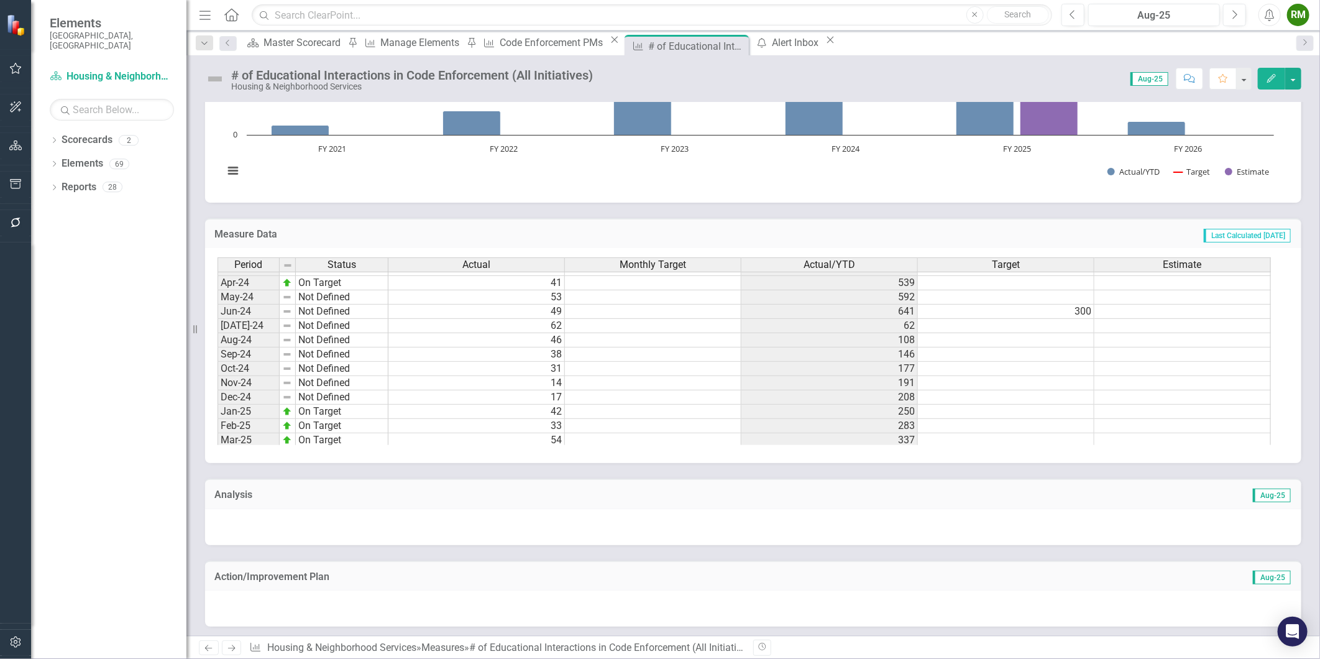
scroll to position [622, 0]
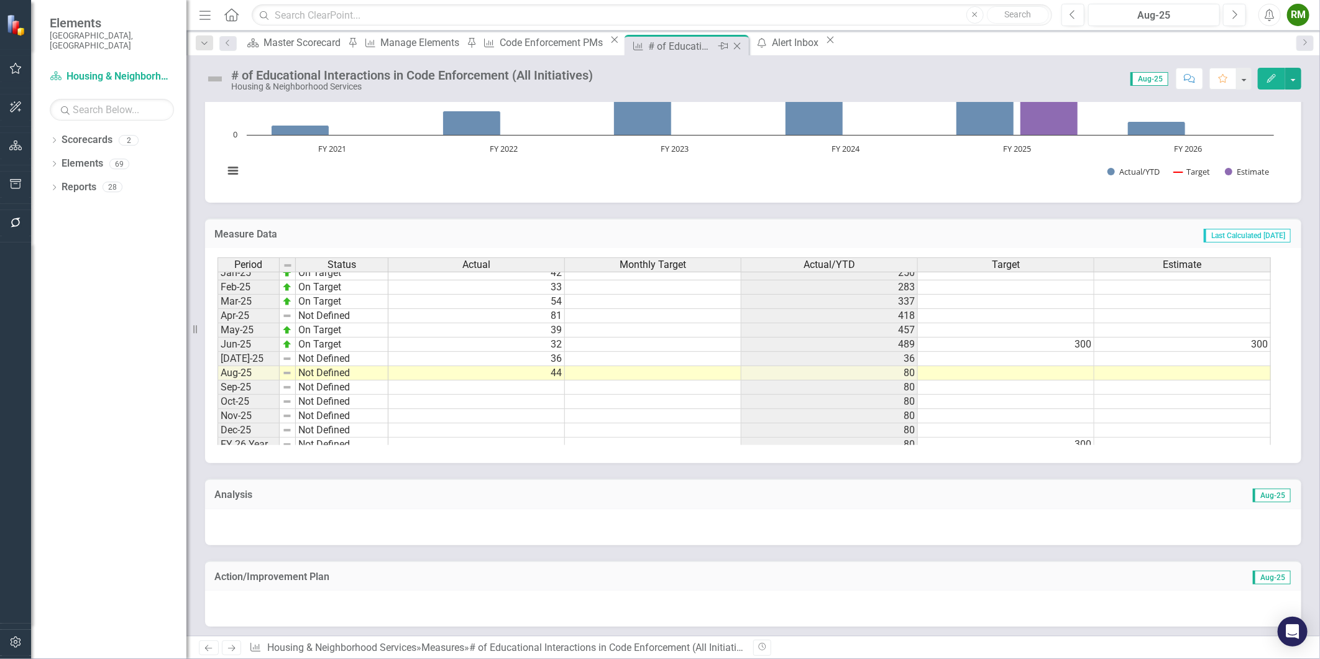
click at [743, 44] on icon "Close" at bounding box center [737, 46] width 12 height 10
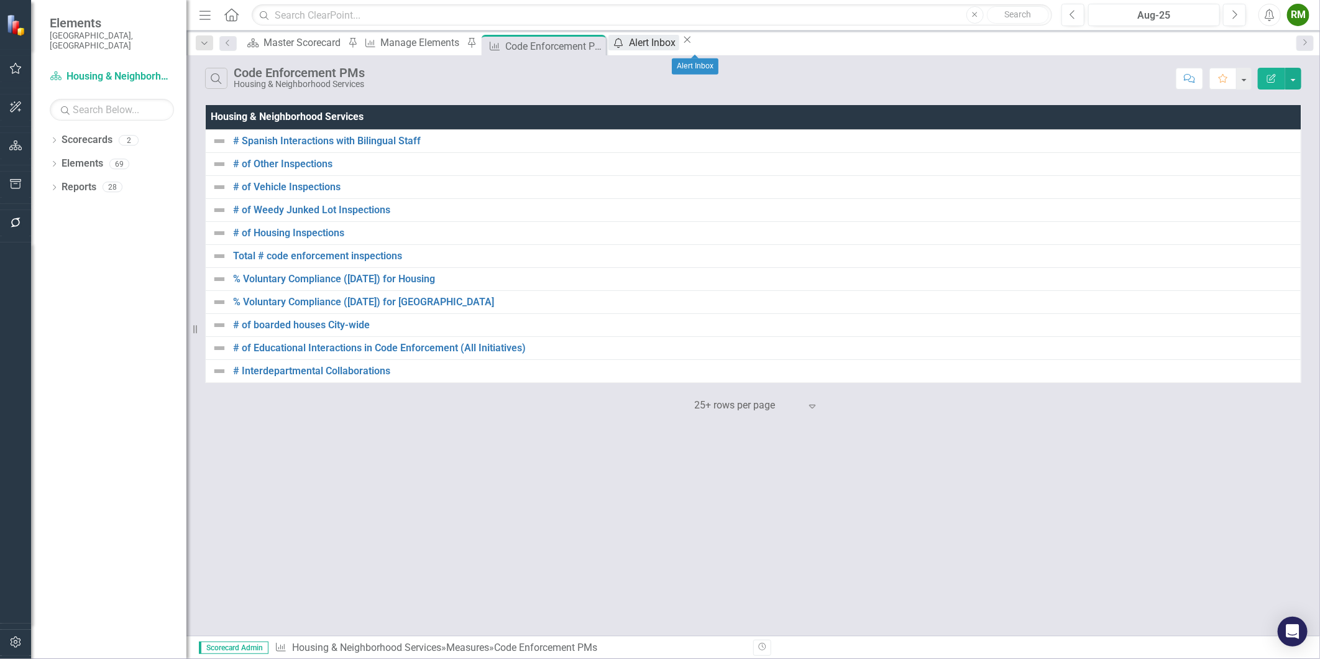
click at [679, 42] on div "Alert Inbox" at bounding box center [654, 43] width 50 height 16
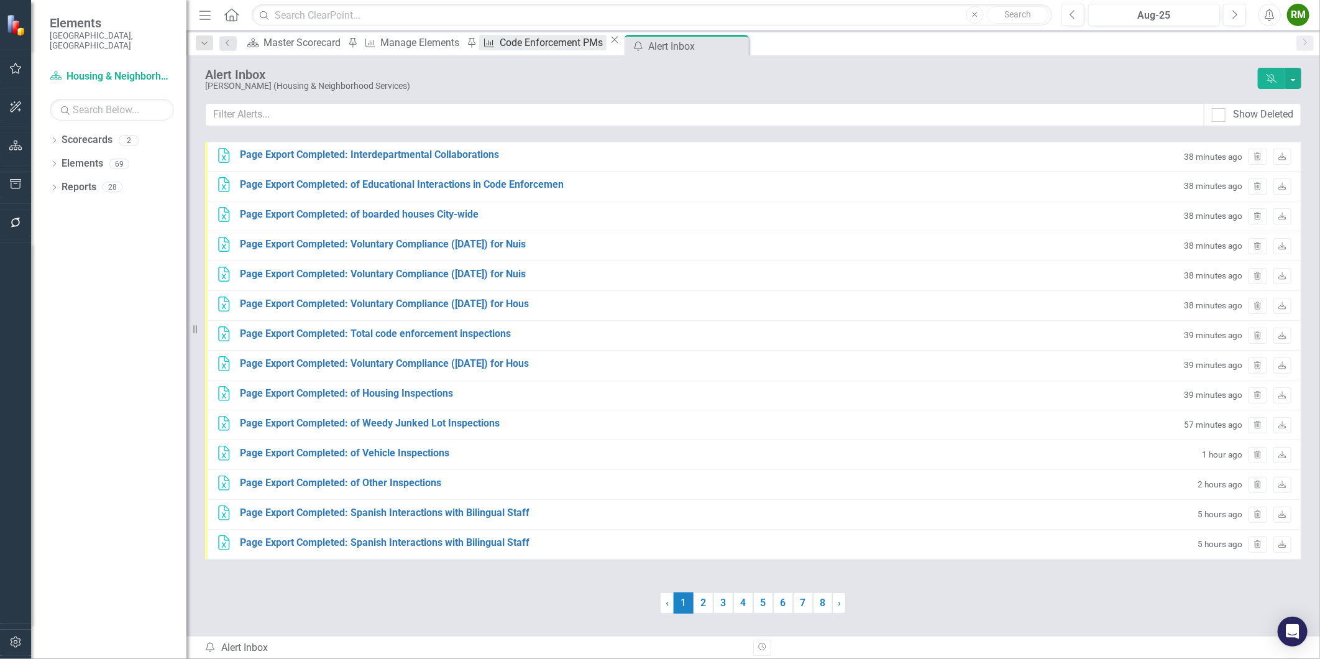
click at [571, 47] on div "Code Enforcement PMs" at bounding box center [553, 43] width 107 height 16
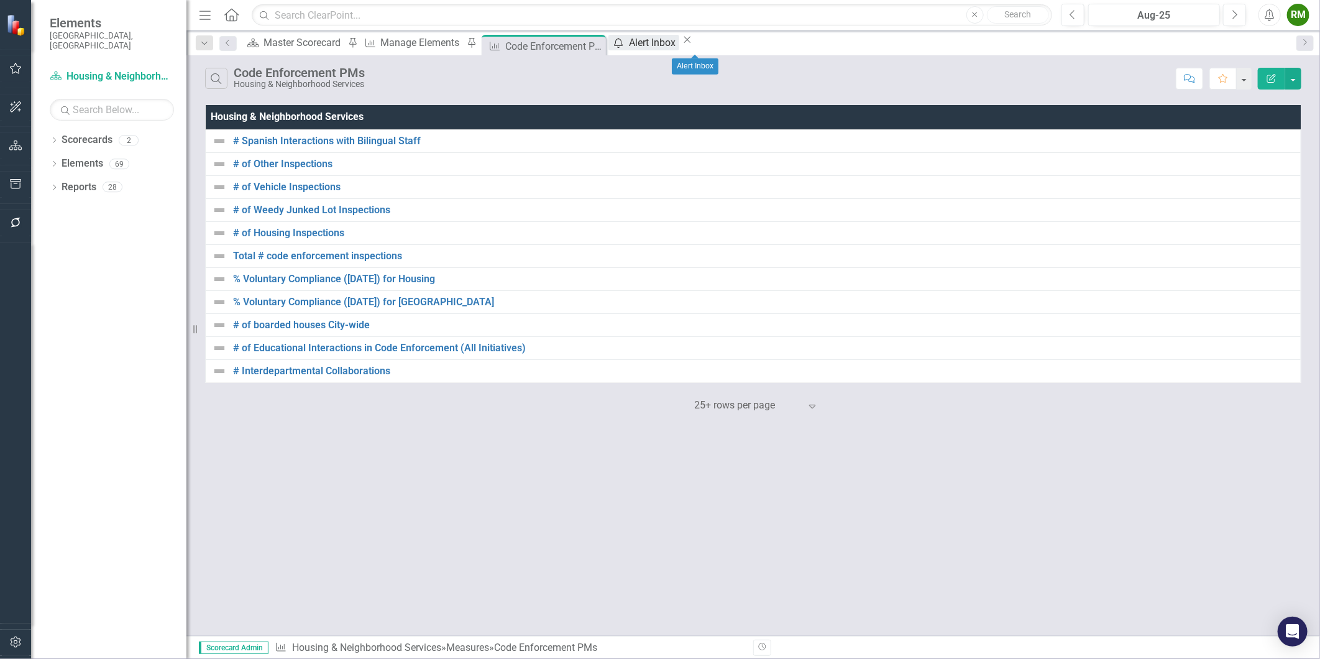
click at [679, 41] on div "Alert Inbox" at bounding box center [654, 43] width 50 height 16
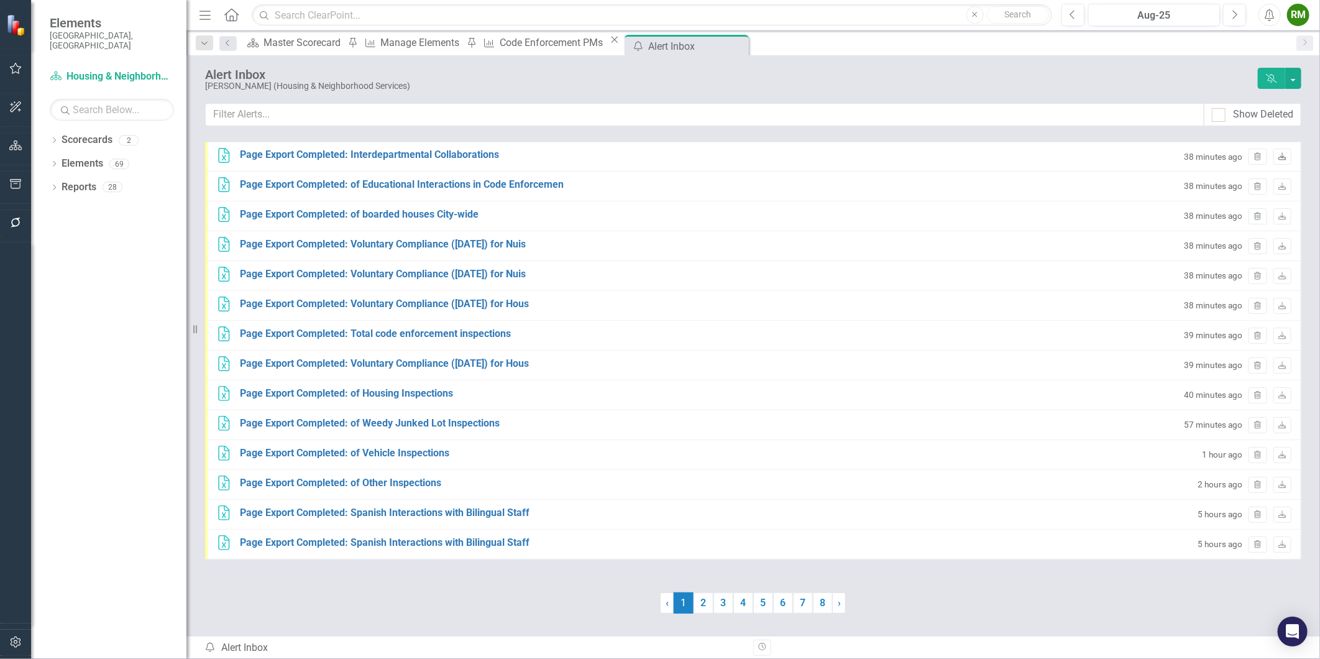
click at [1285, 156] on icon "Download" at bounding box center [1282, 157] width 9 height 7
click at [572, 46] on div "Code Enforcement PMs" at bounding box center [553, 43] width 107 height 16
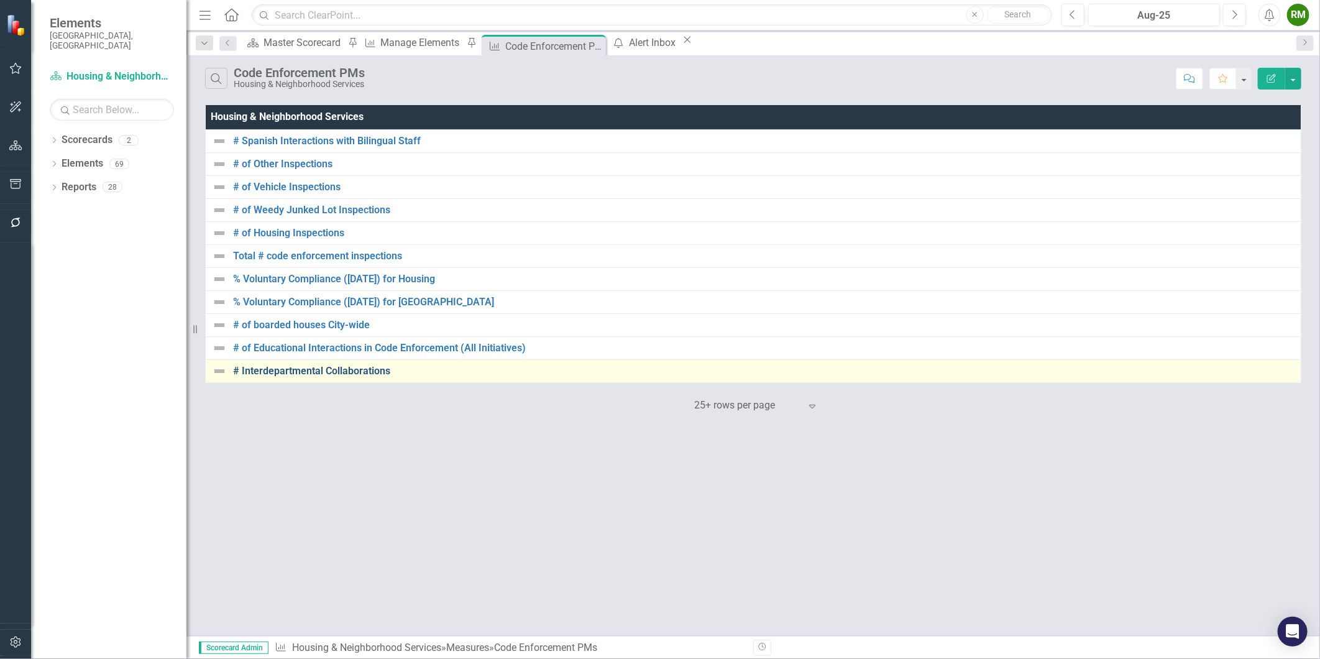
click at [289, 367] on link "# Interdepartmental Collaborations" at bounding box center [764, 370] width 1062 height 11
